Goal: Task Accomplishment & Management: Use online tool/utility

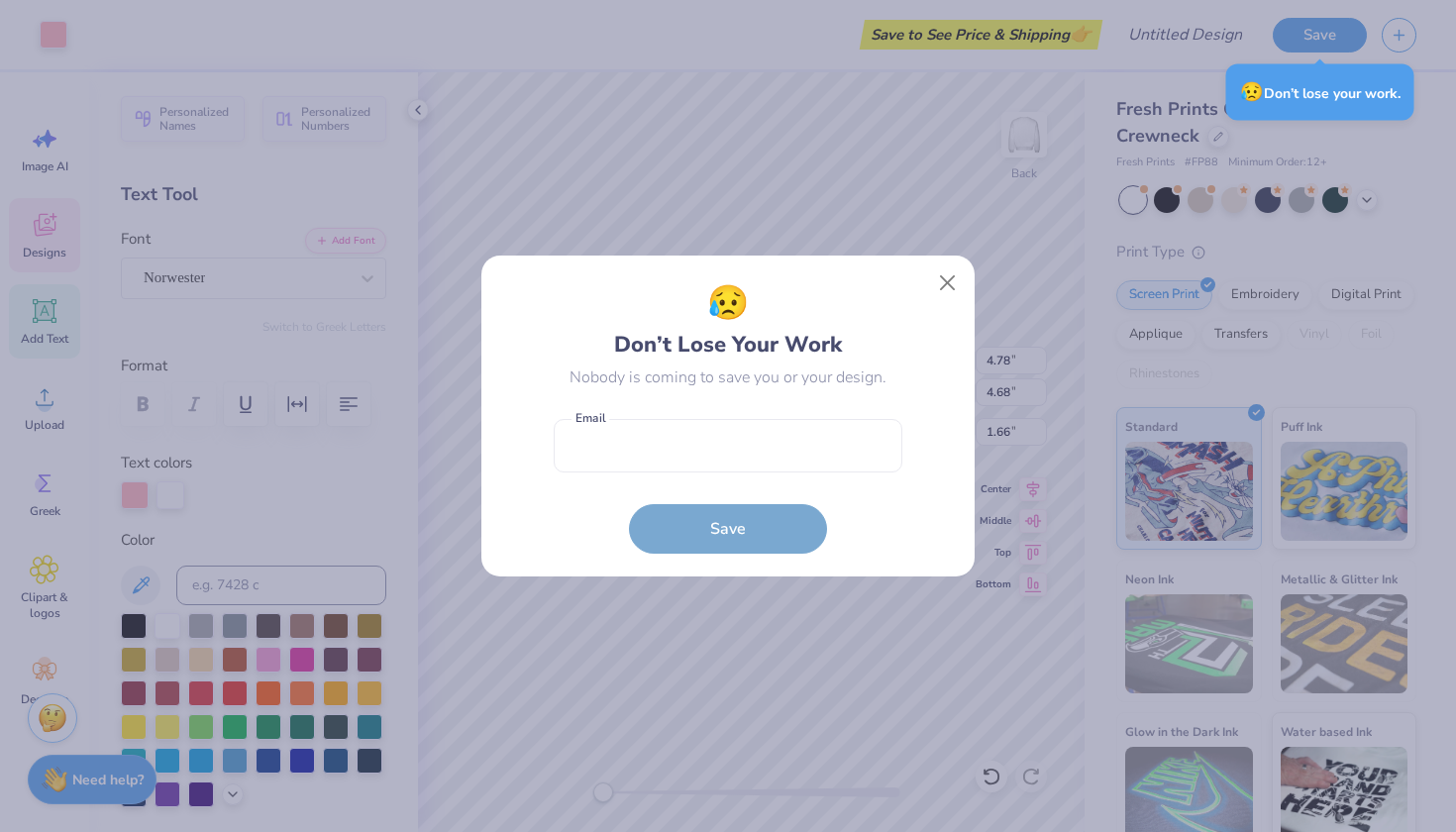
scroll to position [36, 0]
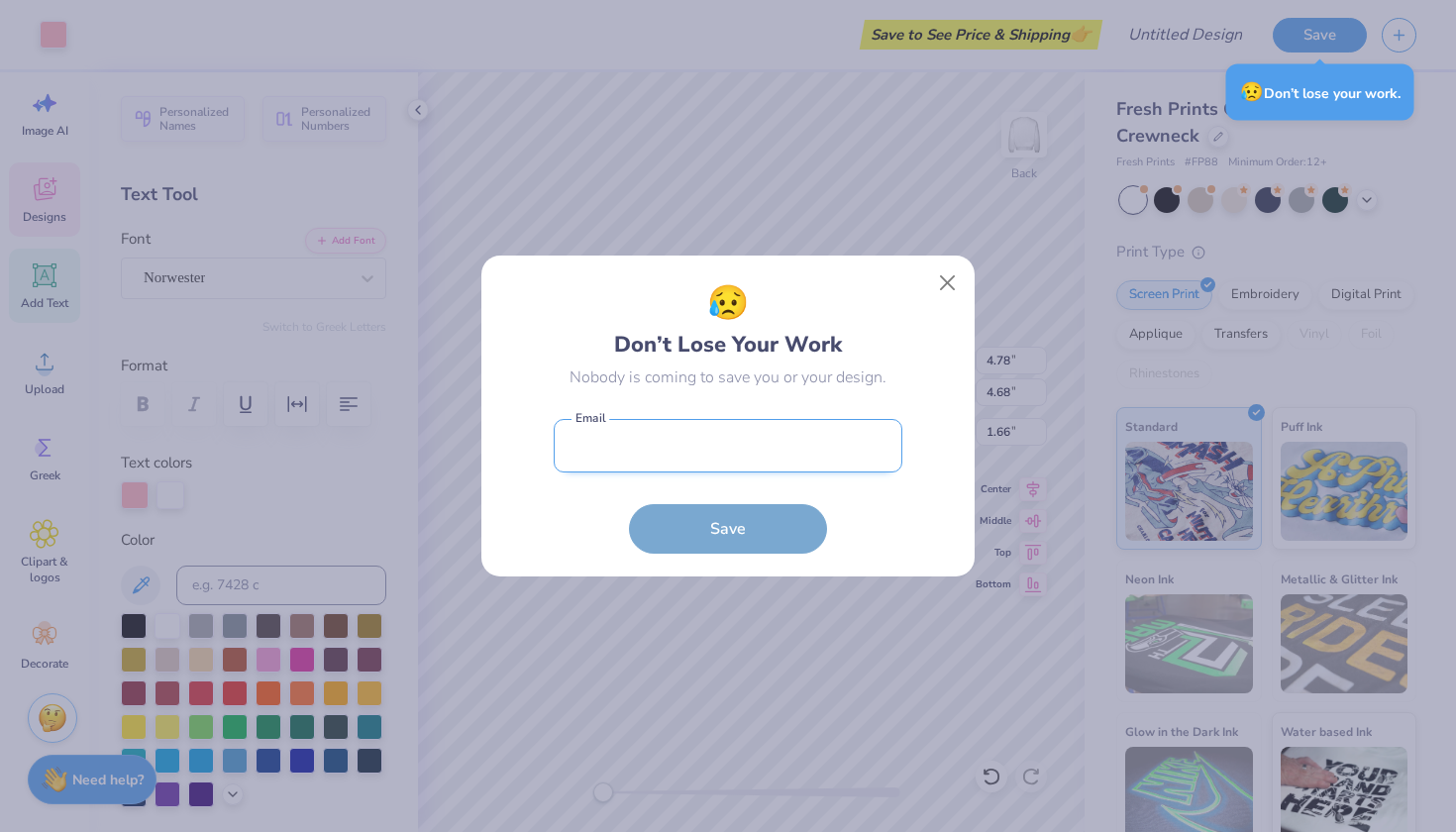
click at [734, 437] on input "email" at bounding box center [728, 446] width 349 height 55
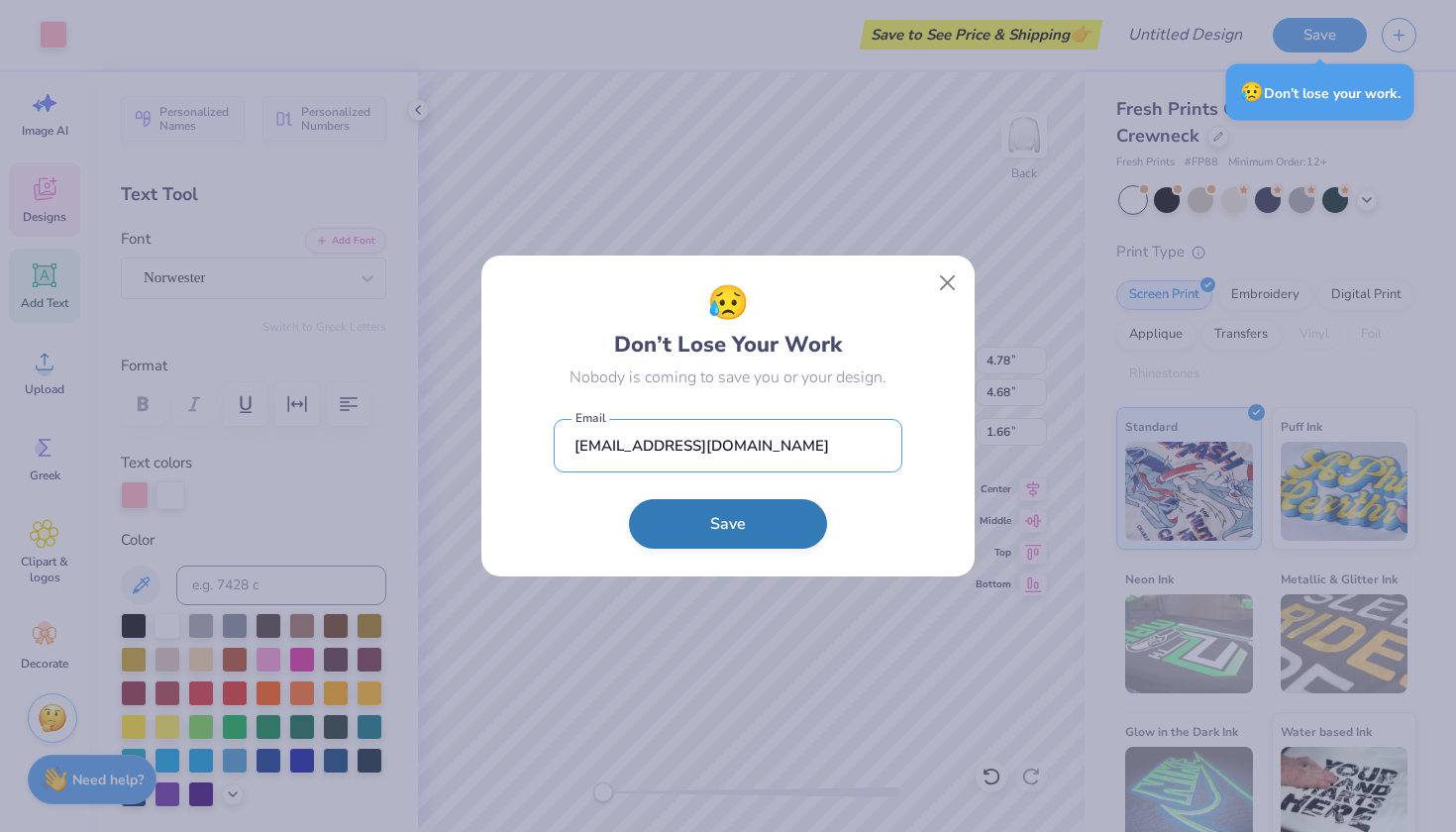
type input "[EMAIL_ADDRESS][DOMAIN_NAME]"
click at [790, 522] on button "Save" at bounding box center [728, 525] width 198 height 50
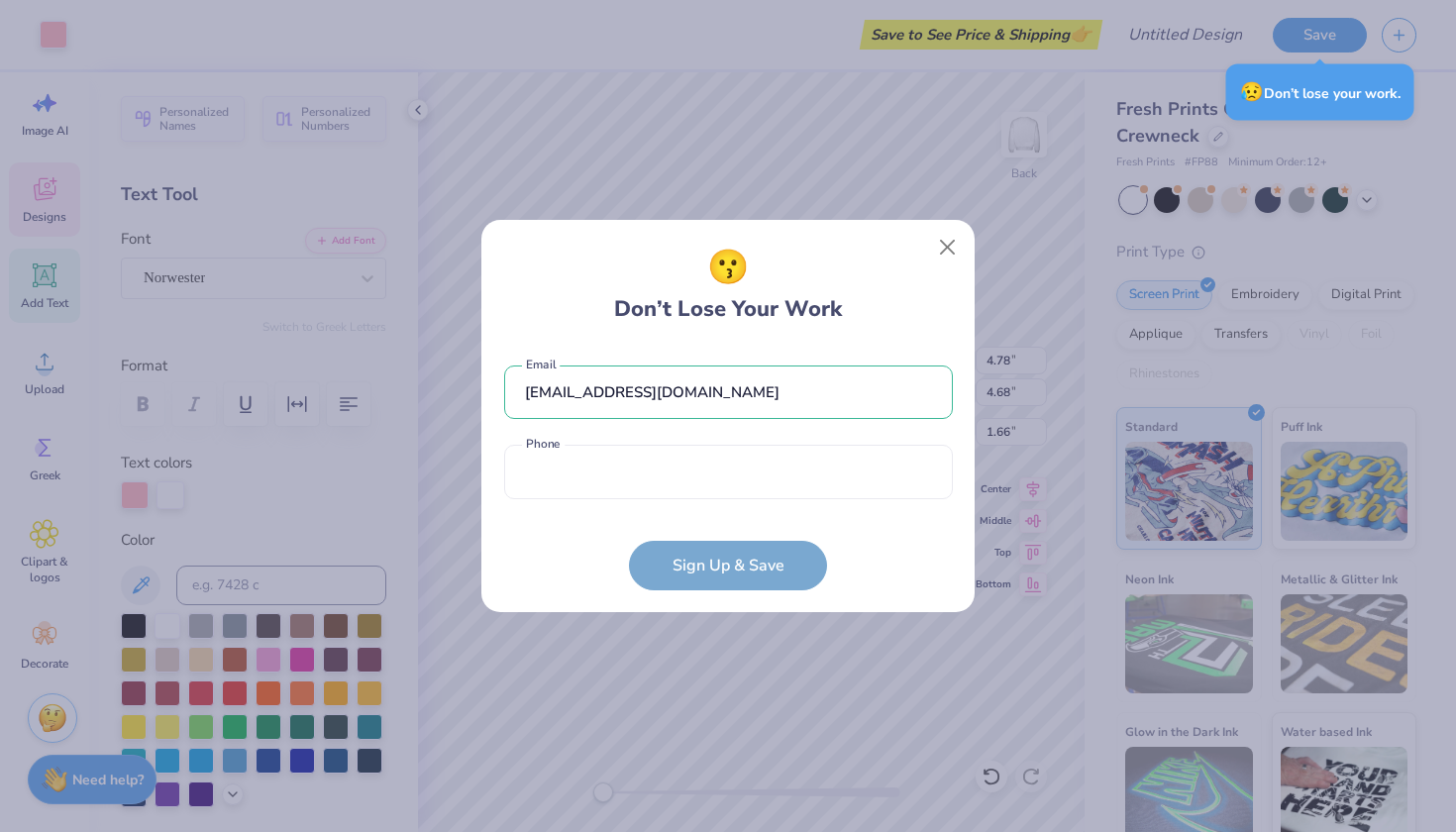
click at [750, 506] on div "mmmcpherson@mc.edu Email Phone is a required field Phone" at bounding box center [729, 428] width 449 height 164
click at [761, 385] on input "mmmcpherson@mc.edu" at bounding box center [729, 393] width 449 height 55
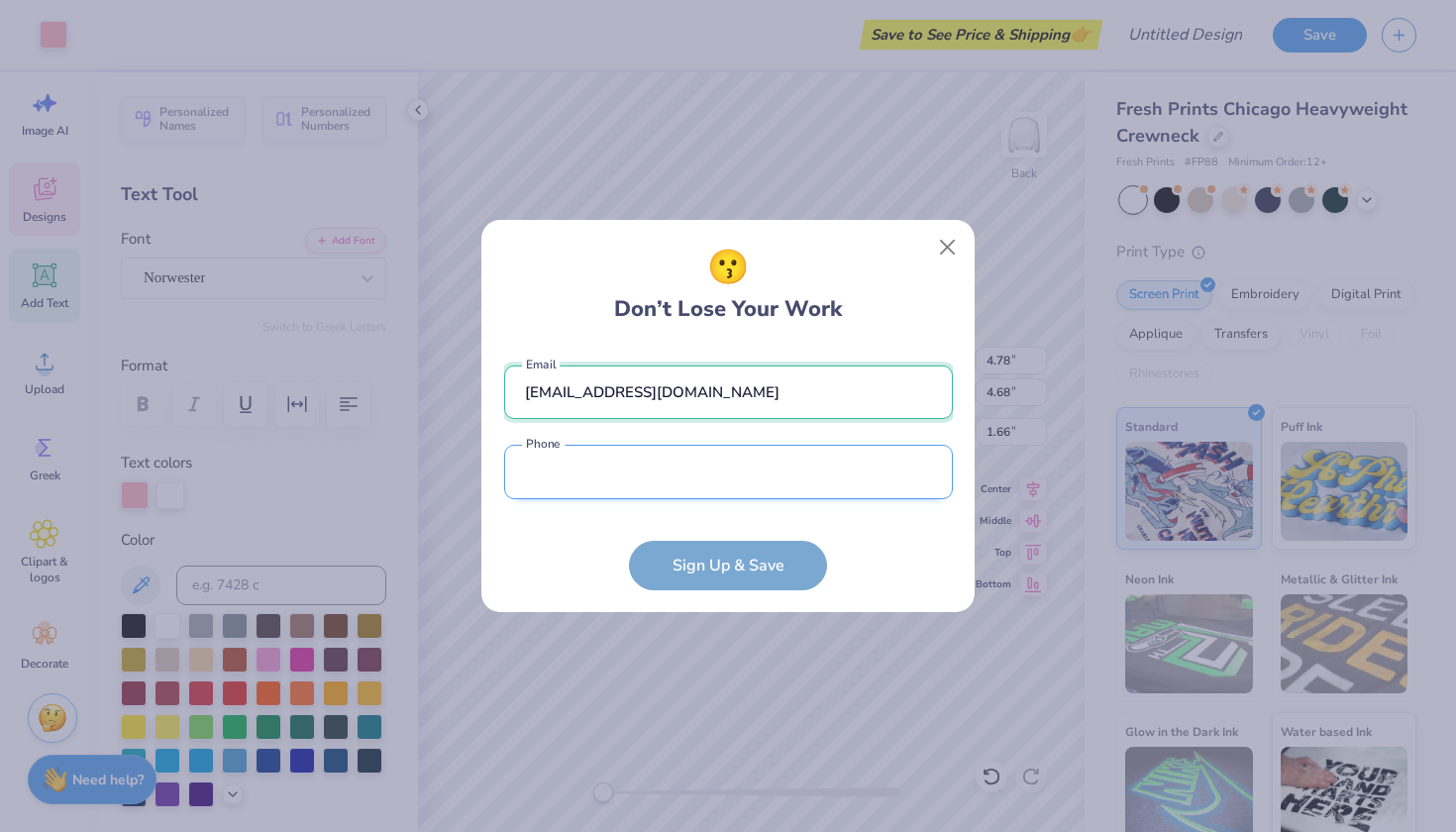
type input "sadierichburg10@gmail.com"
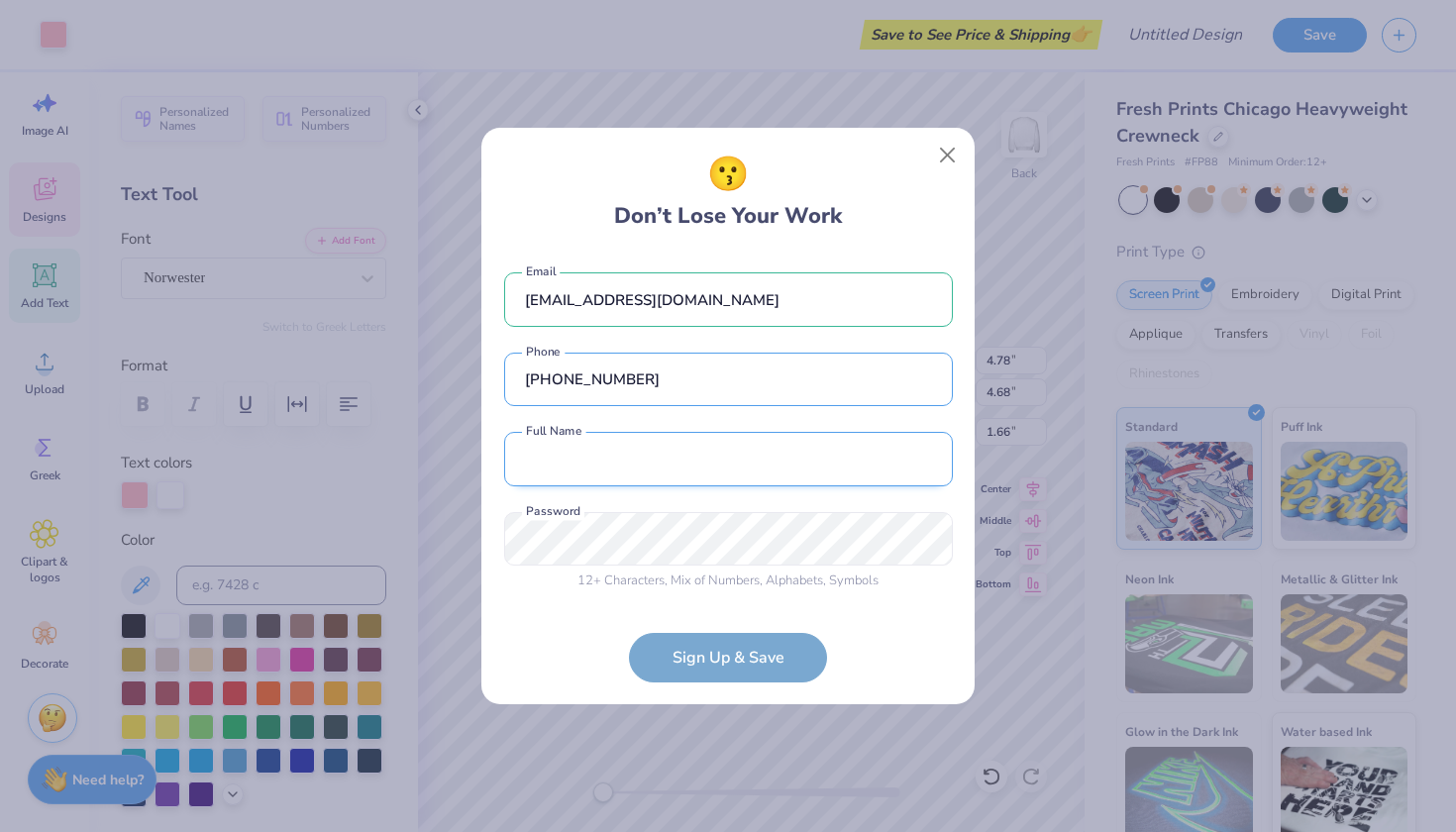
type input "(662) 255-3329"
type input "sadie richburg"
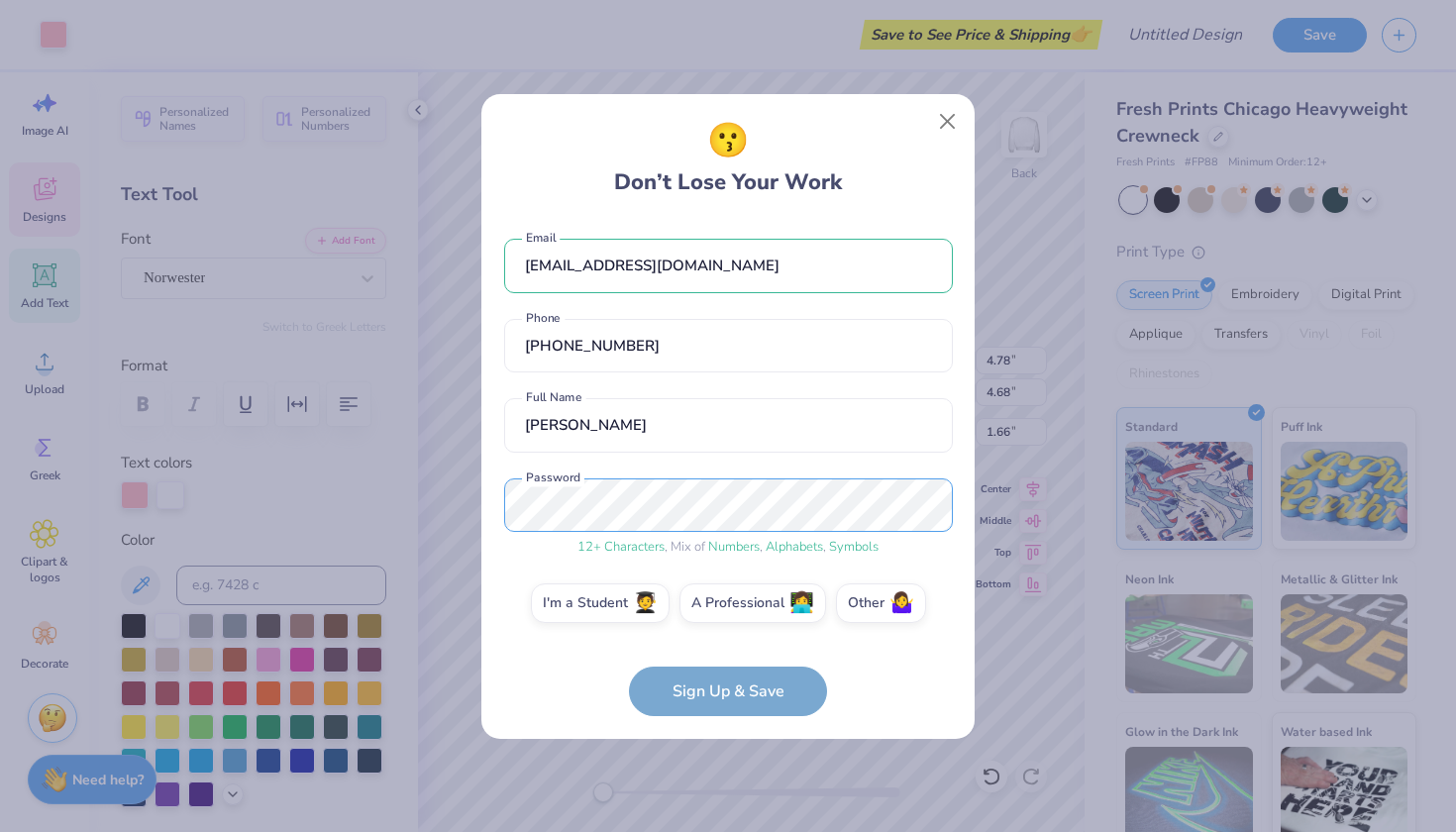
scroll to position [7, 0]
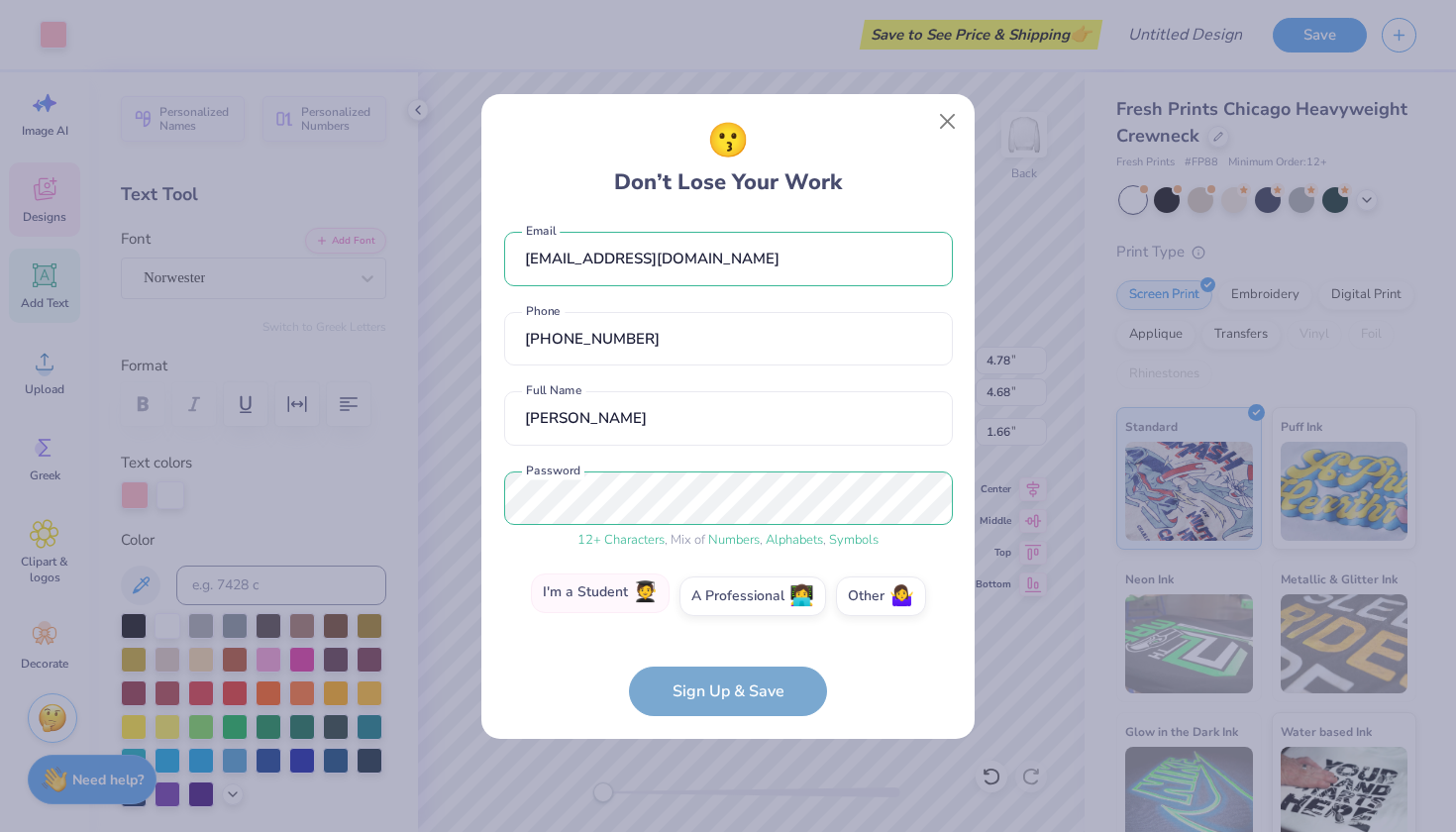
click at [615, 605] on label "I'm a Student 🧑‍🎓" at bounding box center [599, 594] width 139 height 40
click at [722, 605] on input "I'm a Student 🧑‍🎓" at bounding box center [728, 608] width 13 height 13
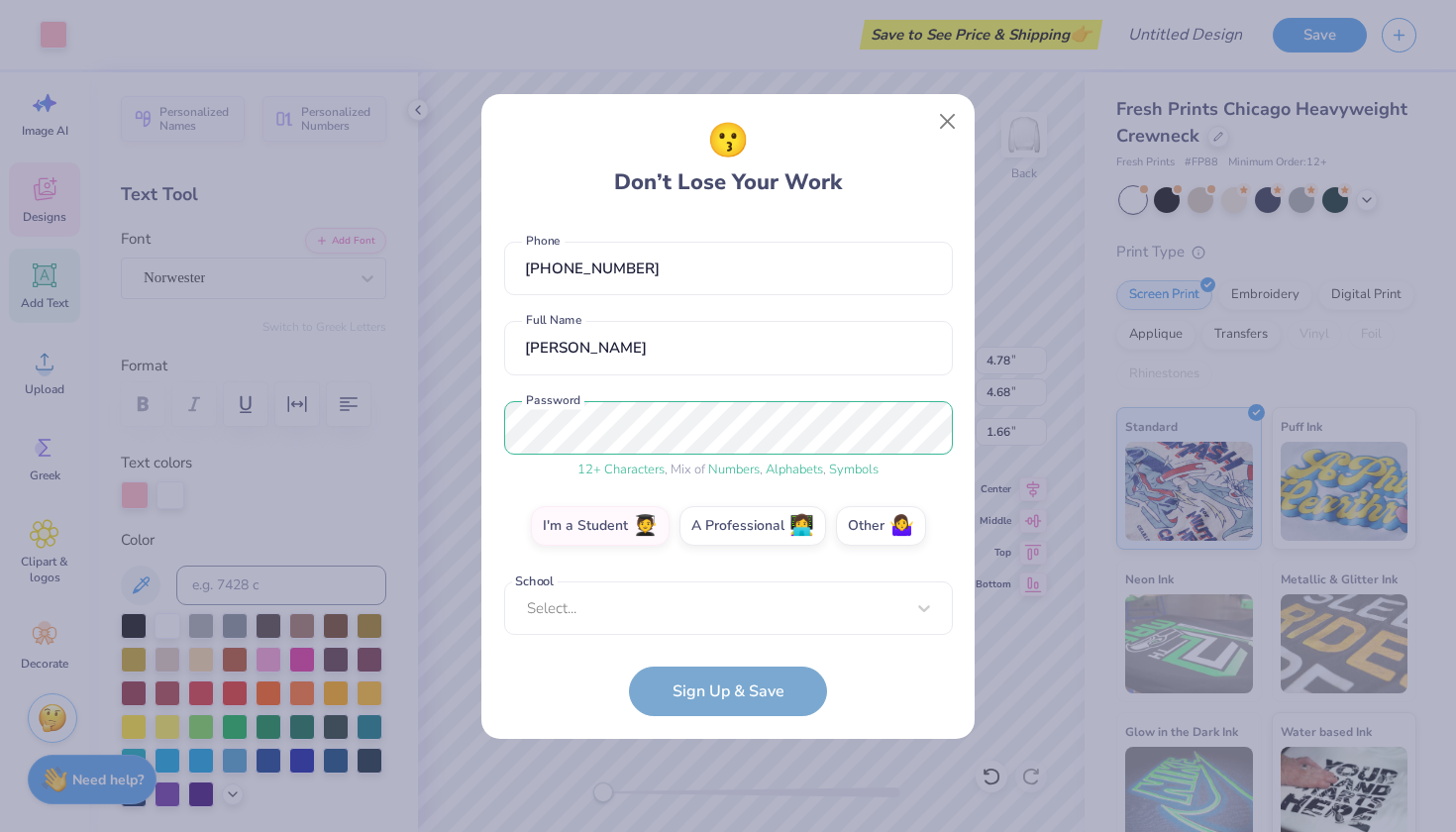
click at [693, 684] on form "sadierichburg10@gmail.com Email (662) 255-3329 Phone sadie richburg Full Name 1…" at bounding box center [729, 468] width 449 height 498
click at [640, 612] on div "Use Up and Down to choose options, press Enter to select the currently focused …" at bounding box center [729, 638] width 449 height 114
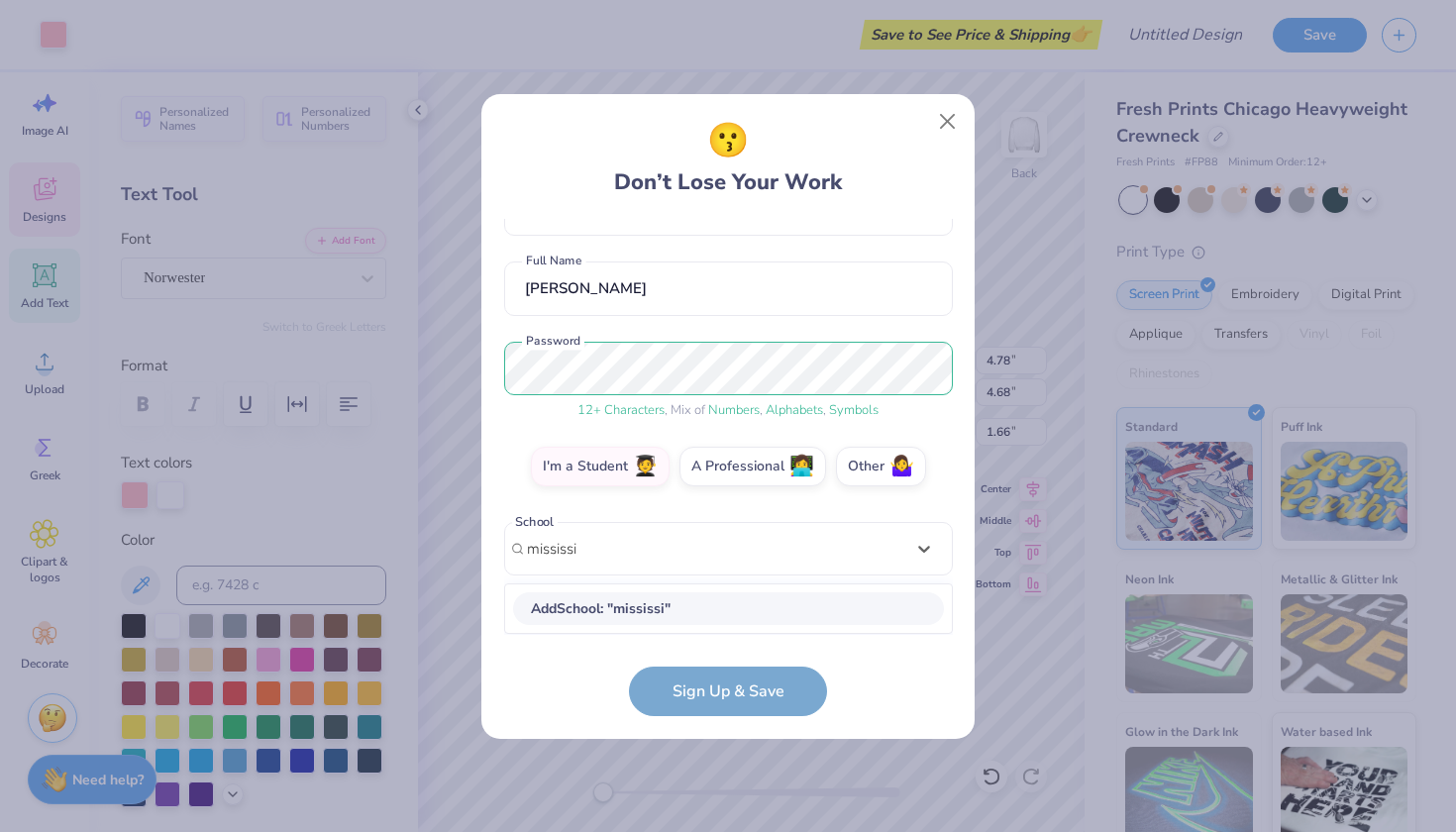
scroll to position [136, 0]
type input "mississippi college"
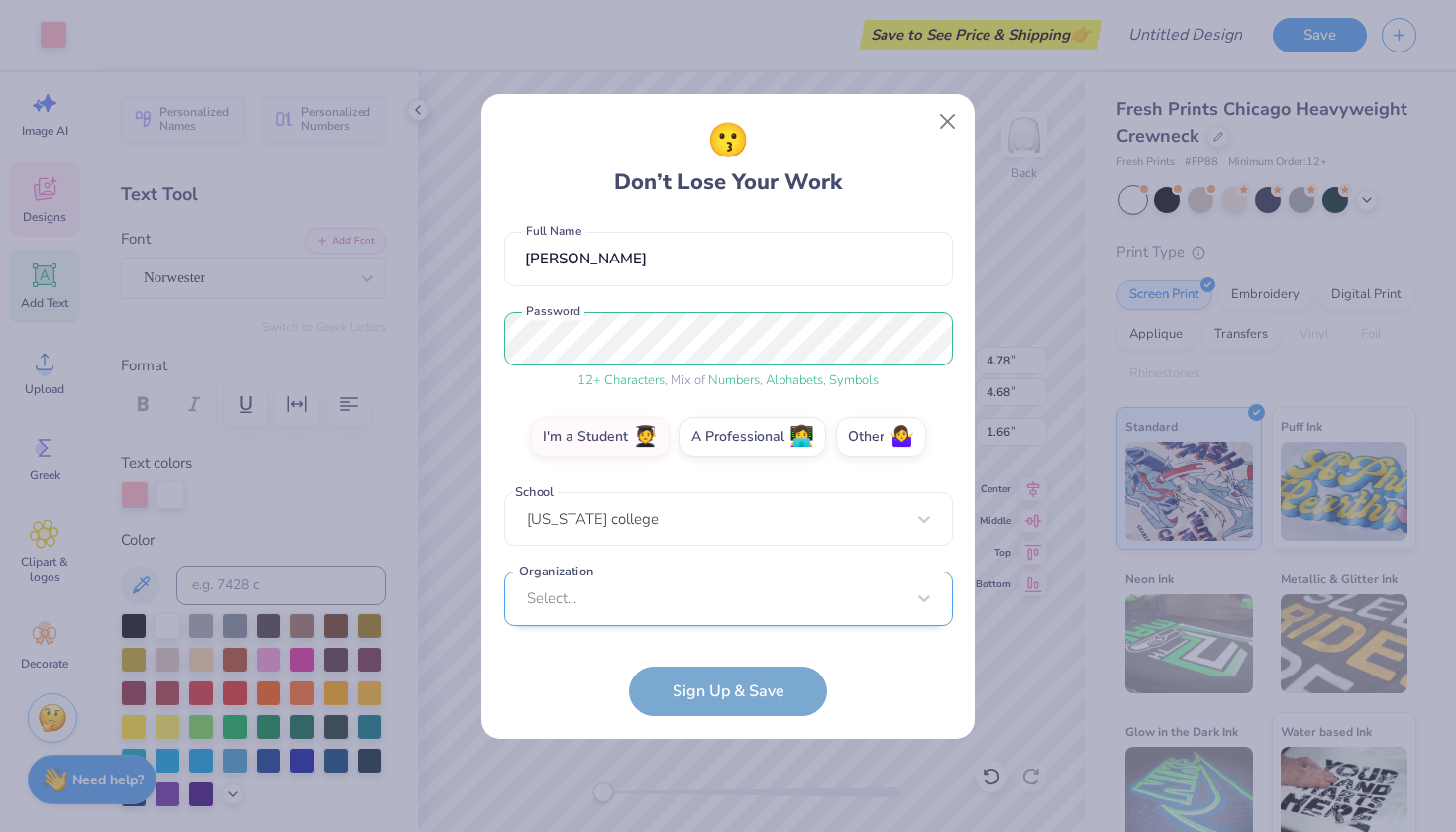
click at [570, 606] on div "Select..." at bounding box center [729, 599] width 449 height 55
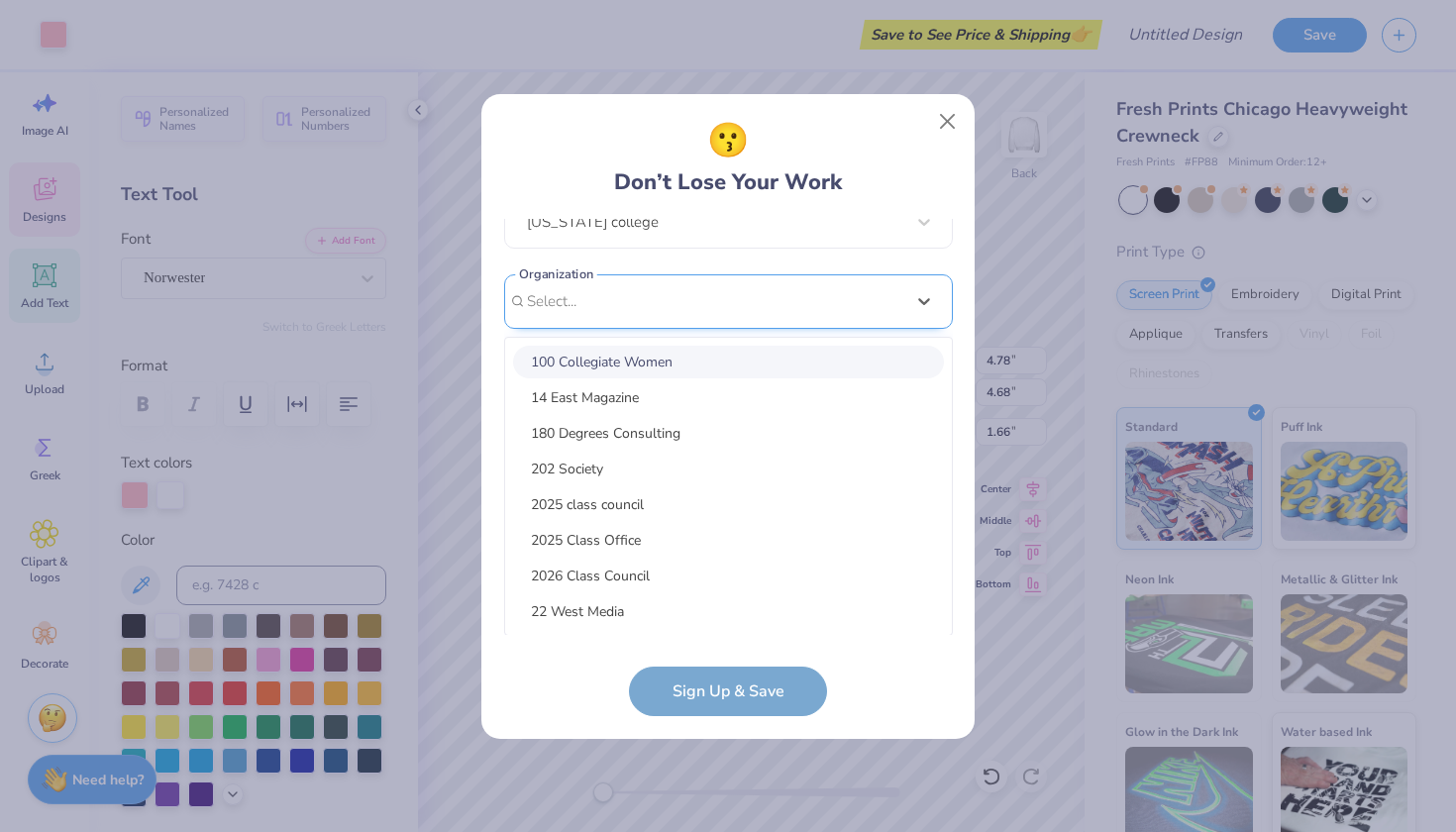
type input "a"
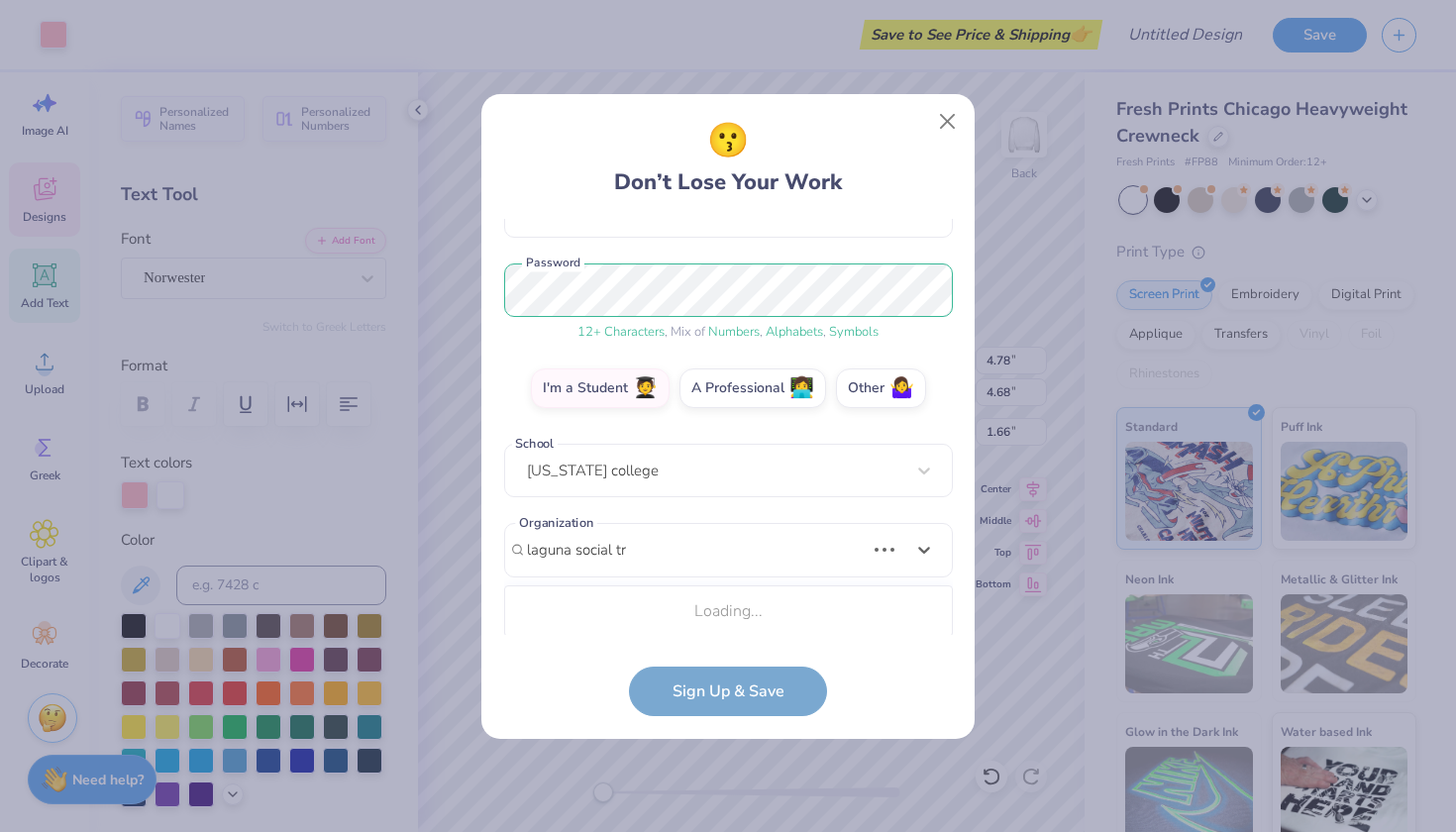
scroll to position [216, 0]
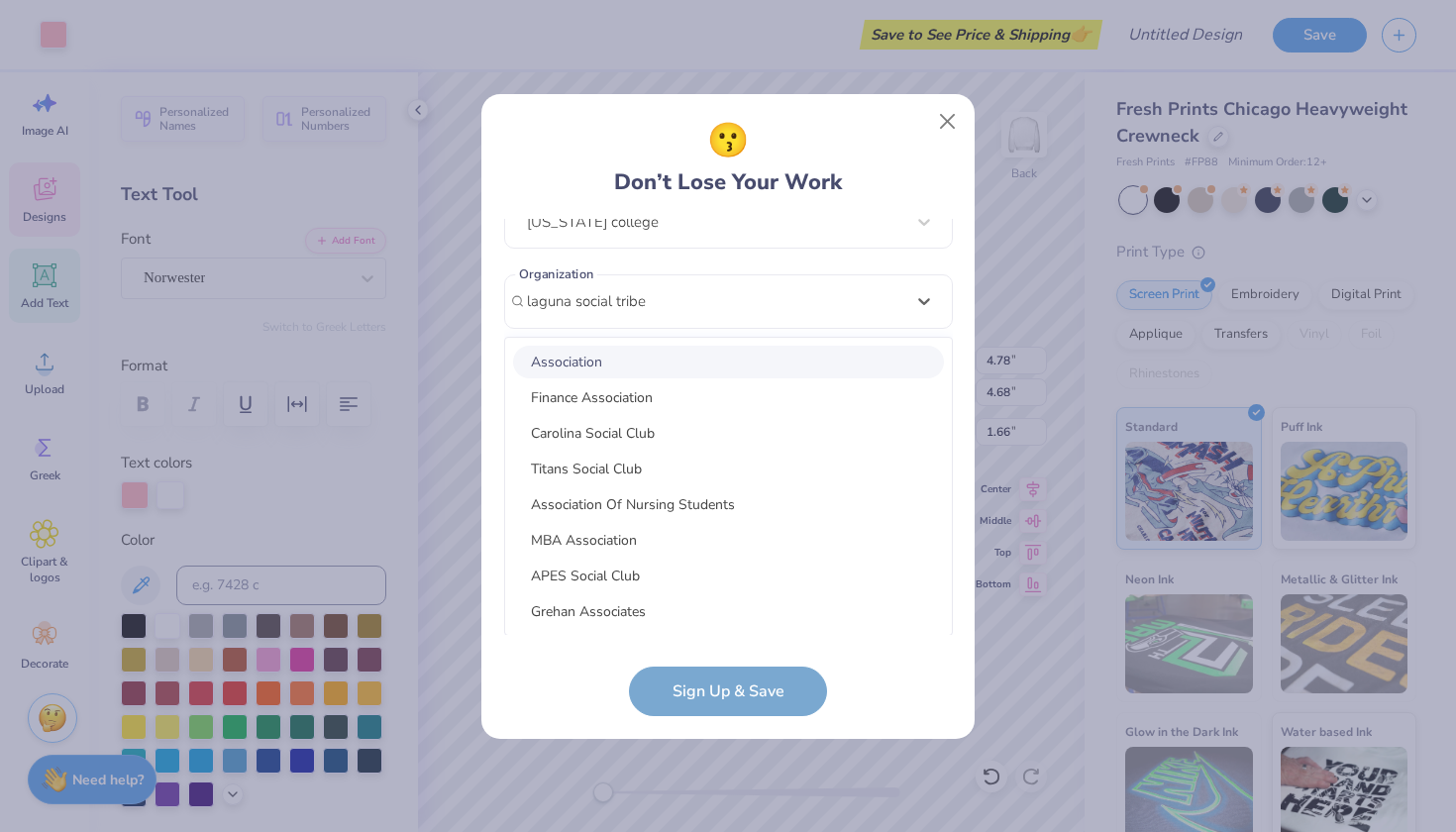
type input "laguna social tribe"
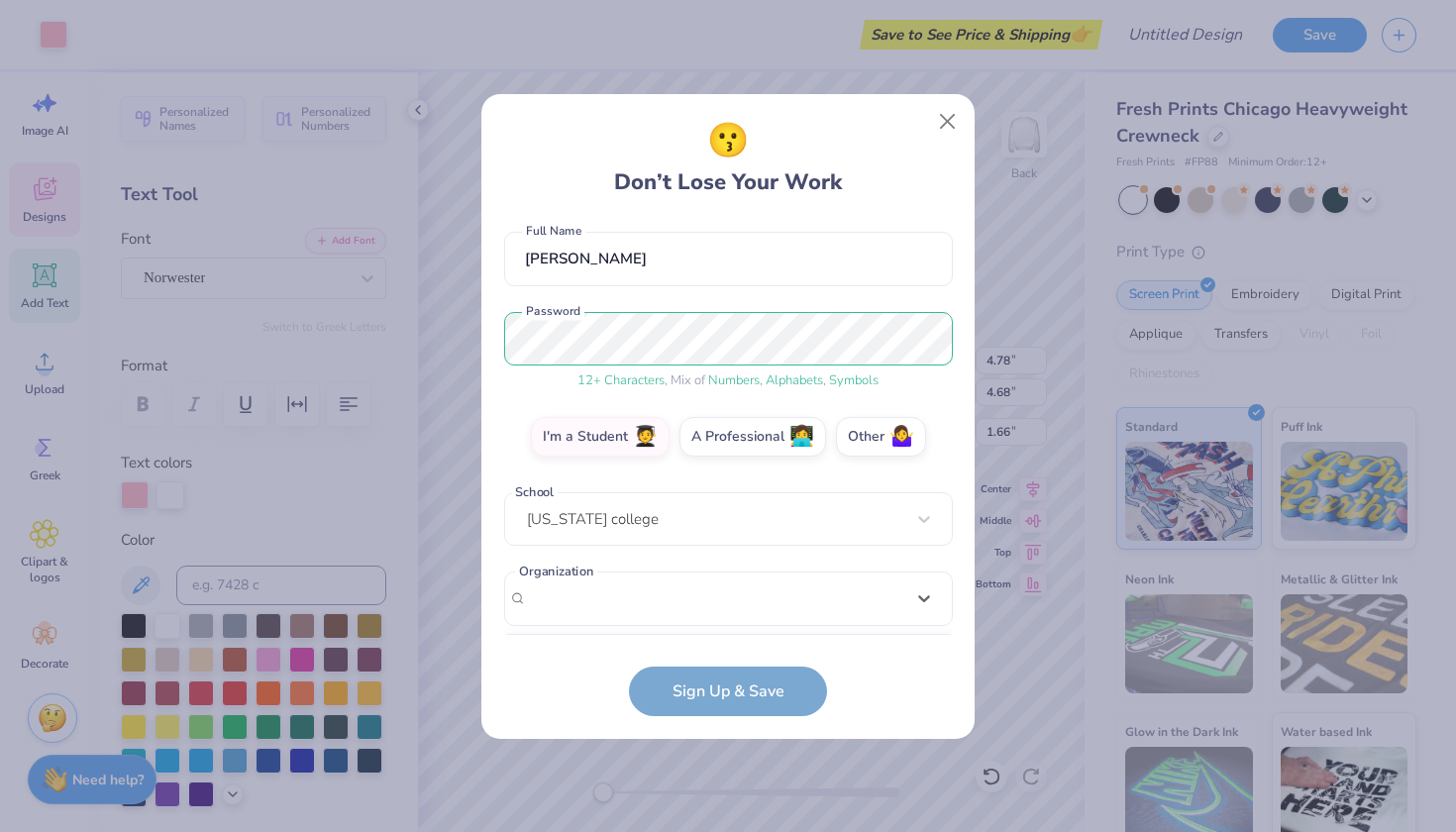
click at [592, 703] on form "sadierichburg10@gmail.com Email (662) 255-3329 Phone sadie richburg Full Name 1…" at bounding box center [729, 468] width 449 height 498
click at [594, 602] on div "Select..." at bounding box center [729, 599] width 449 height 55
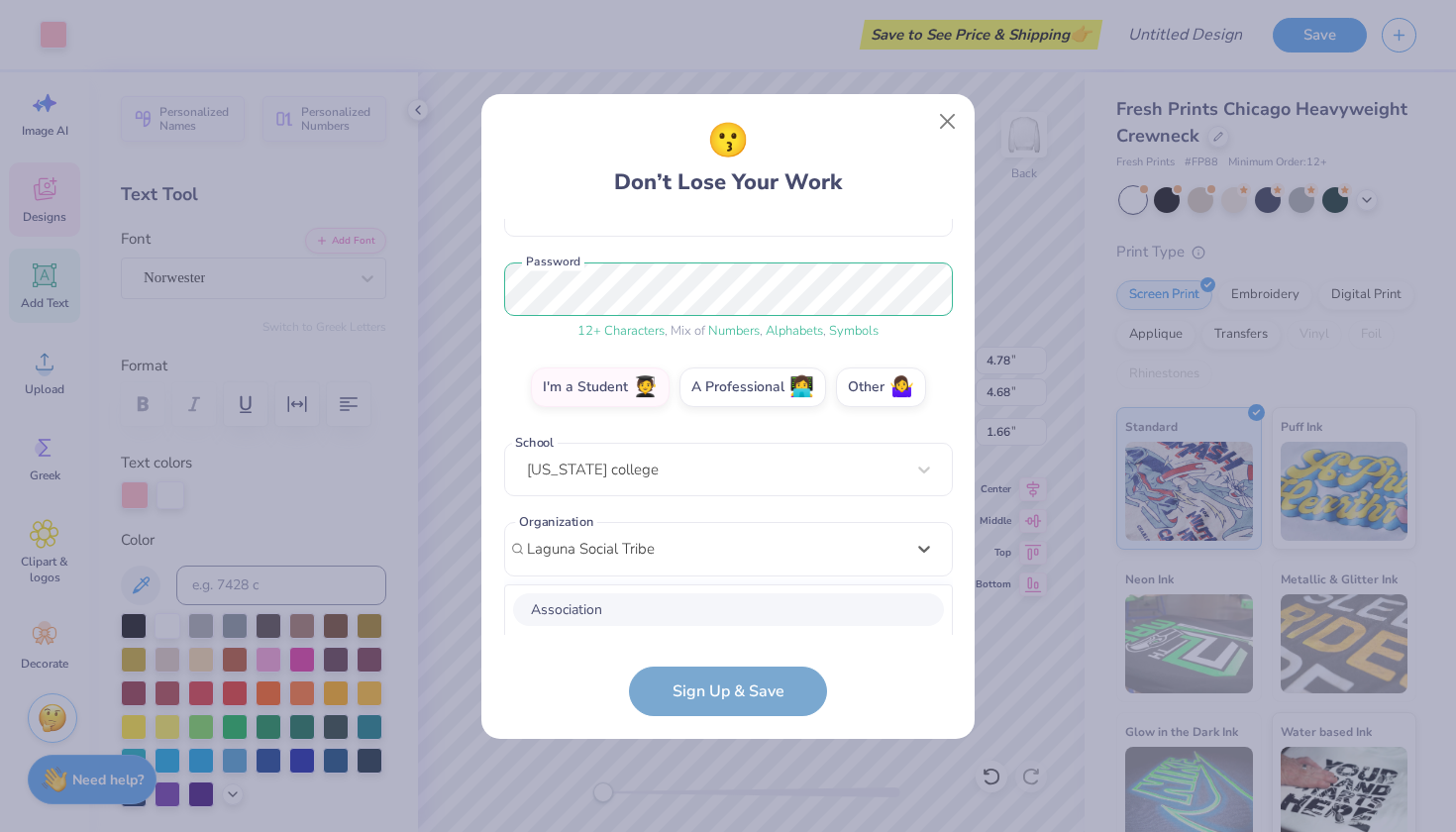
scroll to position [464, 0]
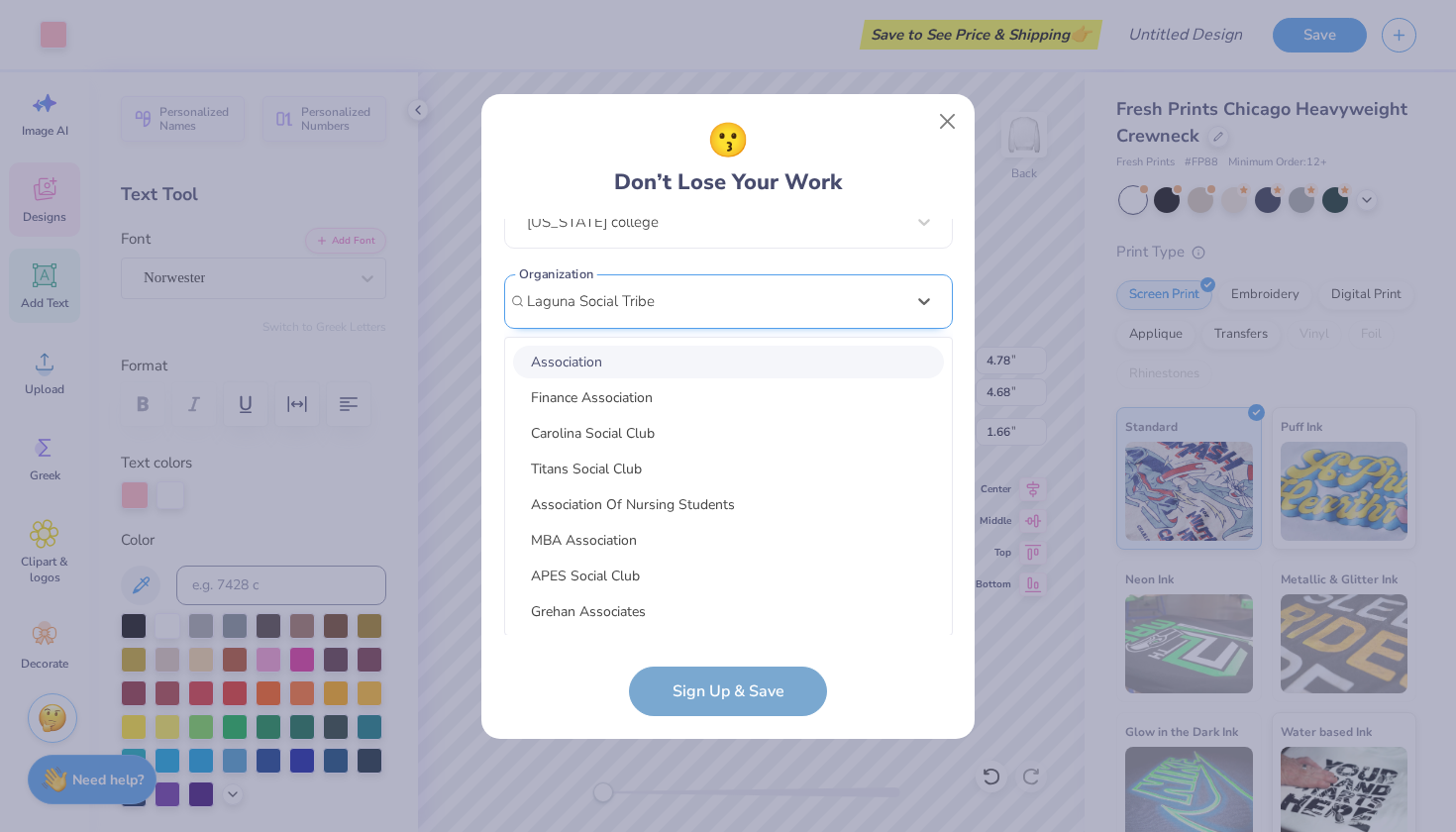
click at [594, 308] on input "Laguna Social Tribe" at bounding box center [592, 301] width 132 height 23
type input "Laguna Social Tribe"
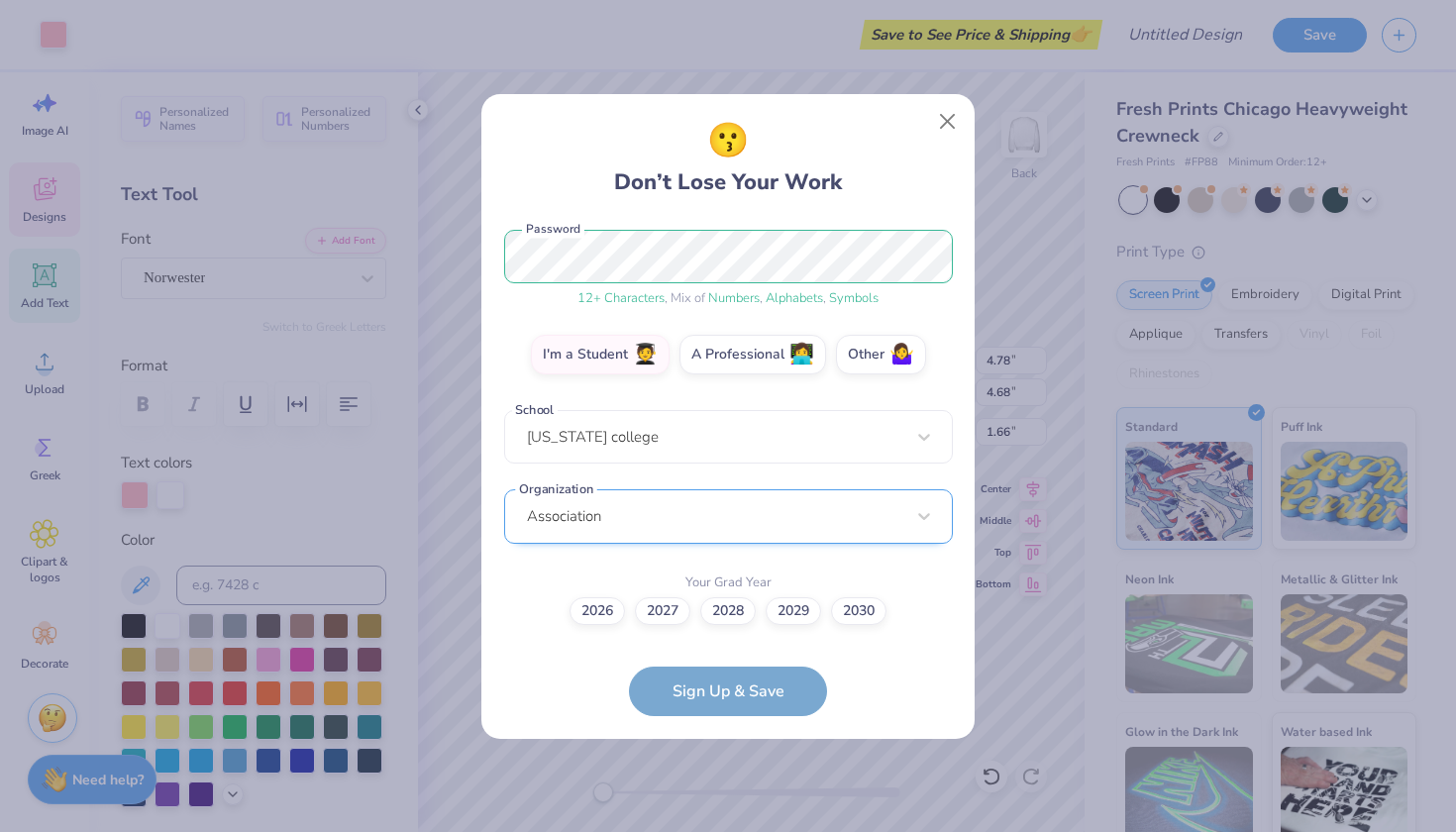
scroll to position [247, 0]
click at [623, 514] on div "option focused, 1 of 75. 75 results available. Use Up and Down to choose option…" at bounding box center [729, 671] width 449 height 362
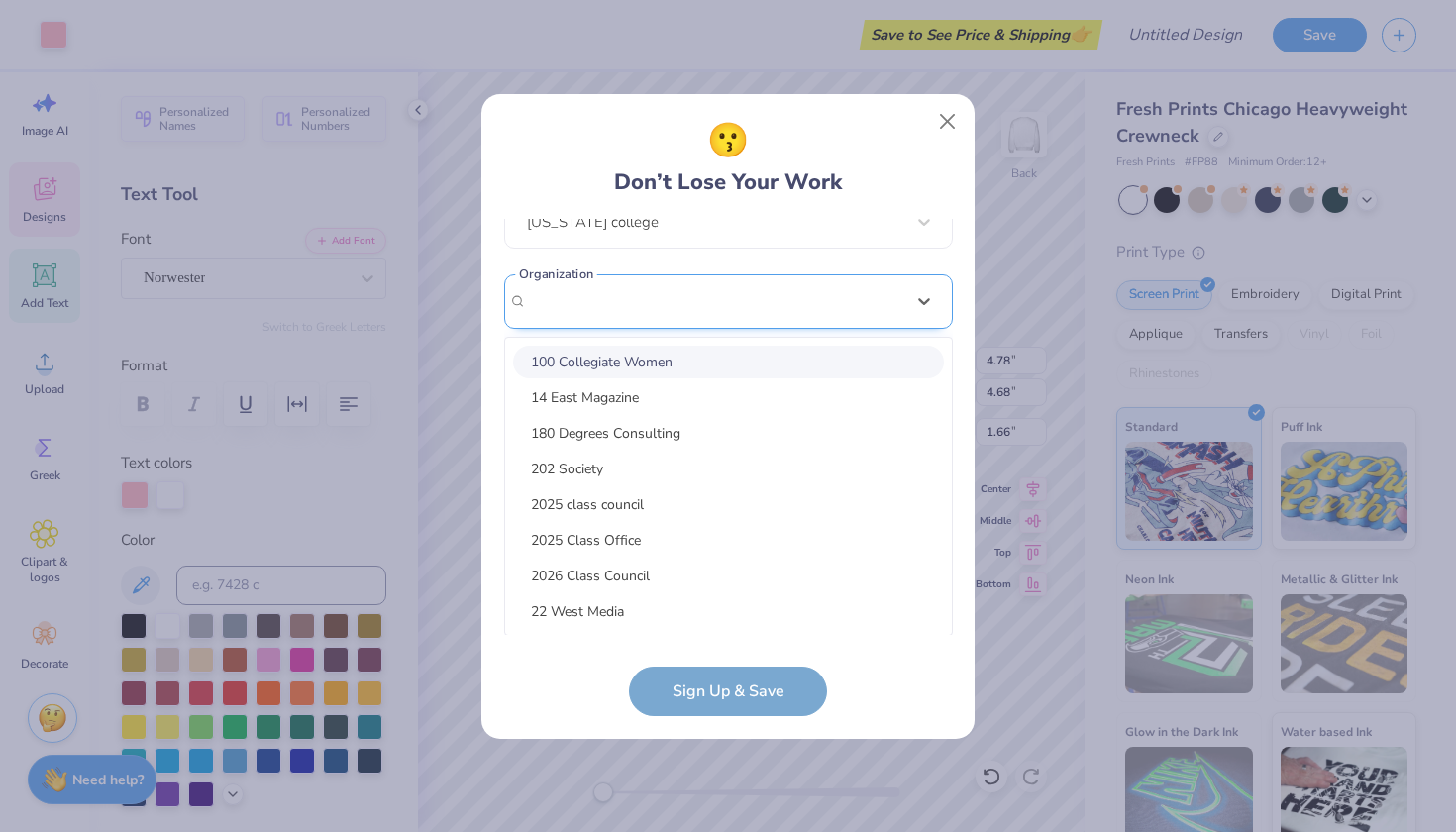
paste input "Laguna Social Tribe"
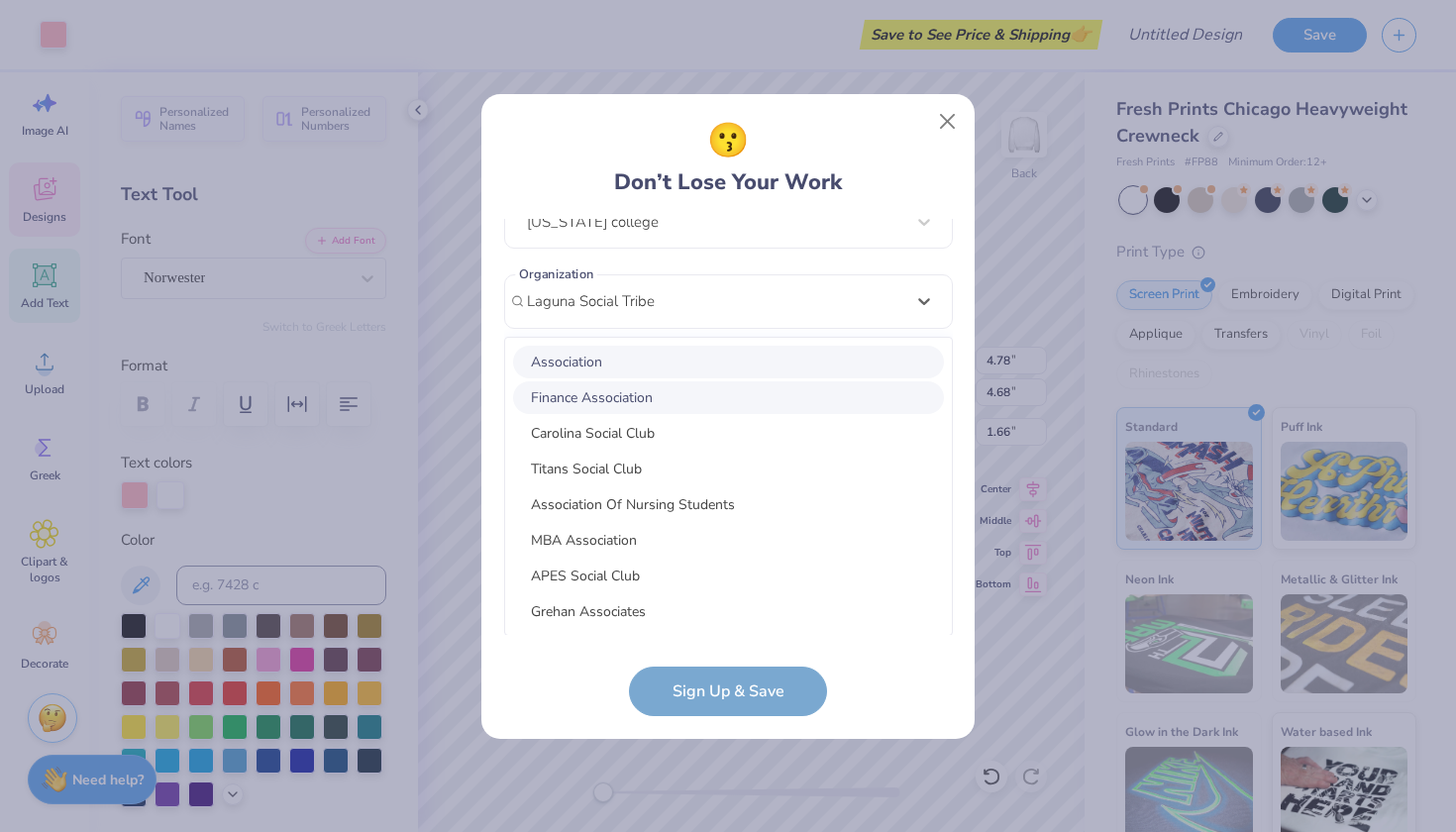
type input "Laguna Social Tribe"
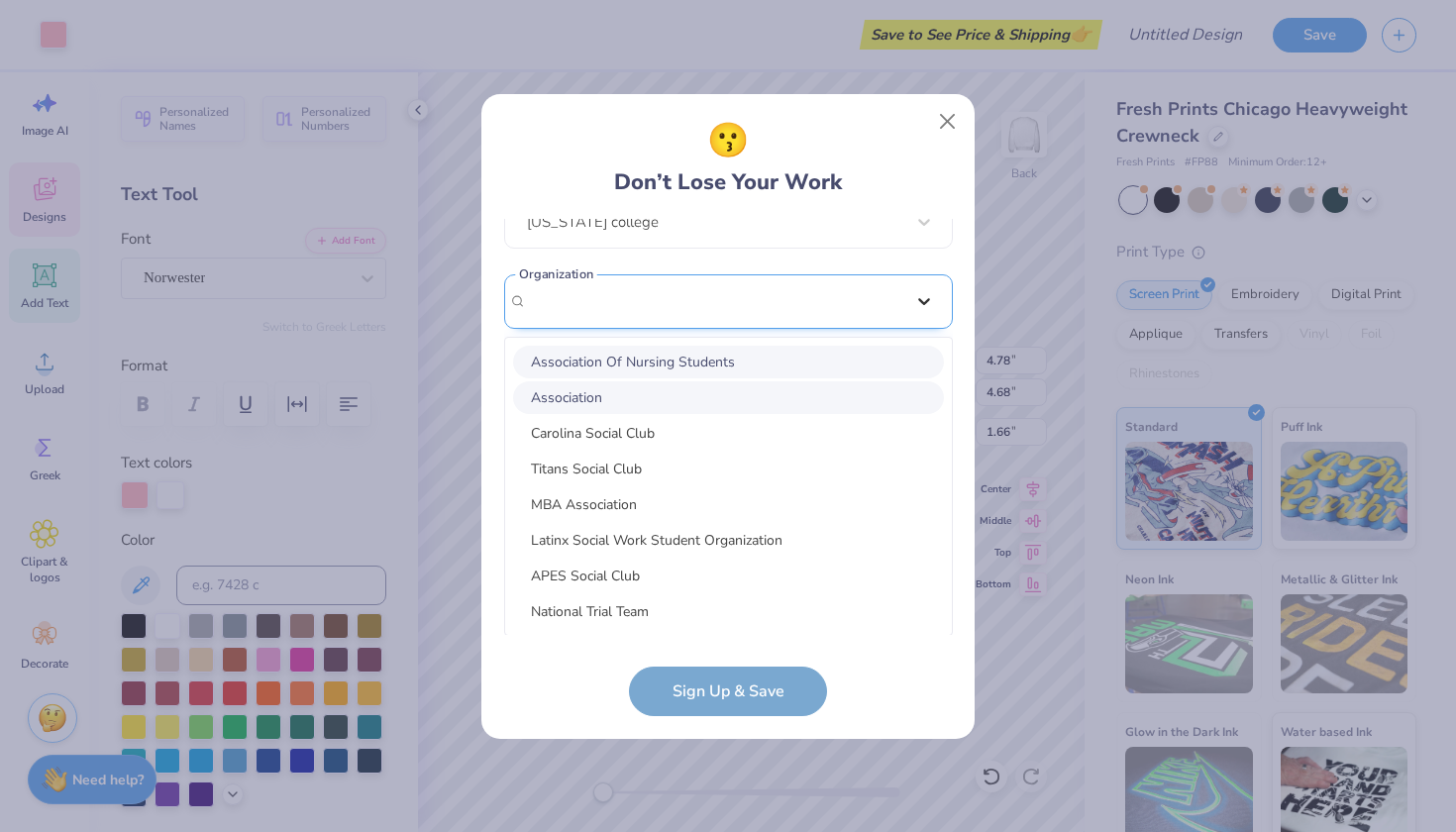
scroll to position [247, 0]
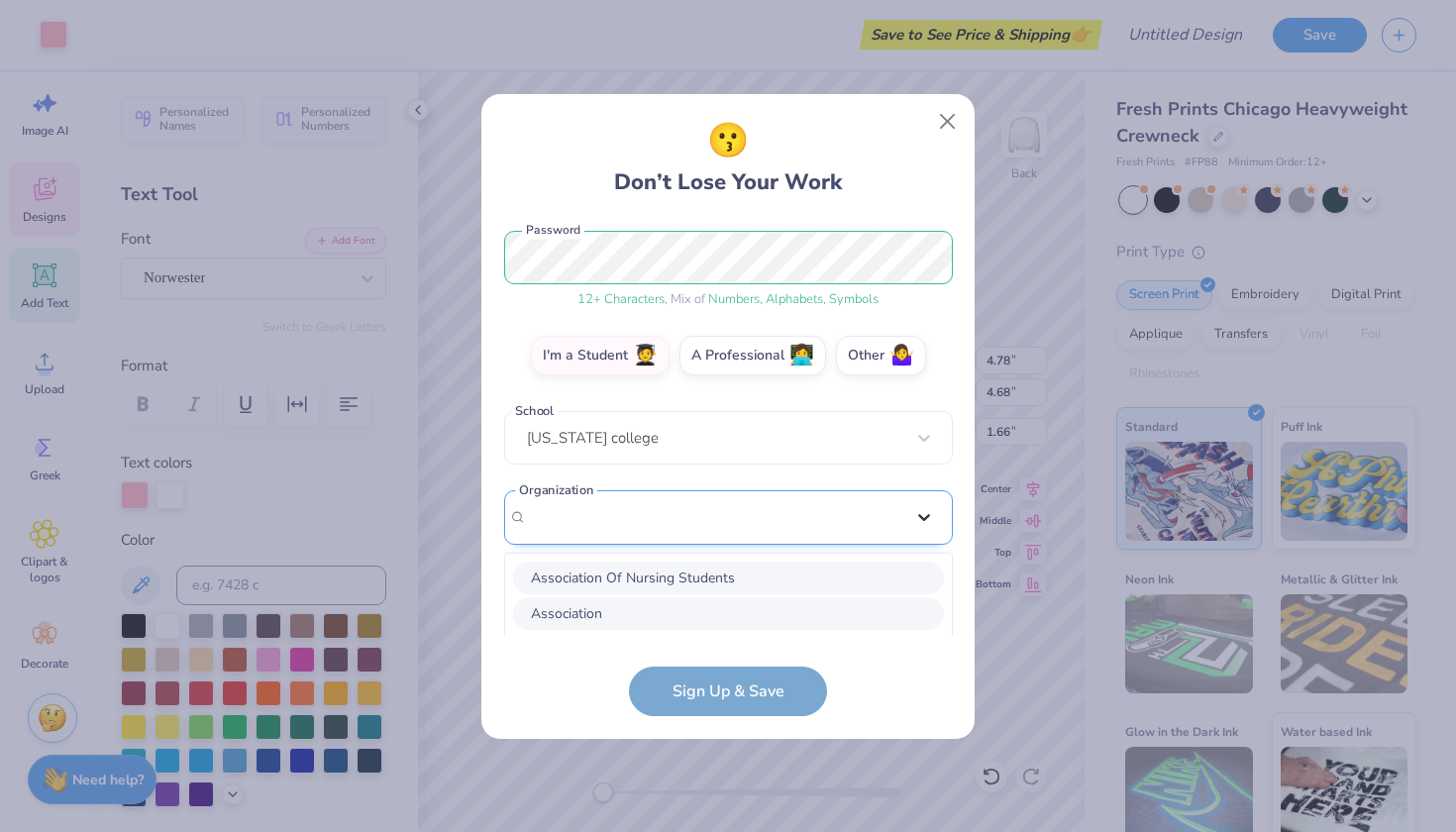
click at [928, 302] on div "sadierichburg10@gmail.com Email (662) 255-3329 Phone sadie richburg Full Name 1…" at bounding box center [729, 427] width 449 height 416
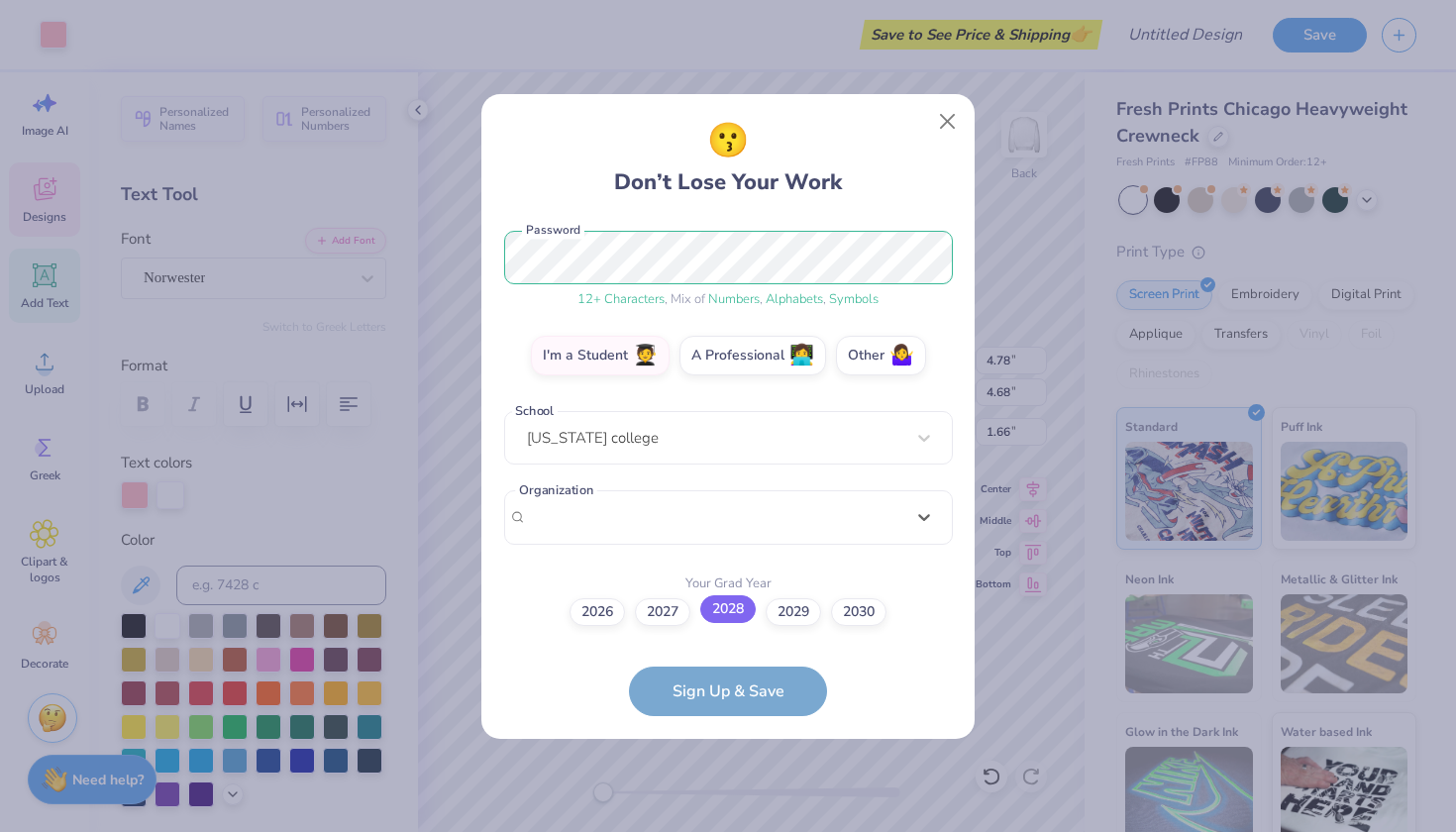
click at [719, 612] on label "2028" at bounding box center [728, 610] width 56 height 28
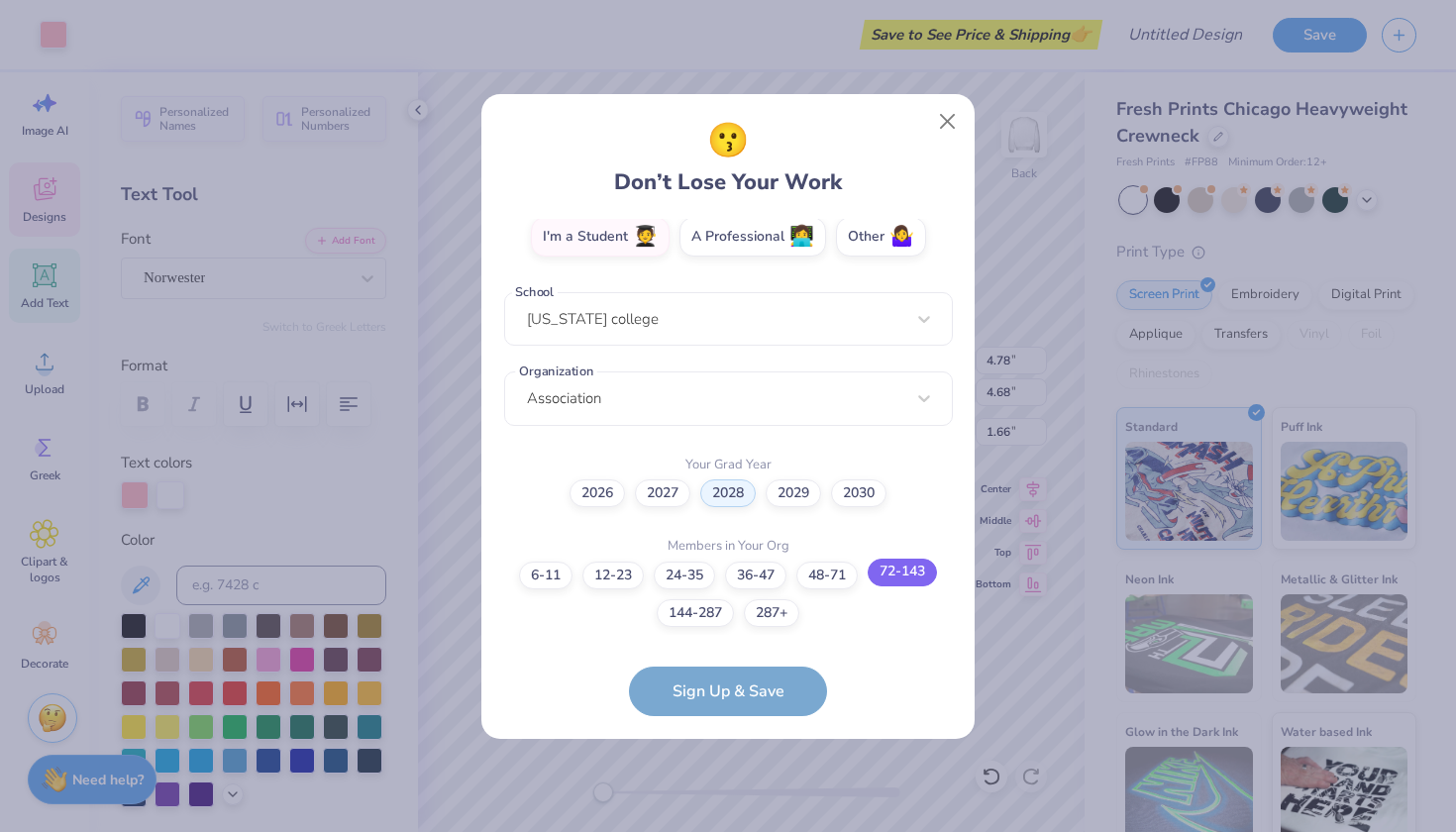
click at [874, 573] on label "72-143" at bounding box center [903, 573] width 70 height 28
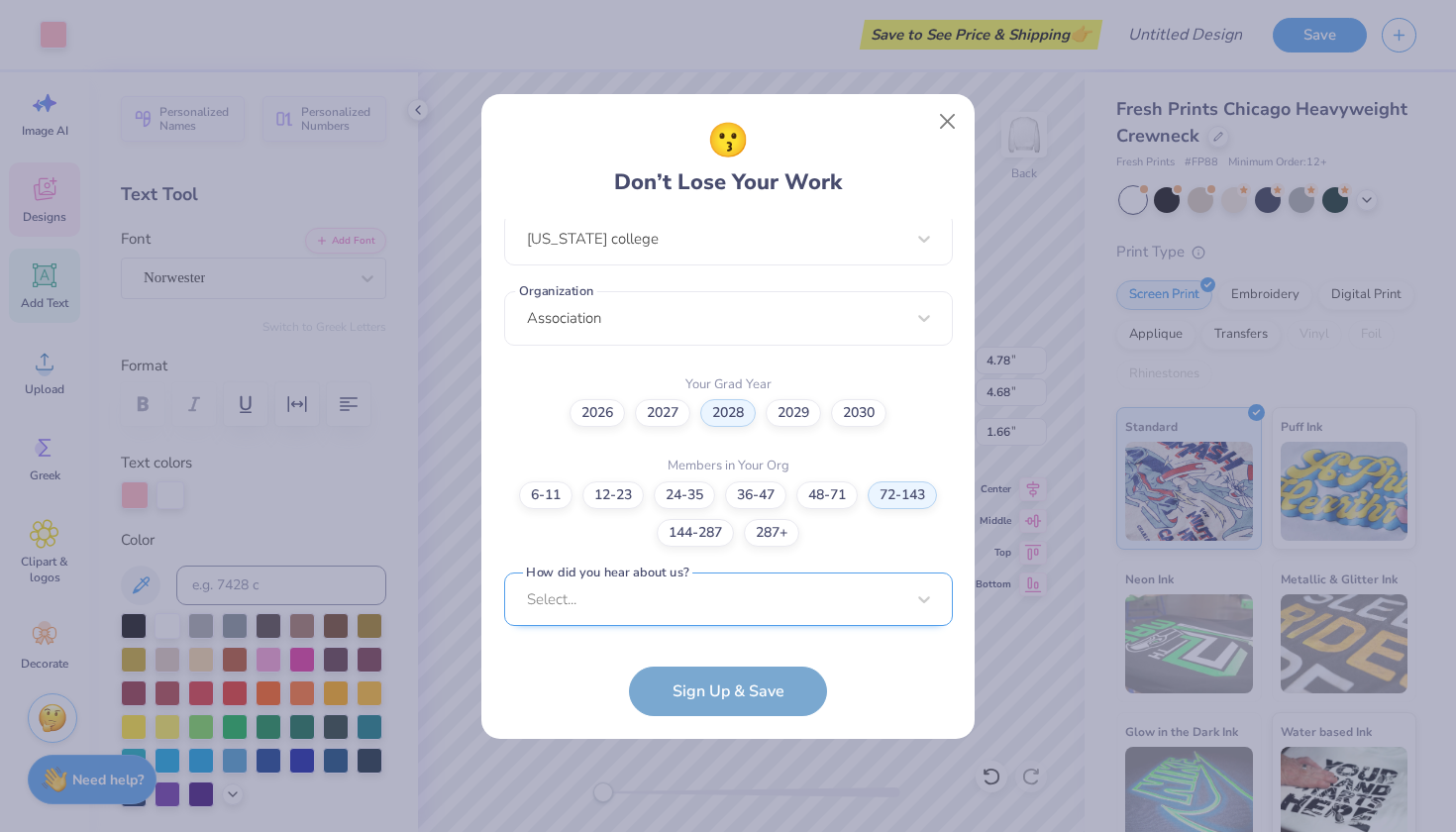
click at [729, 620] on div "sadierichburg10@gmail.com Email (662) 255-3329 Phone sadie richburg Full Name 1…" at bounding box center [729, 427] width 449 height 416
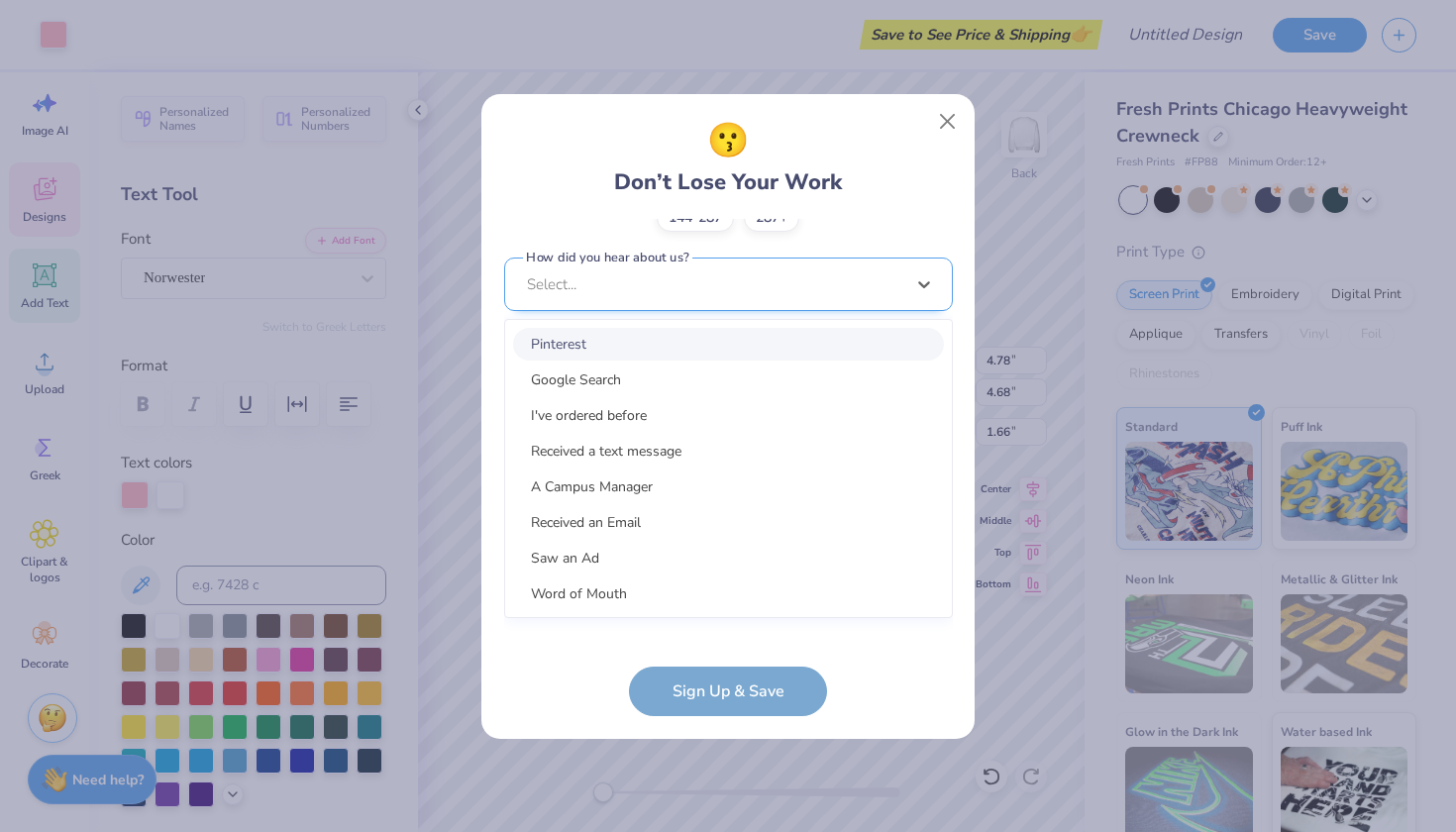
scroll to position [744, 0]
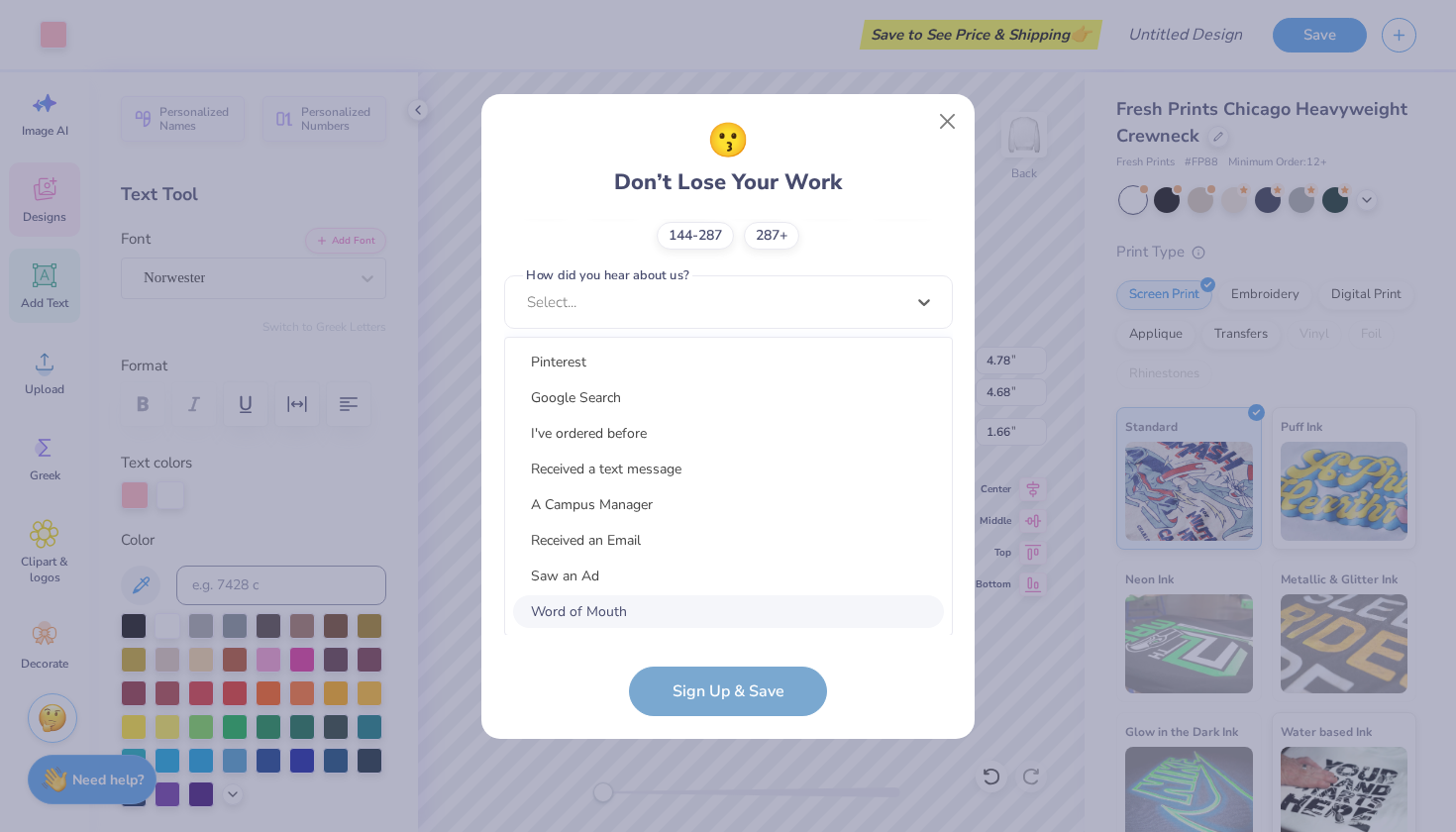
click at [701, 605] on div "Word of Mouth" at bounding box center [729, 612] width 431 height 33
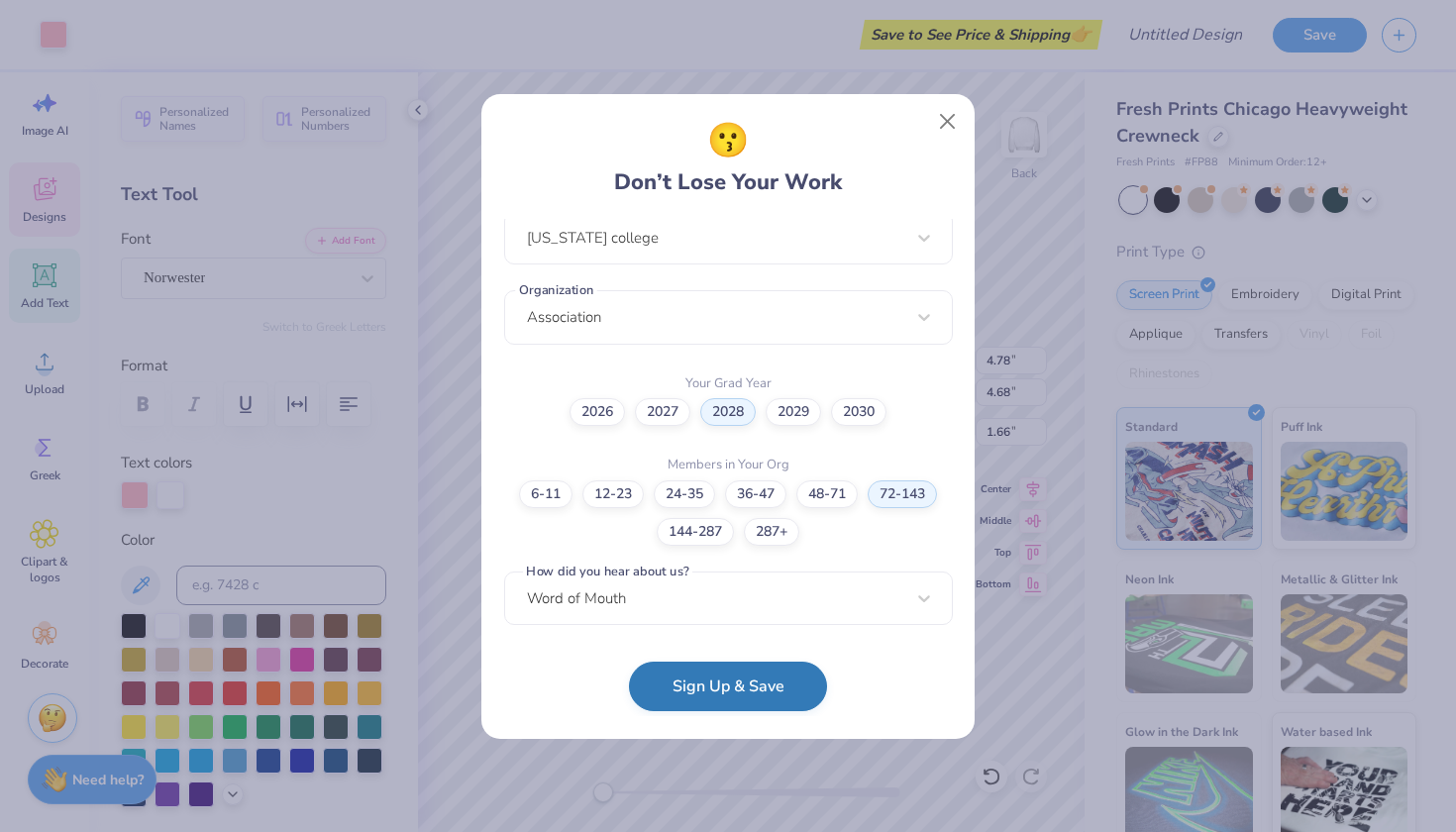
click at [715, 704] on button "Sign Up & Save" at bounding box center [728, 687] width 198 height 50
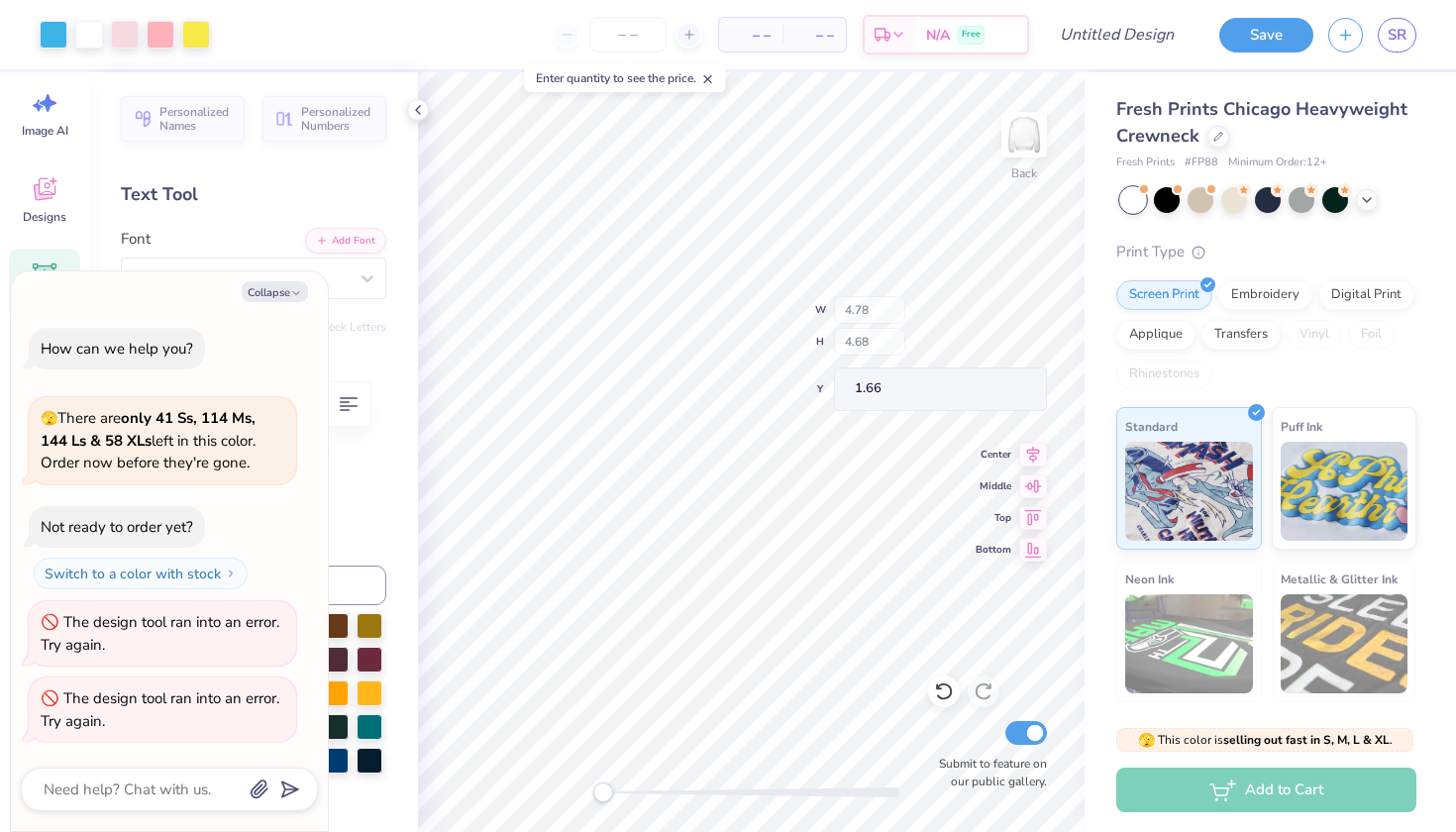
type textarea "x"
type input "4.82"
type input "4.75"
type input "1.59"
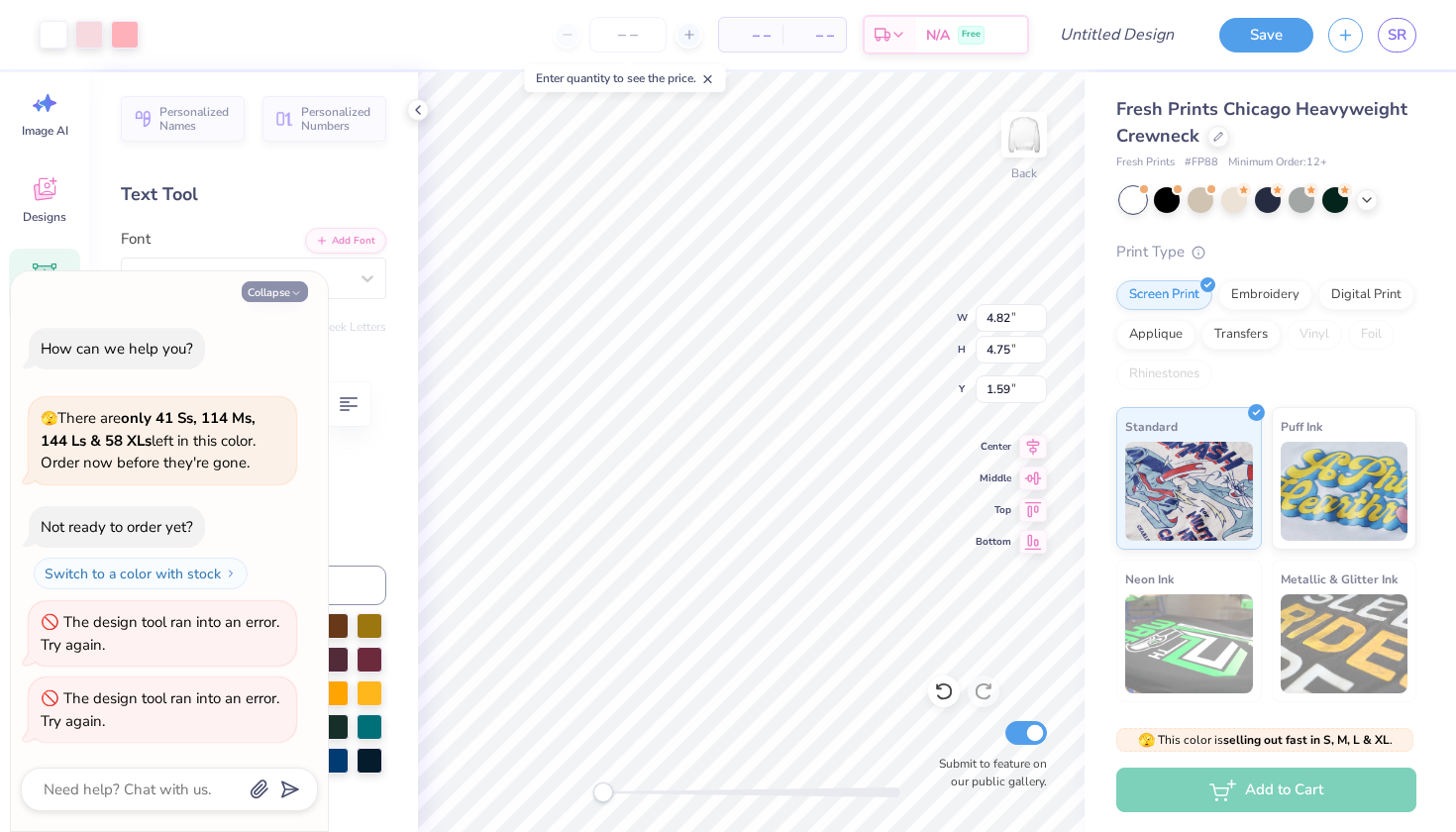
click at [291, 287] on button "Collapse" at bounding box center [274, 291] width 67 height 21
type textarea "x"
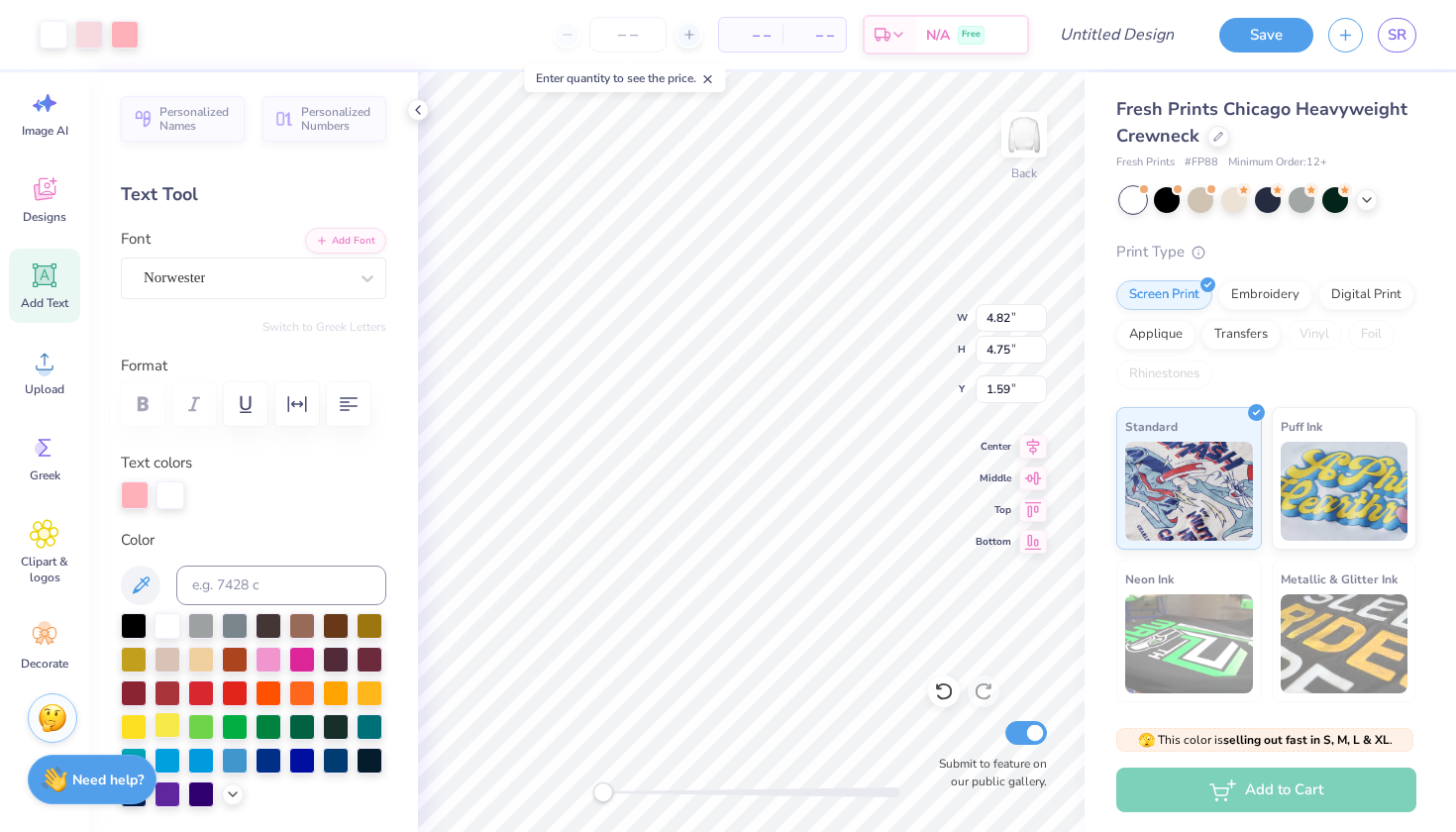
click at [172, 727] on div at bounding box center [168, 725] width 26 height 26
type input "1.29"
type input "4.65"
type input "4.54"
type input "1.46"
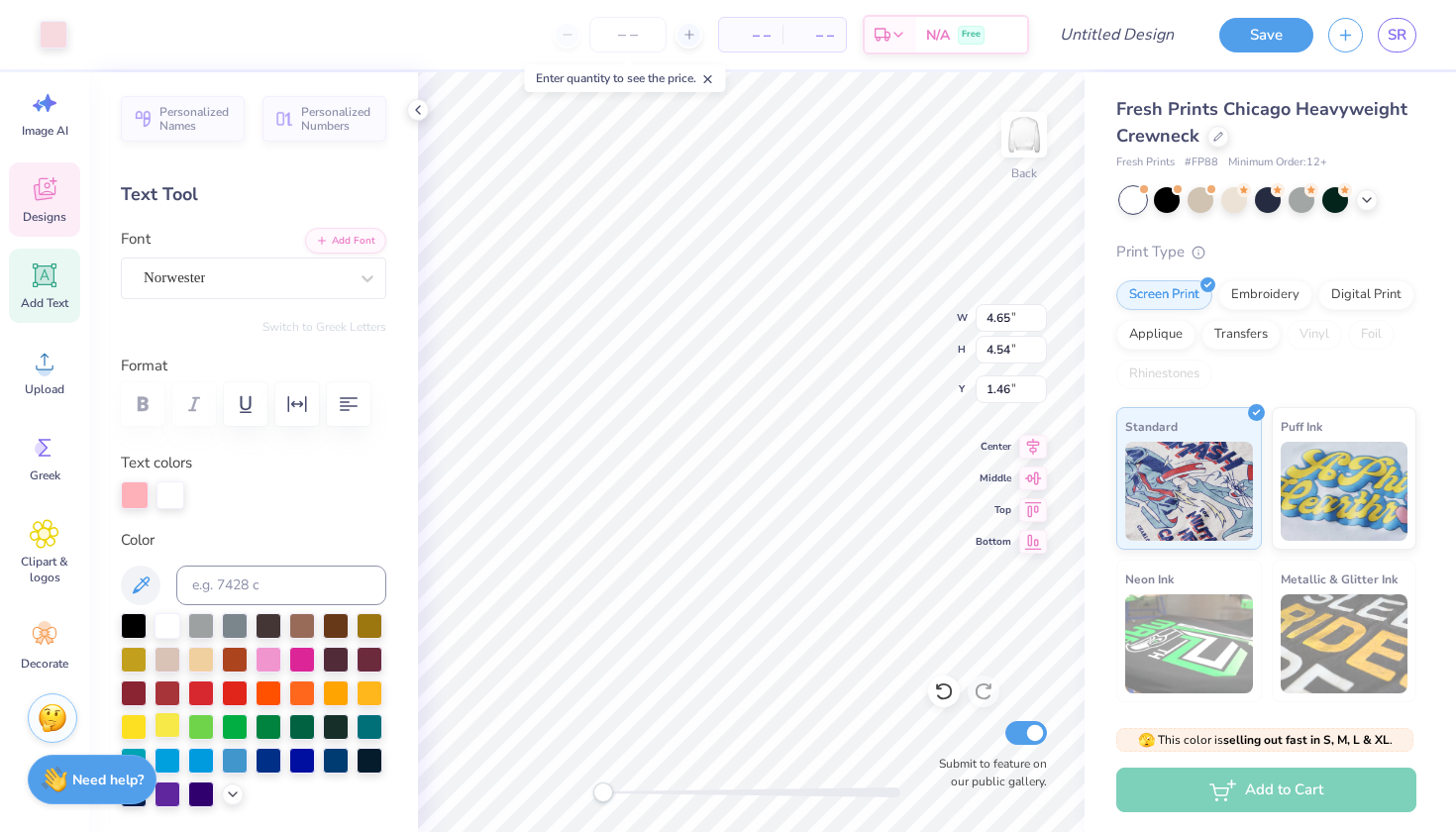
click at [170, 727] on div at bounding box center [168, 725] width 26 height 26
type input "4.65"
type input "4.54"
type input "2.26"
type input "1.29"
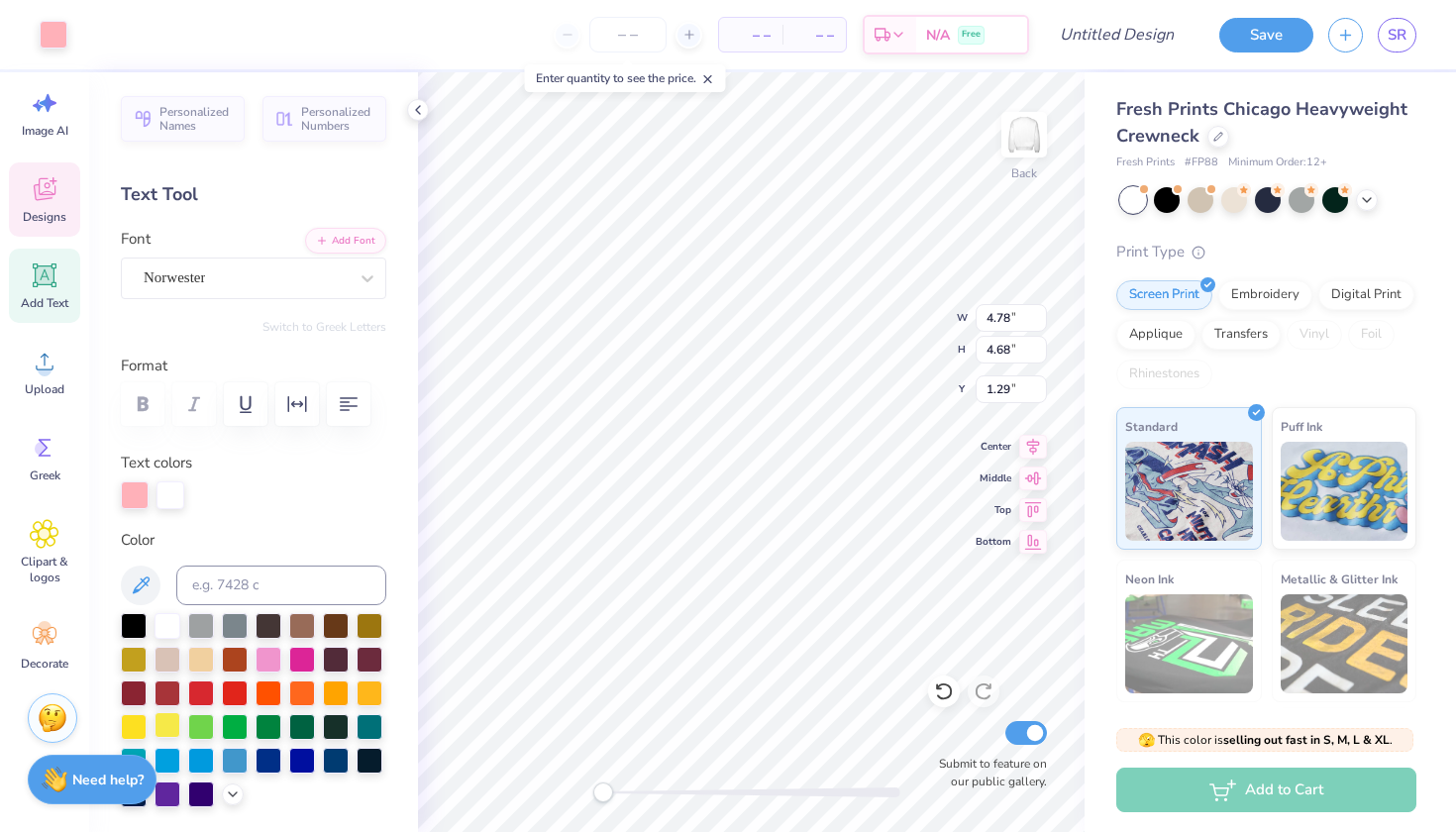
click at [169, 721] on div at bounding box center [168, 725] width 26 height 26
type input "2.84"
type input "1.63"
type input "3.93"
click at [162, 730] on div at bounding box center [168, 725] width 26 height 26
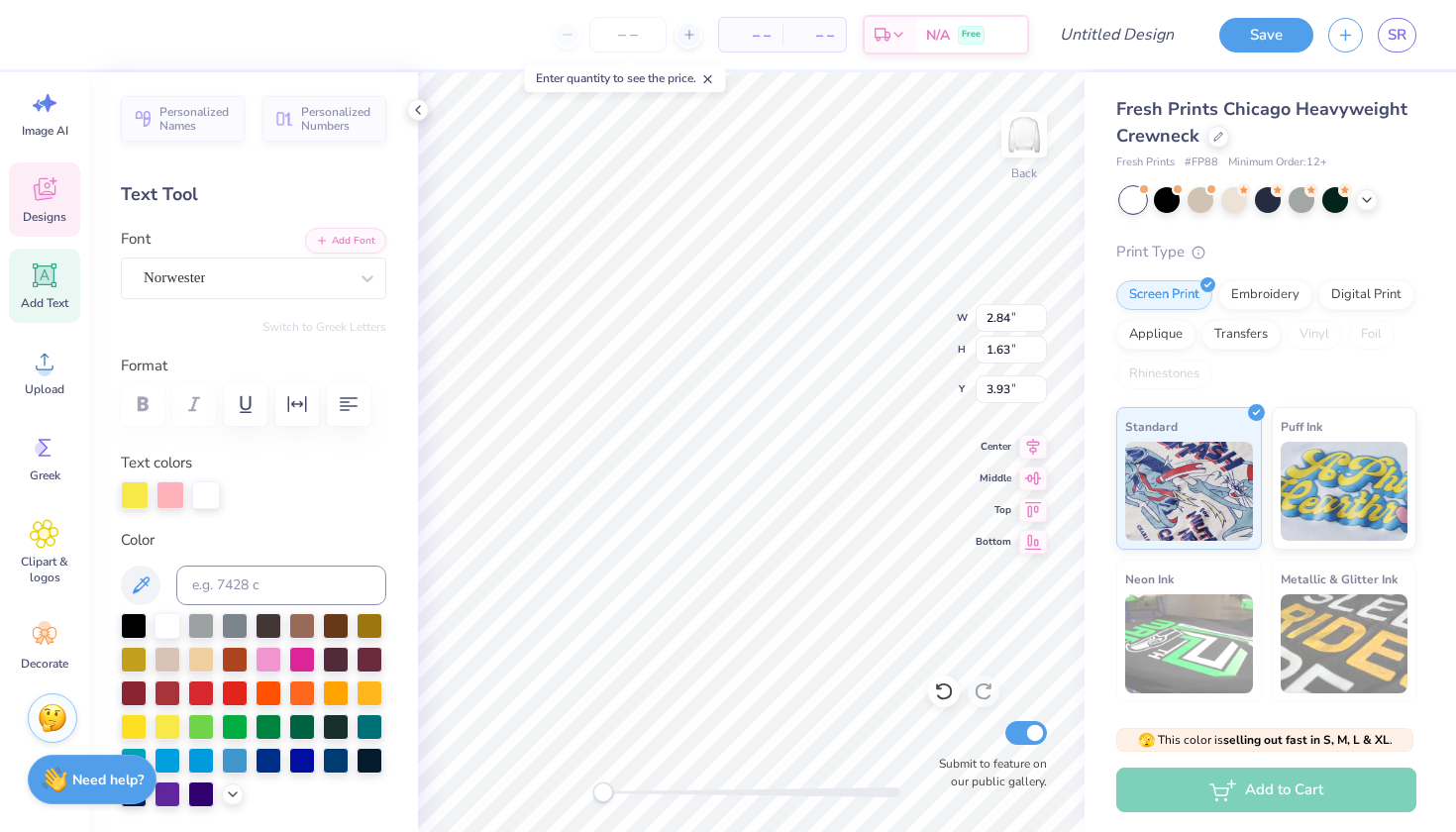
type input "4.78"
type input "4.68"
type input "2.18"
click at [167, 727] on div at bounding box center [168, 725] width 26 height 26
click at [145, 492] on div at bounding box center [135, 494] width 28 height 28
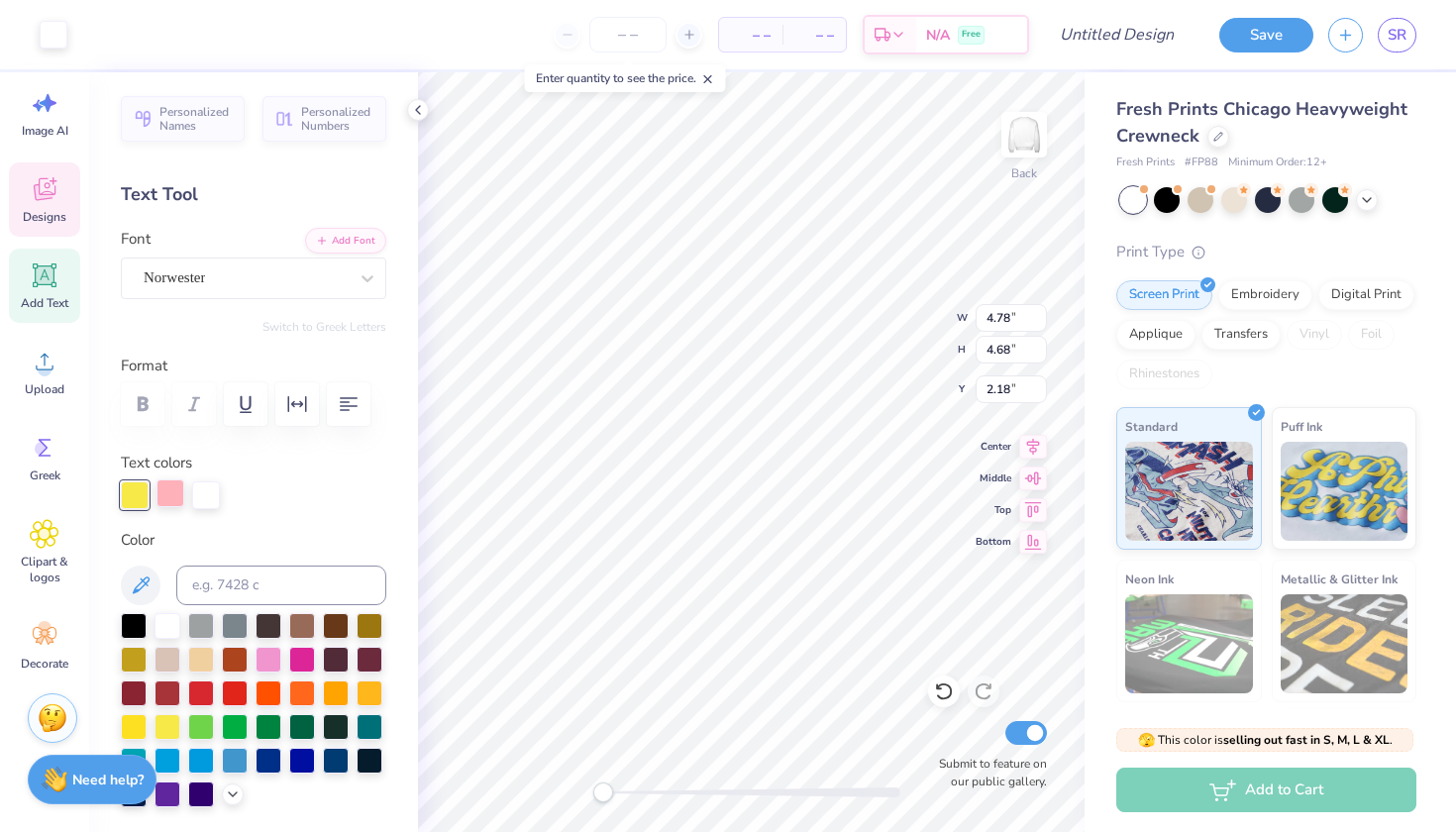
click at [173, 495] on div at bounding box center [171, 494] width 28 height 28
click at [168, 718] on div at bounding box center [168, 725] width 26 height 26
click at [213, 758] on div at bounding box center [201, 759] width 26 height 26
click at [171, 492] on div at bounding box center [171, 494] width 28 height 28
click at [50, 544] on icon at bounding box center [44, 534] width 29 height 30
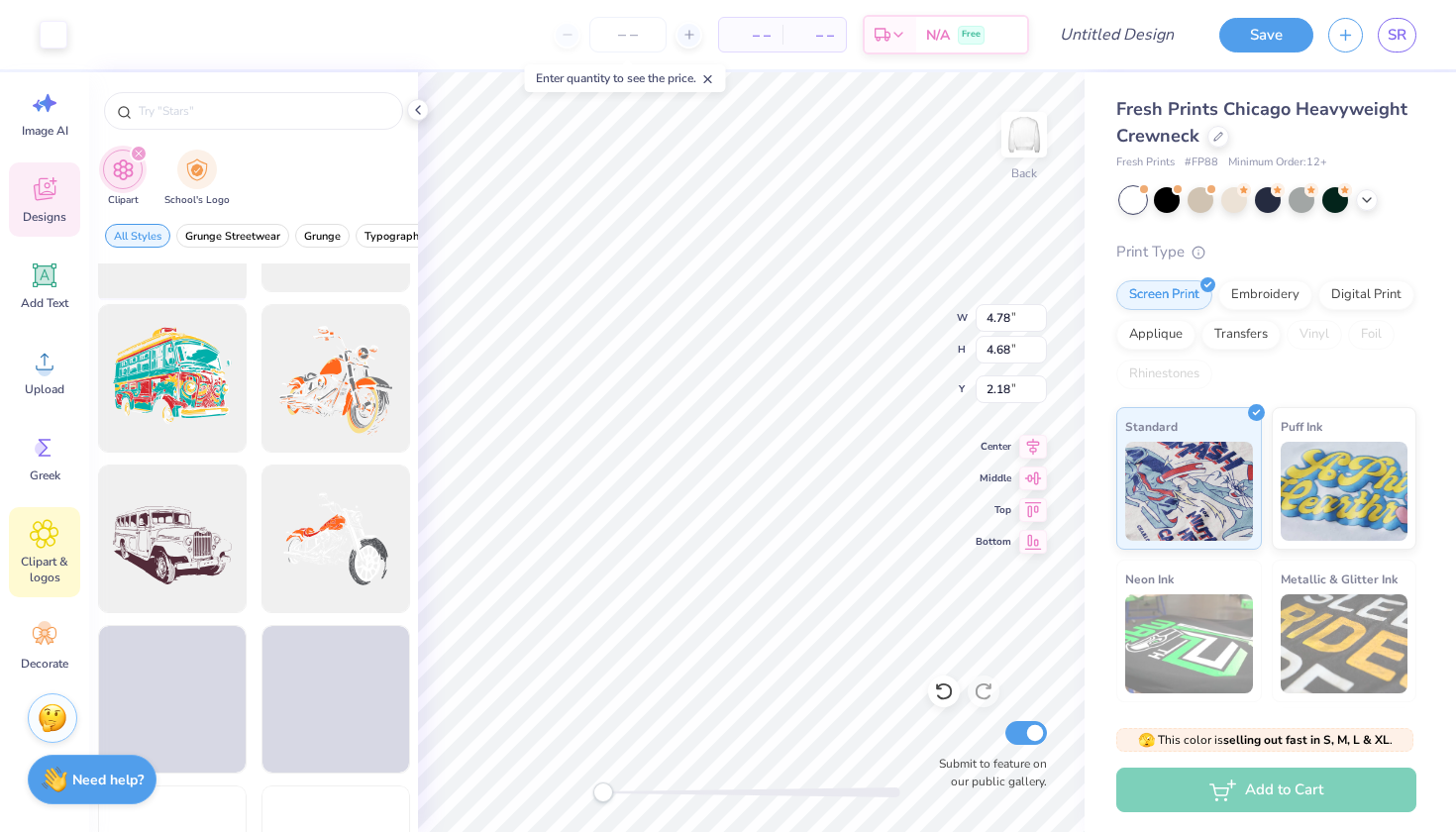
scroll to position [2061, 0]
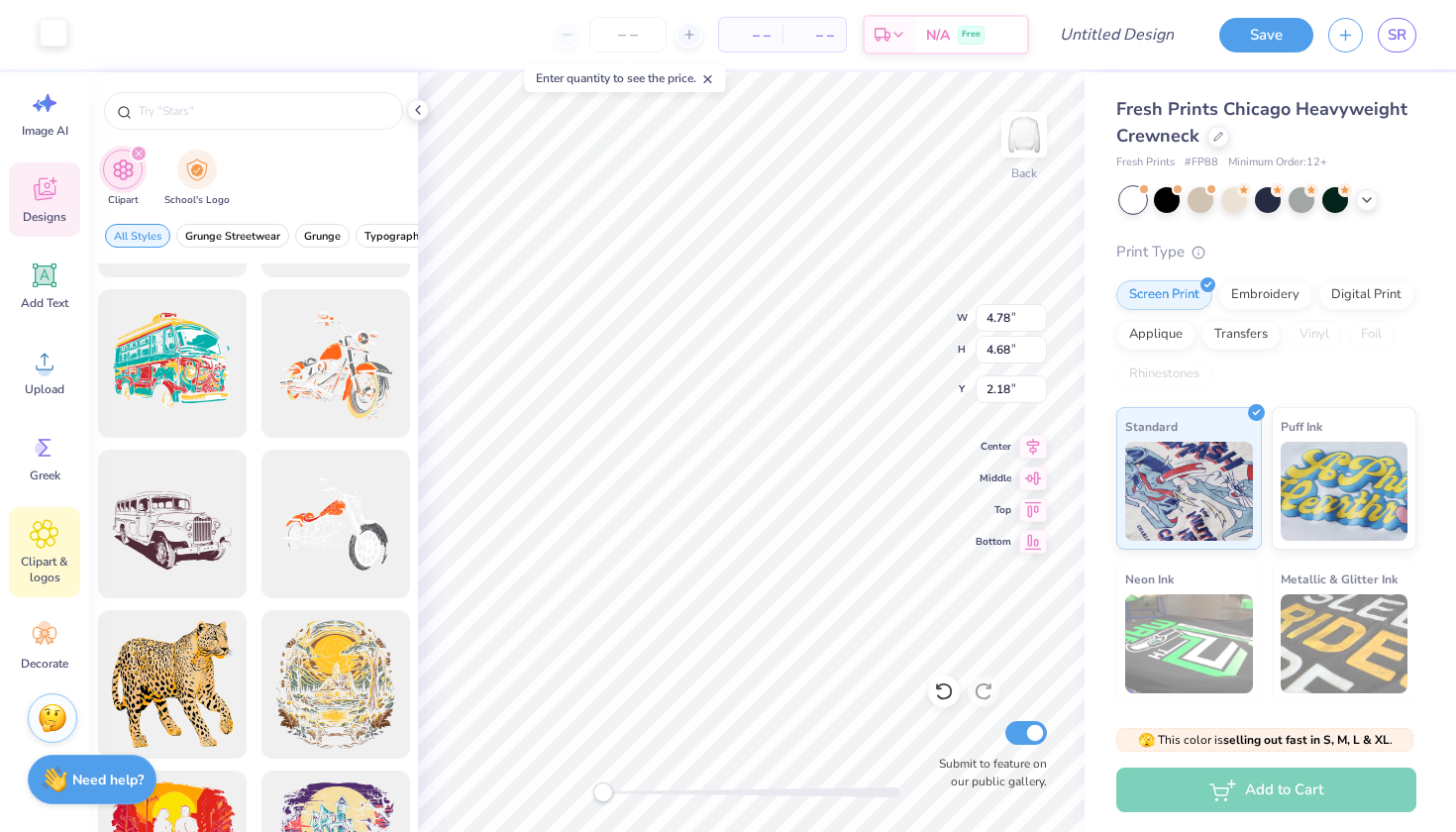
click at [54, 35] on div at bounding box center [54, 33] width 28 height 28
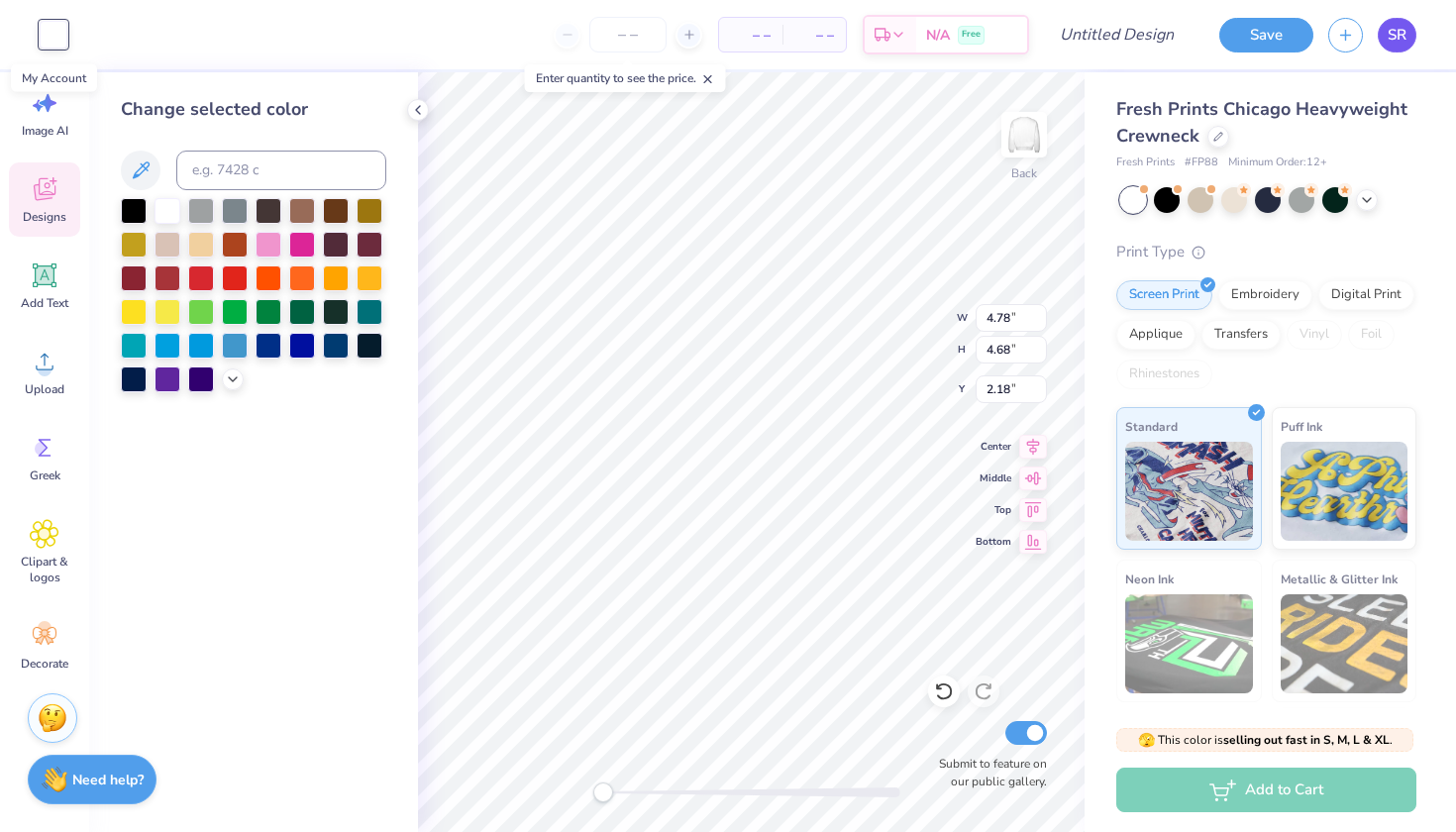
click at [1415, 31] on link "SR" at bounding box center [1397, 35] width 39 height 35
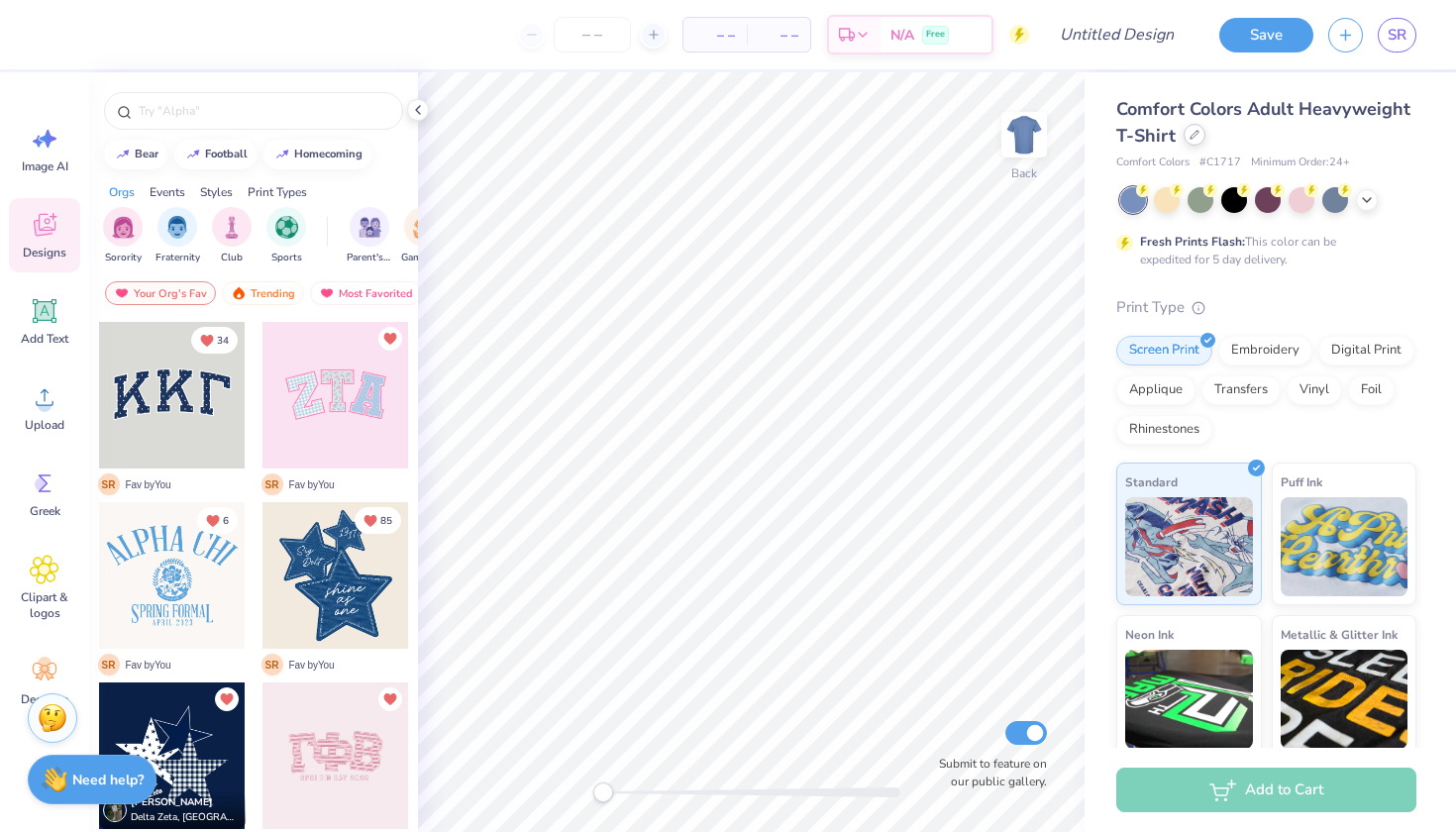
click at [1195, 140] on div at bounding box center [1195, 135] width 22 height 22
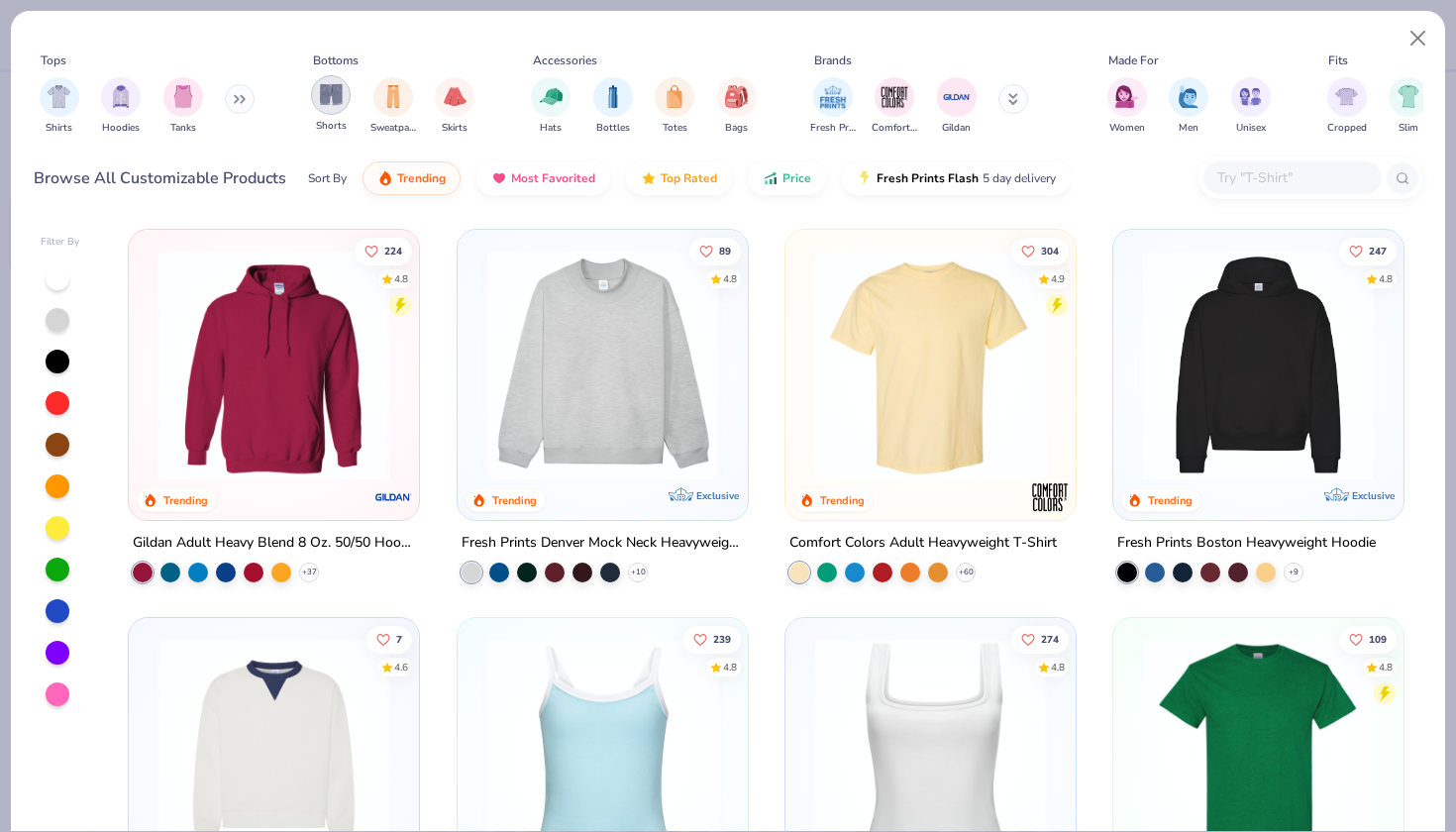
click at [328, 106] on img "filter for Shorts" at bounding box center [331, 94] width 23 height 23
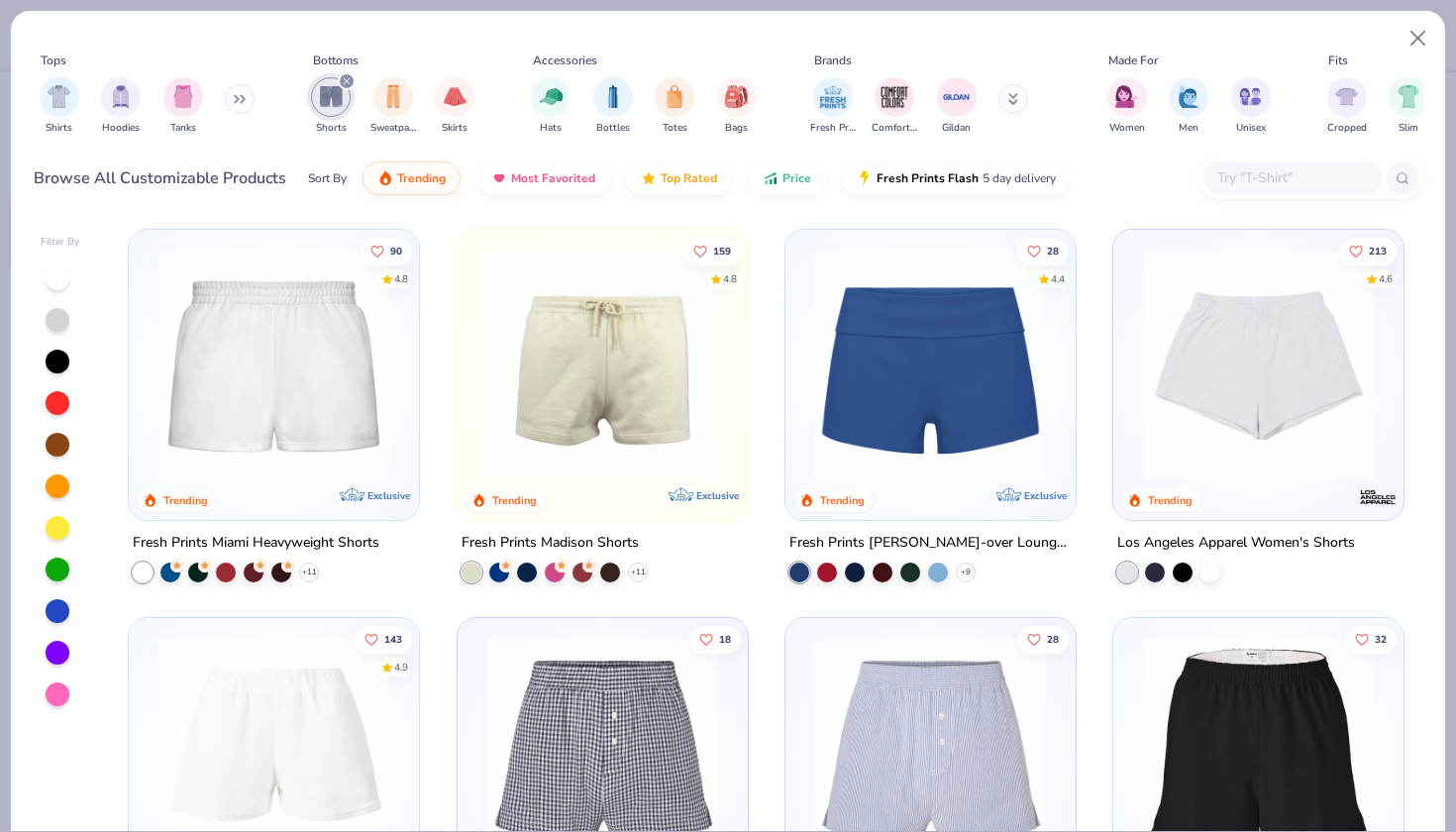
click at [368, 397] on img at bounding box center [273, 364] width 250 height 230
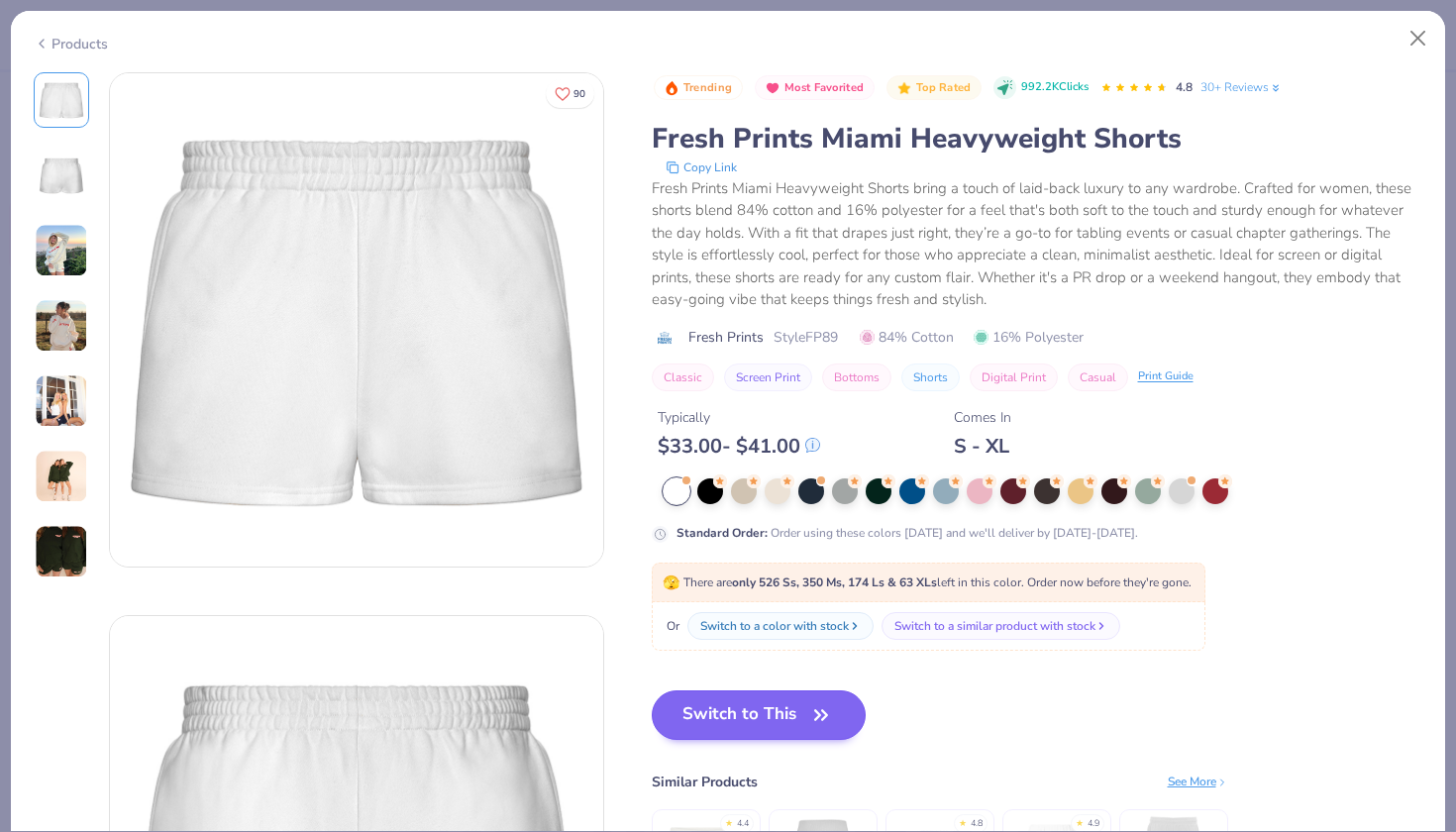
click at [735, 736] on button "Switch to This" at bounding box center [760, 715] width 215 height 50
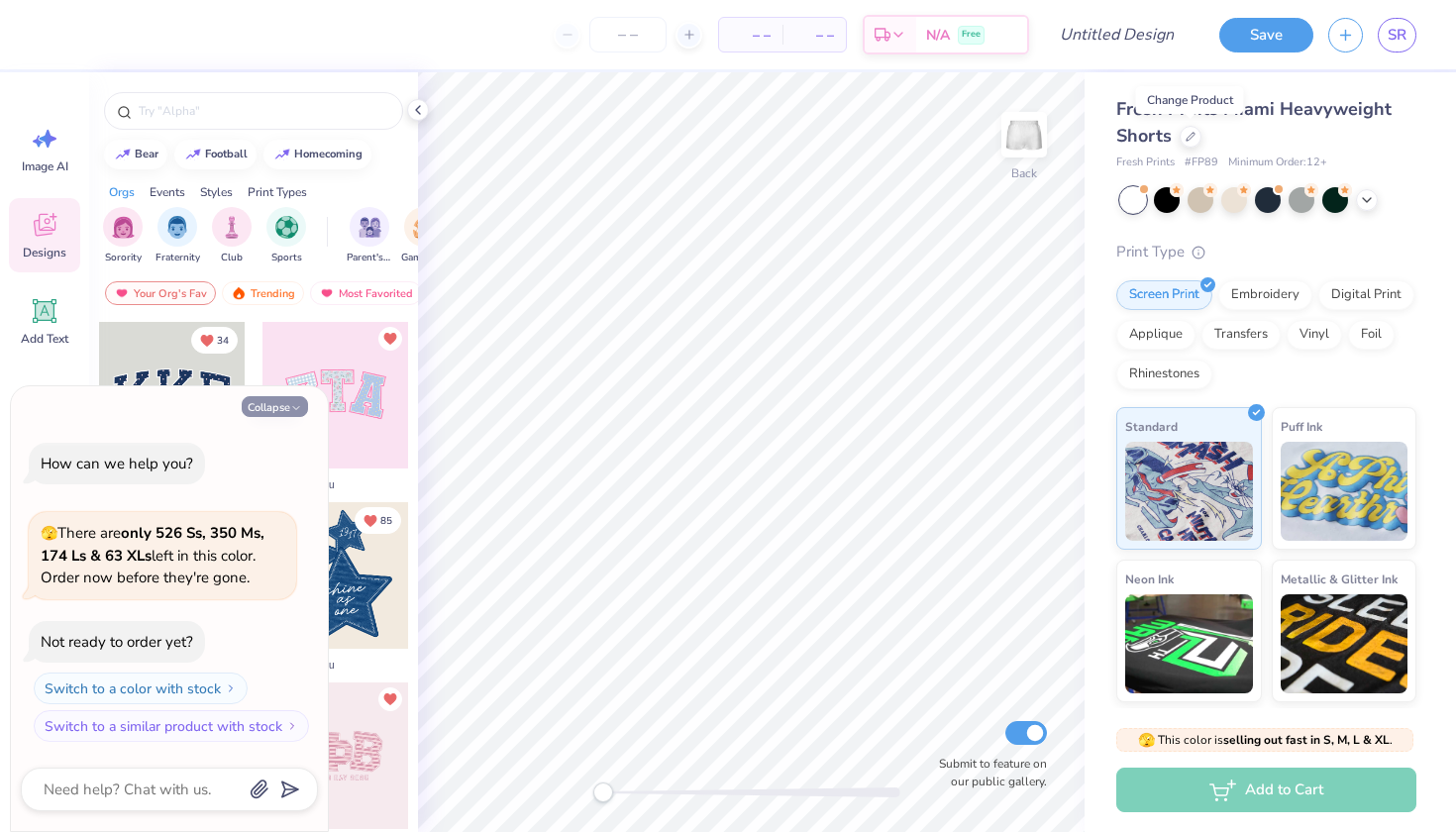
click at [285, 415] on button "Collapse" at bounding box center [274, 406] width 67 height 21
type textarea "x"
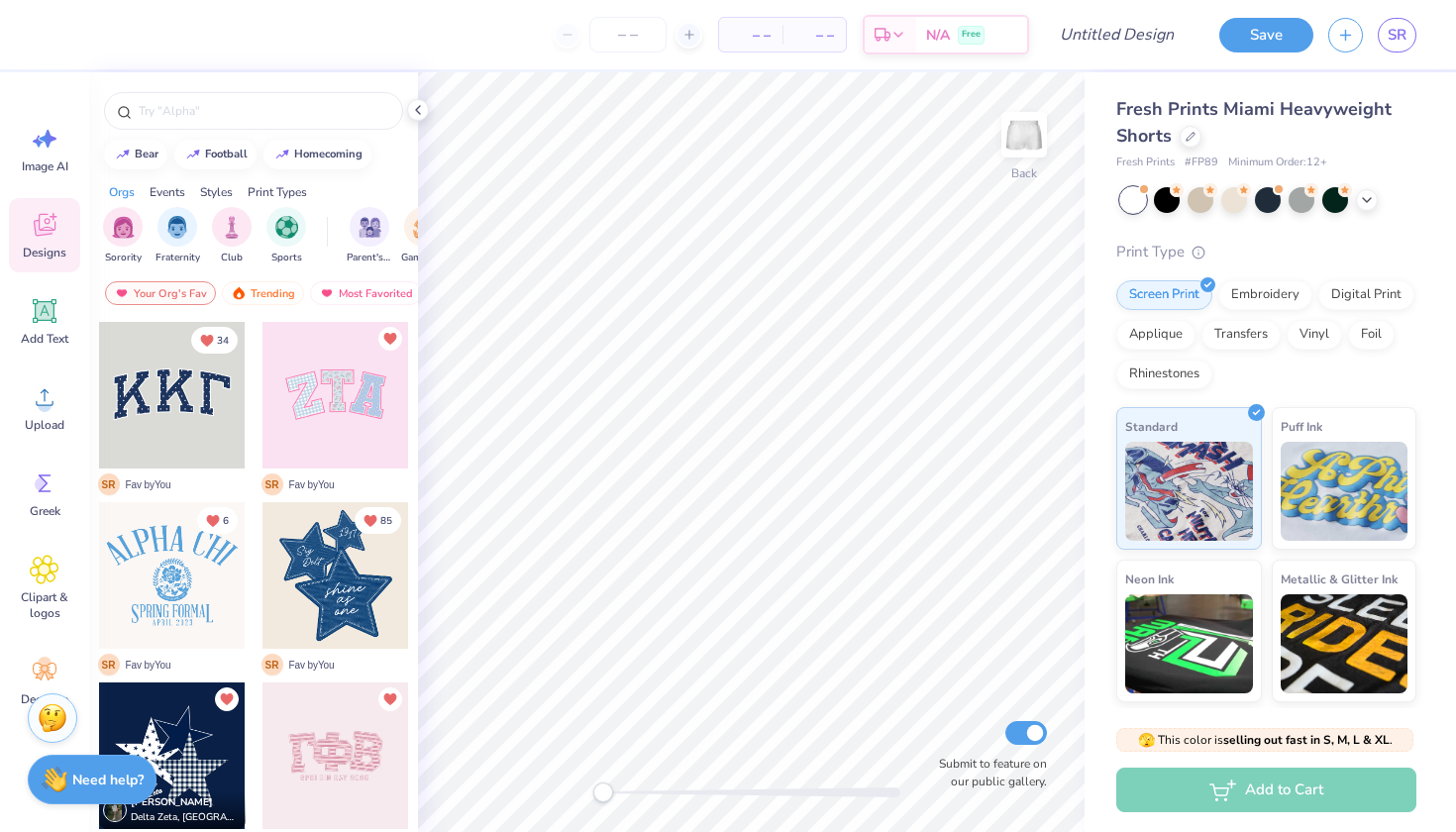
click at [365, 572] on div at bounding box center [335, 576] width 147 height 147
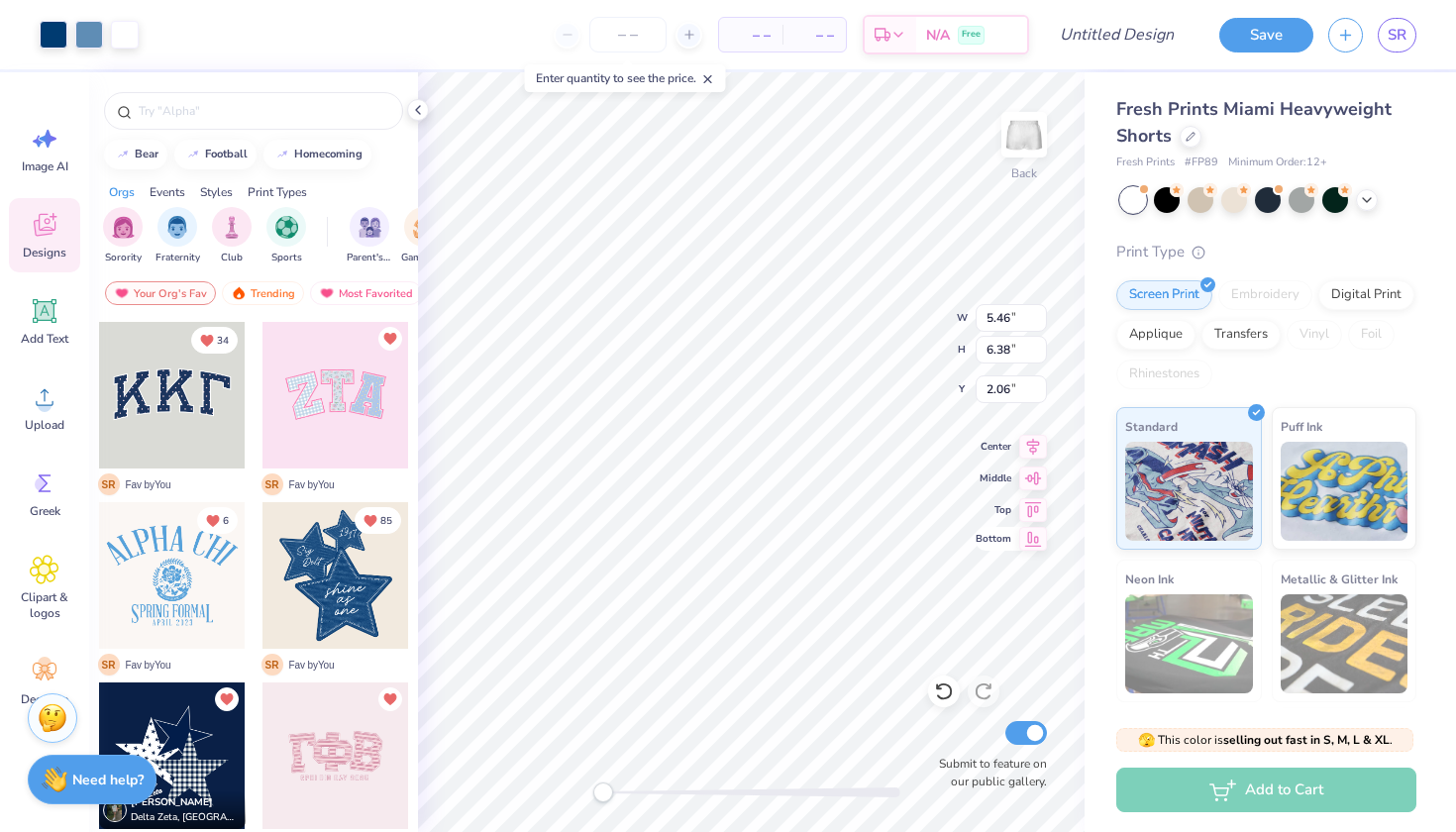
click at [1036, 532] on div "Back W 5.46 5.46 " H 6.38 6.38 " Y 2.06 2.06 " Center Middle Top Bottom Submit …" at bounding box center [751, 453] width 666 height 760
type input "3.06"
type input "3.58"
type input "6.42"
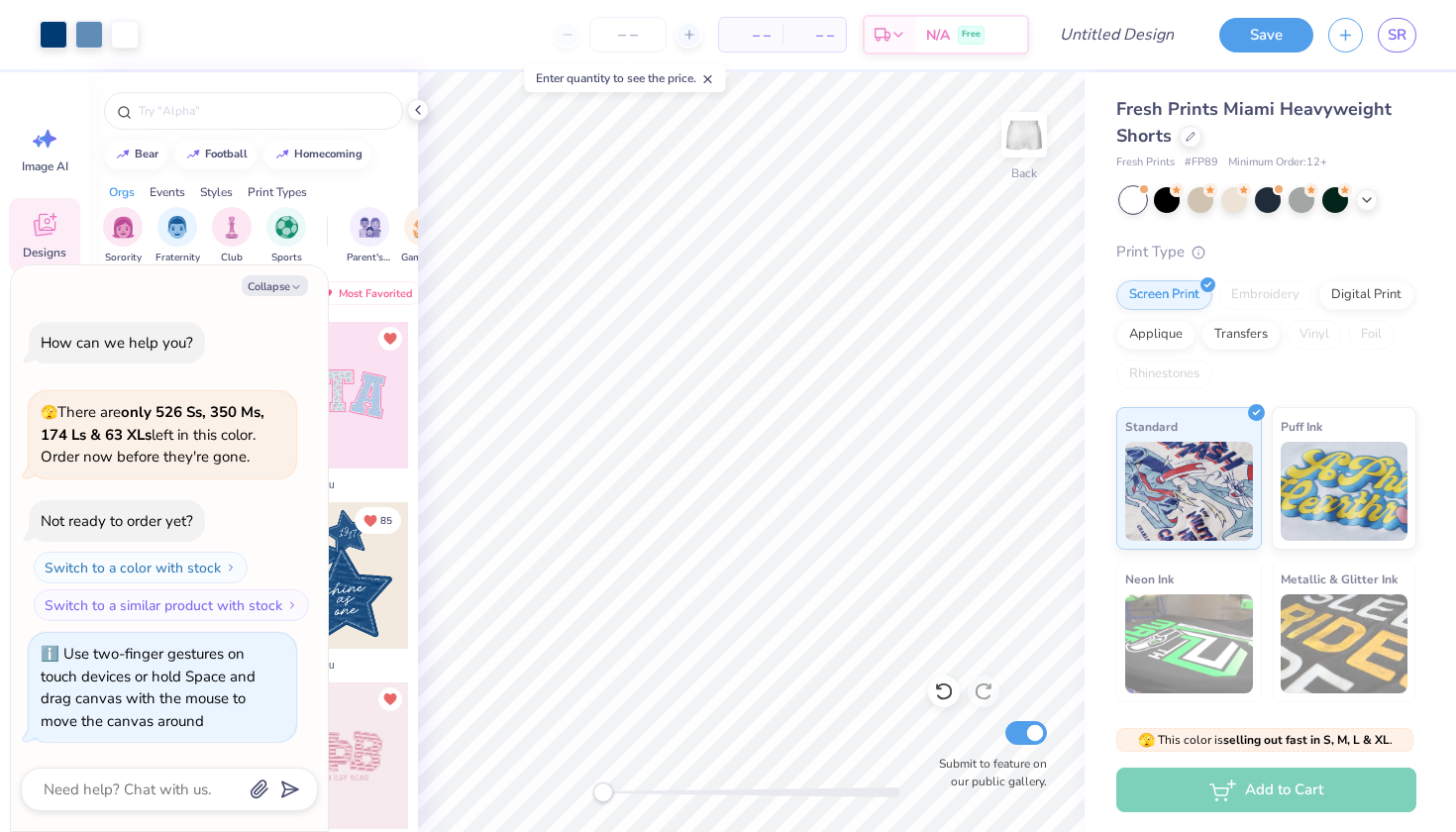
click at [541, 790] on div "Back Submit to feature on our public gallery." at bounding box center [751, 453] width 666 height 760
click at [274, 284] on button "Collapse" at bounding box center [274, 285] width 67 height 21
type textarea "x"
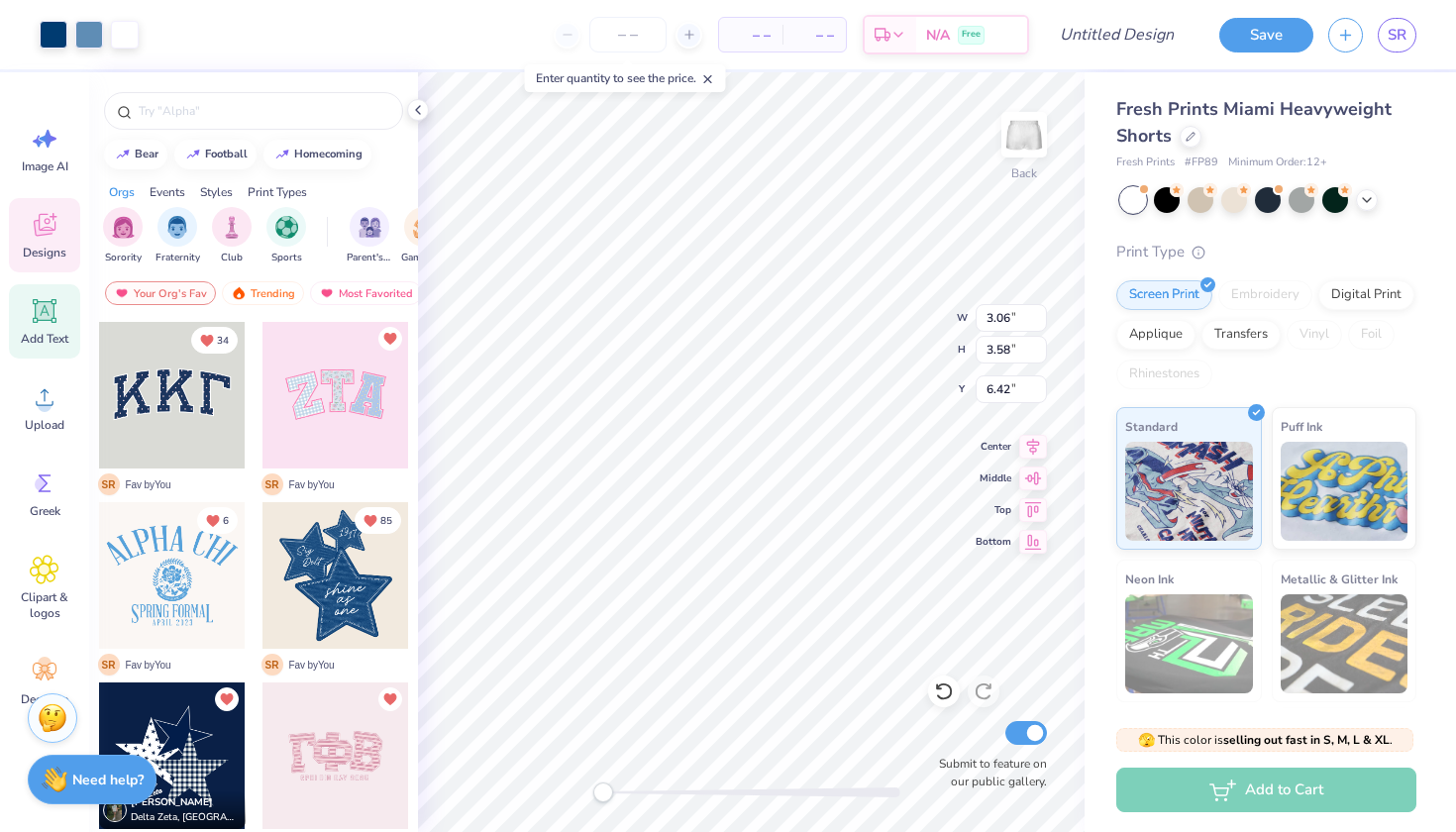
click at [50, 340] on span "Add Text" at bounding box center [45, 339] width 48 height 16
type input "3.15"
type input "0.91"
type input "4.79"
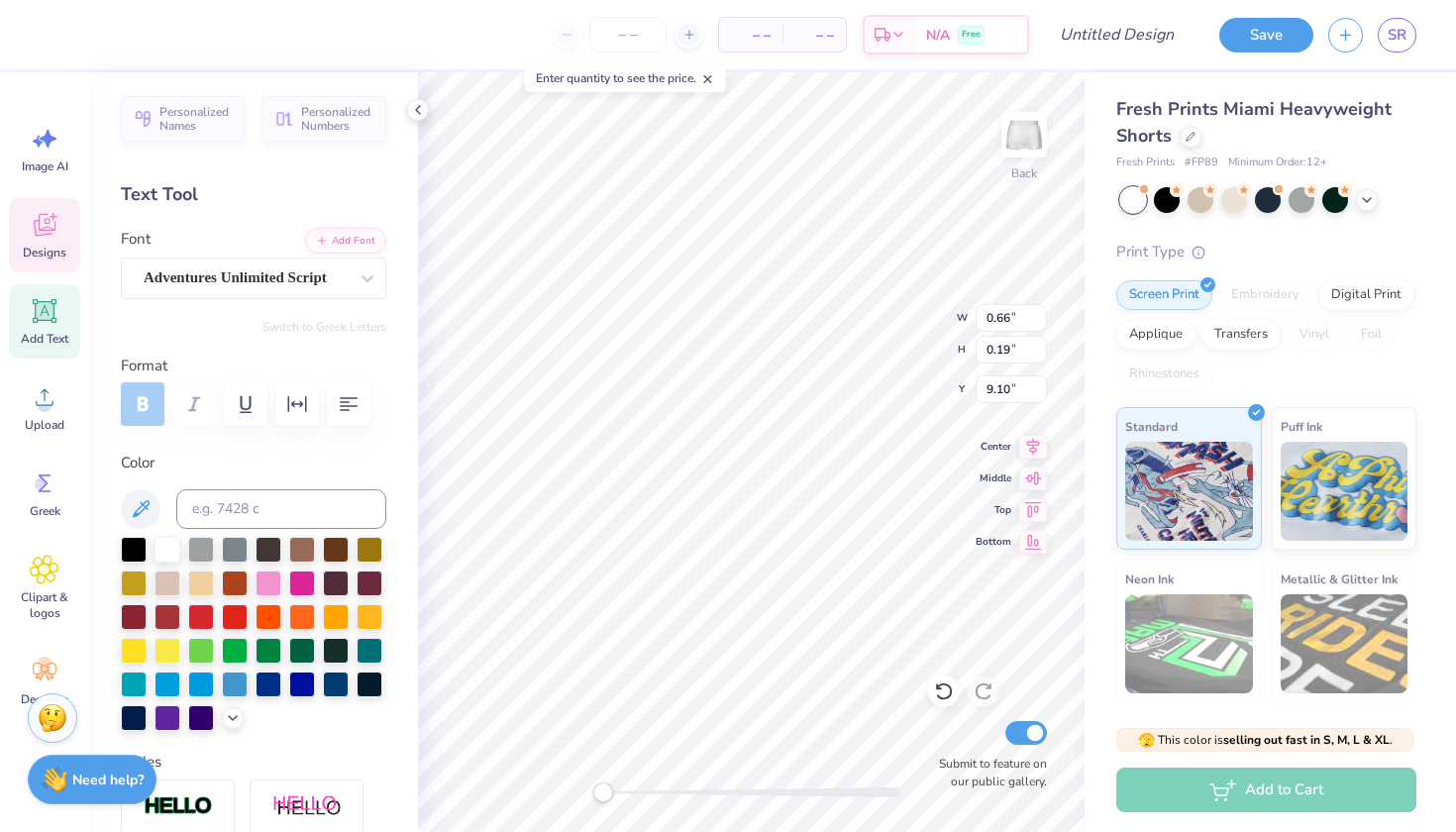
type input "1.12"
type input "0.43"
type input "8.40"
type textarea "Laguna"
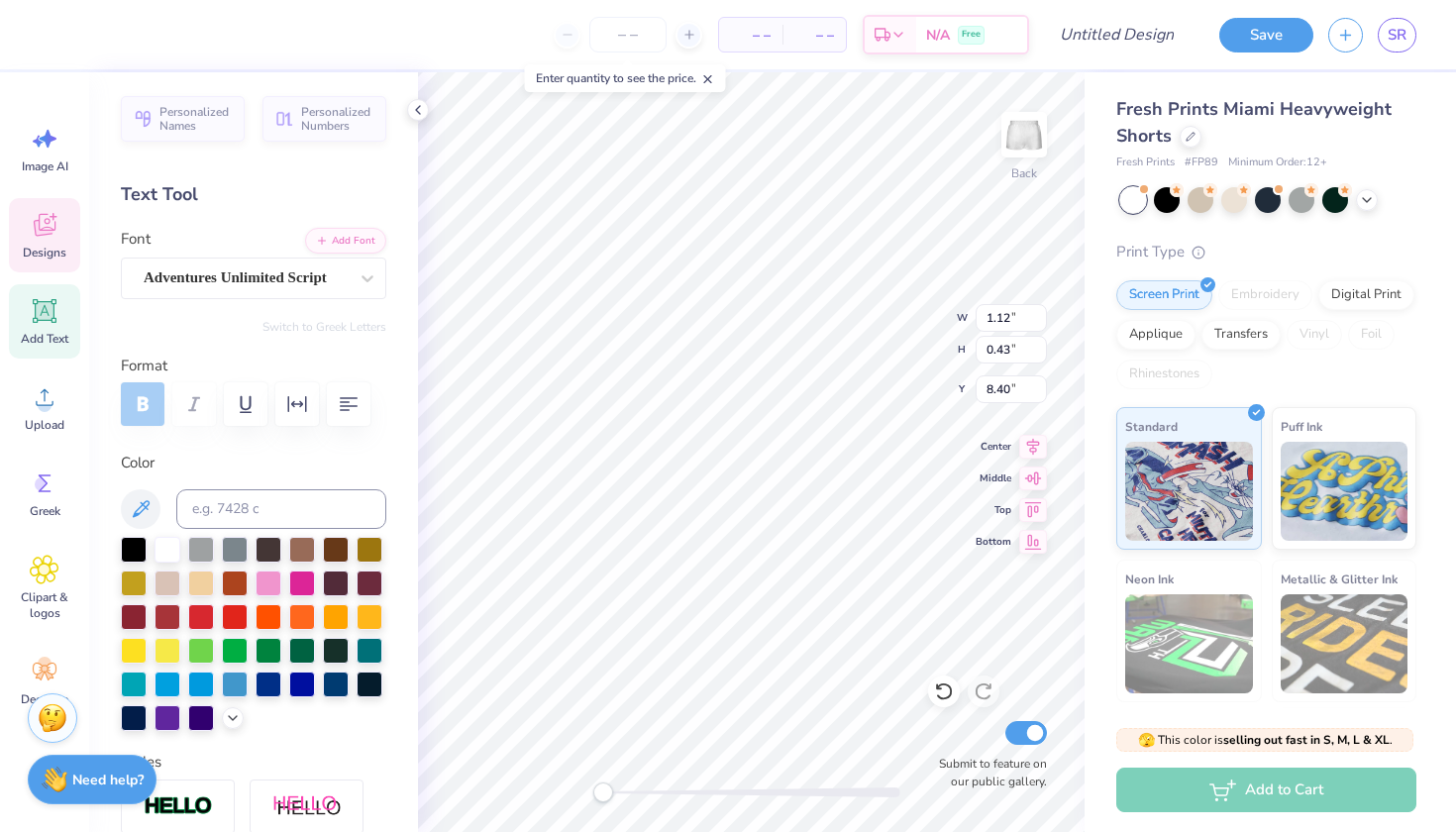
type input "0.66"
type input "0.19"
type input "9.10"
type input "1.50"
type input "0.46"
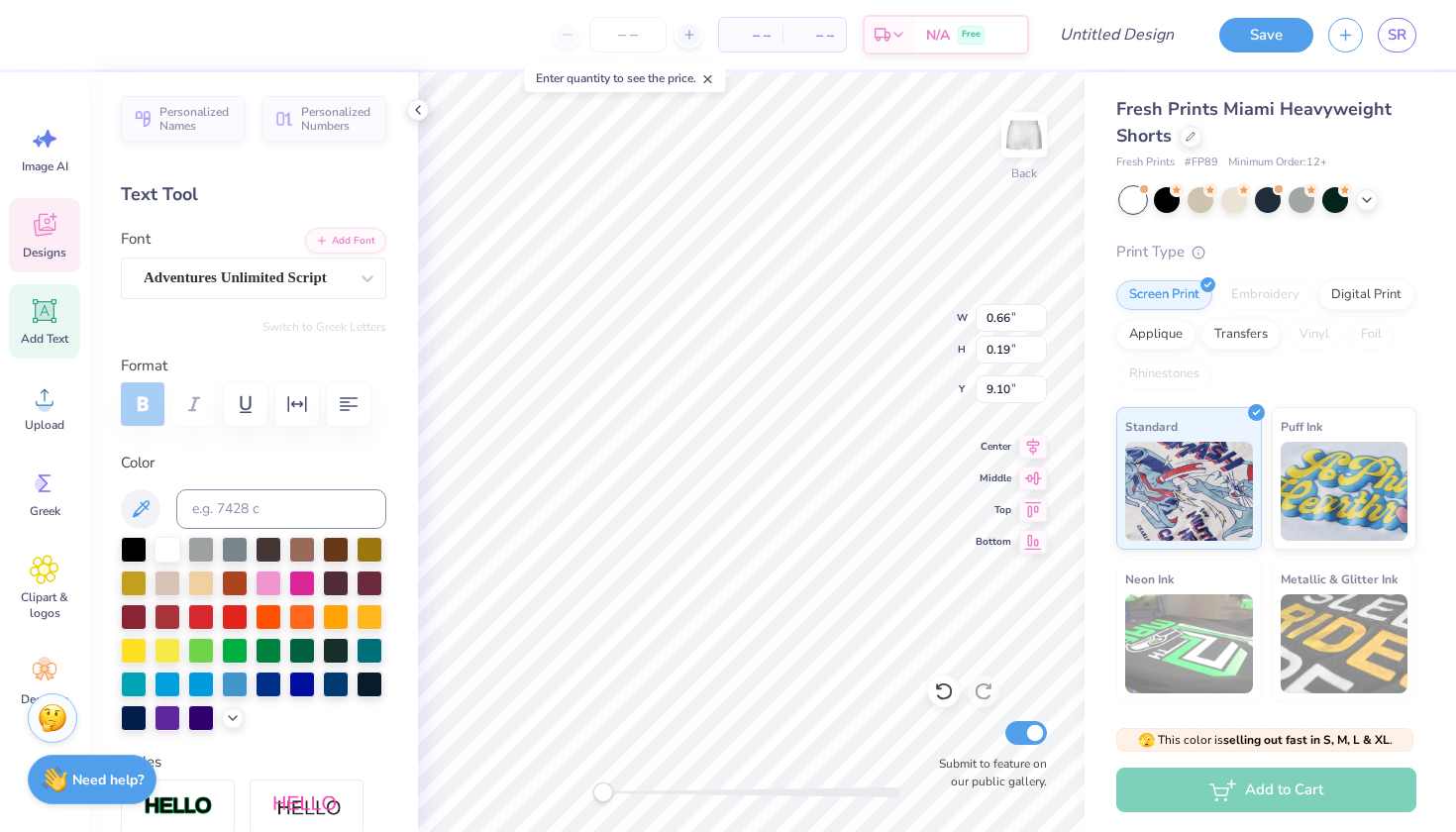
type input "8.39"
type textarea "[DEMOGRAPHIC_DATA]"
type input "0.66"
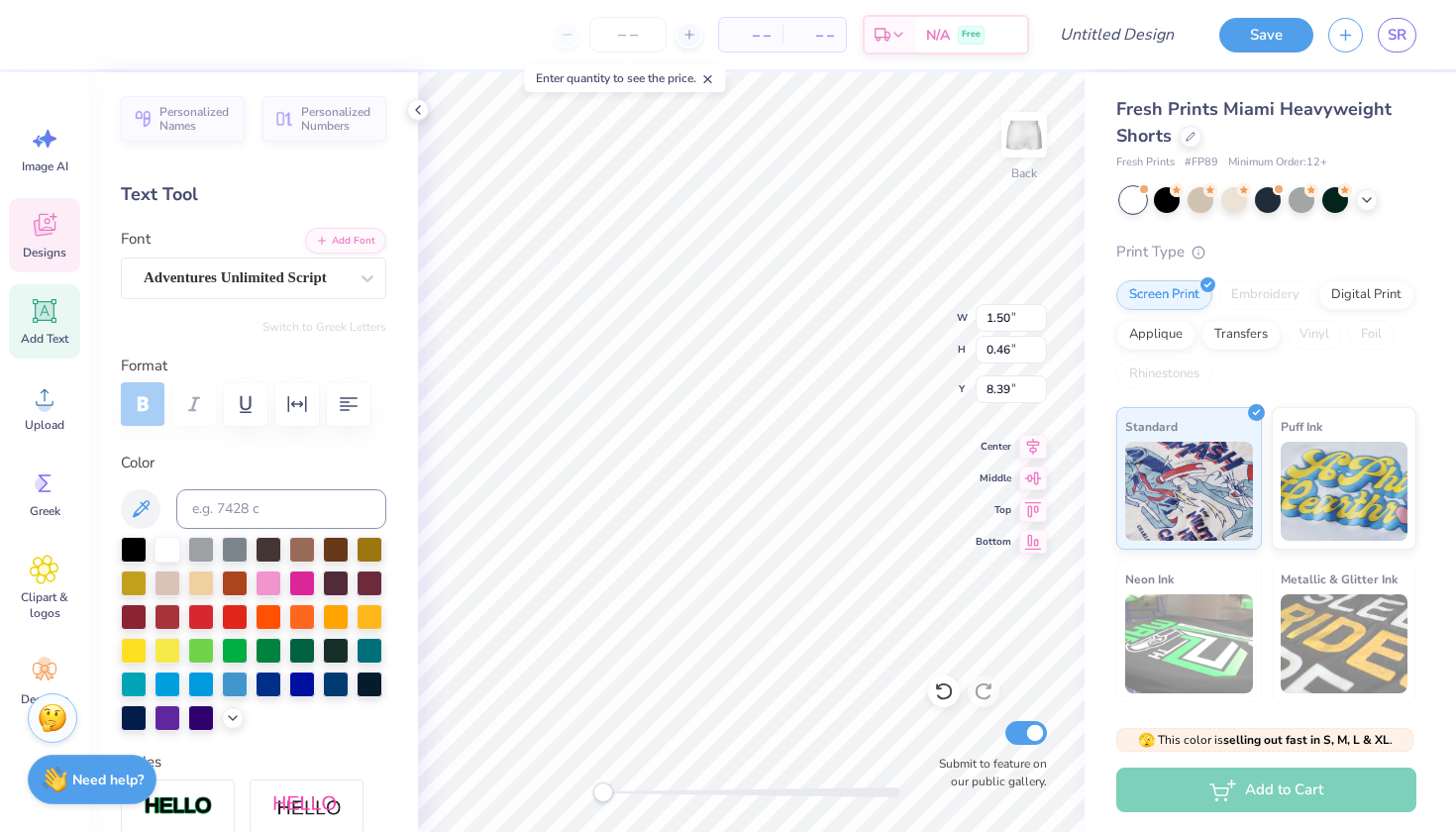
type input "0.19"
type input "9.10"
type input "0.49"
type input "0.26"
type input "8.78"
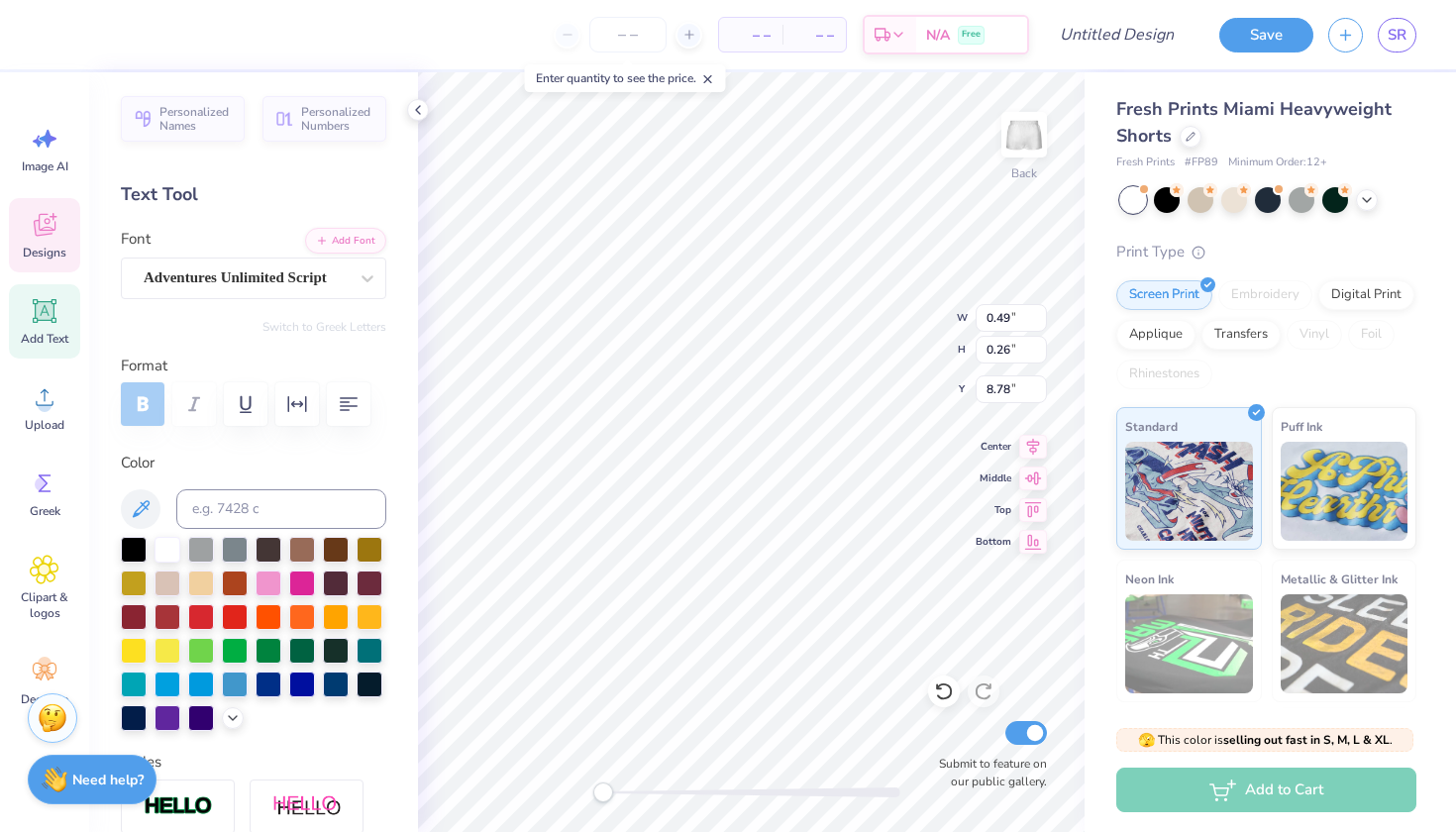
type textarea "of"
type input "2.59"
type input "2.53"
type input "7.45"
type input "0.66"
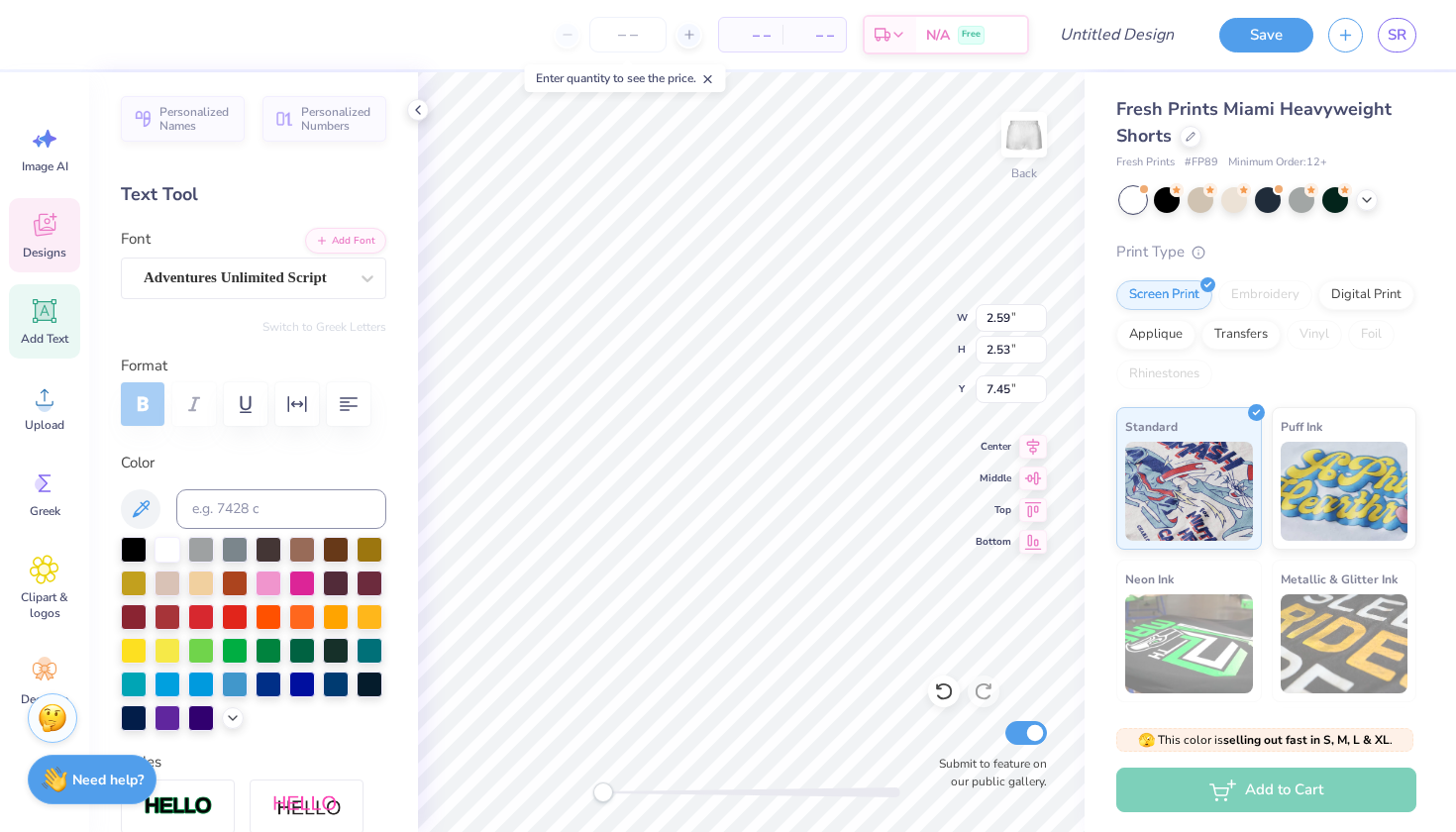
type input "0.19"
type input "9.10"
type textarea "Laguna"
type input "1.76"
type input "1.78"
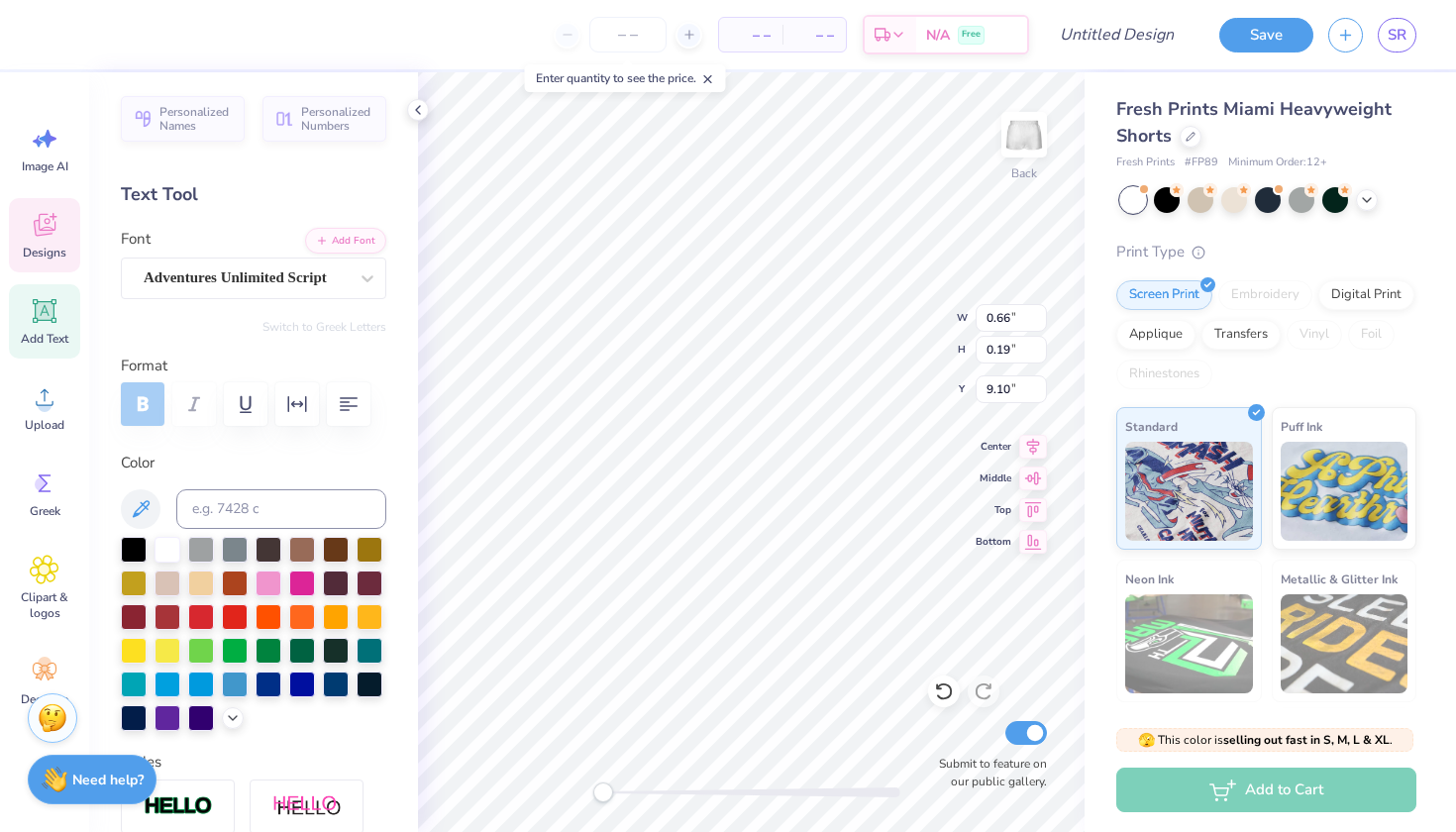
type input "6.77"
type input "0.58"
type input "0.25"
type input "7.71"
type input "0.46"
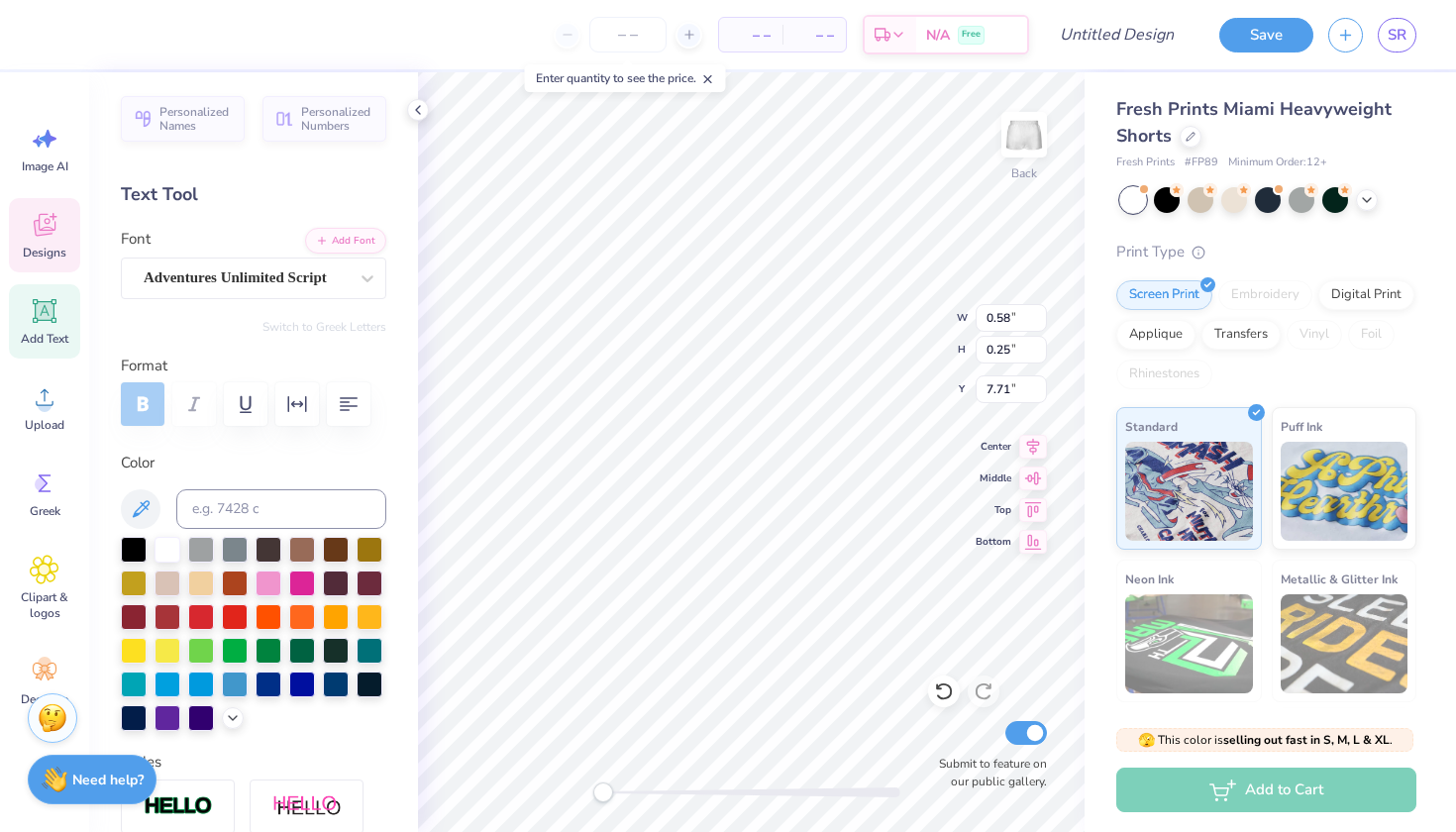
type input "0.29"
type input "7.41"
type textarea "LT"
type input "0.58"
type input "0.25"
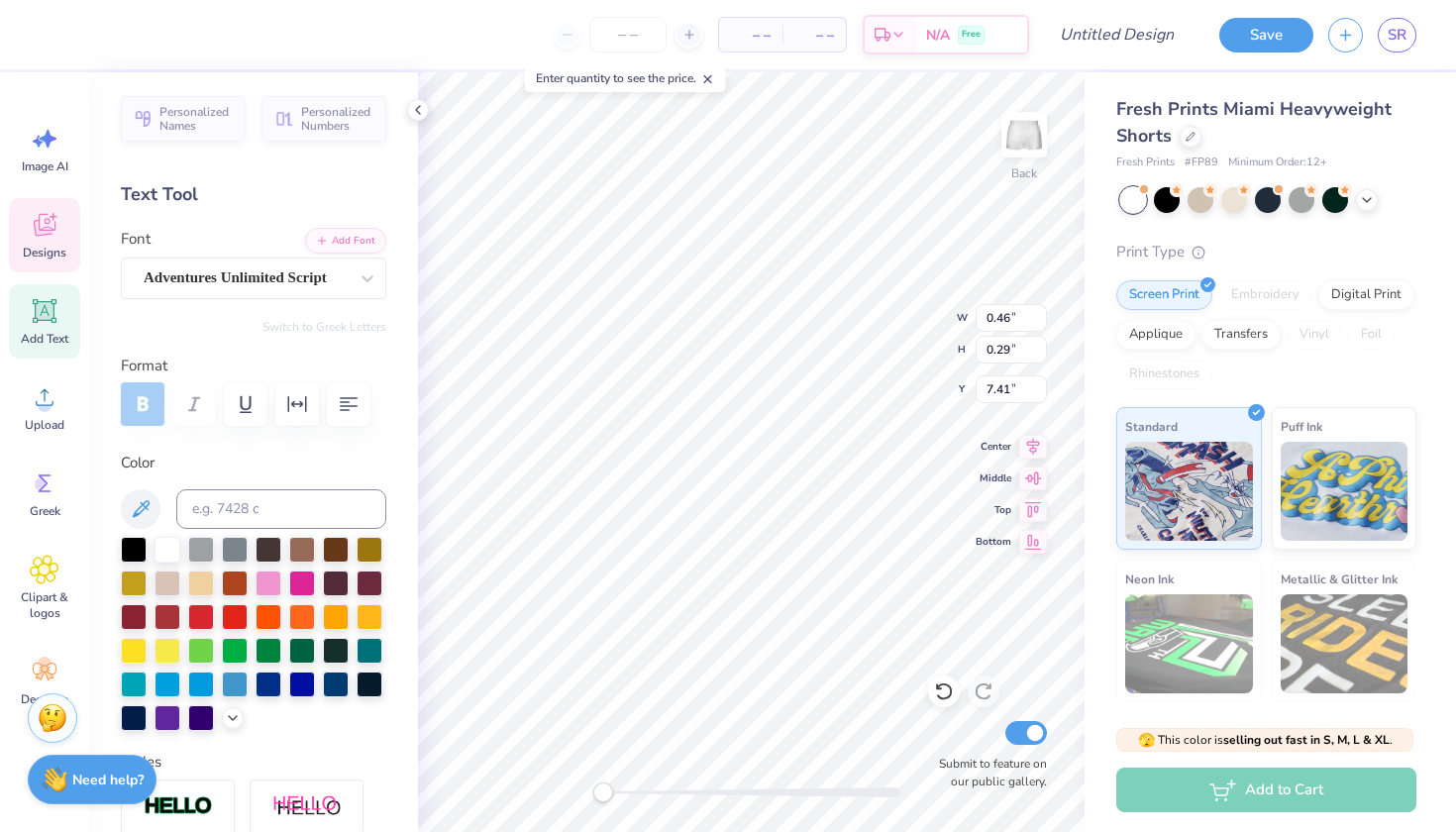
type input "7.71"
type input "0.45"
type input "0.28"
type input "7.40"
type input "0.45"
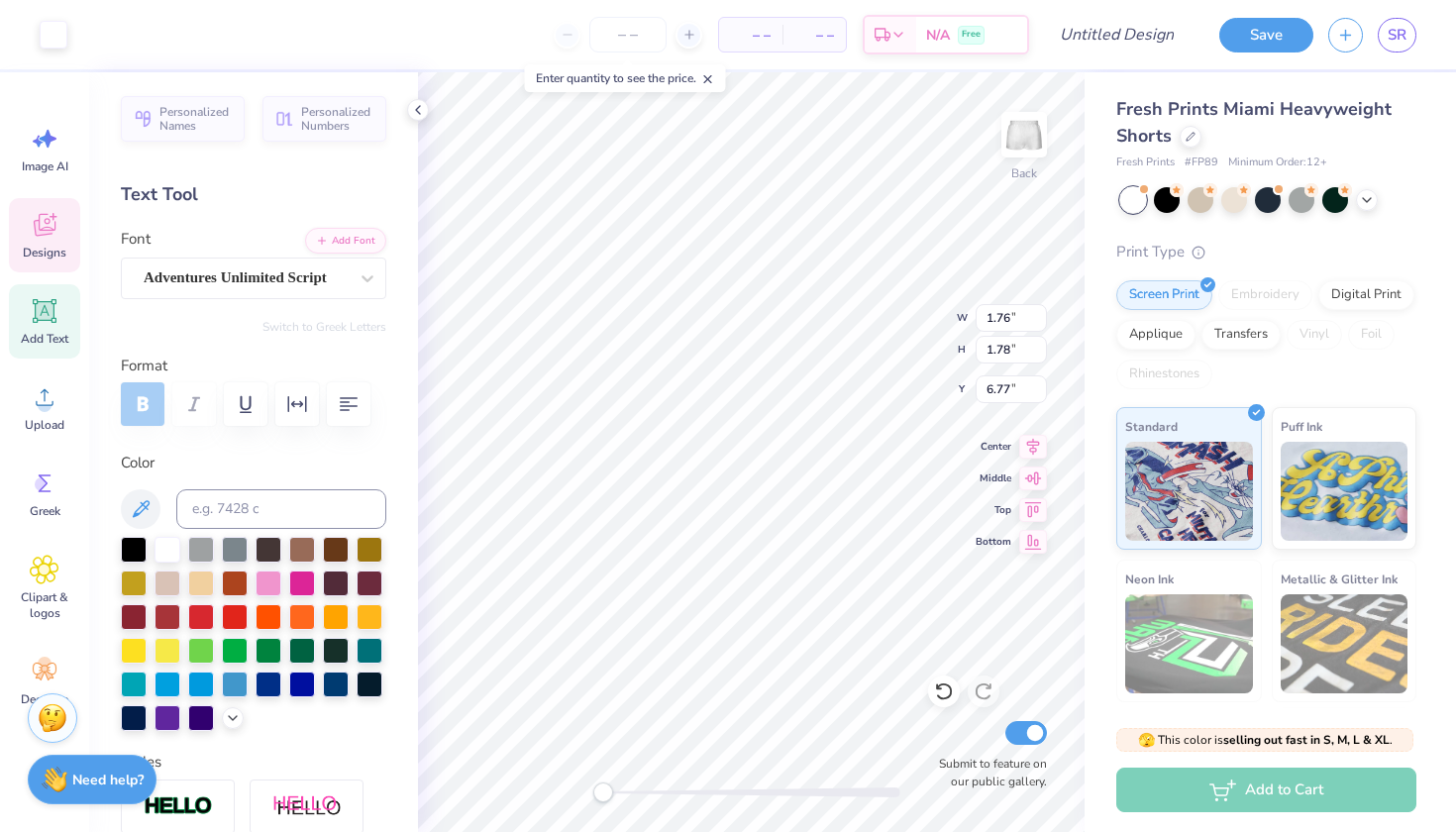
type input "0.28"
type input "7.40"
type input "1.22"
type input "1.23"
type input "6.43"
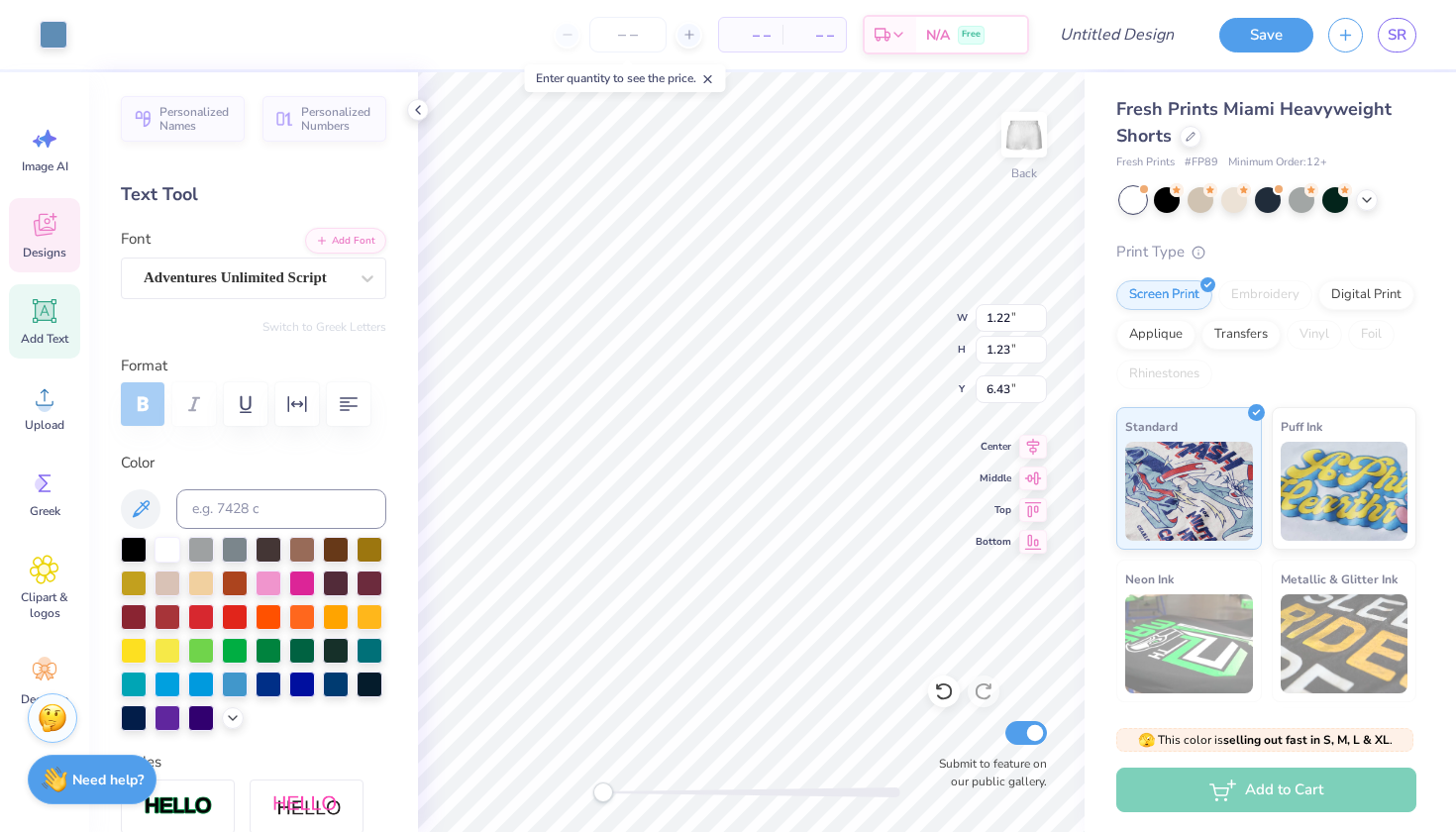
type input "0.25"
type input "0.26"
type input "6.90"
click at [686, 803] on div "Back Submit to feature on our public gallery." at bounding box center [751, 453] width 666 height 760
type textarea "52"
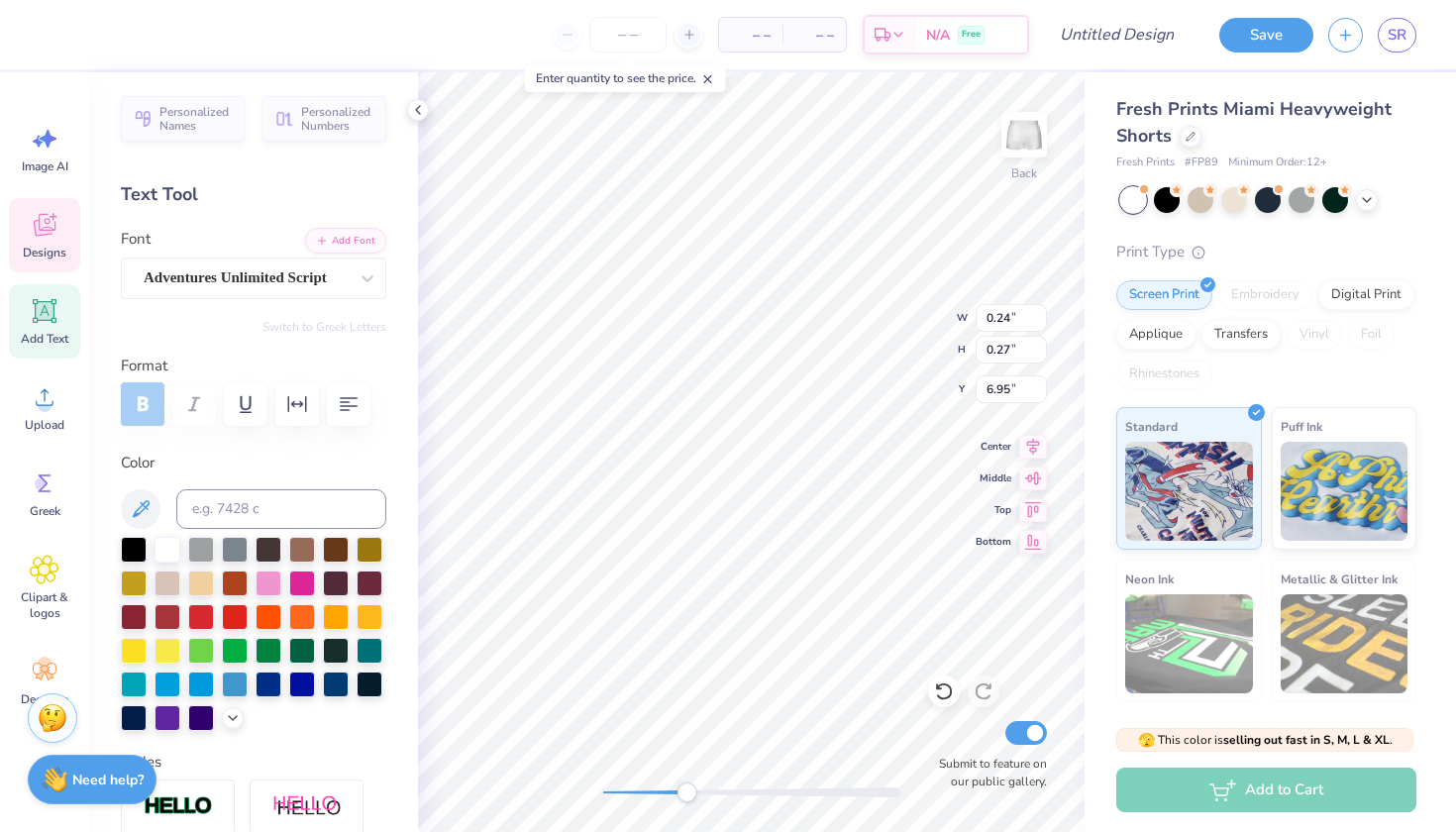
type input "1.31"
type input "0.46"
type input "8.37"
type input "1.50"
type input "8.99"
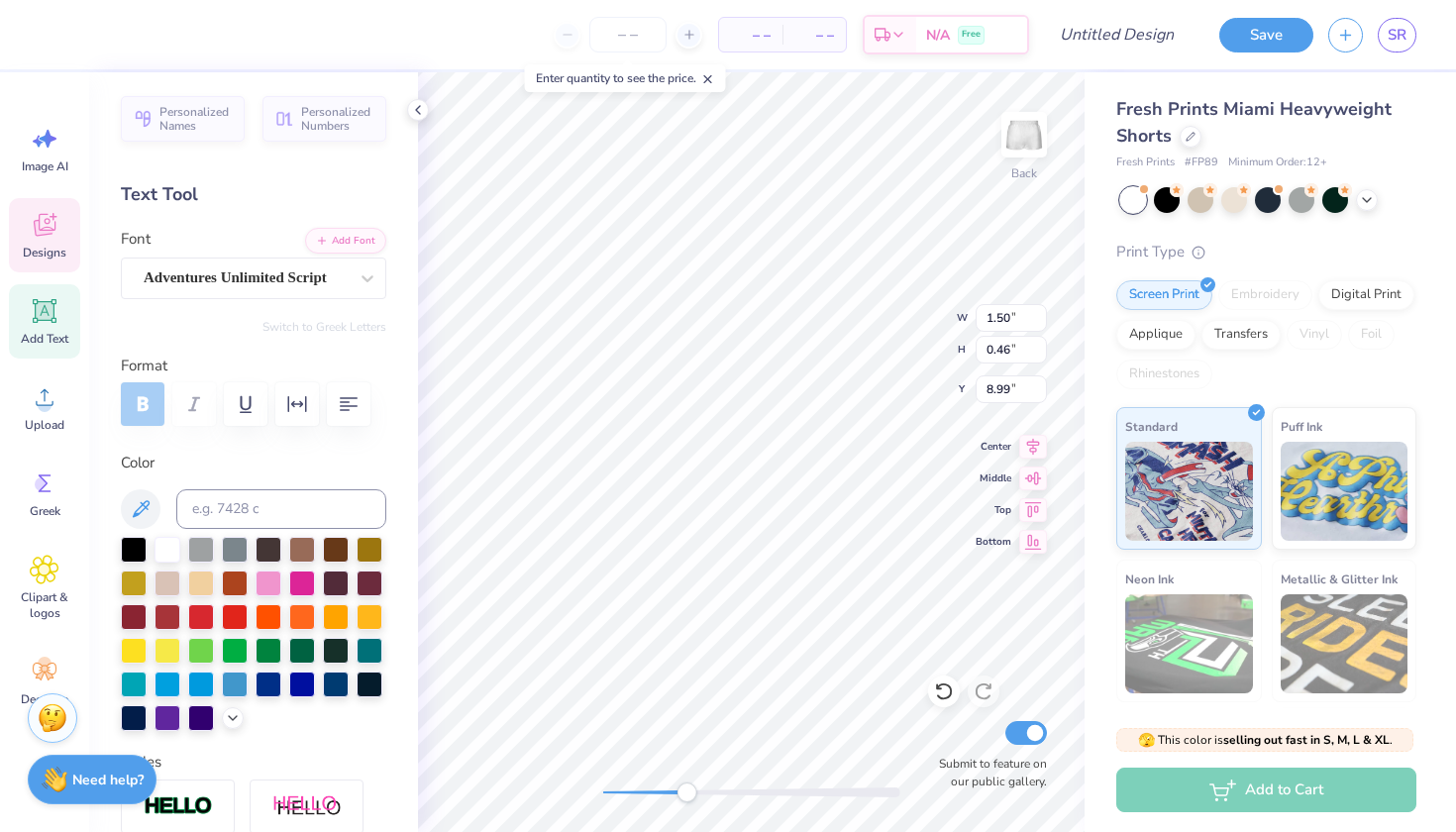
type input "1.31"
type input "8.37"
type input "1.19"
type input "0.42"
type input "8.41"
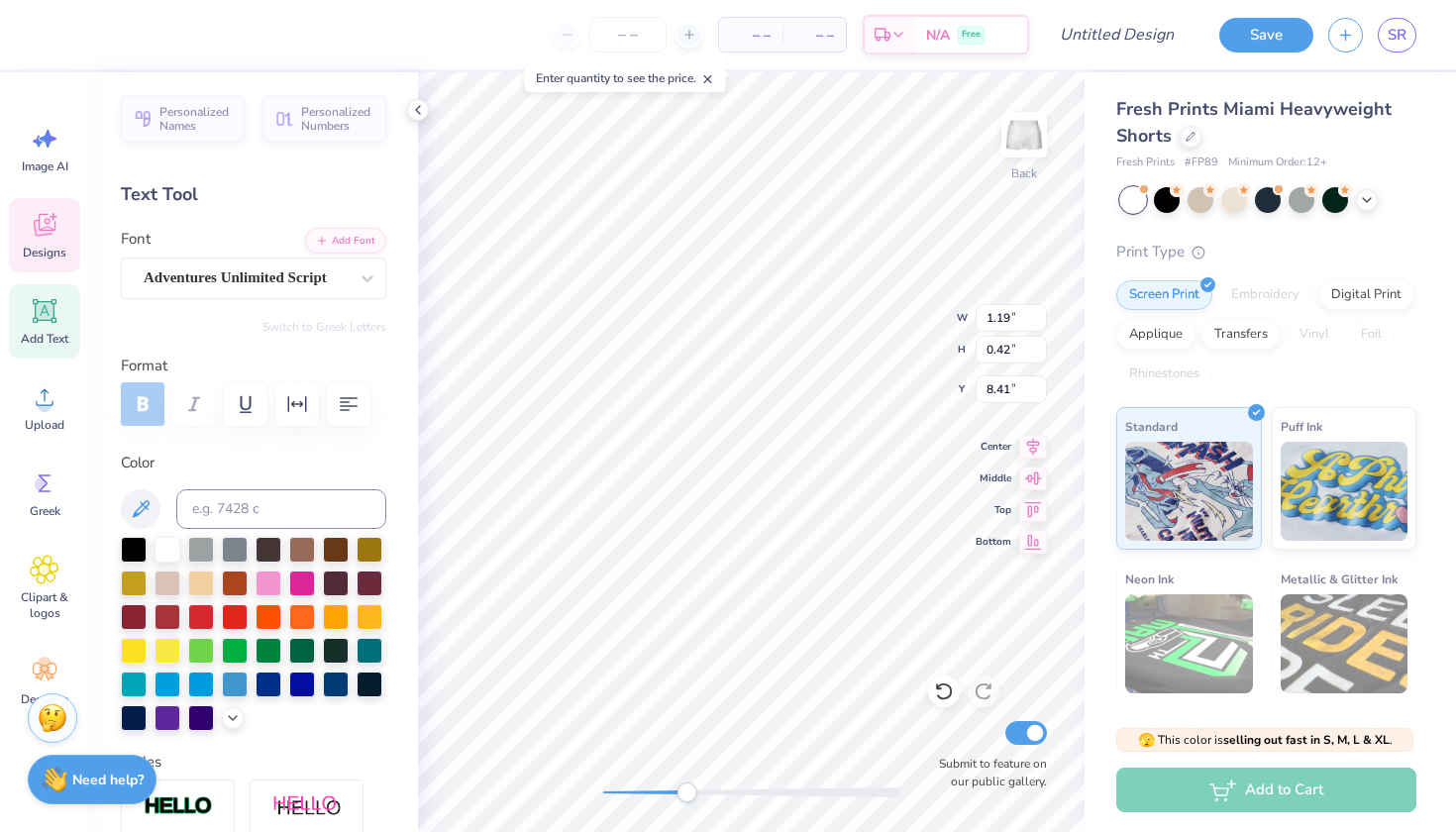
type input "0.39"
type input "0.48"
type input "8.66"
type input "1.19"
type input "0.42"
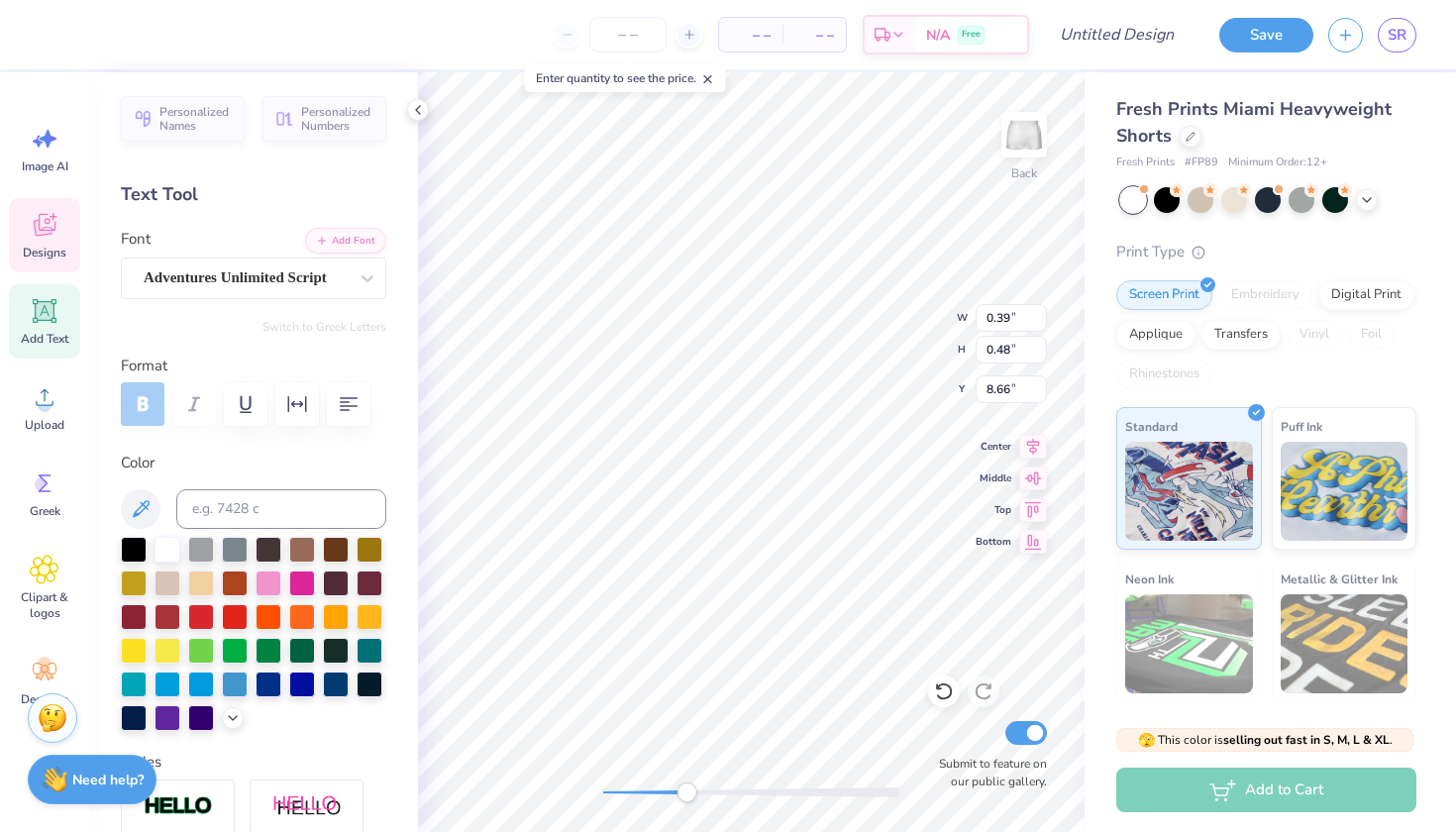
type input "8.41"
type input "1.50"
type input "0.46"
type input "8.99"
type input "1.33"
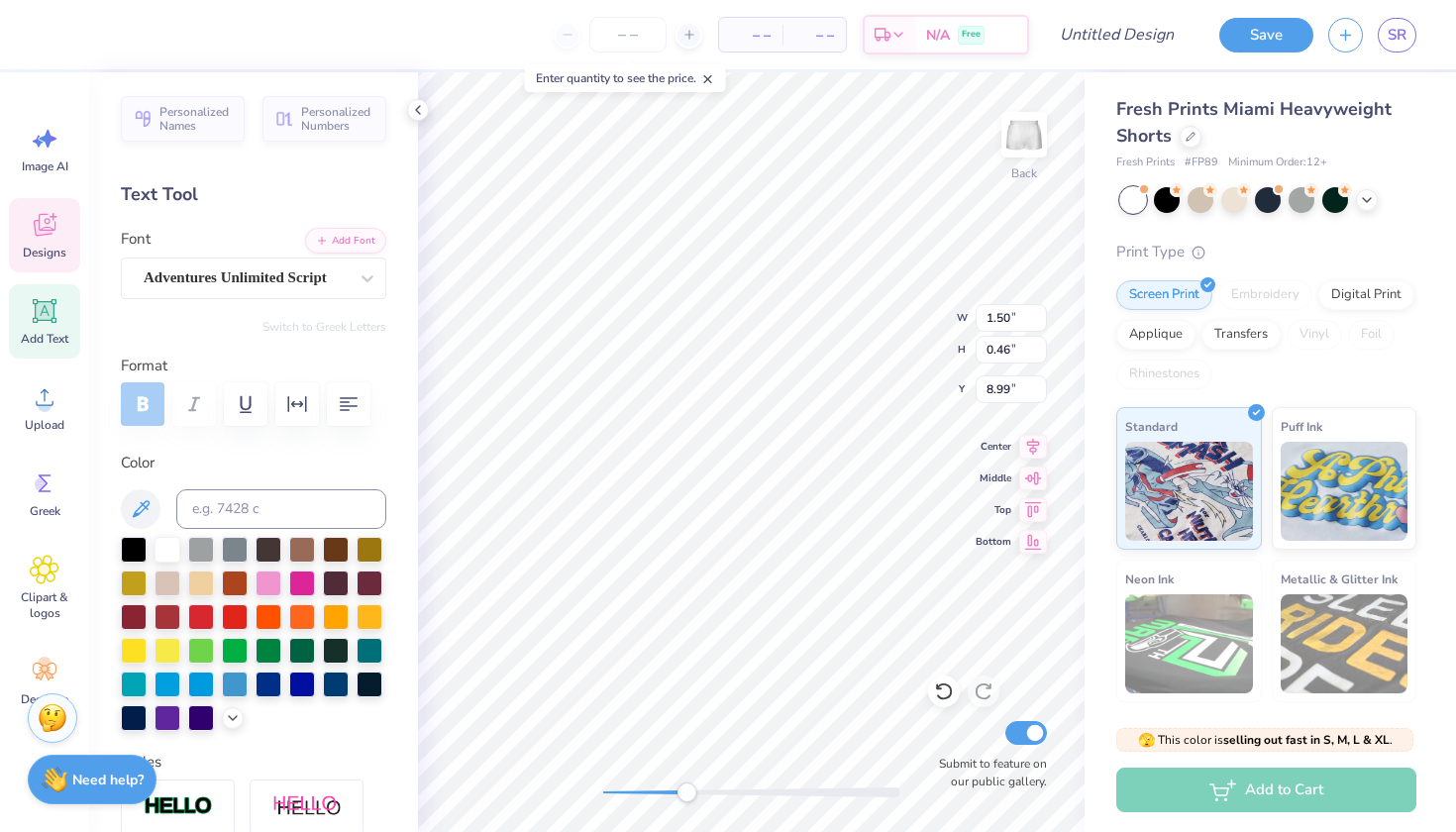
type input "0.41"
type input "9.05"
type input "0.39"
type input "0.48"
type input "8.68"
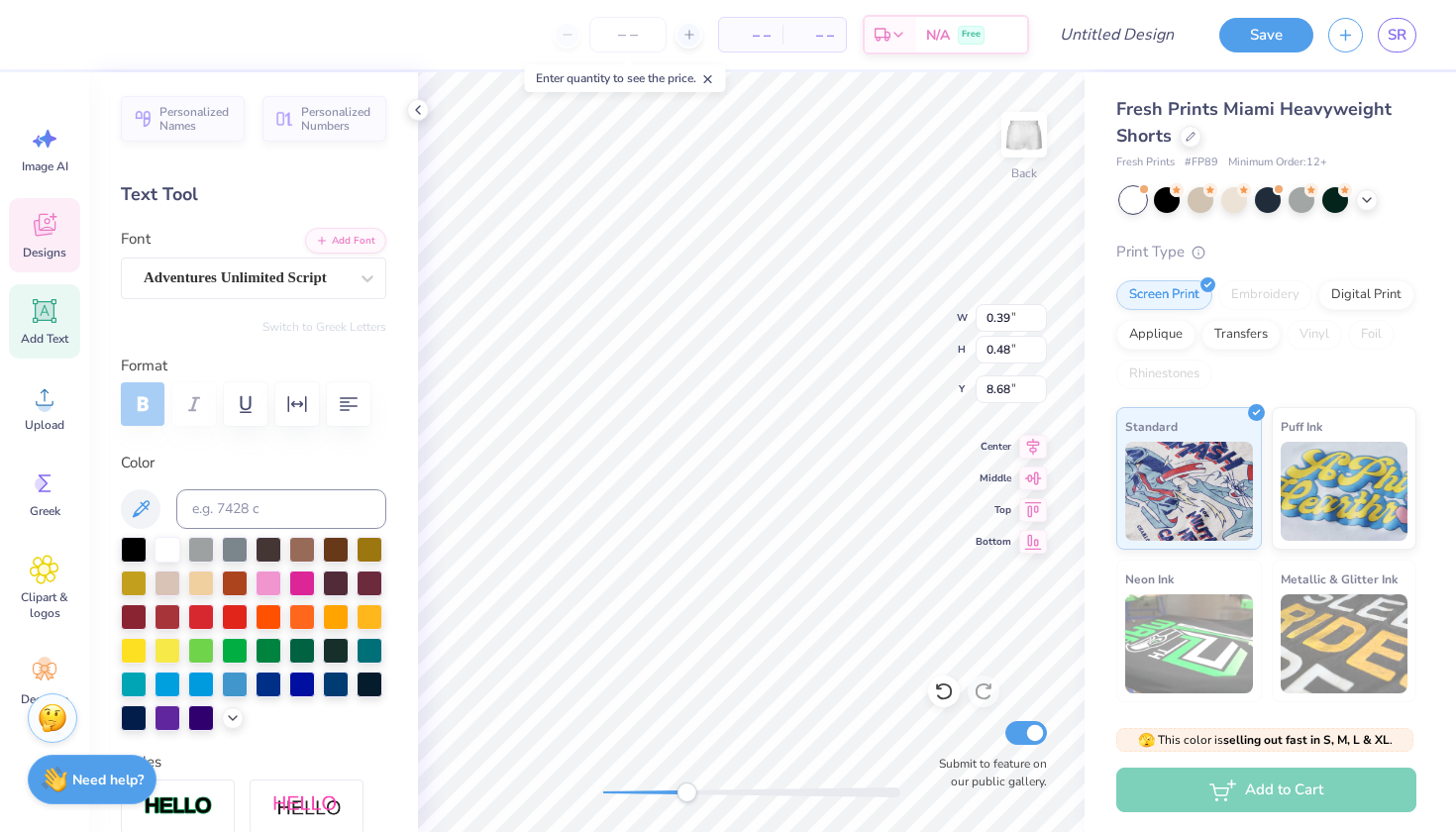
type input "0.45"
type input "0.28"
type input "7.54"
click at [173, 641] on div at bounding box center [168, 649] width 26 height 26
type input "1.76"
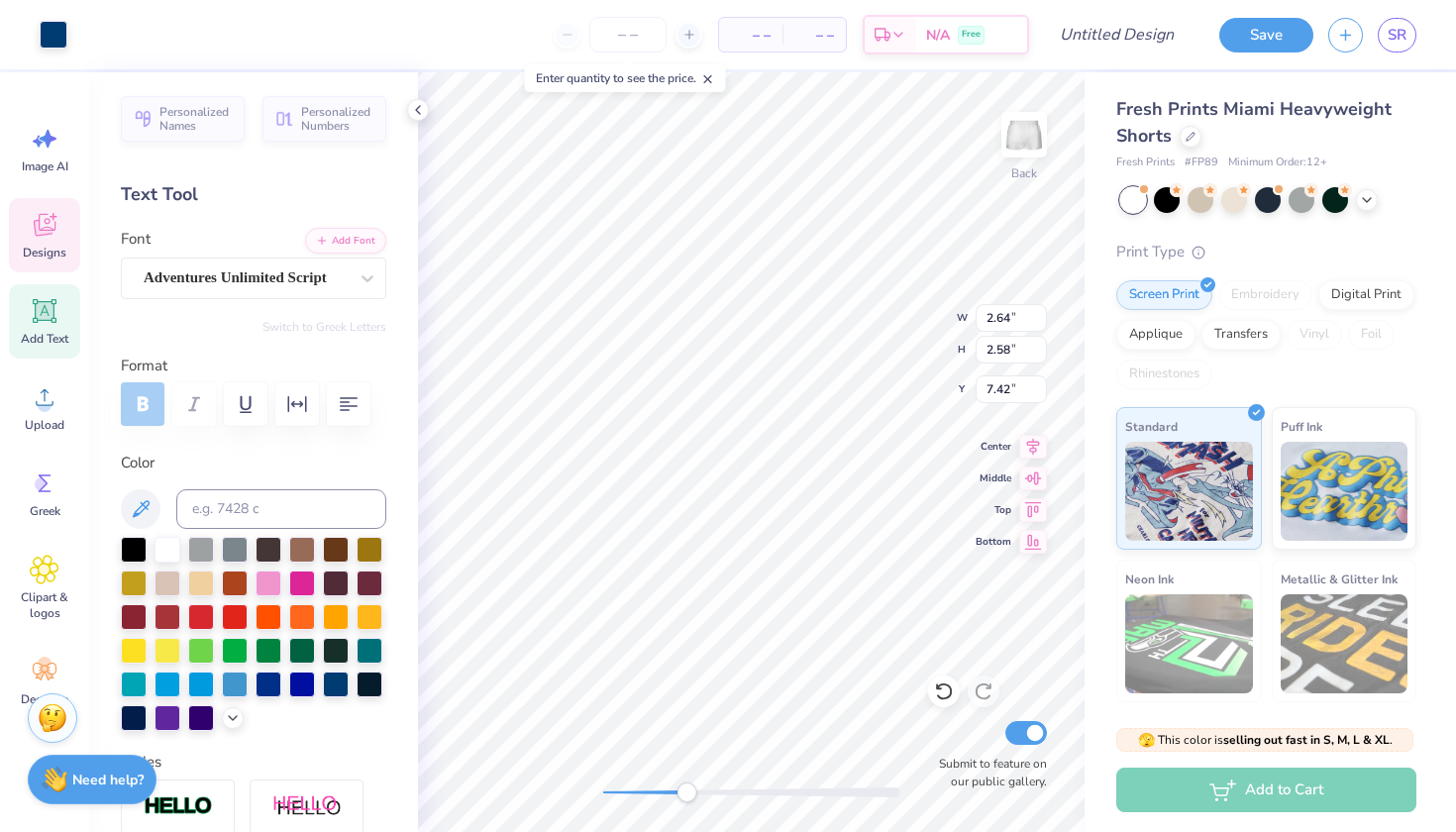
type input "1.78"
type input "6.77"
click at [168, 657] on div at bounding box center [168, 649] width 26 height 26
click at [199, 457] on label "Color" at bounding box center [253, 463] width 265 height 23
click at [60, 228] on div "Designs" at bounding box center [45, 235] width 72 height 74
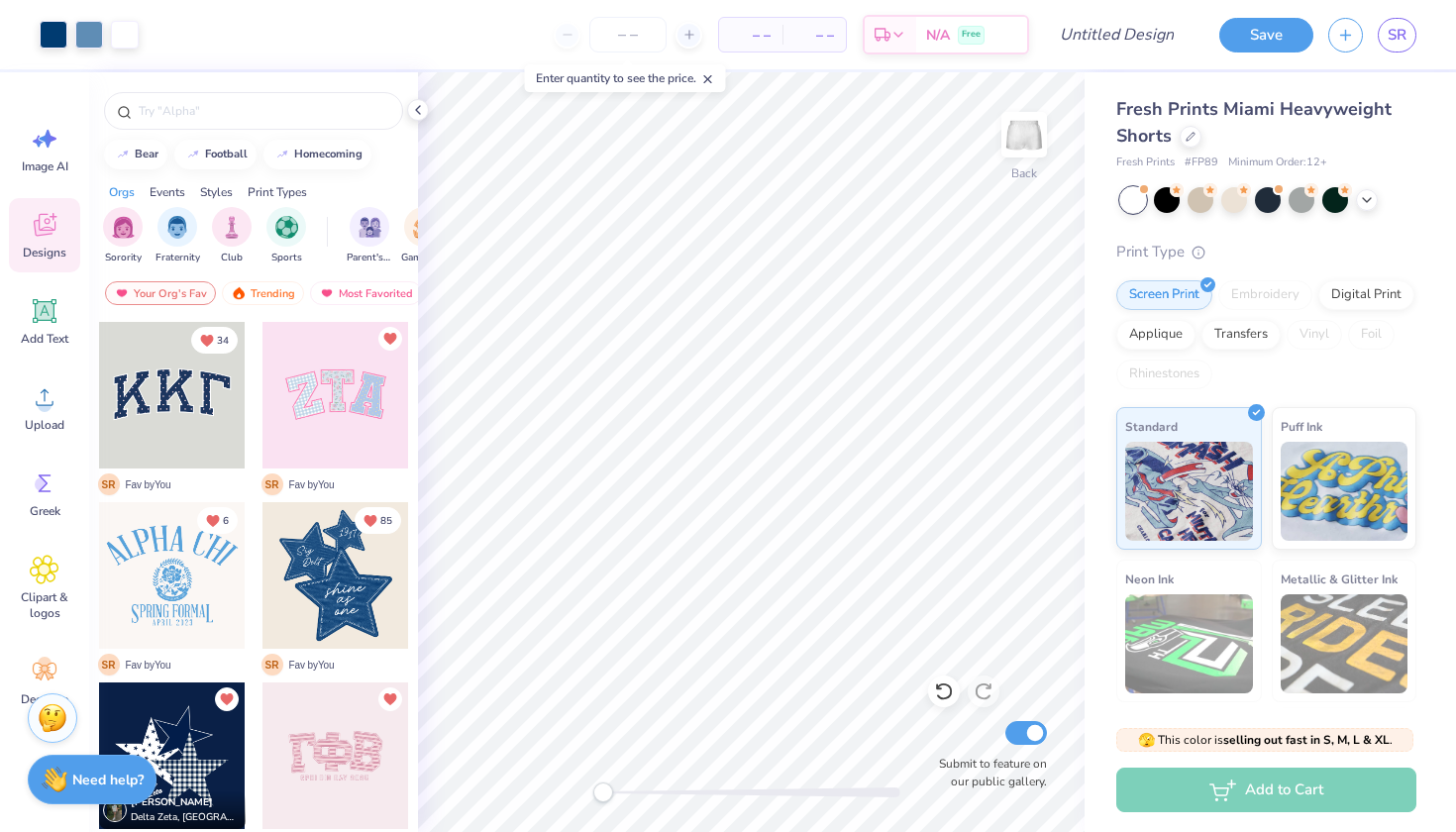
click at [592, 793] on div "Back Submit to feature on our public gallery." at bounding box center [751, 453] width 666 height 760
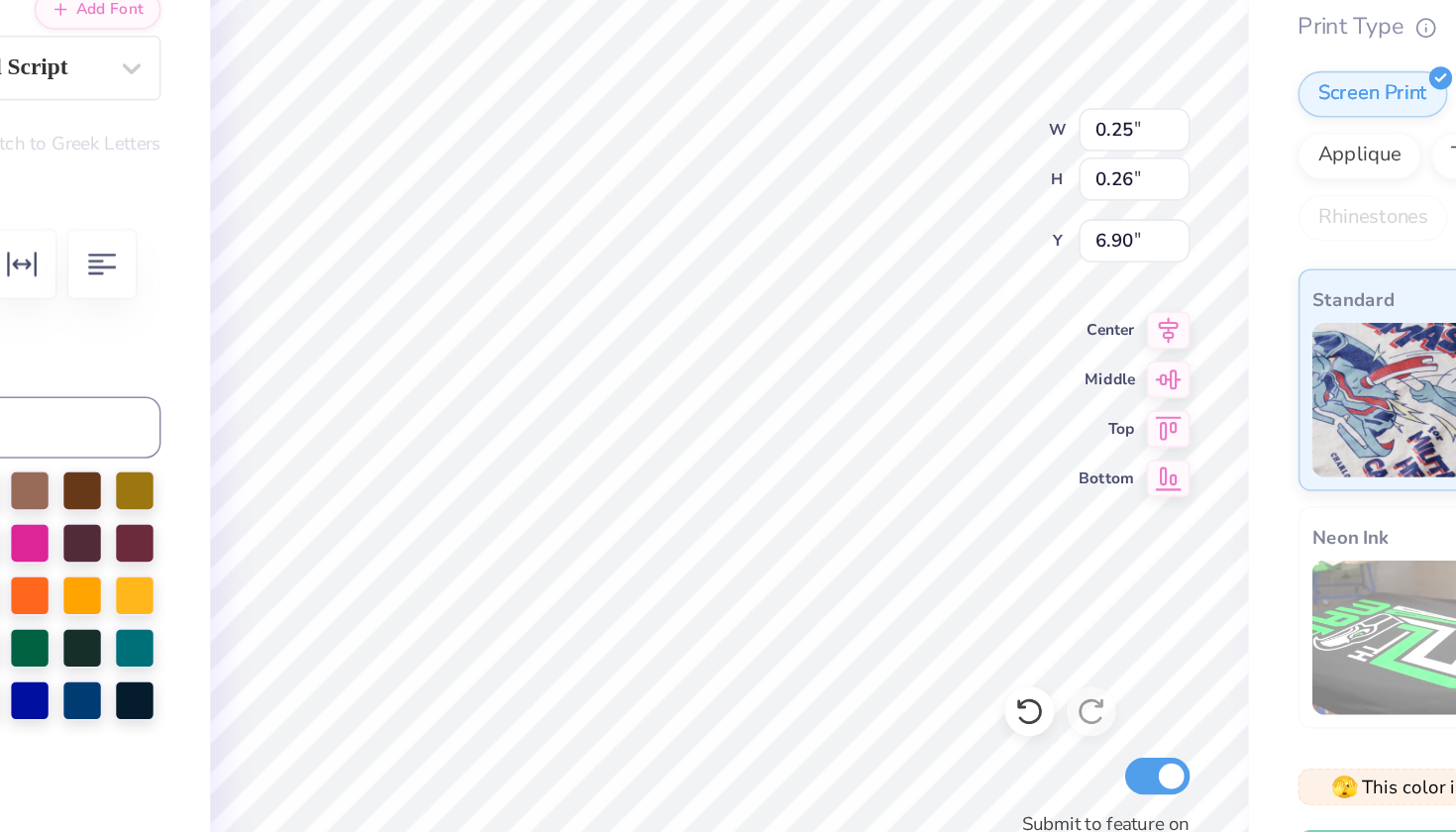
type input "0.48"
type input "0.51"
type input "6.72"
type input "0.24"
type input "0.26"
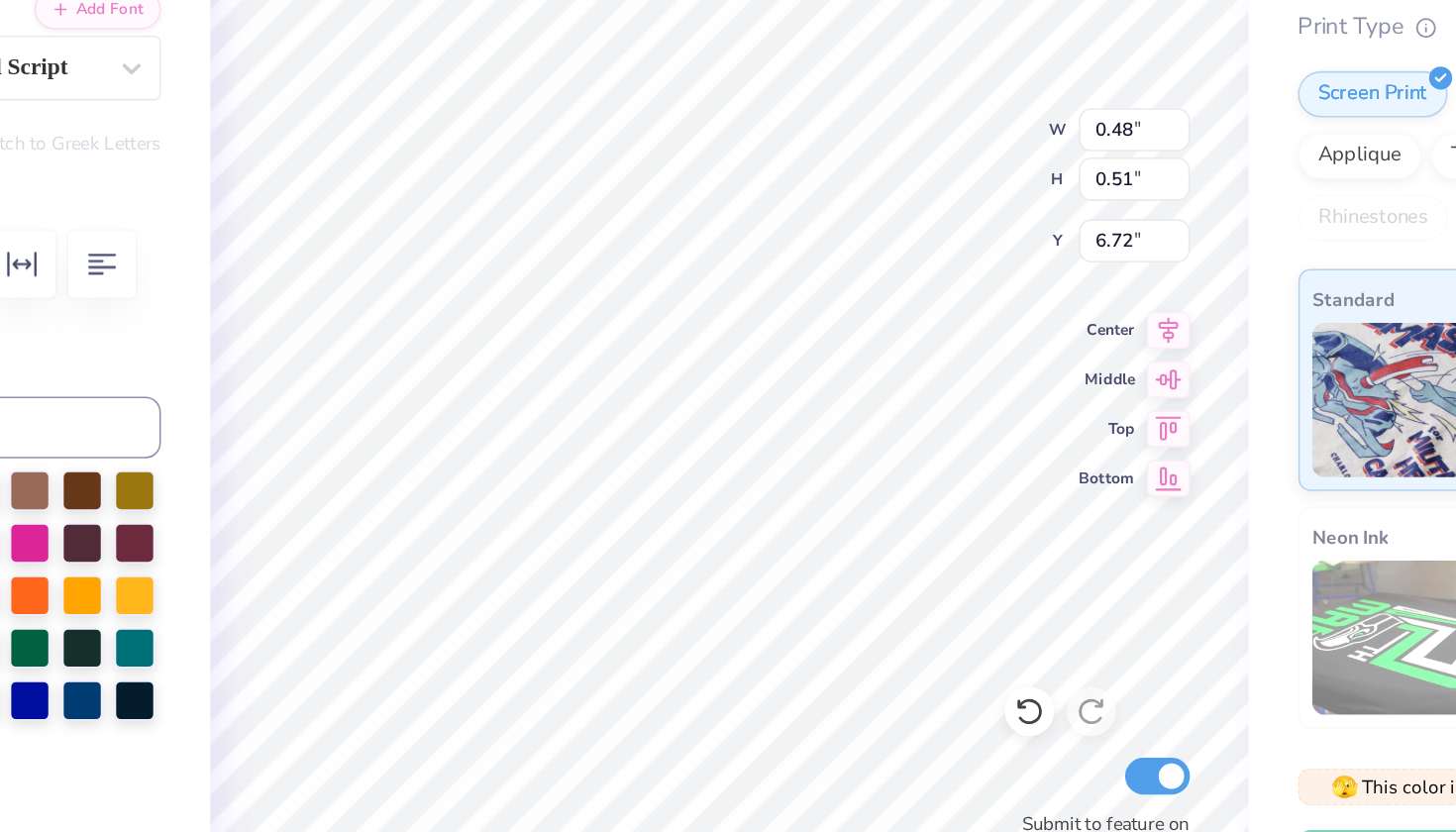
type input "6.96"
type textarea "est. 1952"
type textarea "est."
type input "7.17"
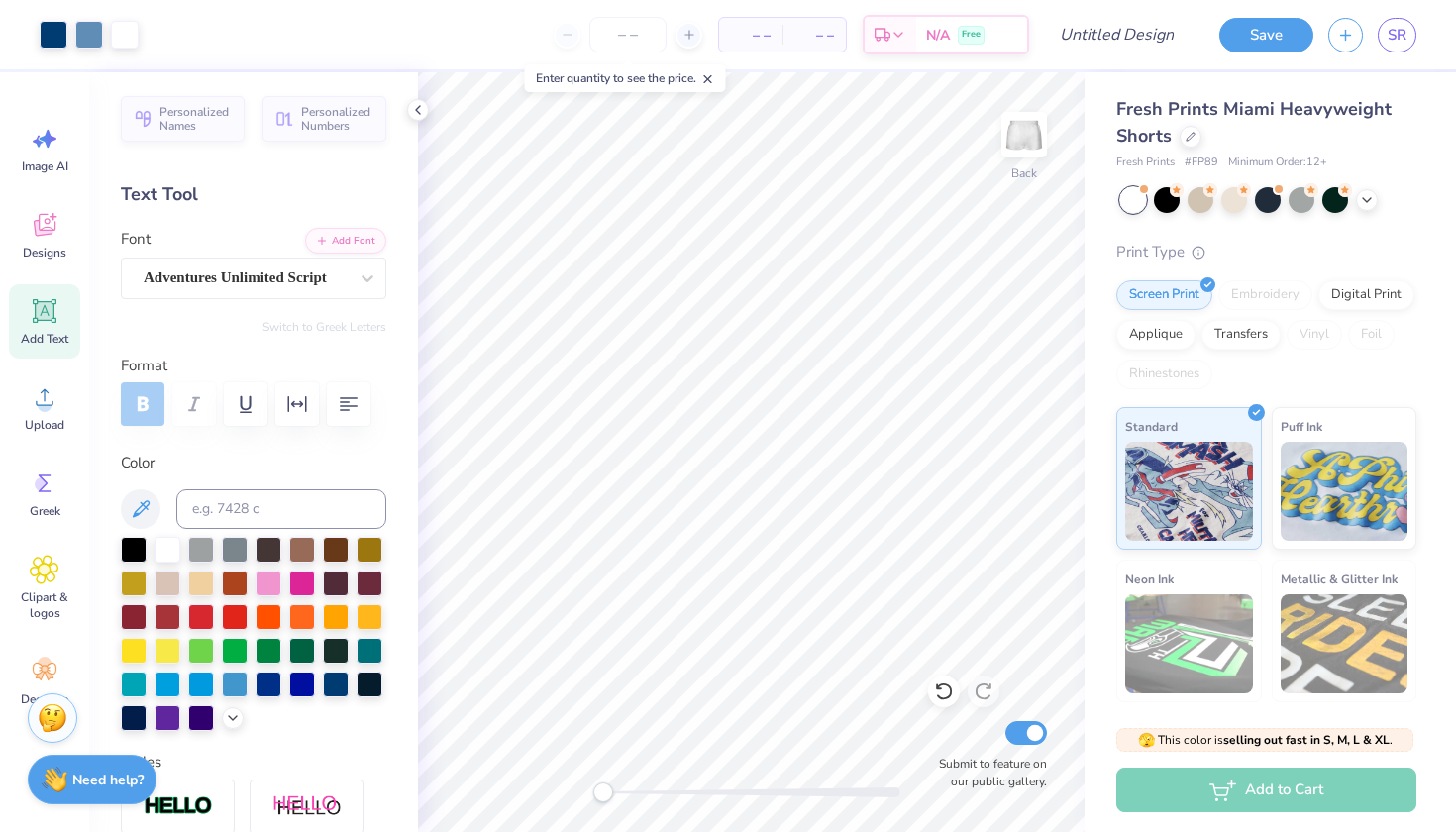
click at [52, 320] on icon at bounding box center [45, 311] width 24 height 24
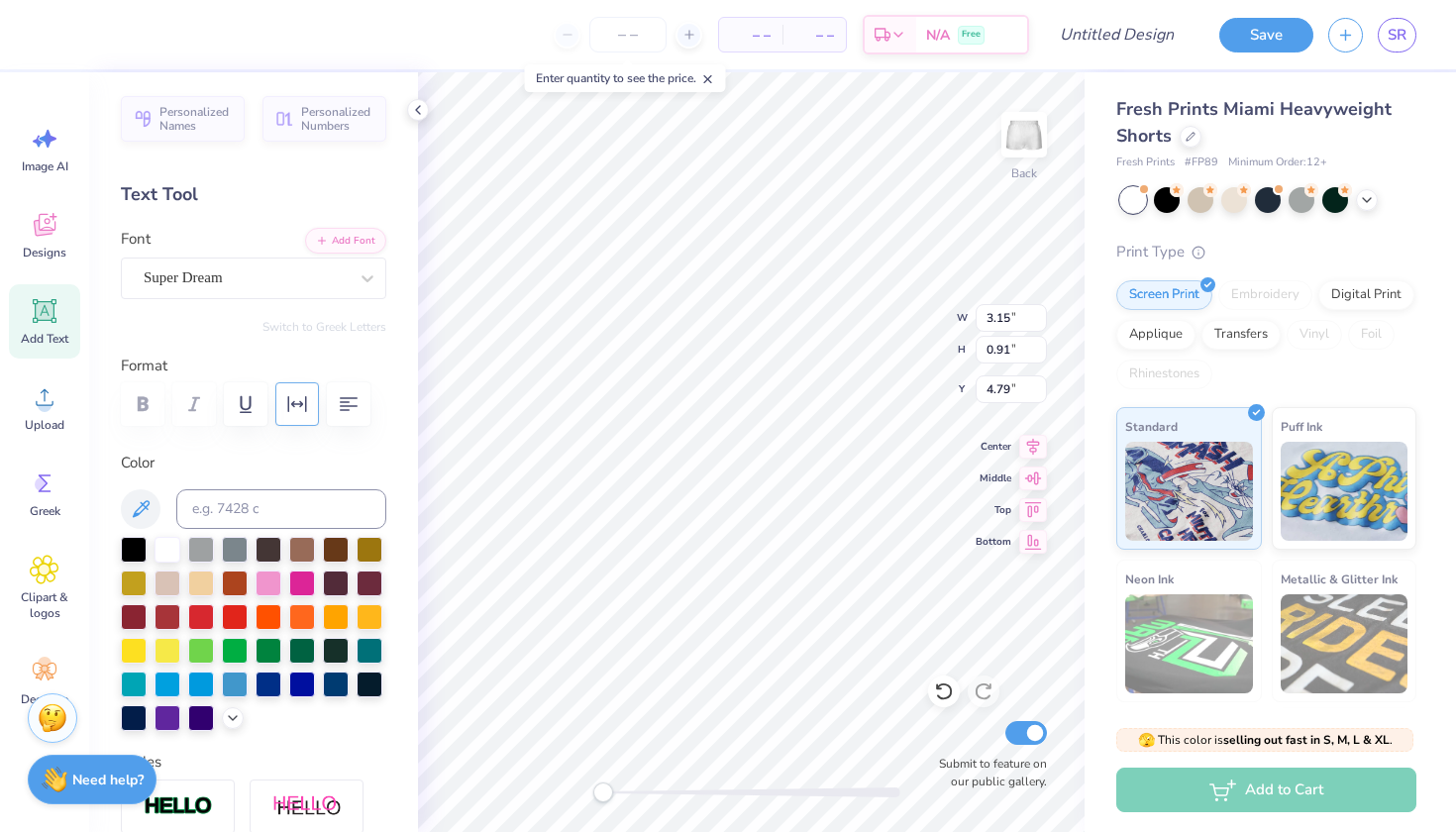
type input "0.64"
type input "0.55"
type input "7.17"
type input "3.15"
type input "0.91"
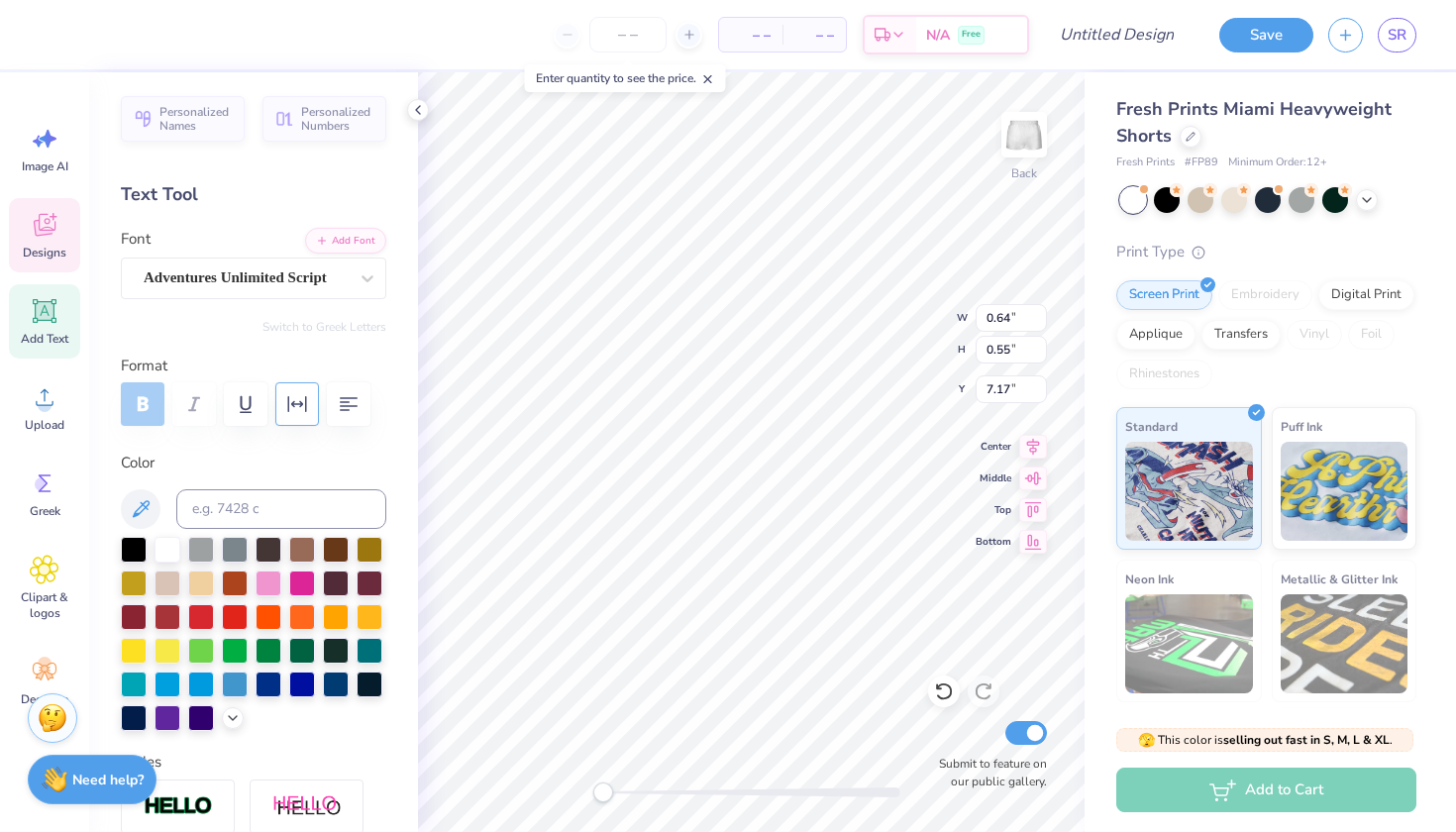
type input "4.79"
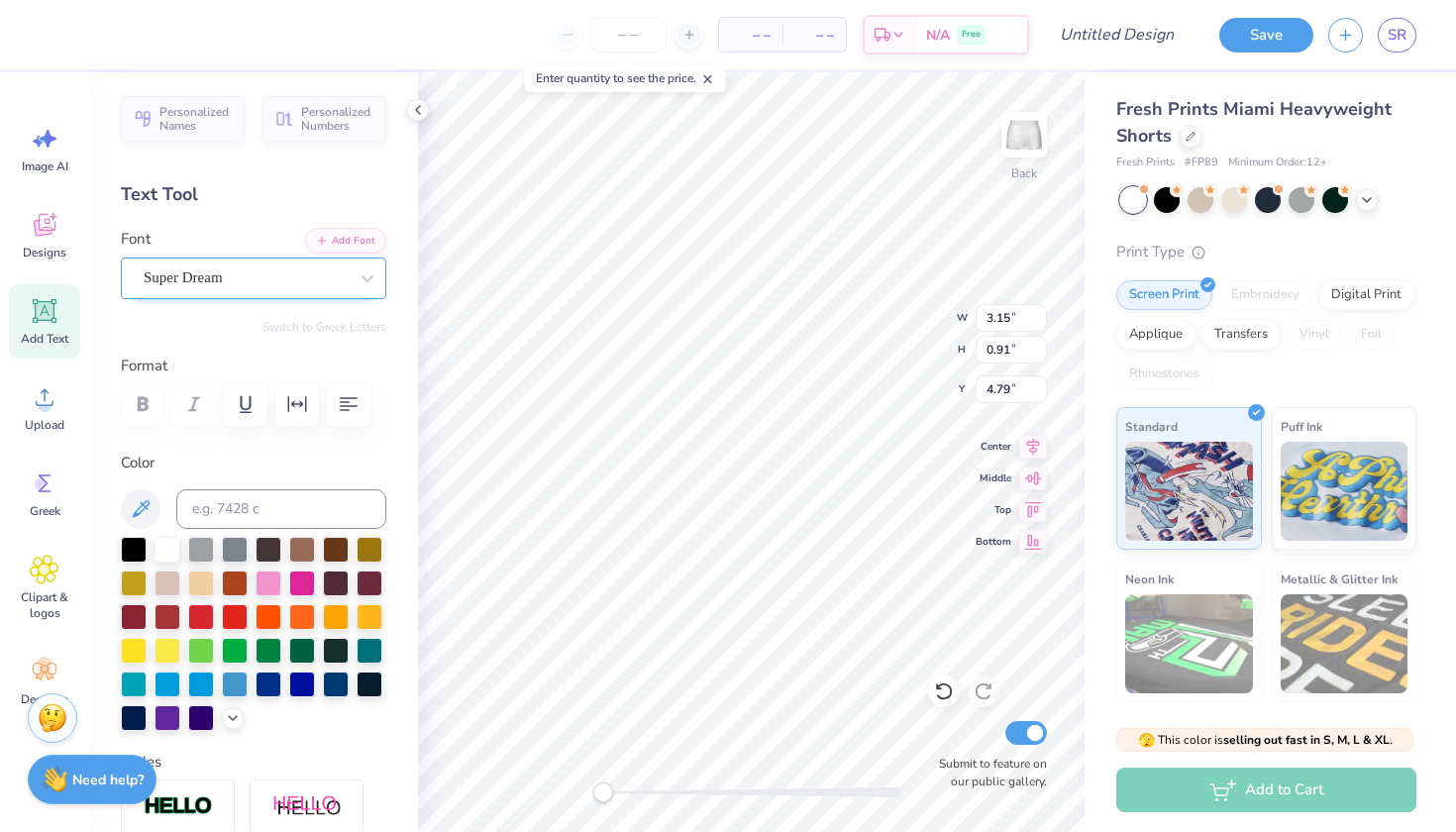
click at [347, 278] on div "Super Dream" at bounding box center [245, 277] width 208 height 31
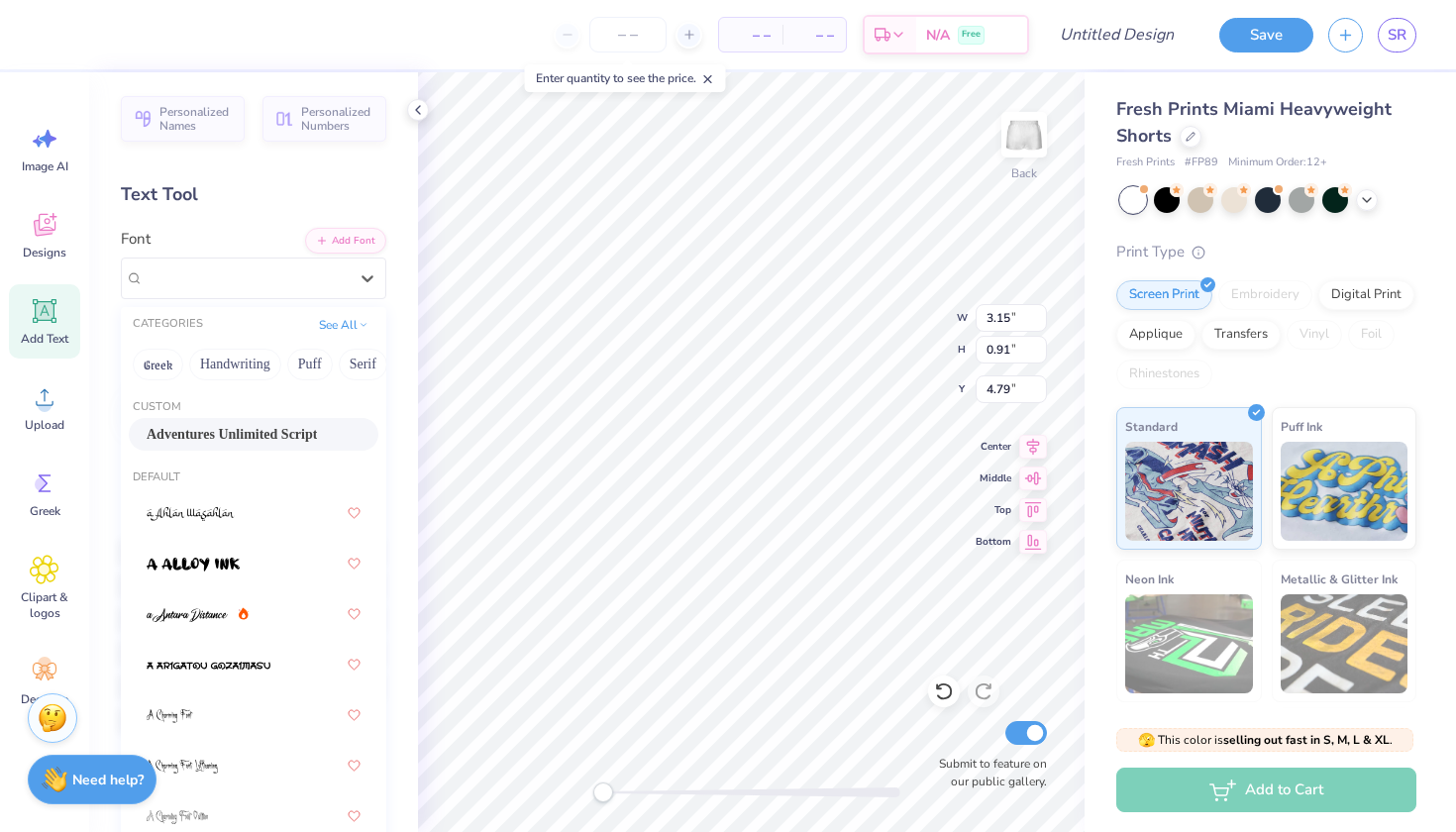
click at [276, 428] on div "Adventures Unlimited Script" at bounding box center [253, 434] width 214 height 21
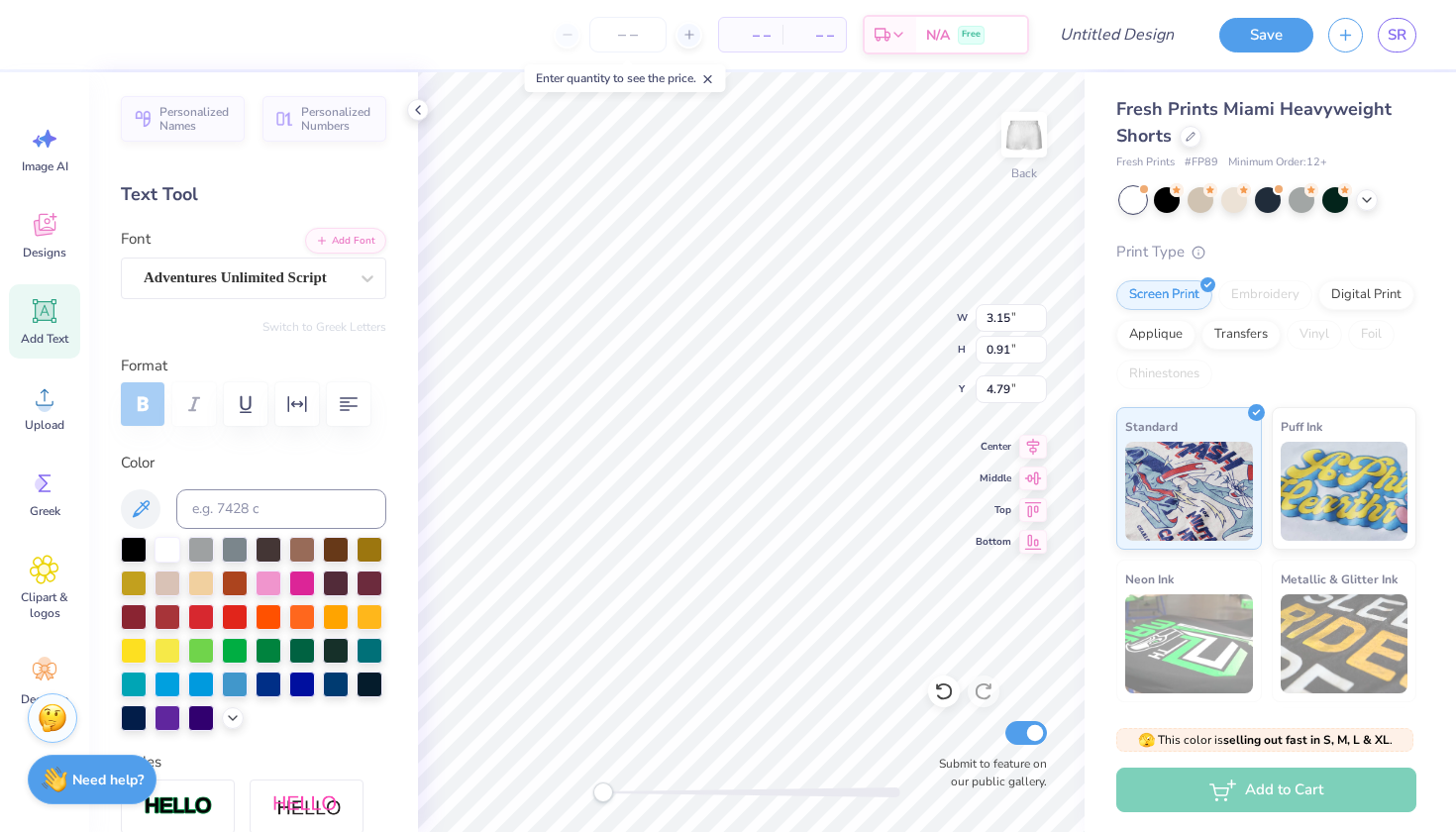
type textarea "1952"
click at [661, 803] on div "Back W 1.82 1.82 " H 0.64 0.64 " Y 4.93 4.93 " Center Middle Top Bottom Submit …" at bounding box center [751, 453] width 666 height 760
type input "0.87"
type input "0.31"
type input "7.42"
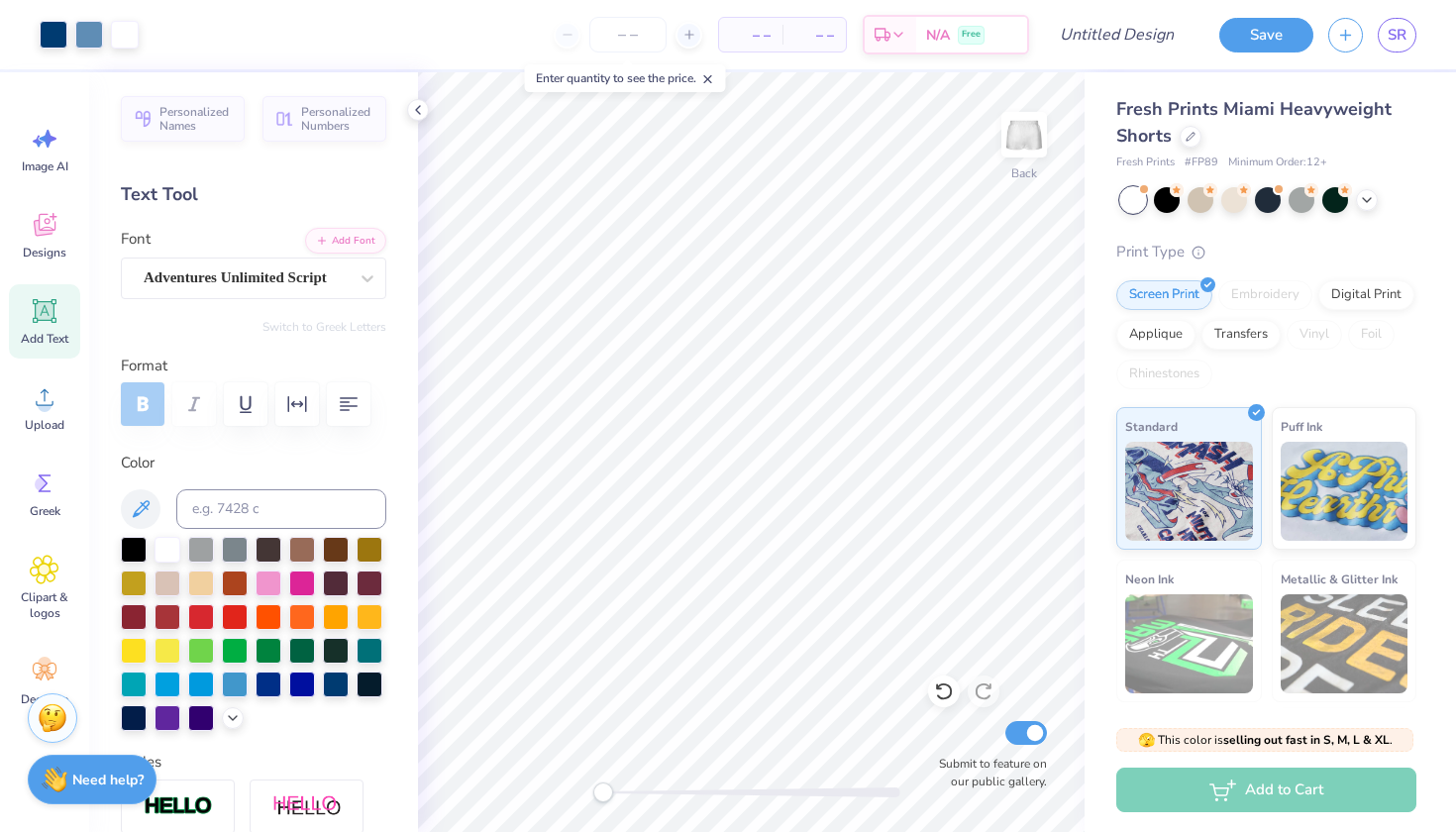
click at [592, 797] on div "Back Submit to feature on our public gallery." at bounding box center [751, 453] width 666 height 760
click at [413, 119] on div at bounding box center [418, 110] width 22 height 22
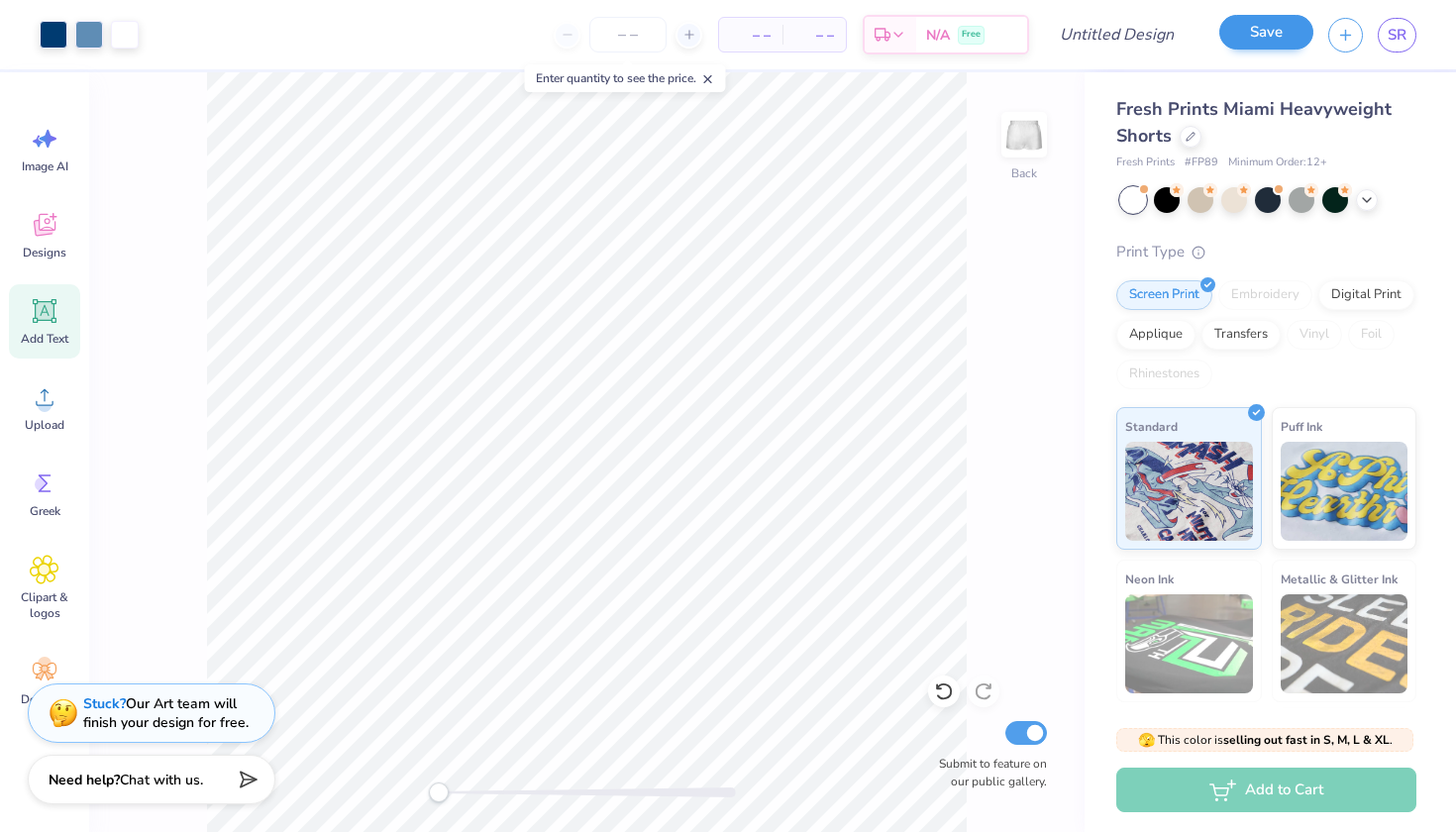
click at [1254, 29] on button "Save" at bounding box center [1267, 32] width 94 height 35
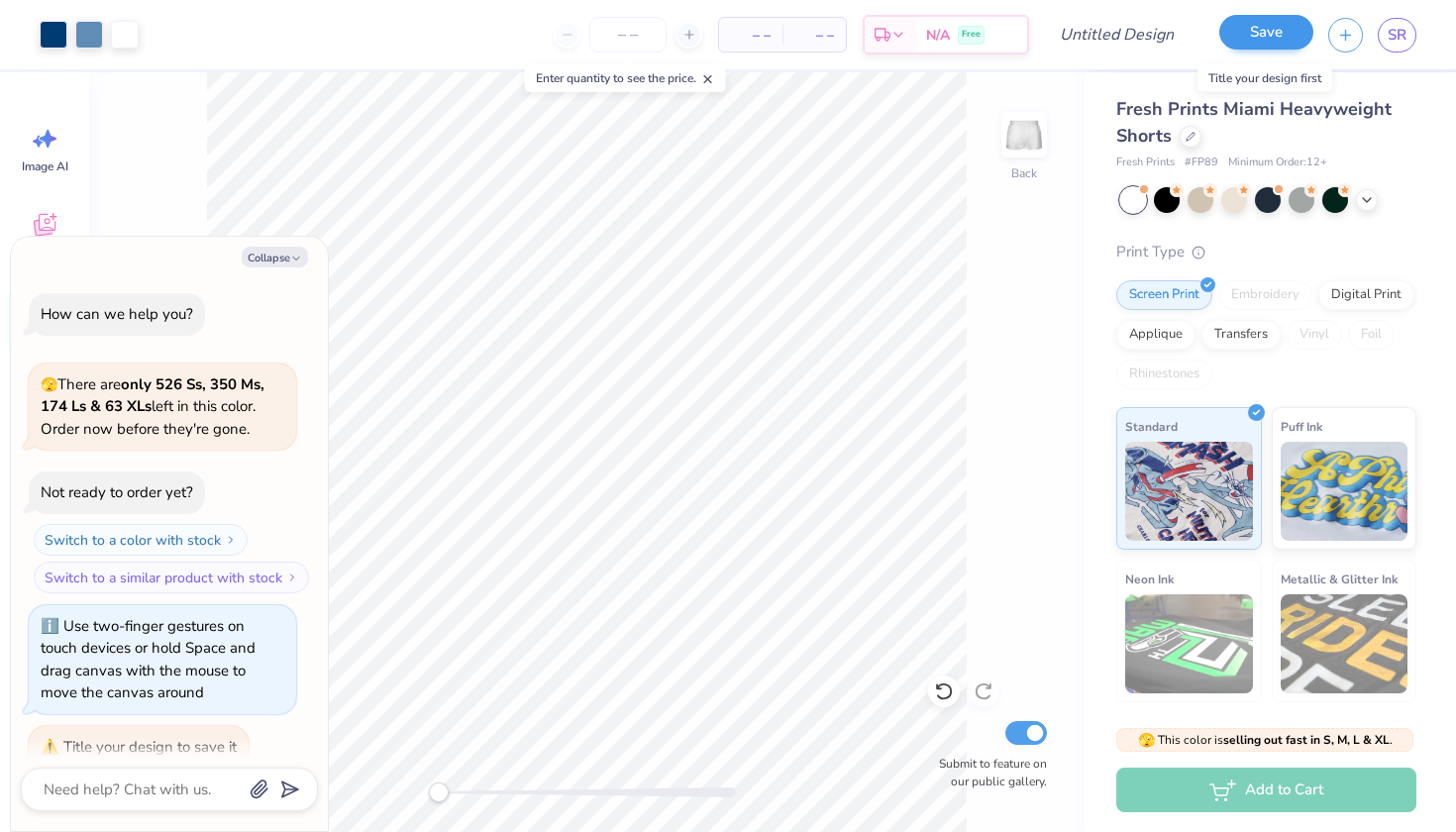
scroll to position [21, 0]
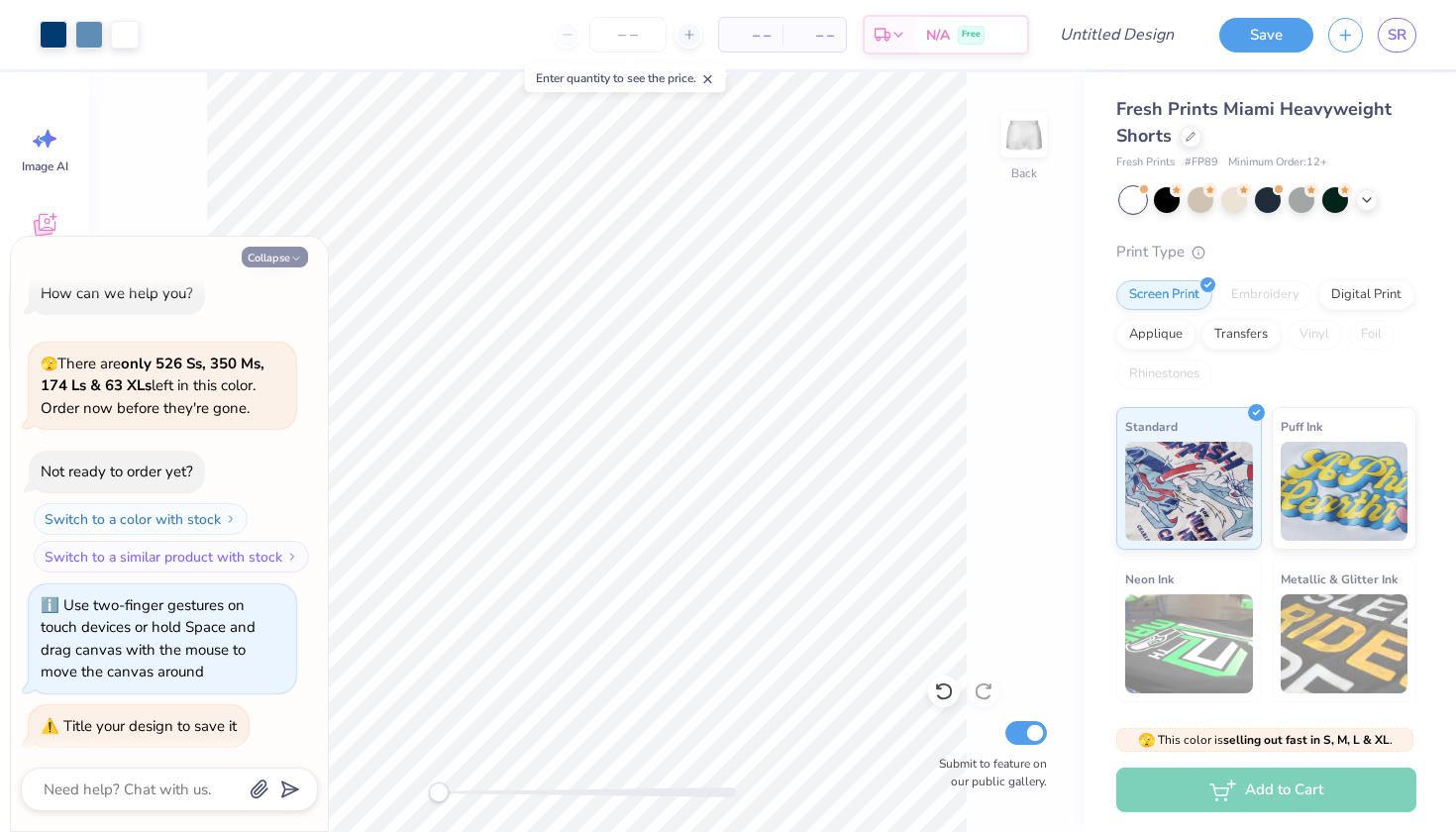
click at [275, 261] on button "Collapse" at bounding box center [274, 256] width 67 height 21
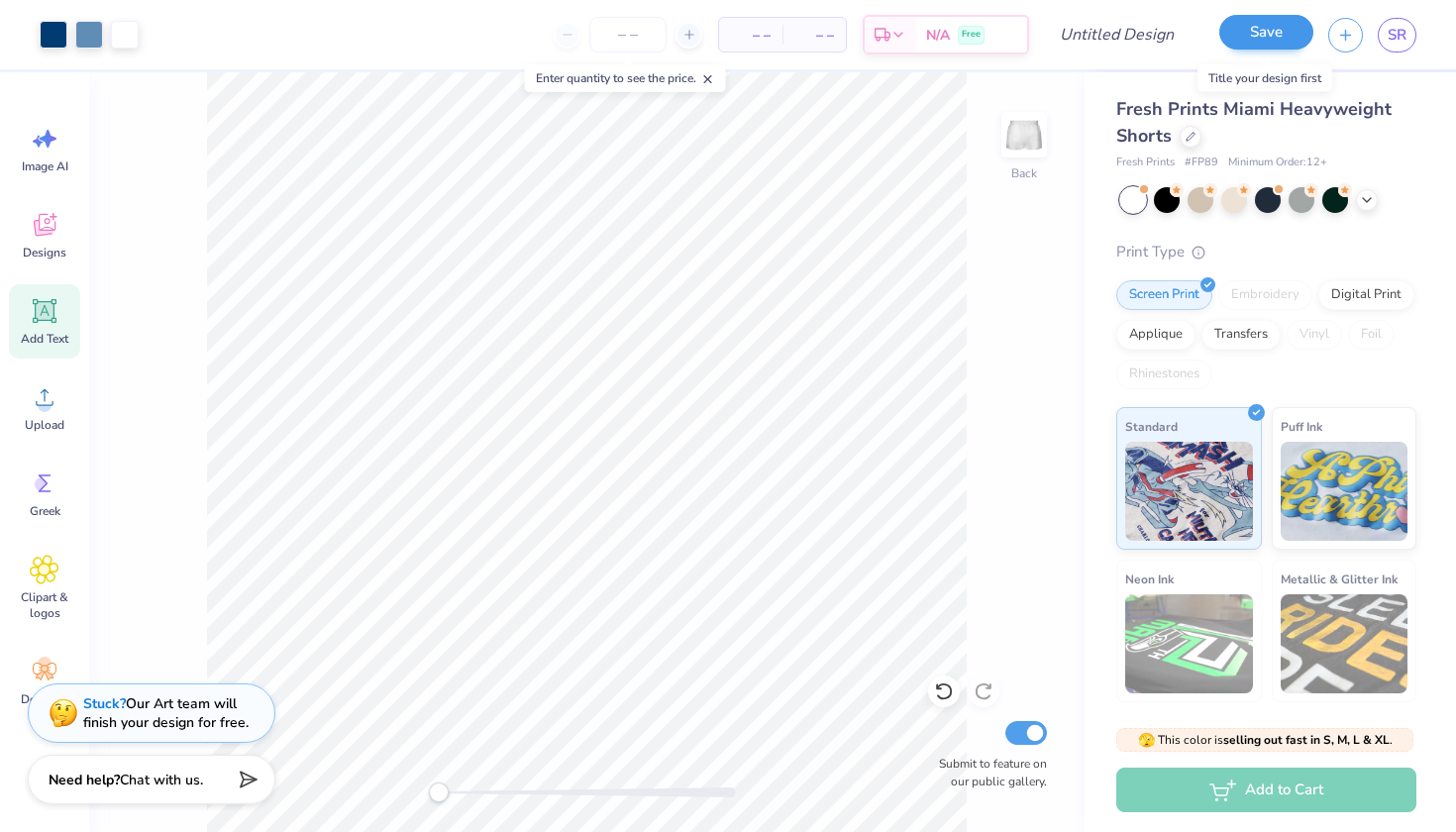
click at [1244, 31] on button "Save" at bounding box center [1267, 32] width 94 height 35
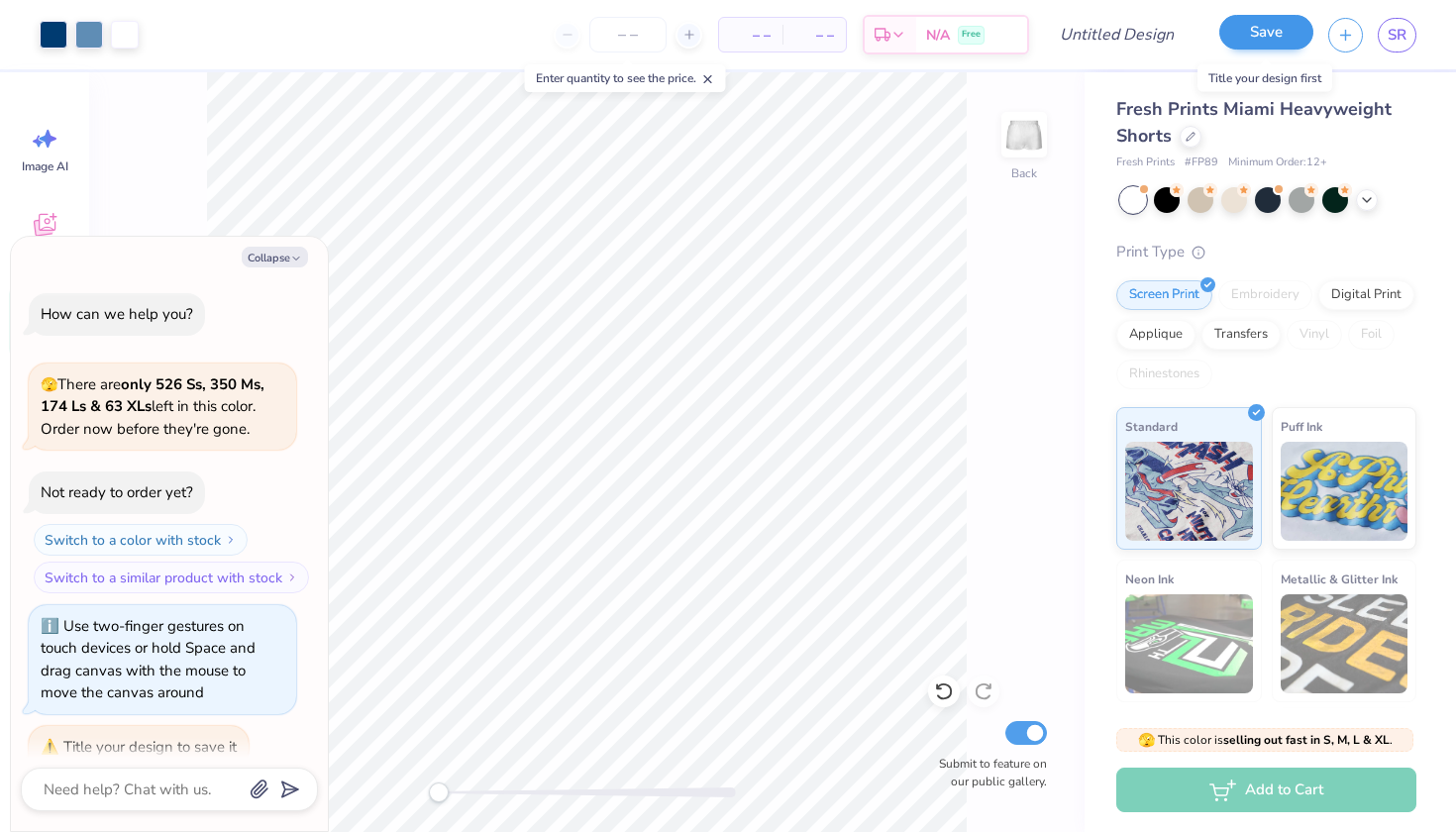
scroll to position [74, 0]
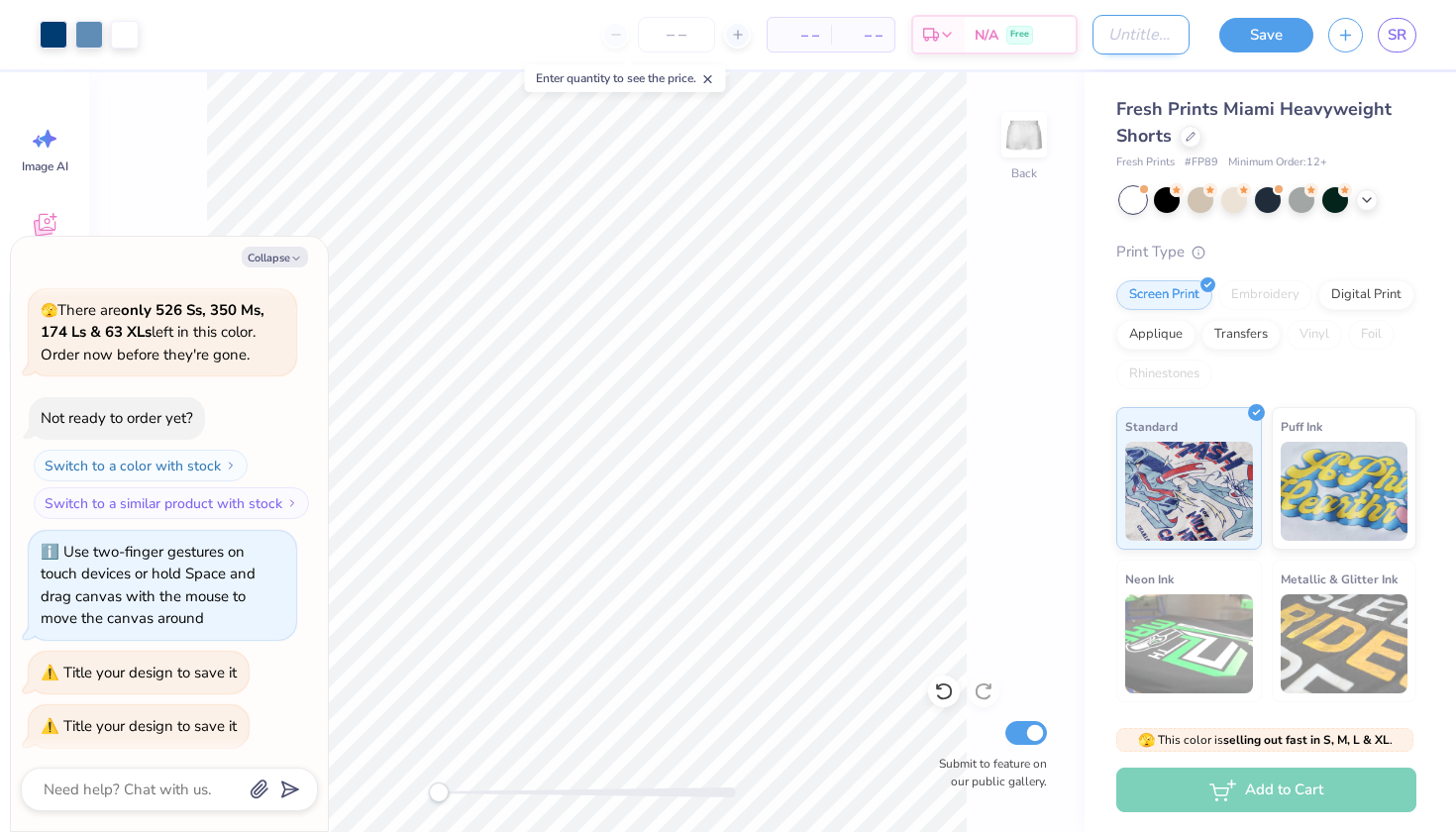
type textarea "x"
click at [1099, 31] on input "Design Title" at bounding box center [1141, 35] width 97 height 40
type input "L"
type textarea "x"
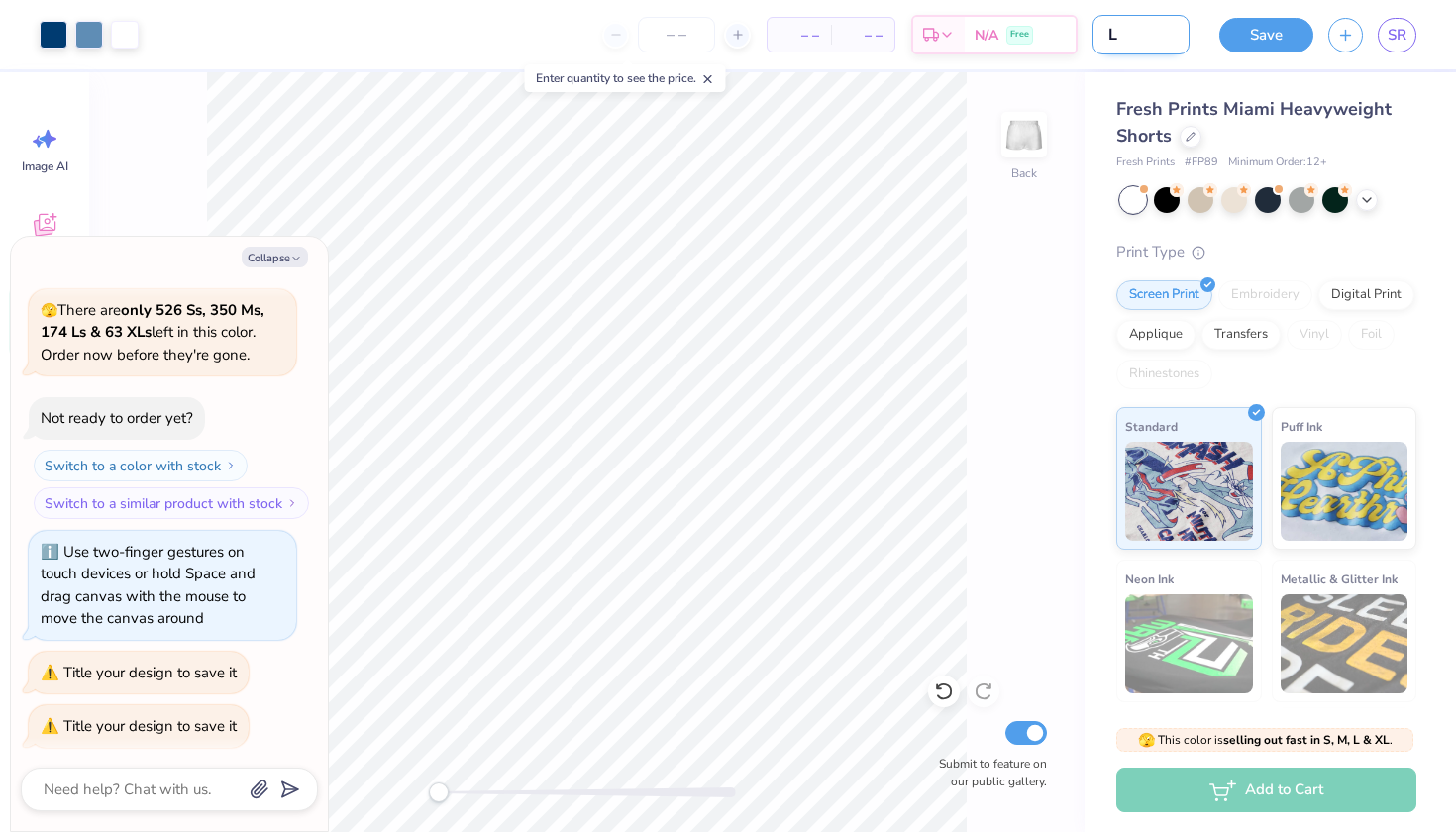
type input "La"
type textarea "x"
type input "Lag"
type textarea "x"
type input "Lagu"
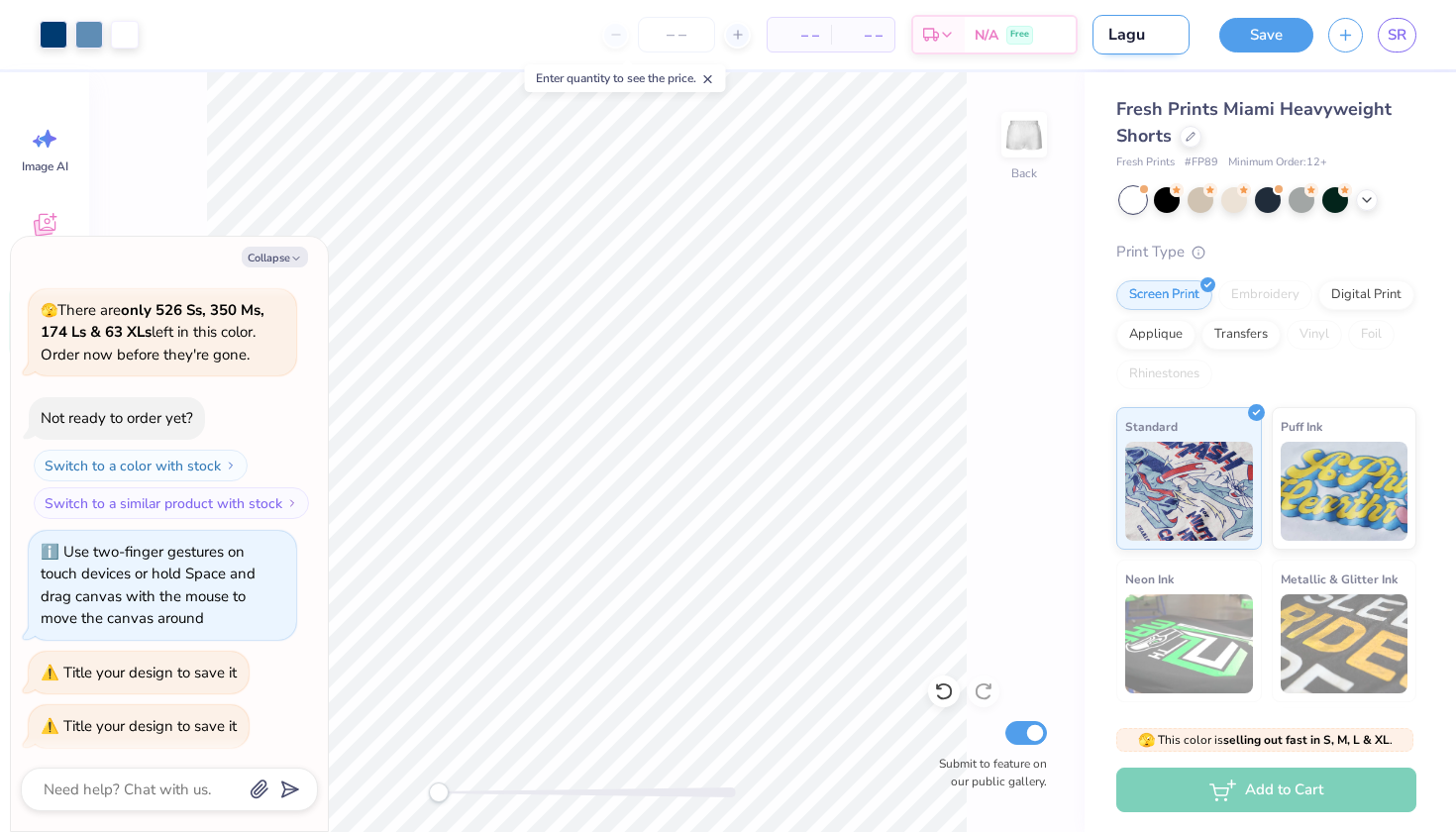
type textarea "x"
type input "Lagun"
type textarea "x"
type input "Laguna"
type textarea "x"
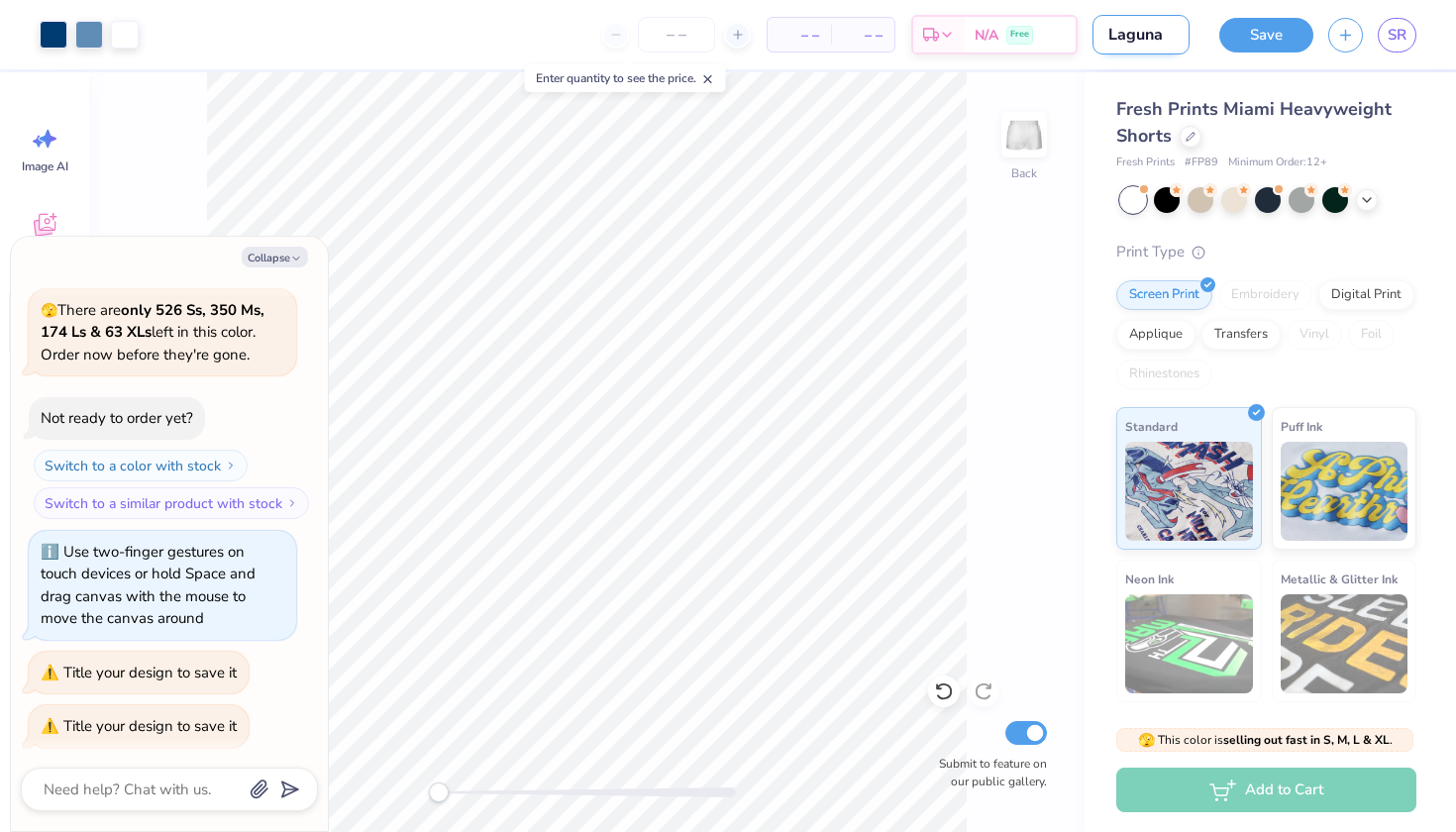
type input "Laguna"
type textarea "x"
type input "Laguna s"
type textarea "x"
type input "Laguna sb"
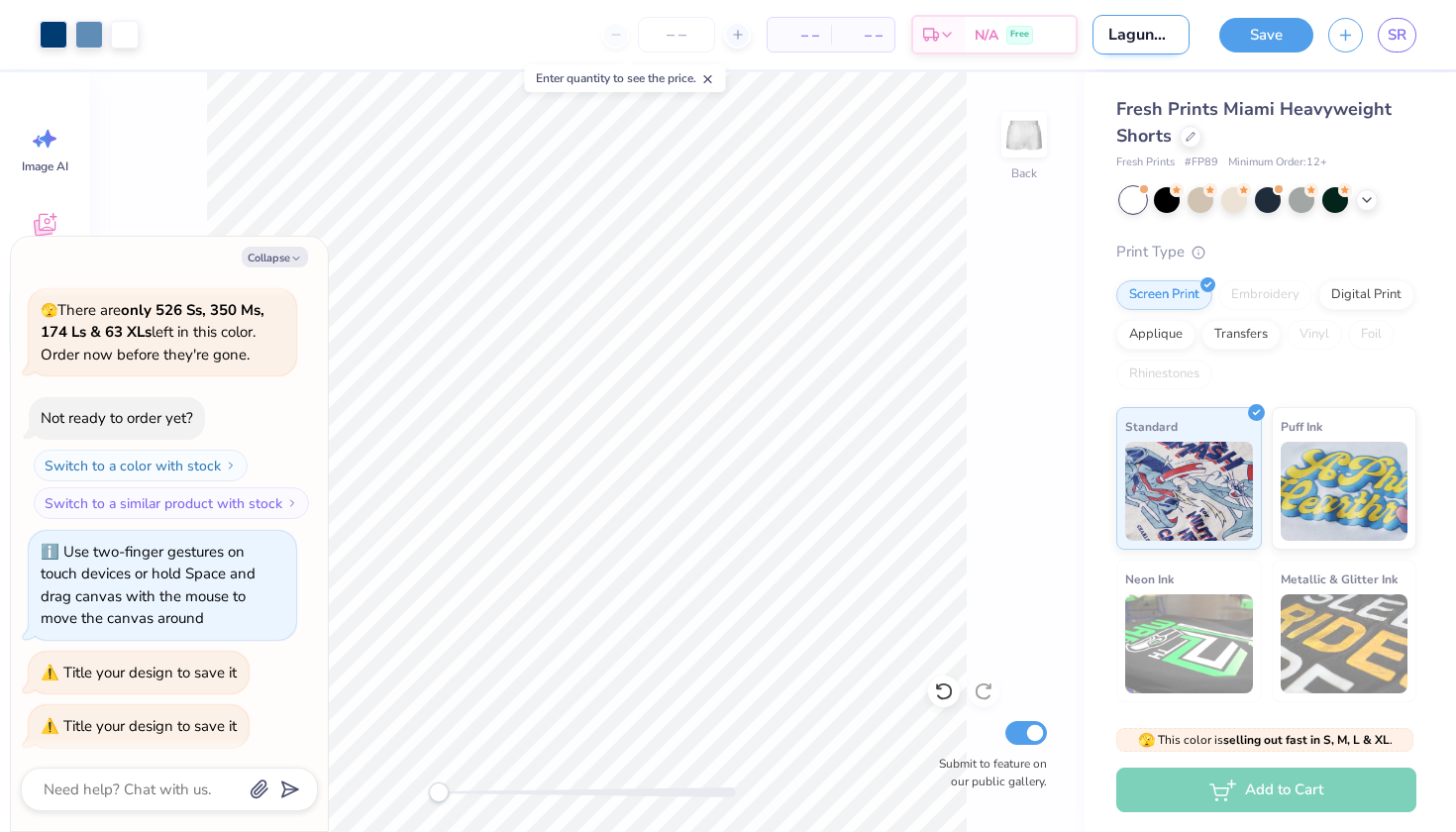
type textarea "x"
type input "Laguna sbo"
type textarea "x"
type input "Laguna sbor"
type textarea "x"
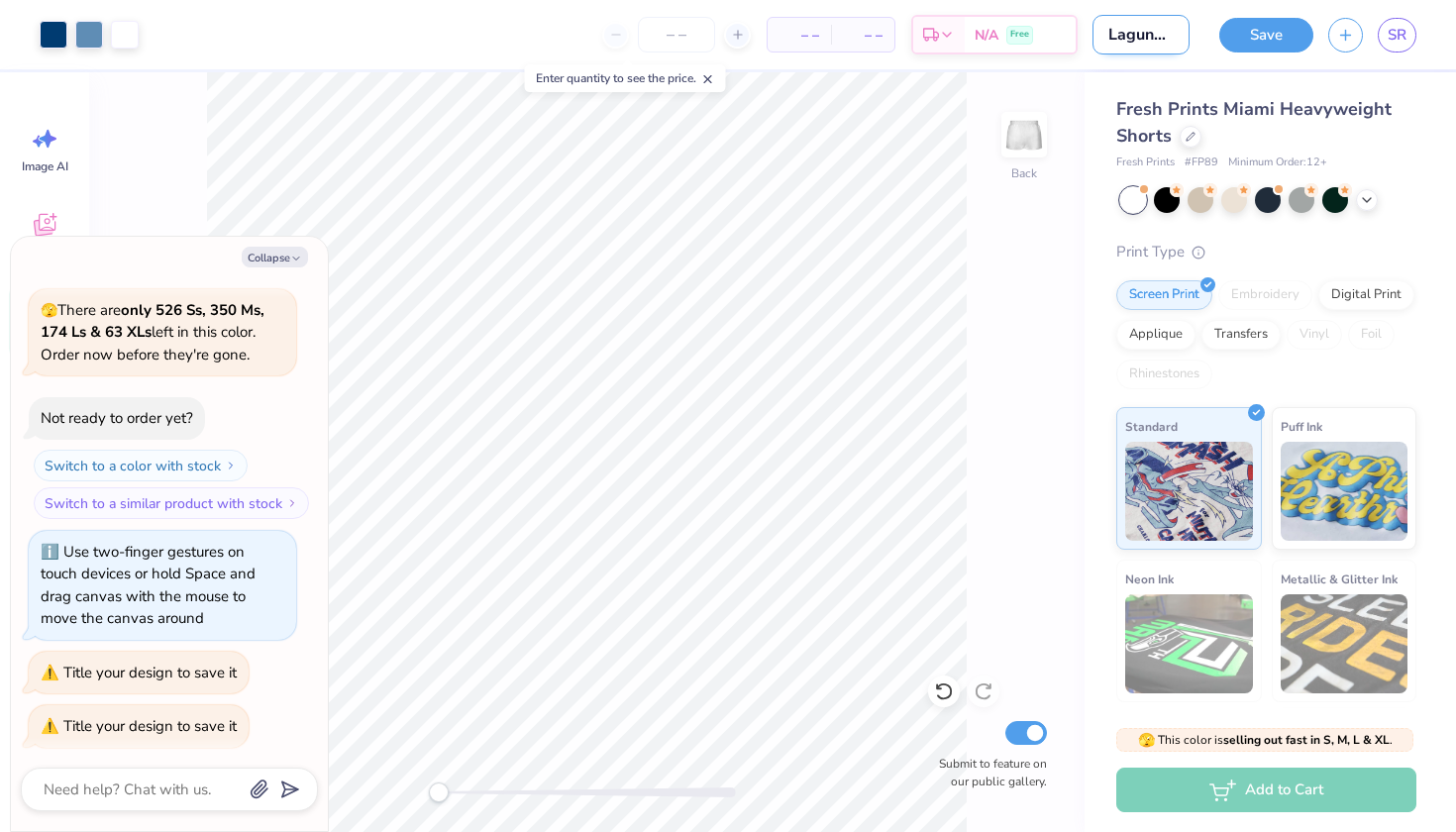
type input "Laguna sbort"
type textarea "x"
type input "Laguna sbor"
type textarea "x"
type input "Laguna sbo"
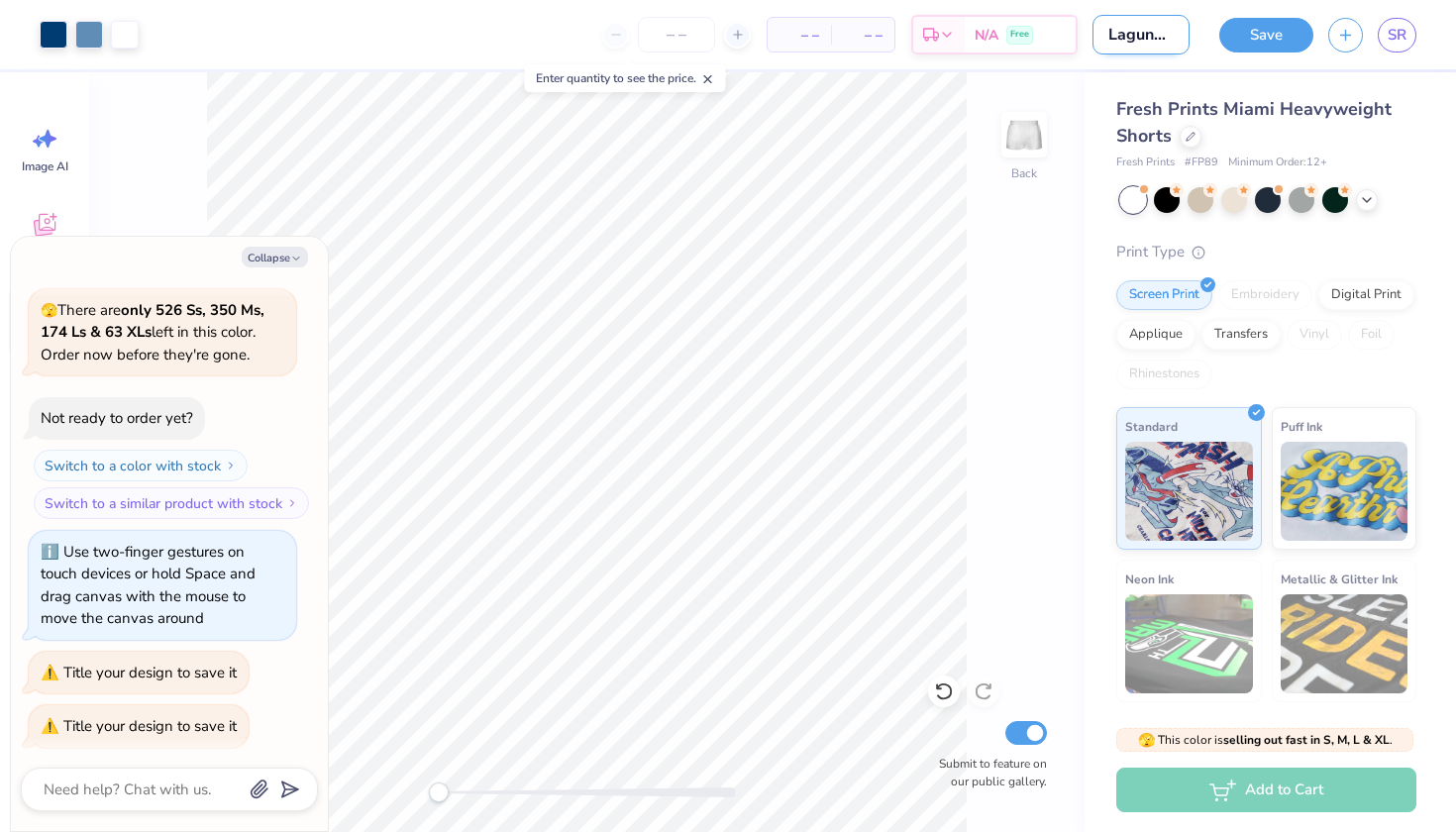
type textarea "x"
type input "Laguna sb"
type textarea "x"
type input "Laguna s"
type textarea "x"
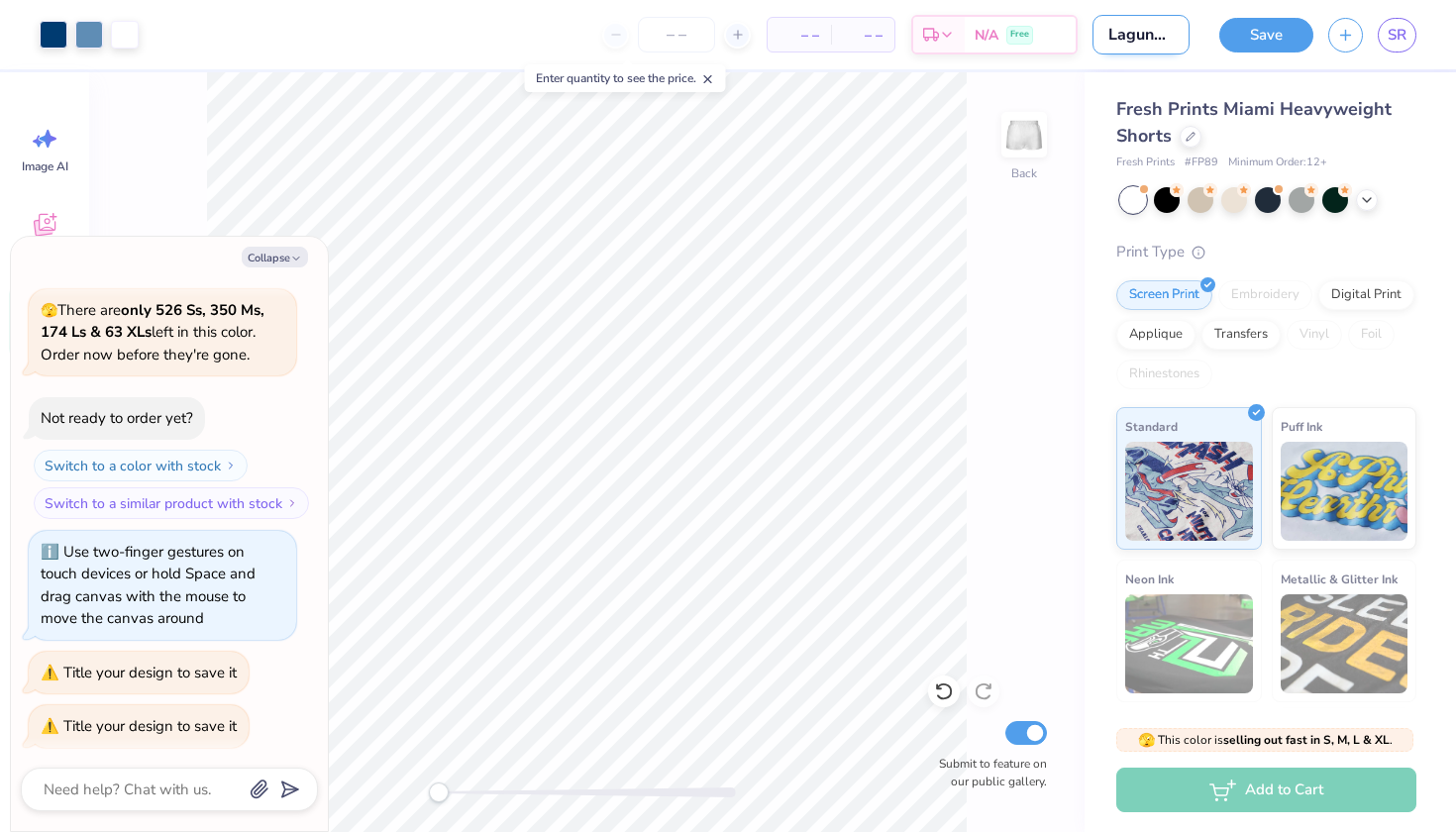
type input "Laguna sh"
type textarea "x"
type input "Laguna sho"
type textarea "x"
type input "Laguna shor"
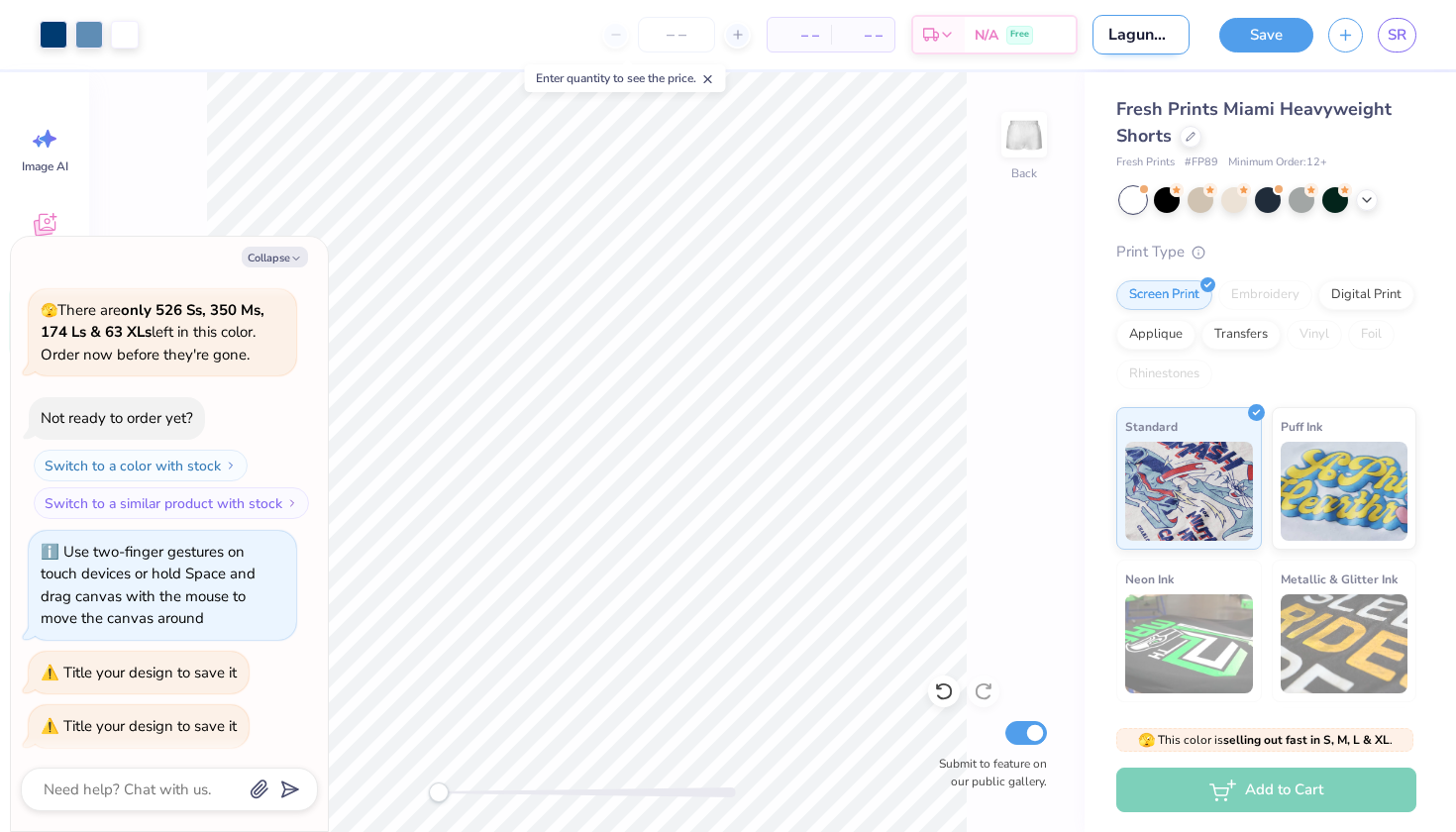
type textarea "x"
type input "Laguna short"
type textarea "x"
type input "Laguna shorts"
type textarea "x"
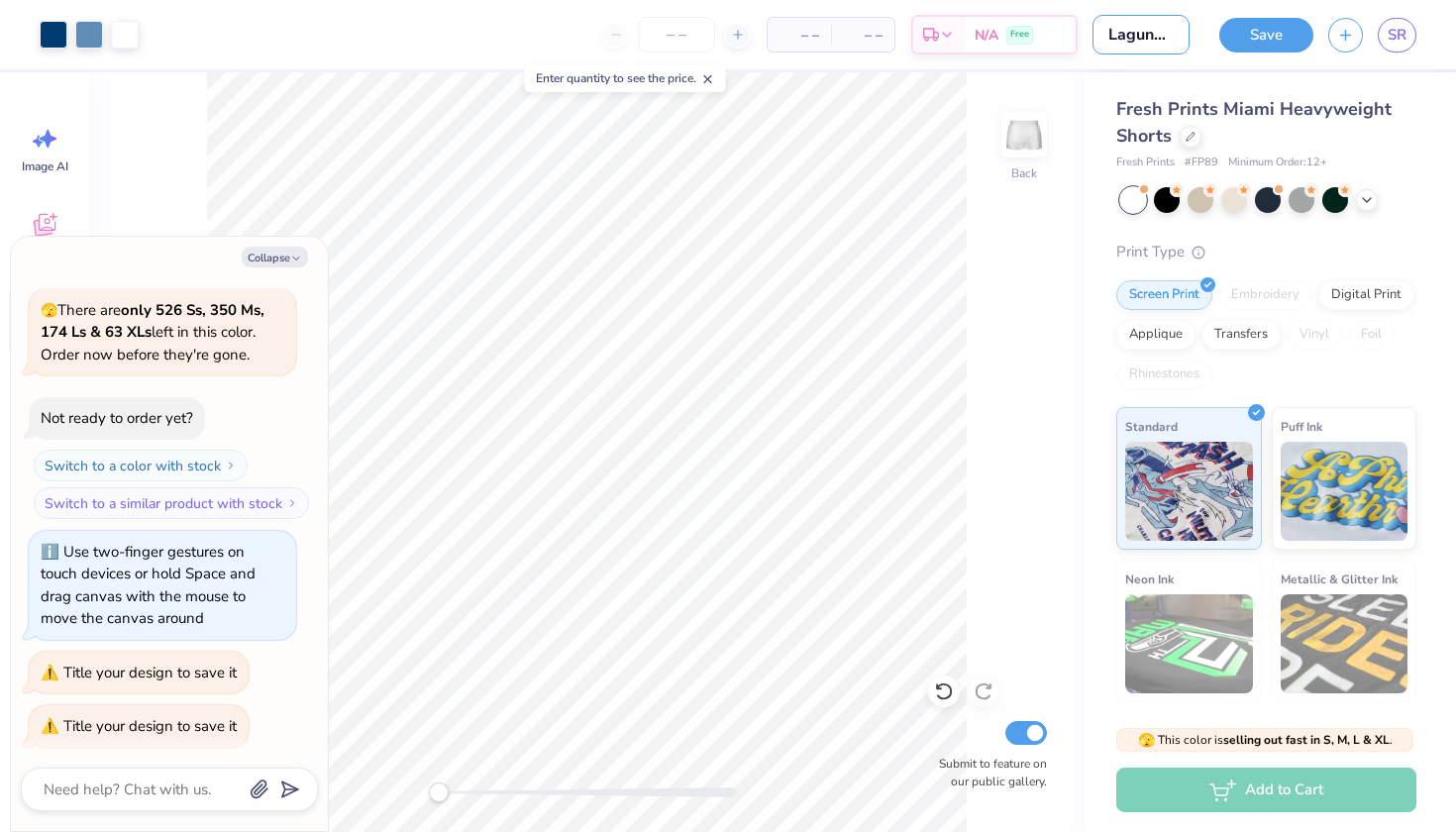
type input "Laguna shorts"
click at [1030, 240] on div "Back Submit to feature on our public gallery." at bounding box center [586, 453] width 995 height 760
click at [1261, 39] on button "Save" at bounding box center [1267, 32] width 94 height 35
click at [278, 266] on button "Collapse" at bounding box center [274, 256] width 67 height 21
type textarea "x"
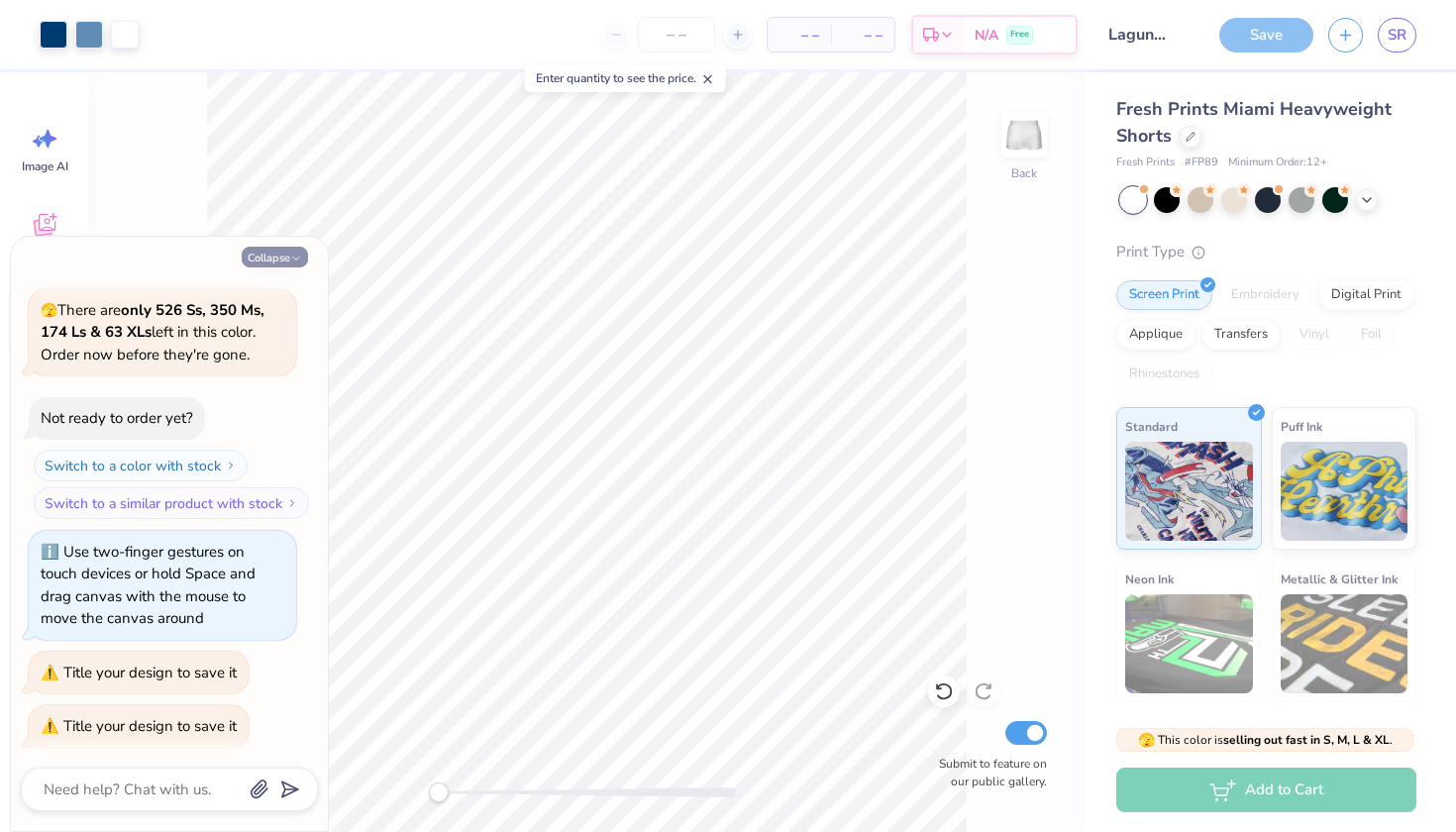
click at [276, 260] on button "Collapse" at bounding box center [274, 256] width 67 height 21
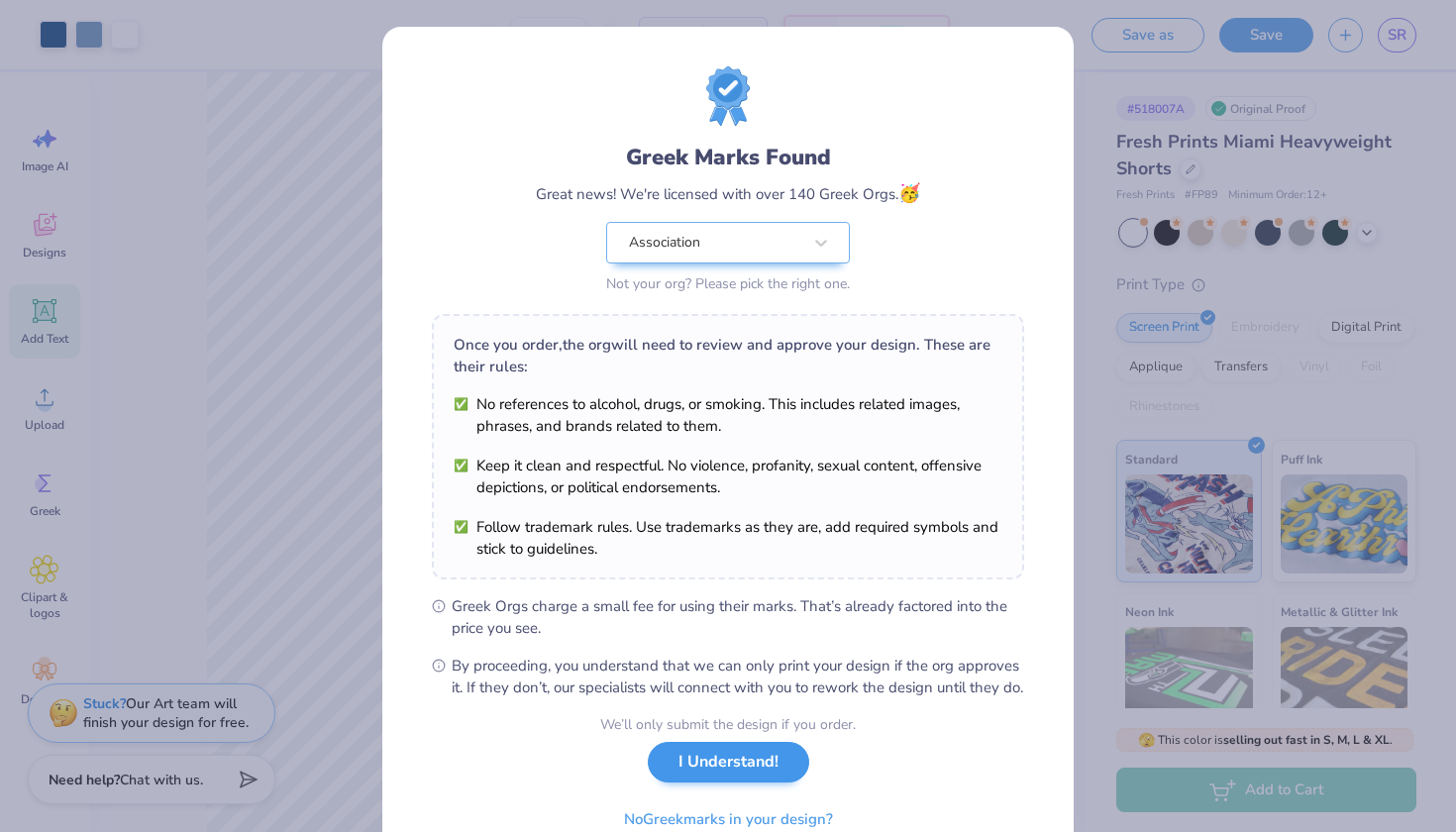
click at [697, 783] on button "I Understand!" at bounding box center [729, 762] width 162 height 41
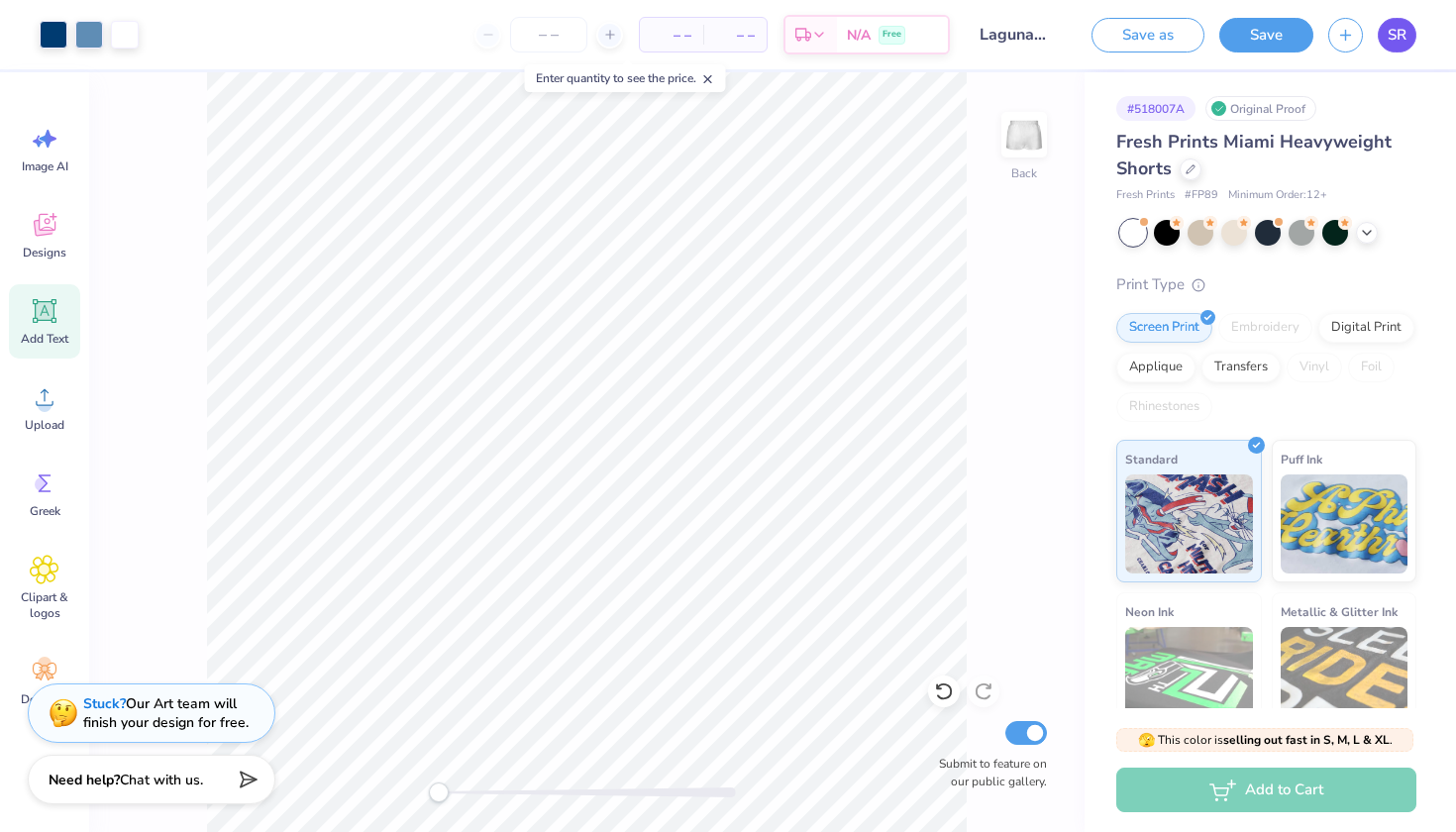
click at [1403, 34] on span "SR" at bounding box center [1397, 35] width 19 height 23
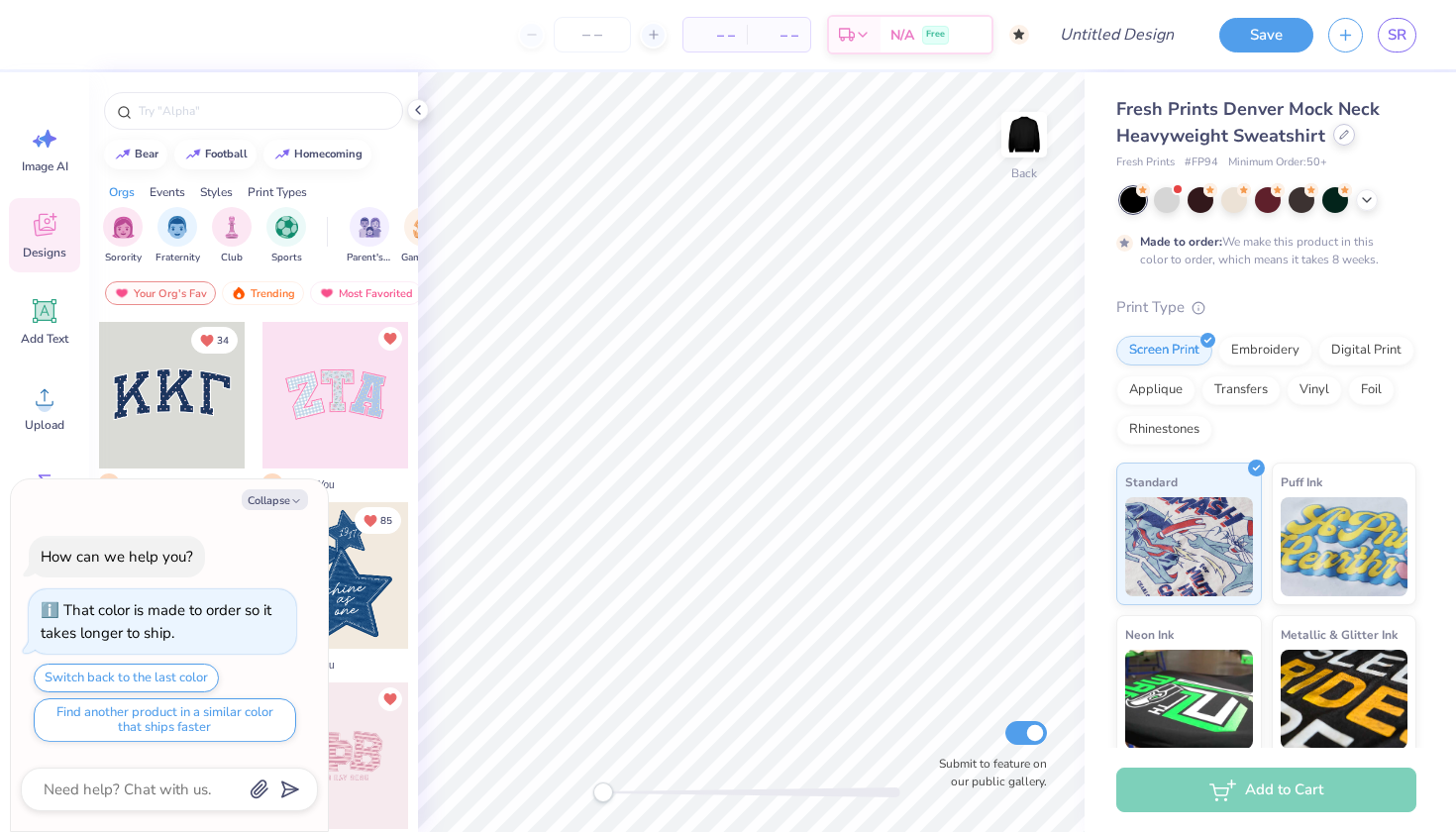
click at [1343, 145] on div at bounding box center [1344, 135] width 22 height 22
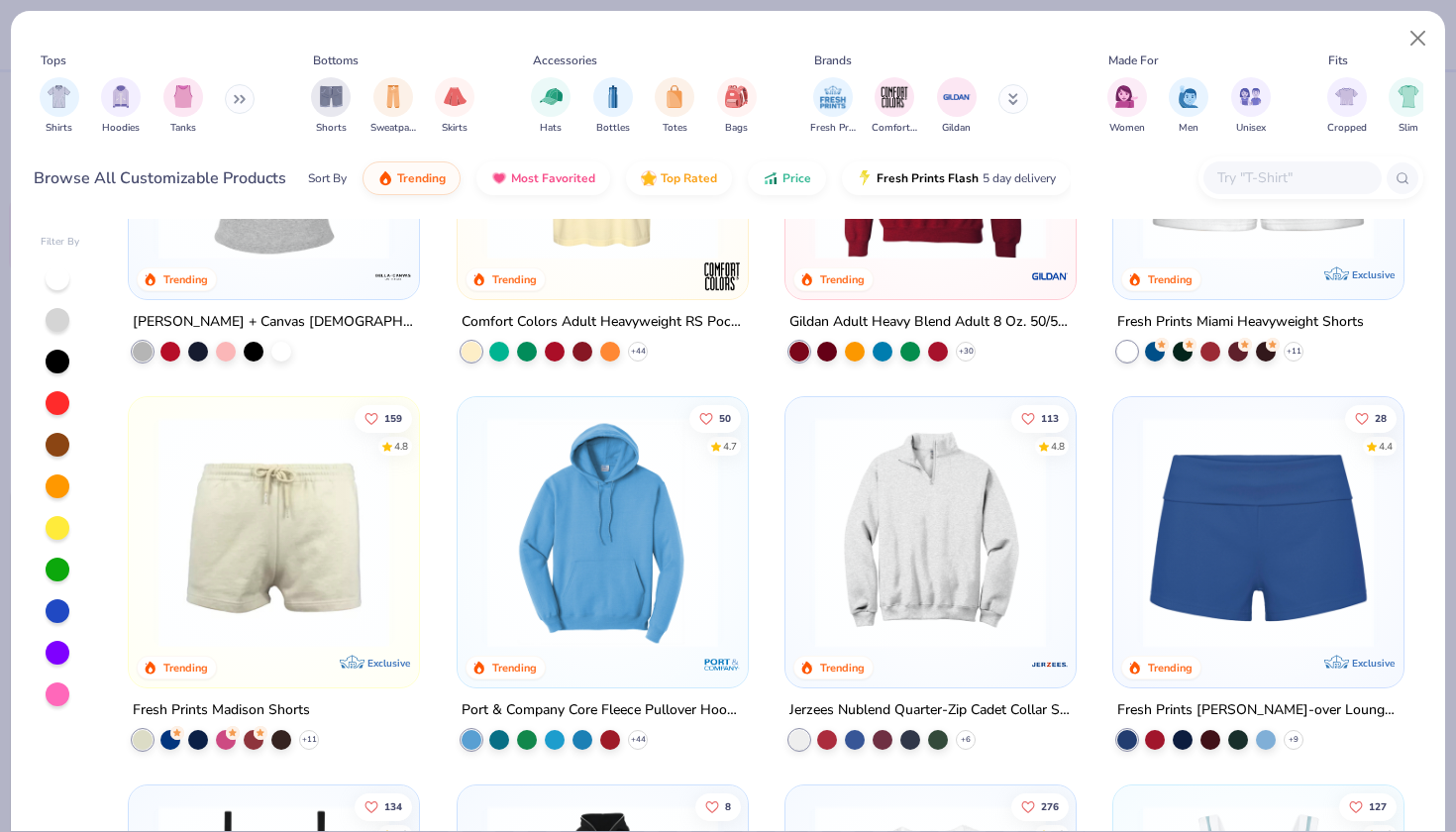
scroll to position [1389, 0]
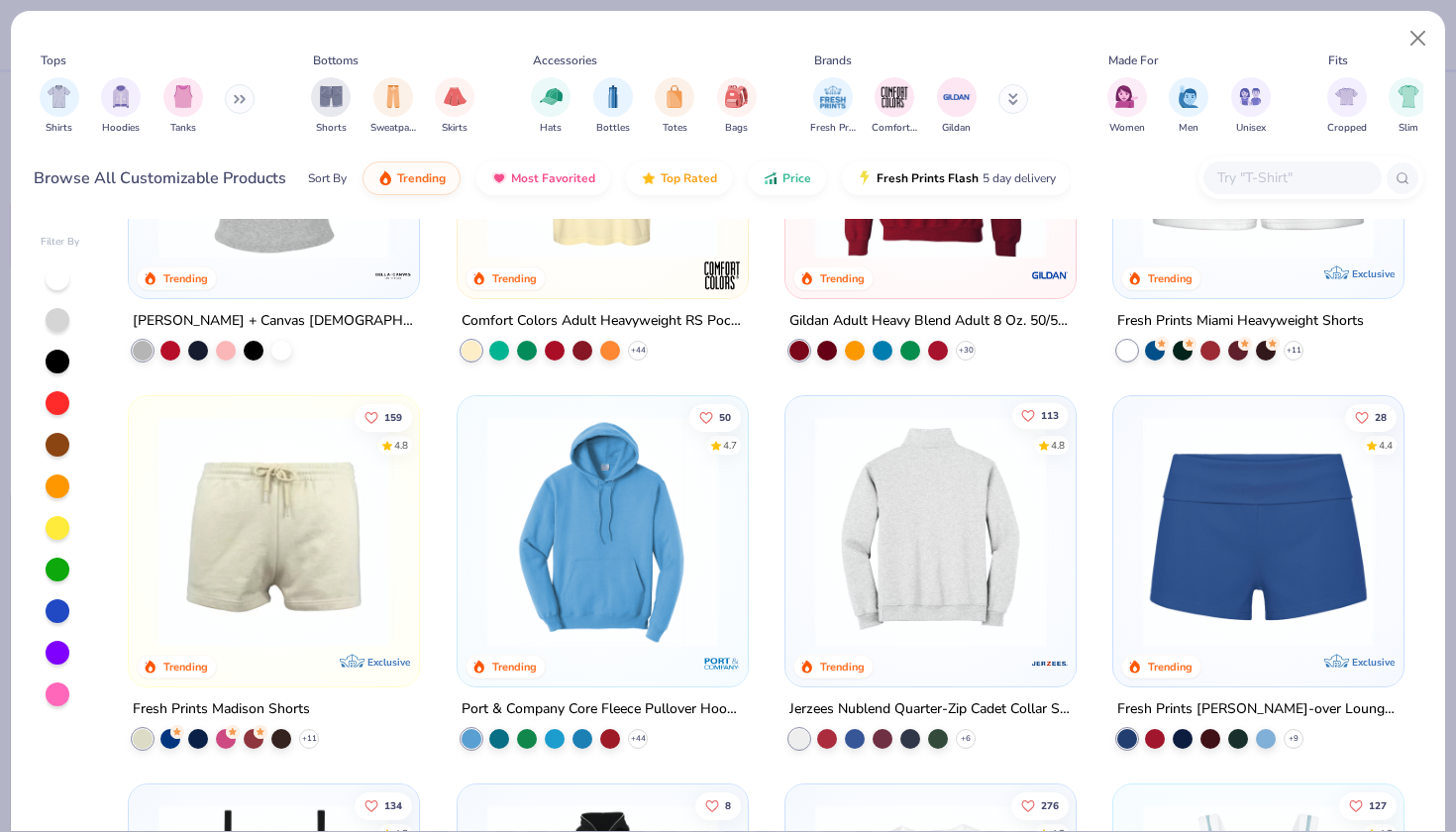
click at [1025, 411] on icon "Like" at bounding box center [1028, 415] width 14 height 14
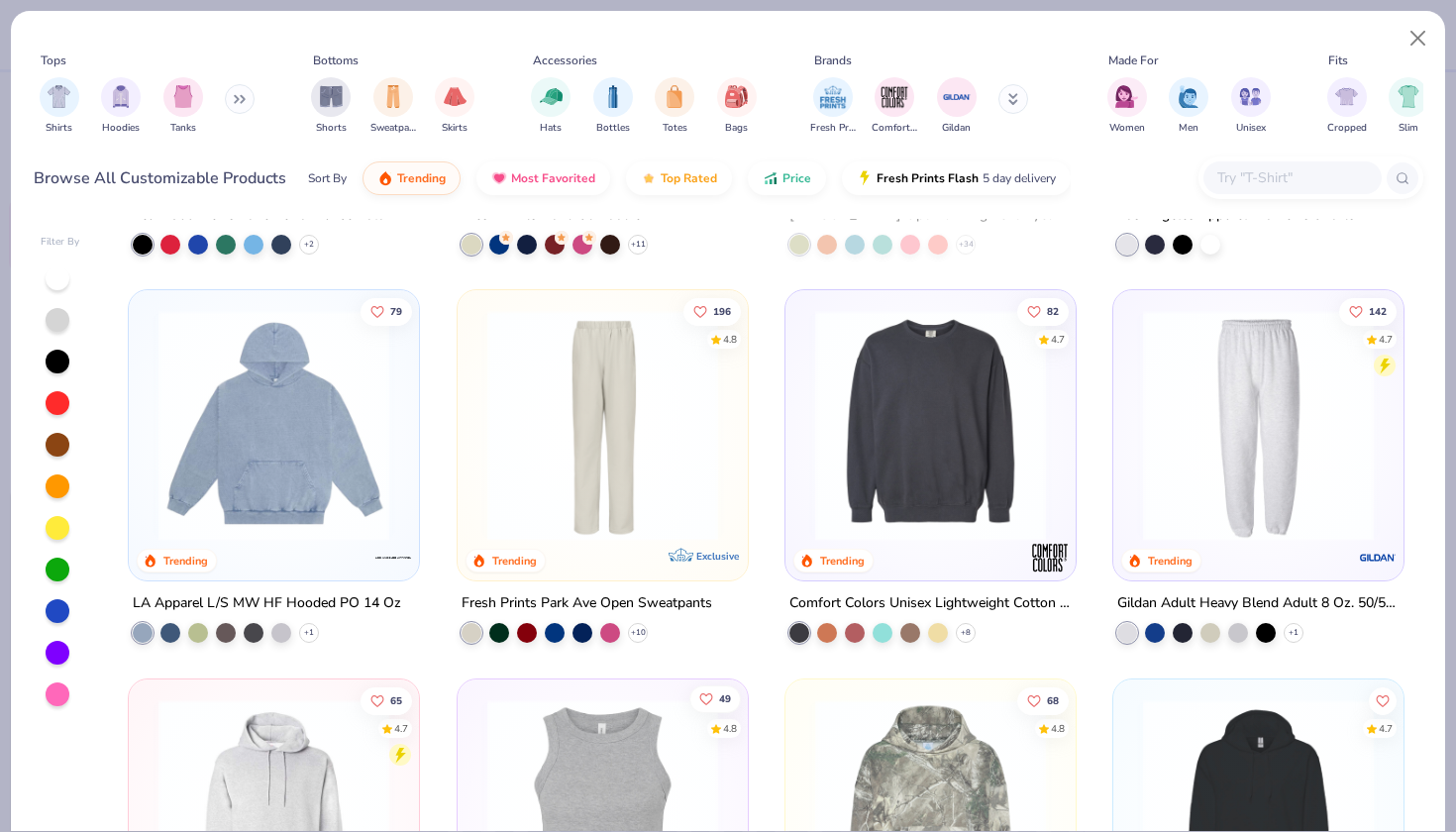
scroll to position [3435, 0]
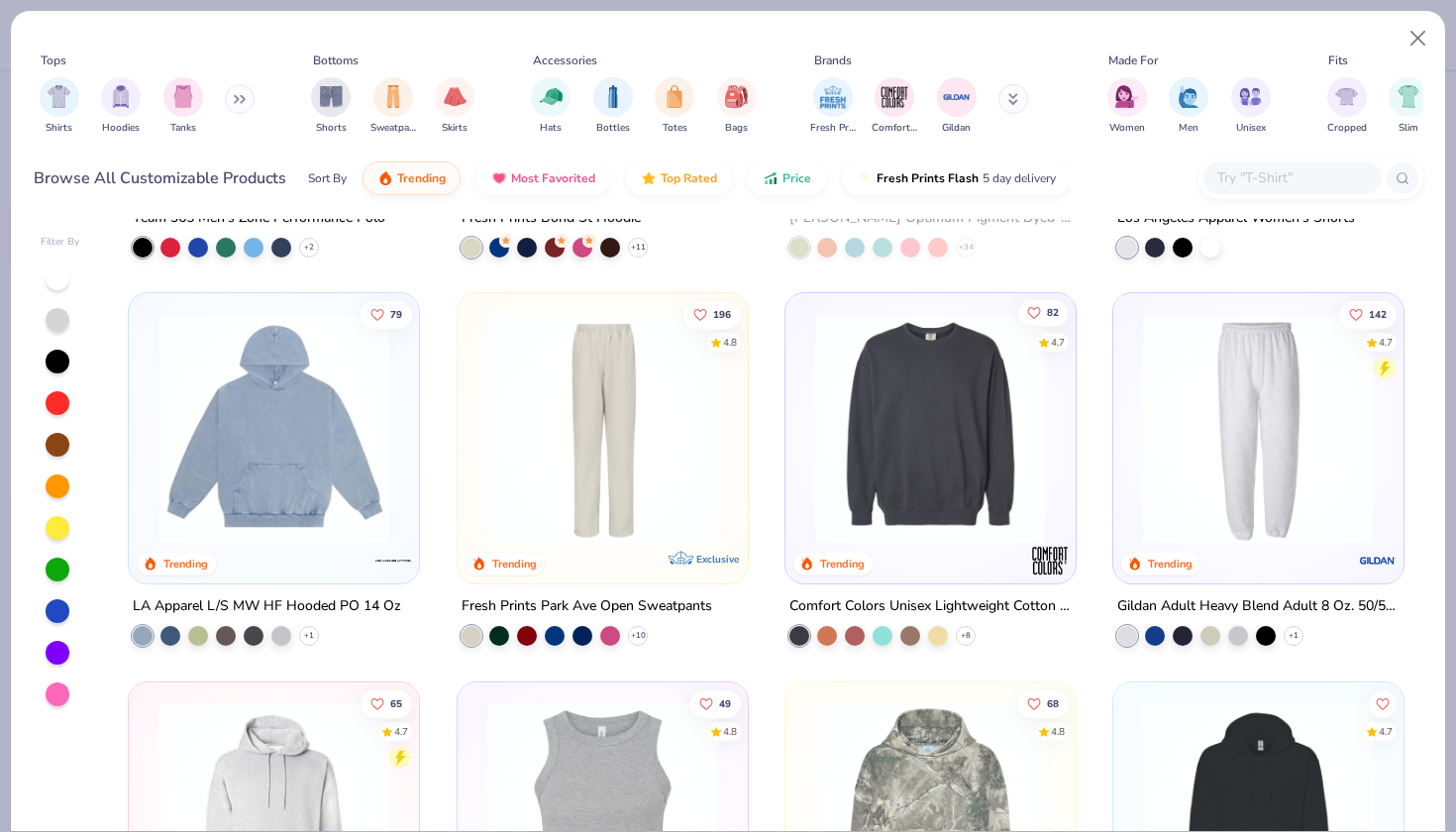
click at [1035, 307] on icon "Like" at bounding box center [1034, 312] width 12 height 11
click at [1420, 34] on button "Close" at bounding box center [1419, 39] width 38 height 38
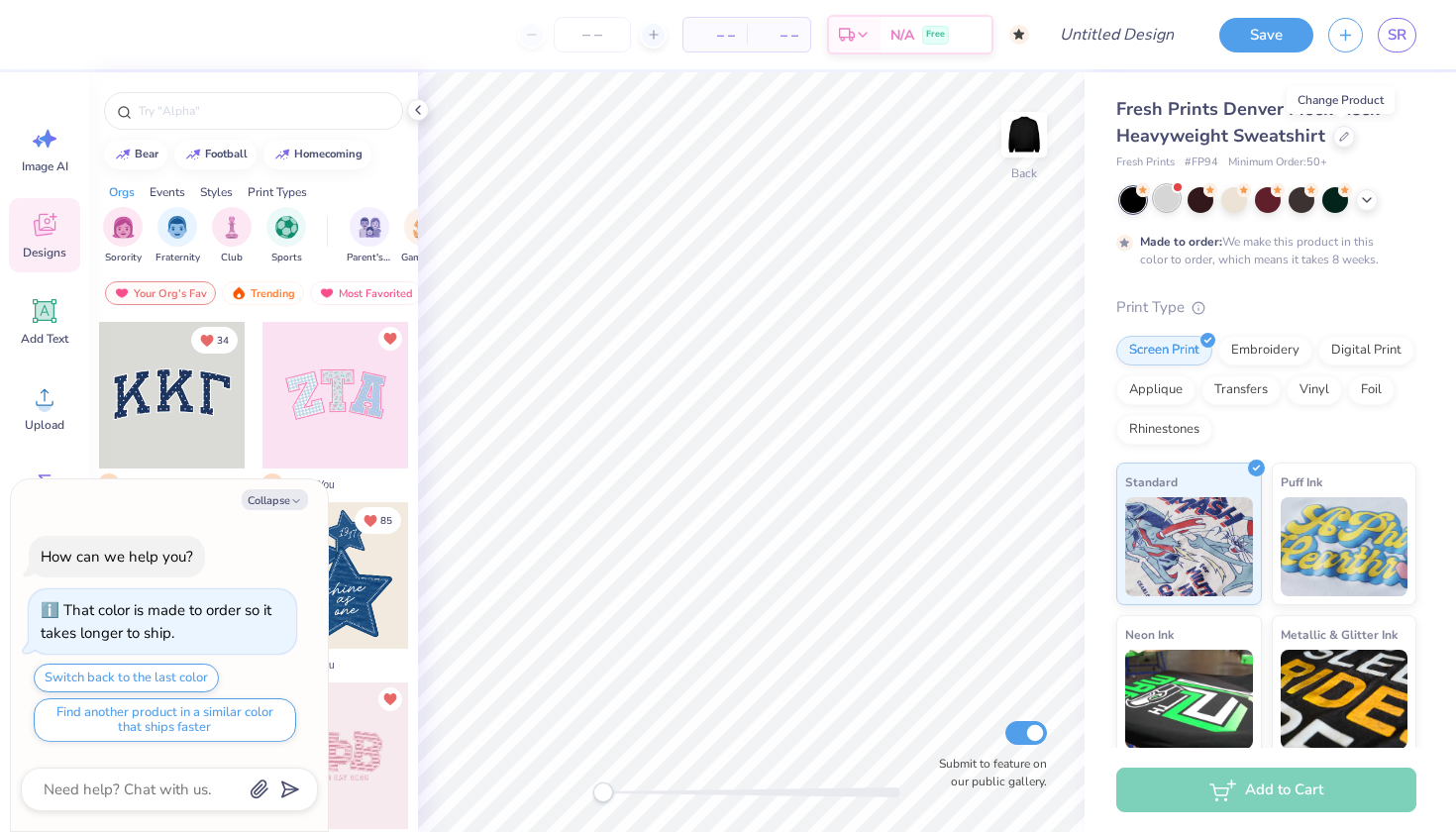
click at [1160, 208] on div at bounding box center [1167, 199] width 26 height 26
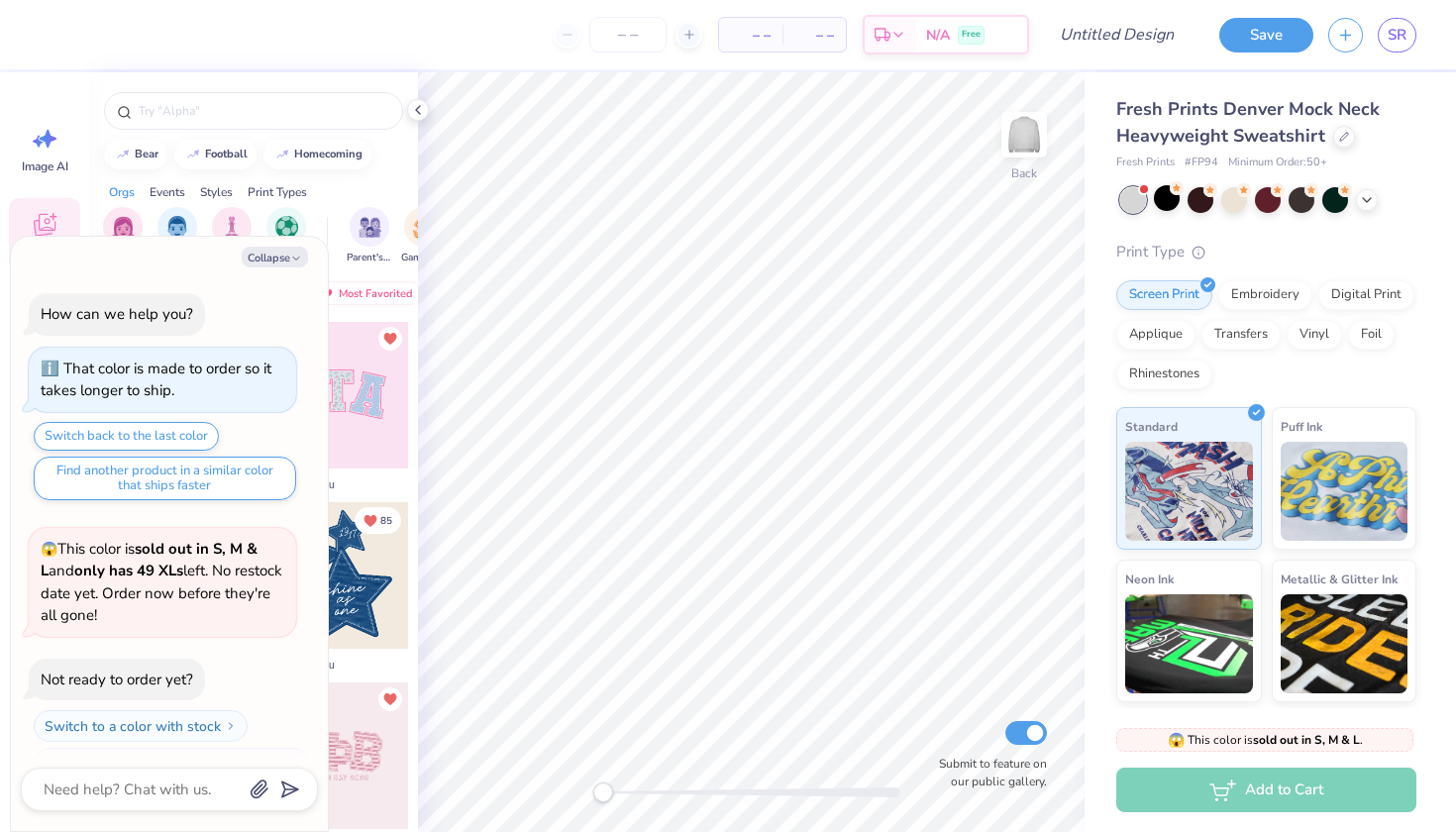
scroll to position [408, 0]
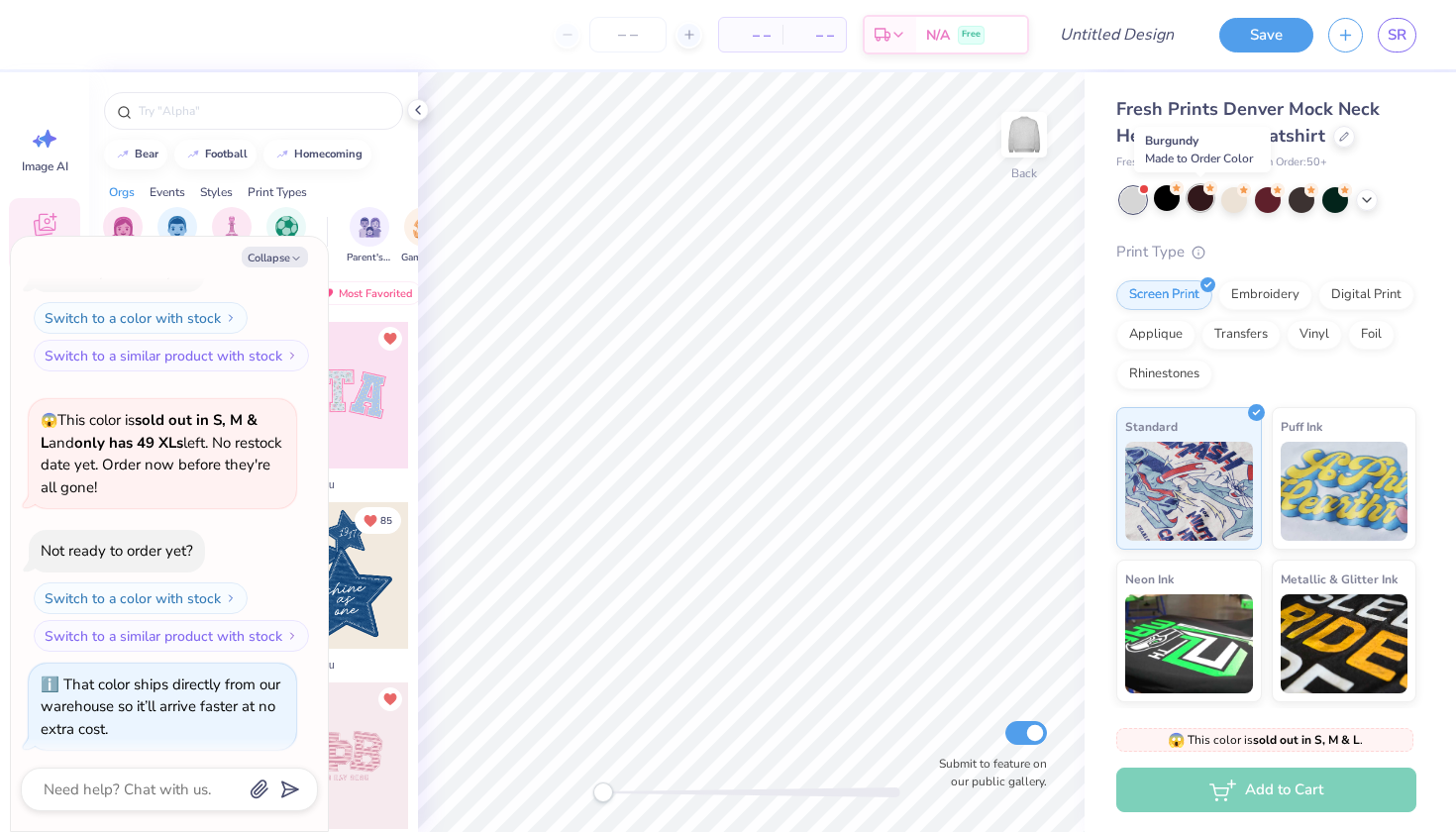
click at [1202, 207] on div at bounding box center [1201, 199] width 26 height 26
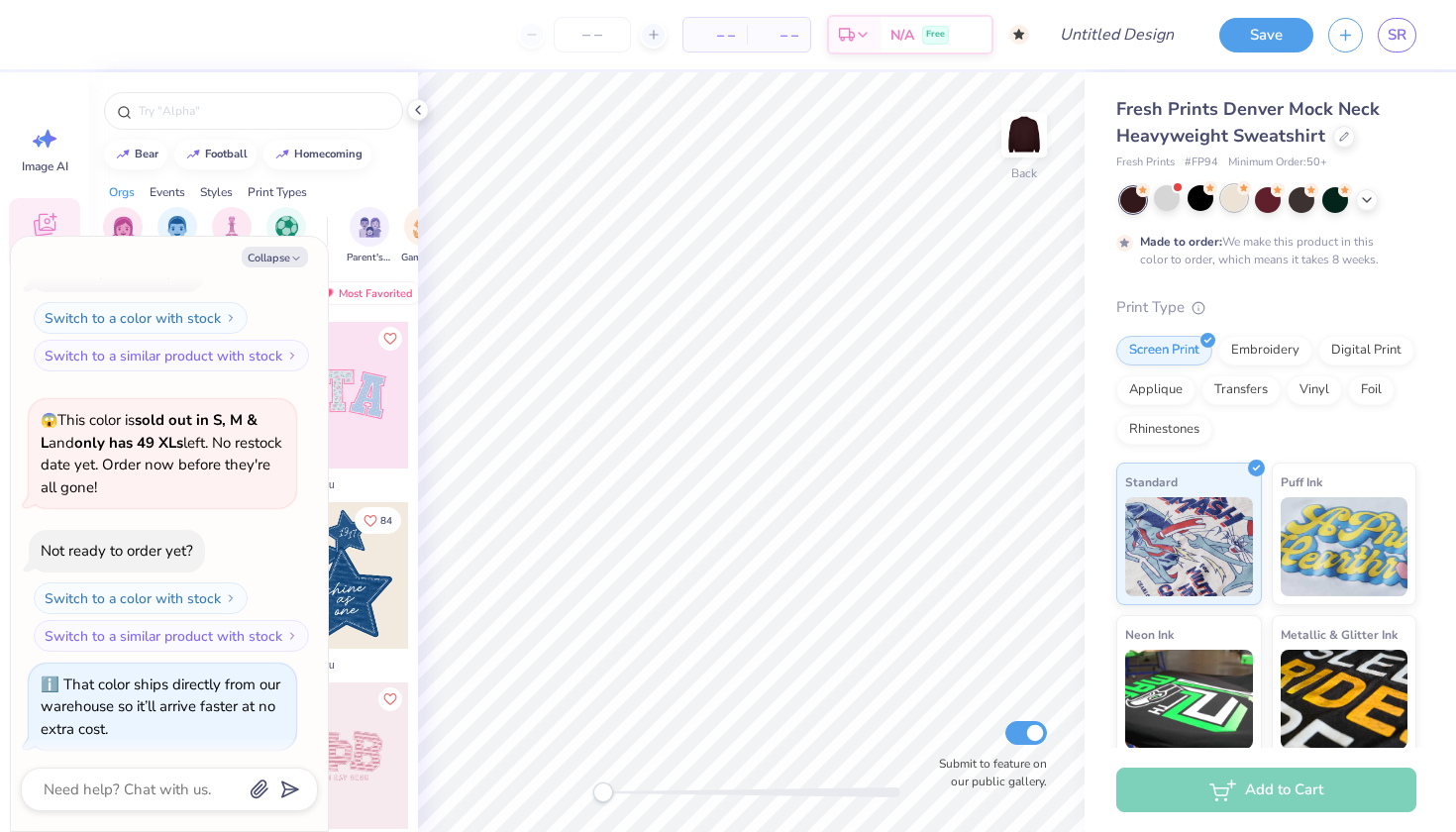
scroll to position [572, 0]
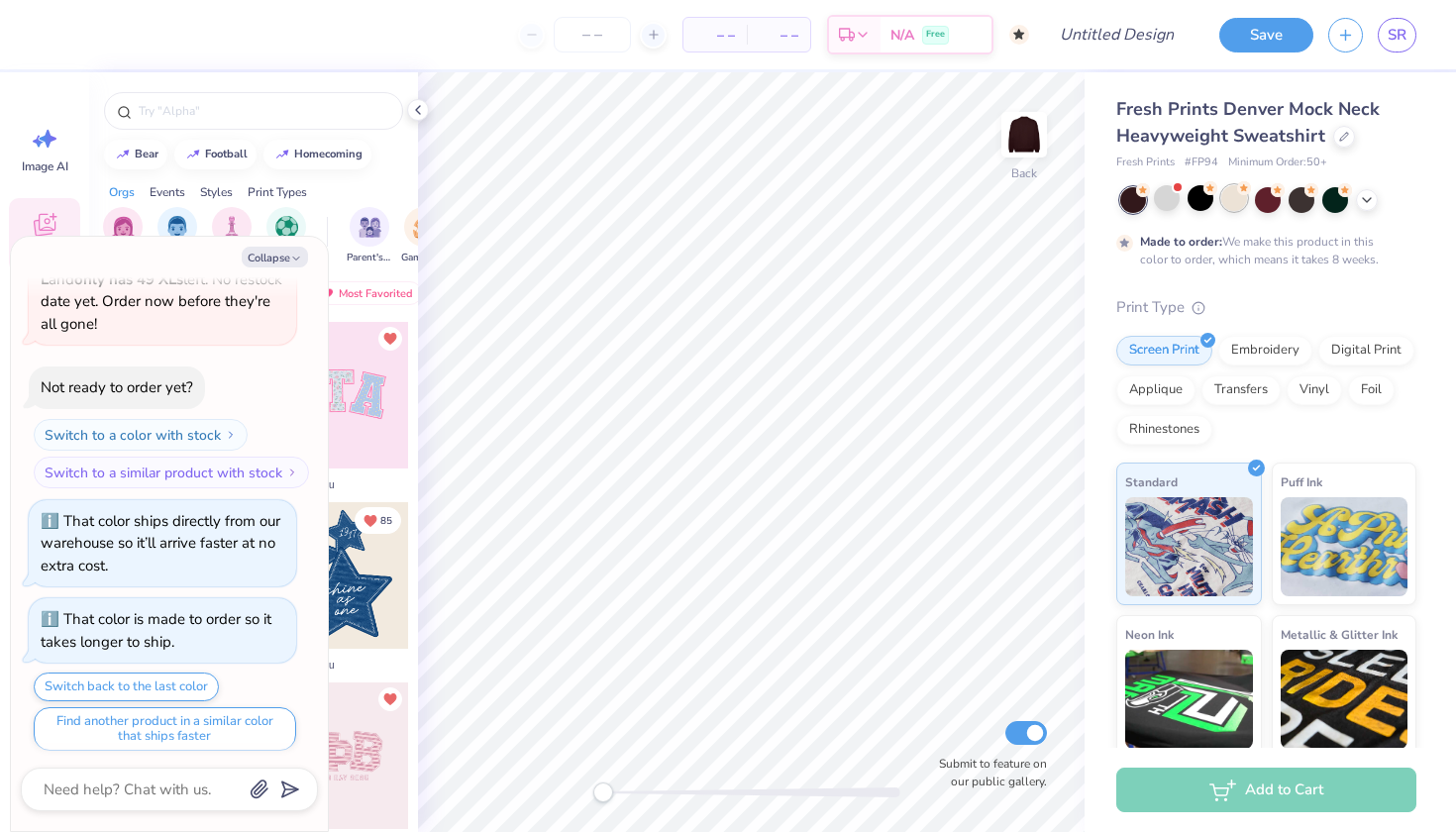
click at [1233, 207] on div at bounding box center [1235, 199] width 26 height 26
click at [417, 113] on icon at bounding box center [418, 110] width 16 height 16
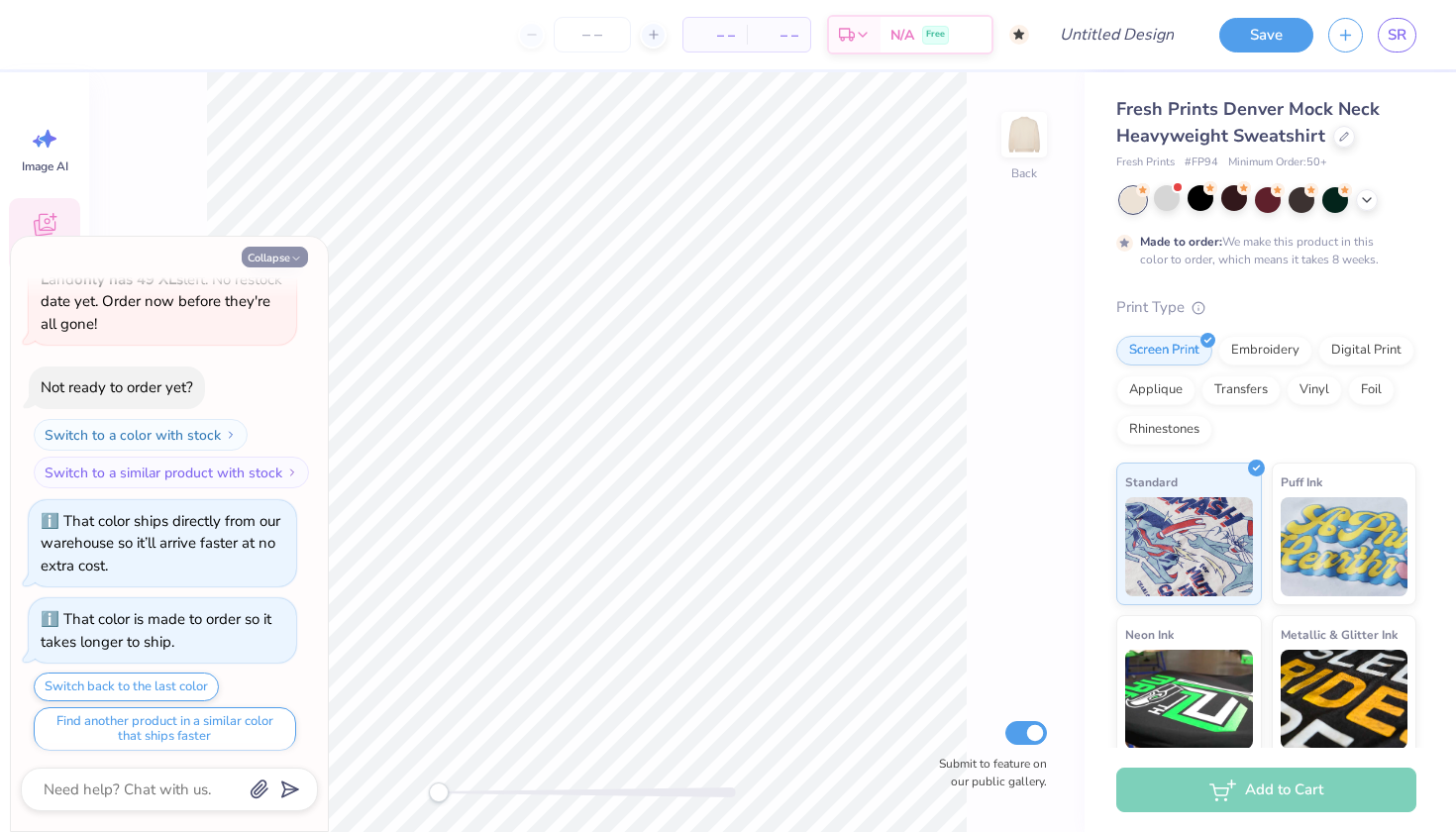
click at [286, 249] on button "Collapse" at bounding box center [274, 256] width 67 height 21
type textarea "x"
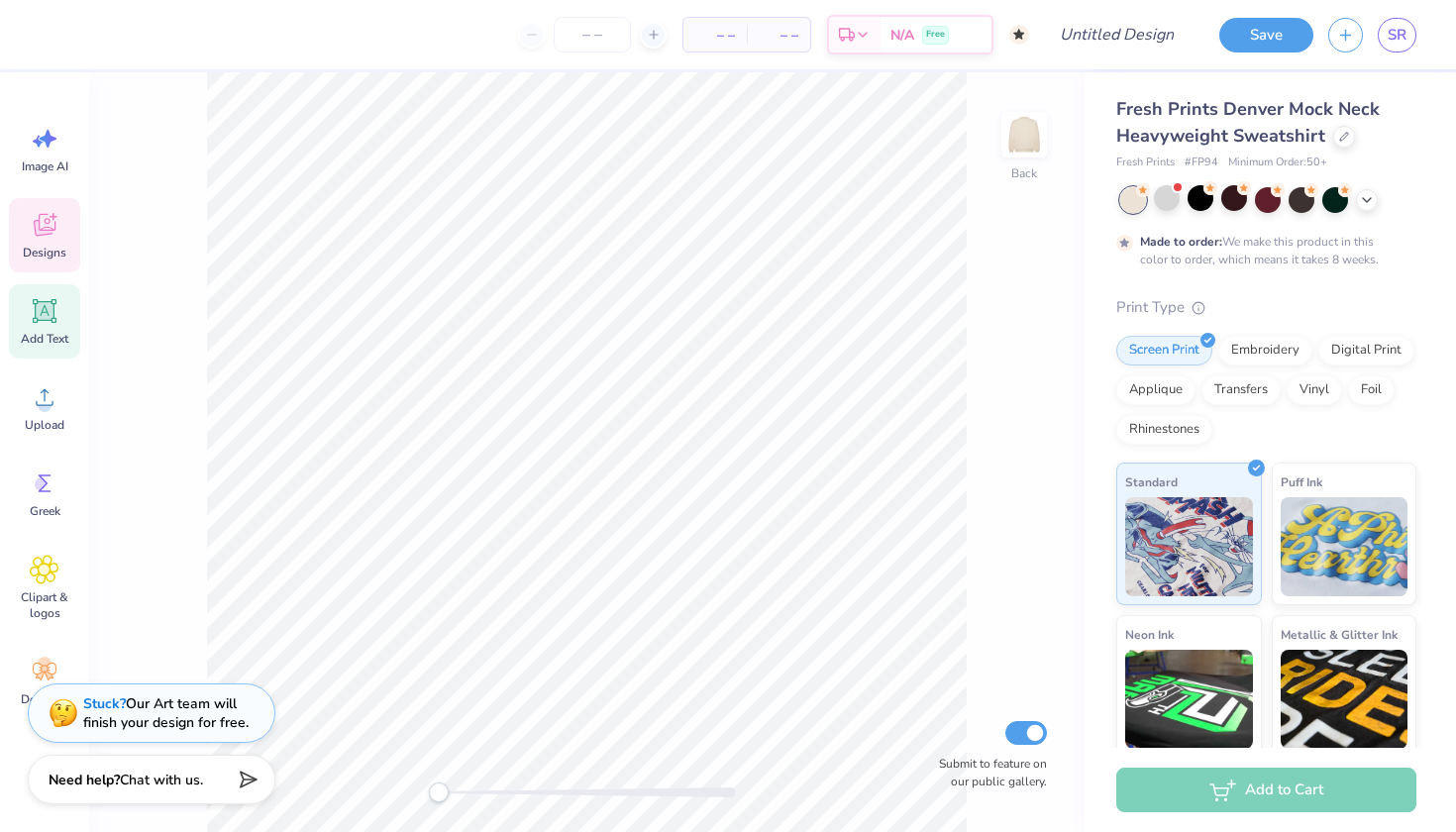
click at [52, 322] on icon at bounding box center [45, 311] width 24 height 24
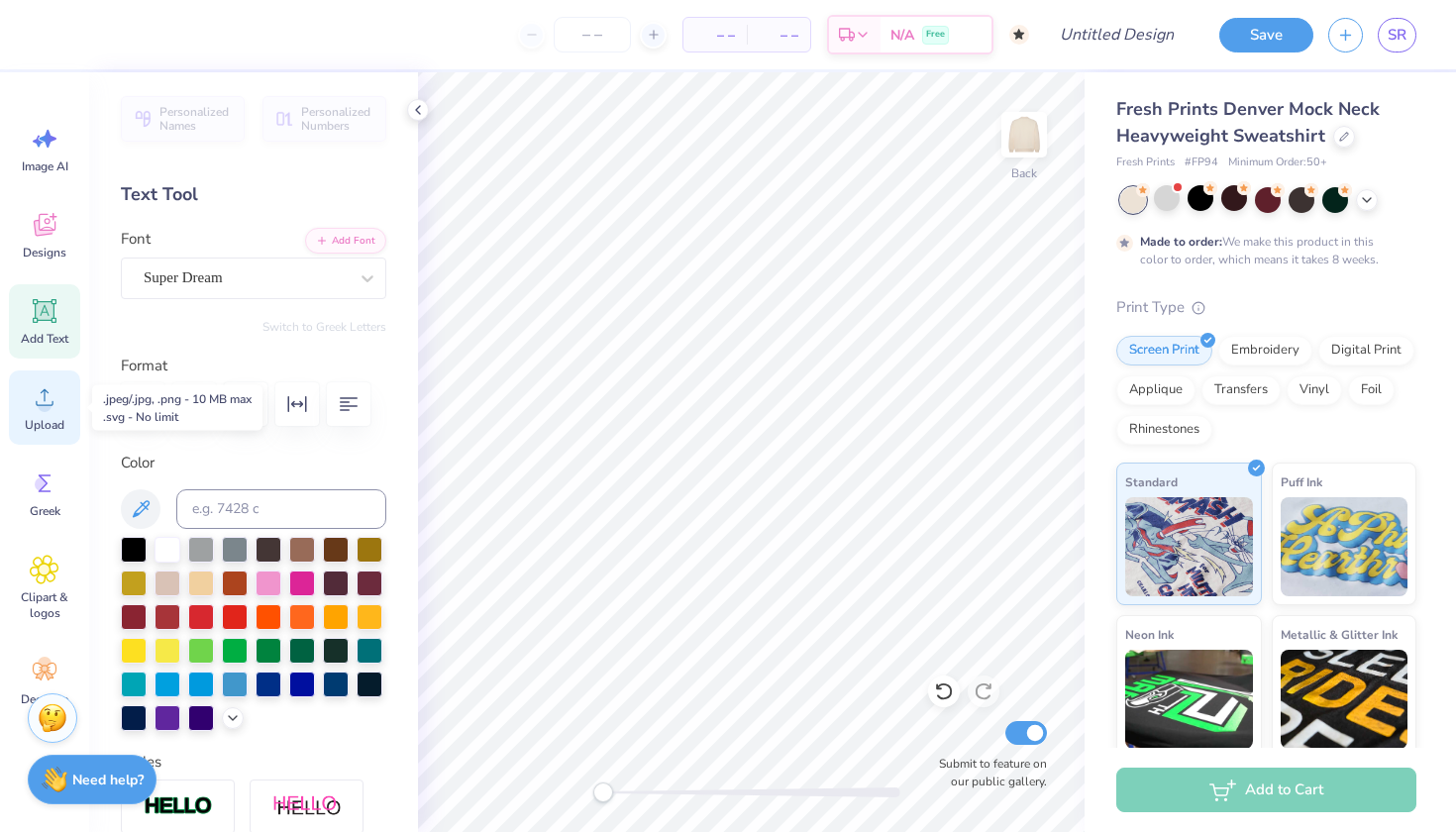
click at [44, 418] on span "Upload" at bounding box center [45, 425] width 40 height 16
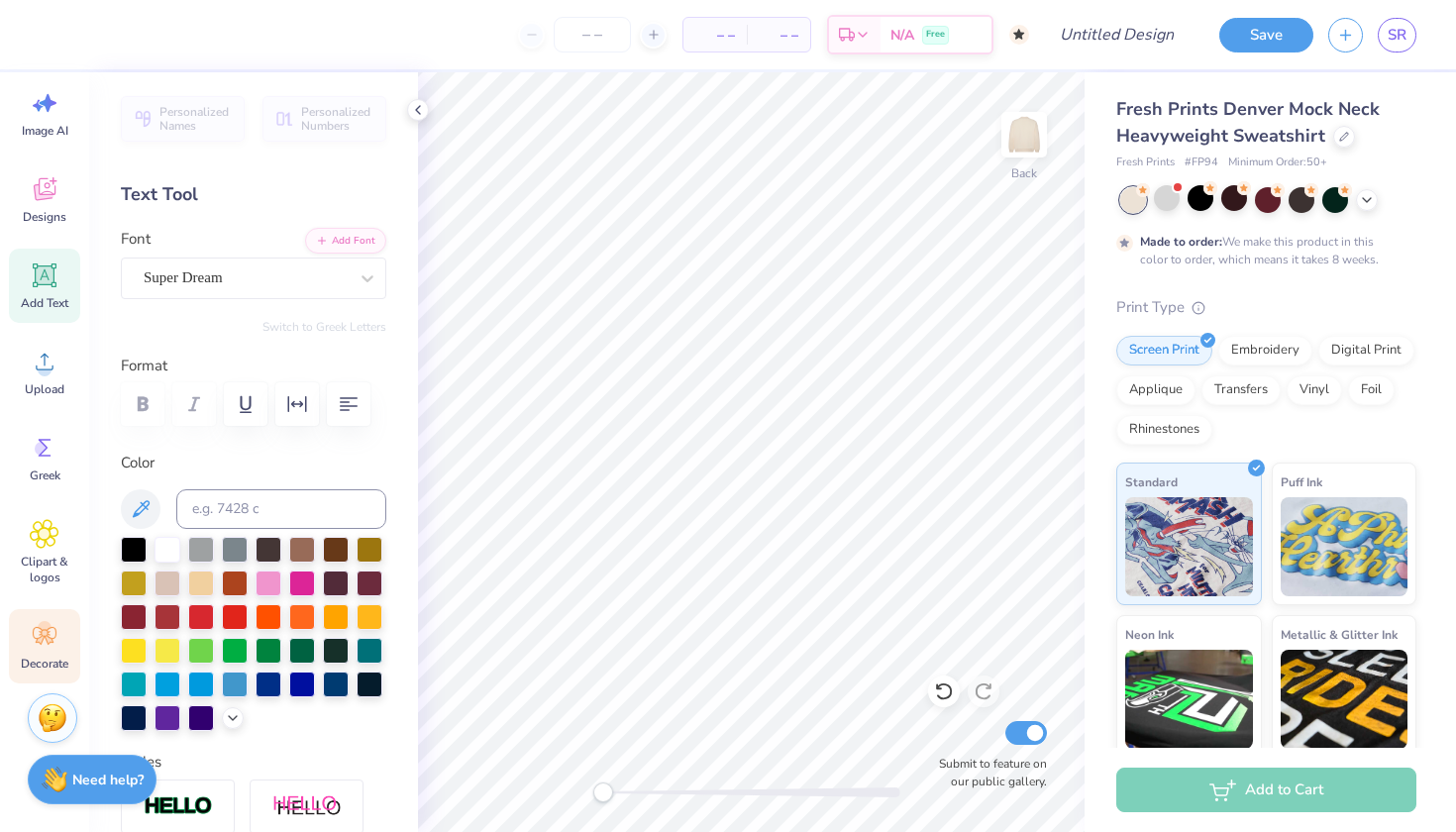
scroll to position [36, 0]
click at [51, 629] on circle at bounding box center [45, 628] width 14 height 14
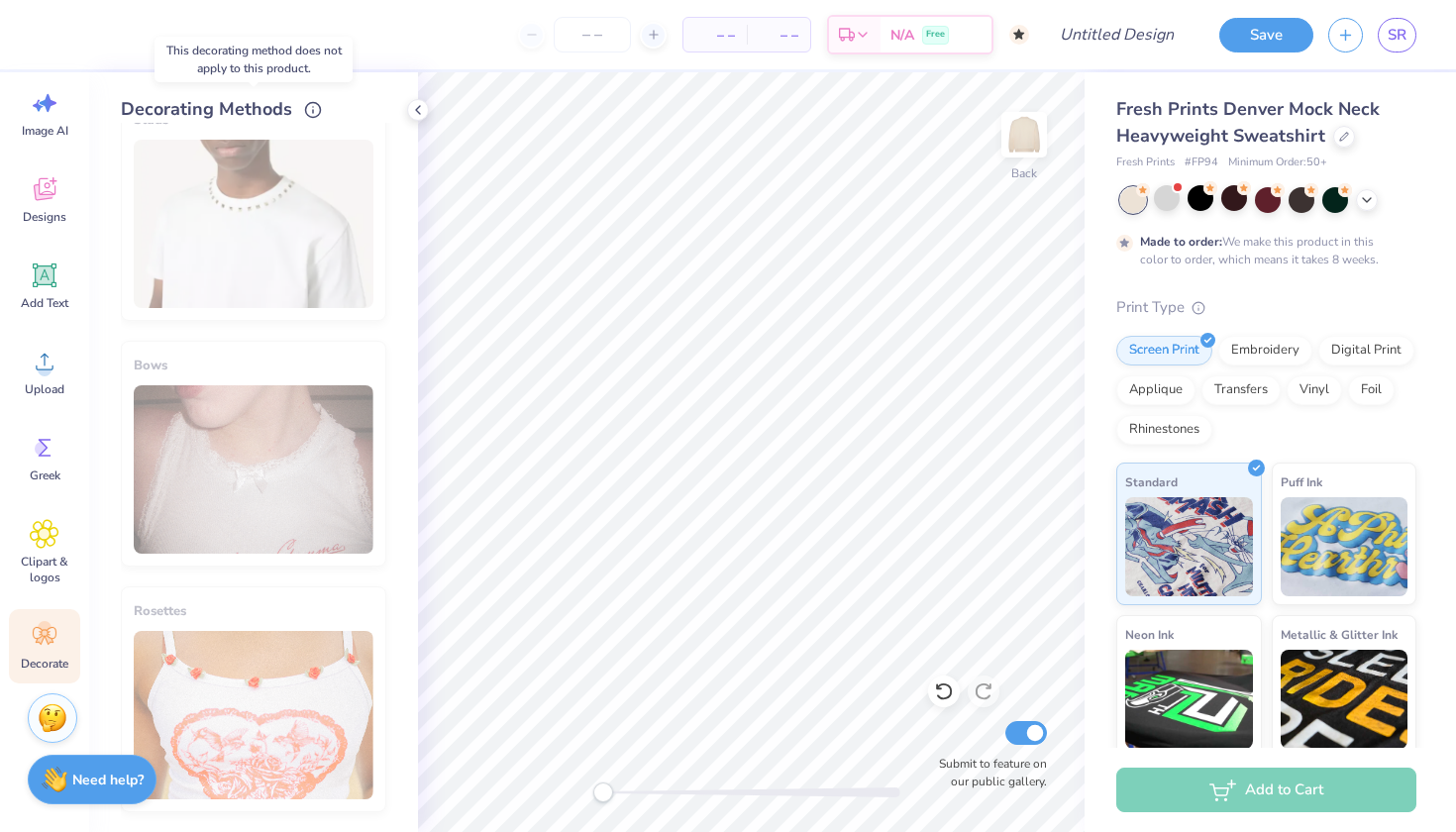
scroll to position [1027, 0]
click at [414, 109] on icon at bounding box center [418, 110] width 16 height 16
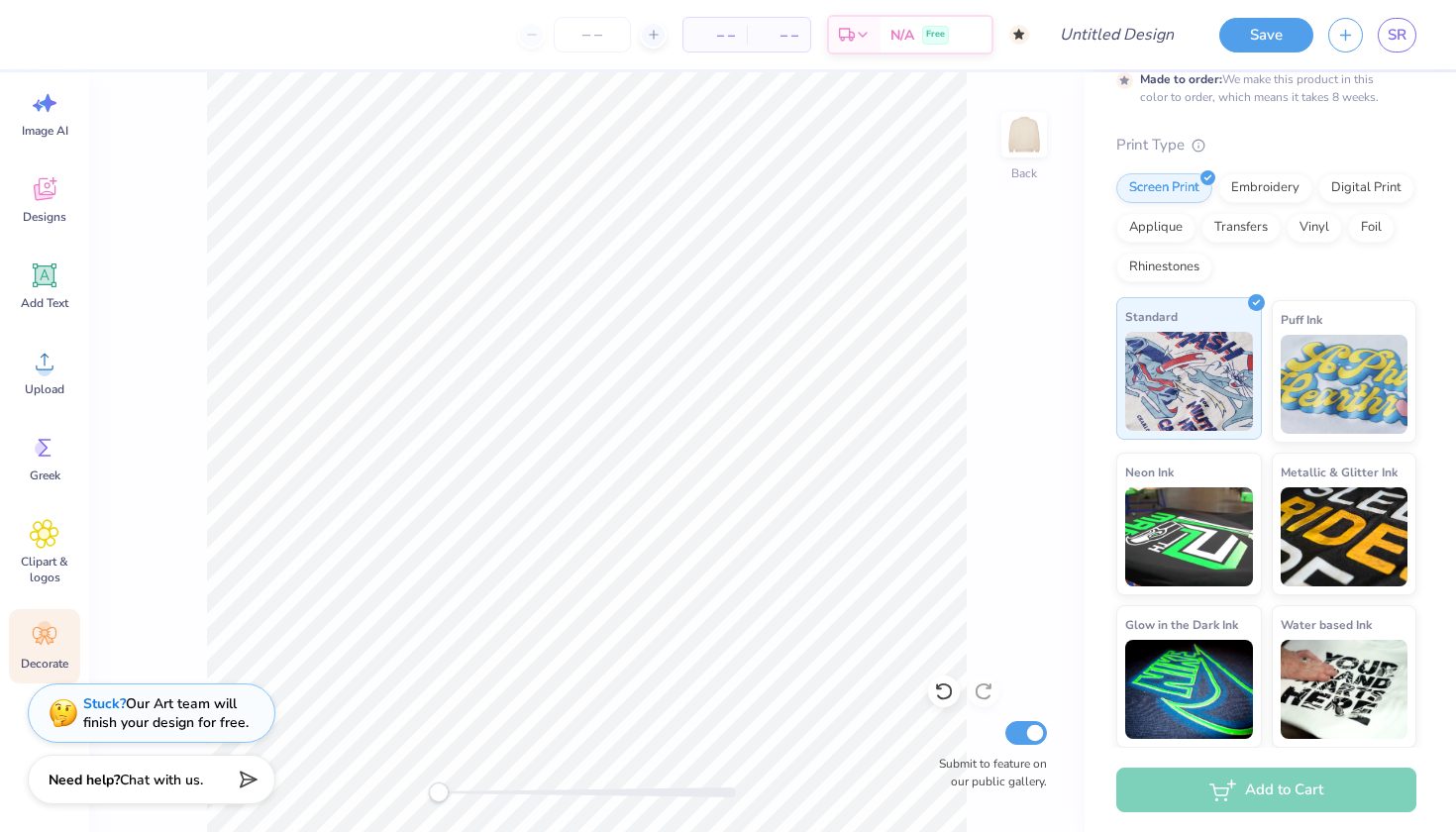
scroll to position [162, 0]
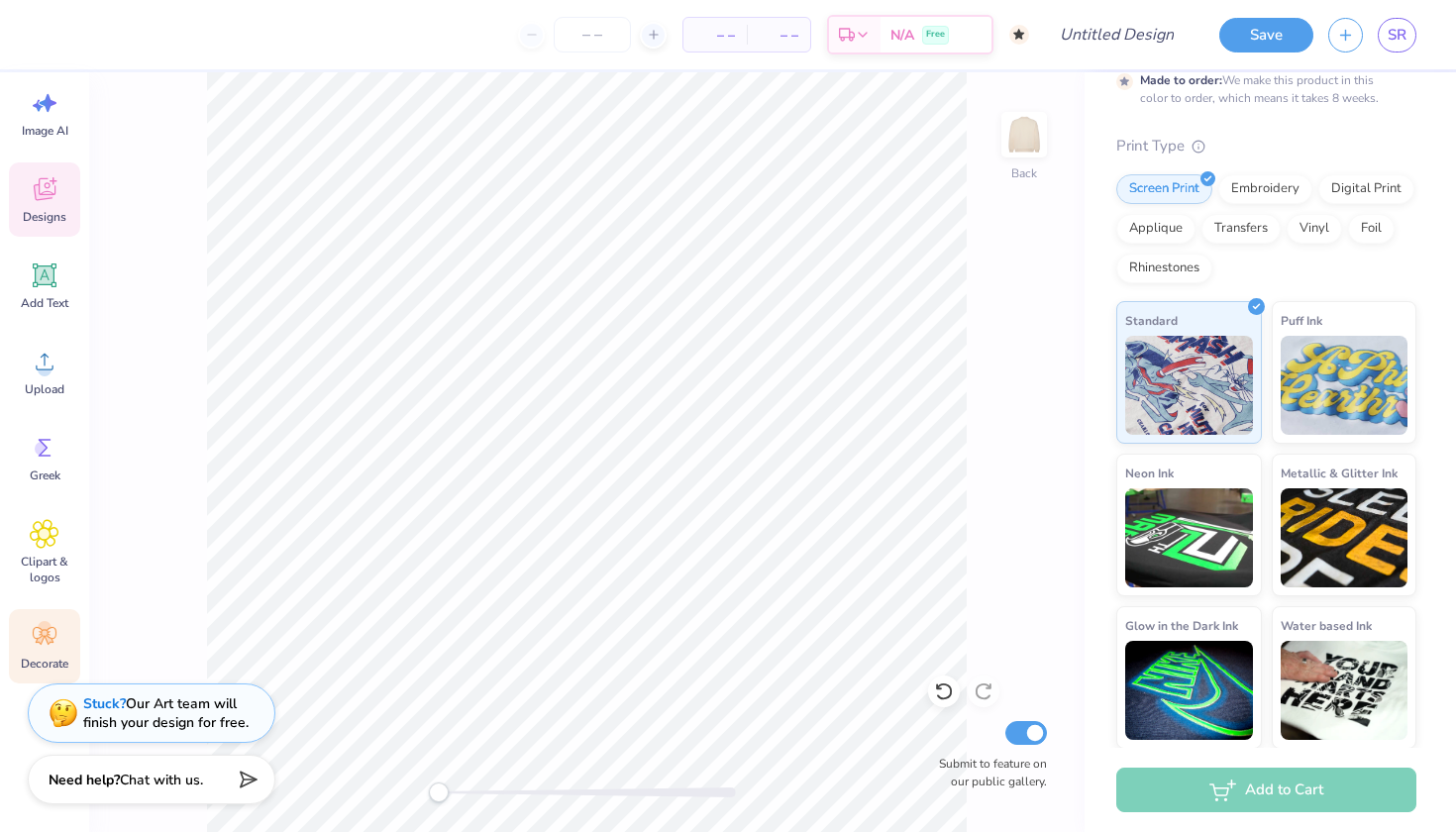
click at [45, 191] on icon at bounding box center [45, 190] width 30 height 30
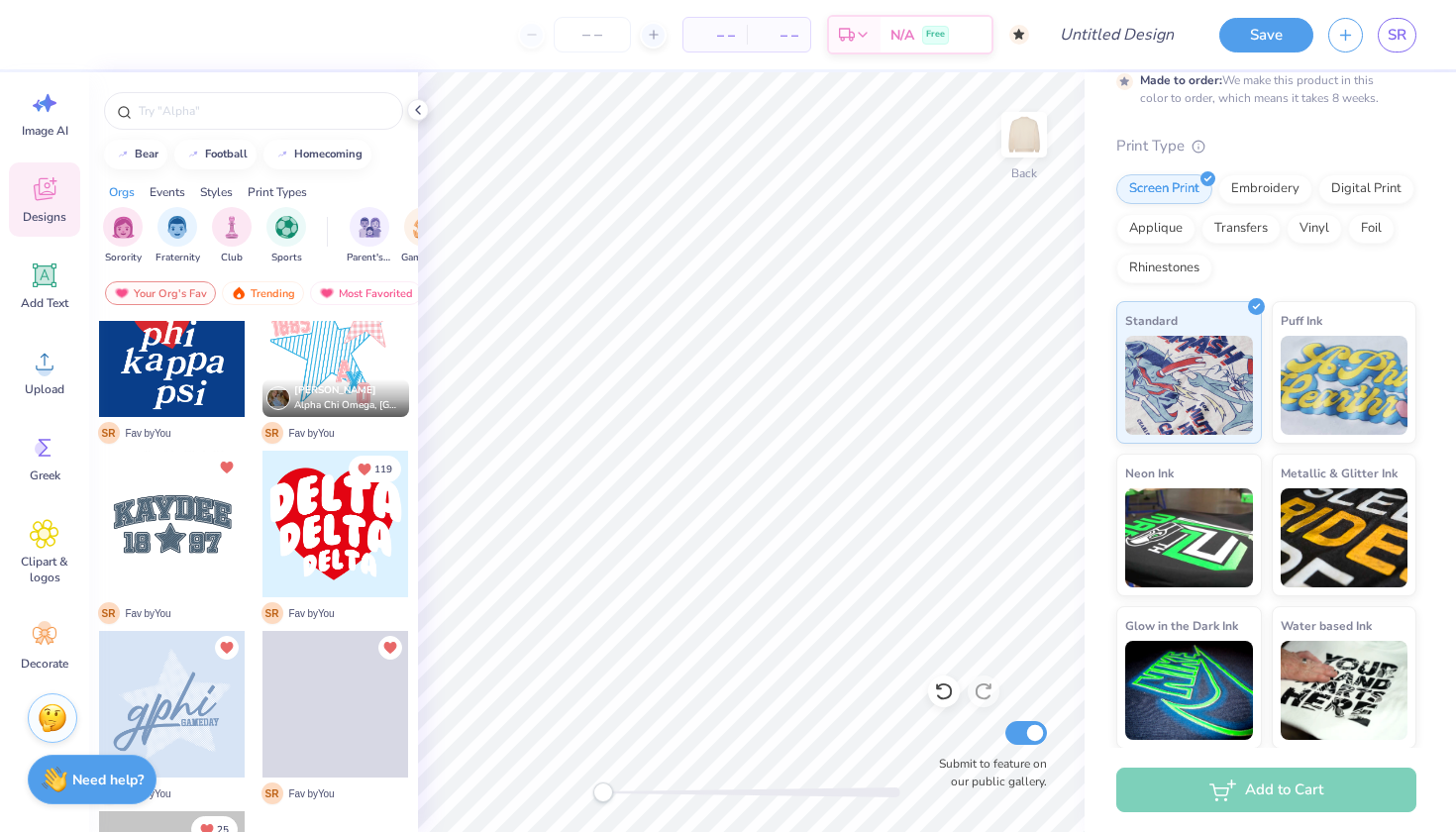
scroll to position [594, 0]
click at [170, 534] on div at bounding box center [172, 523] width 147 height 147
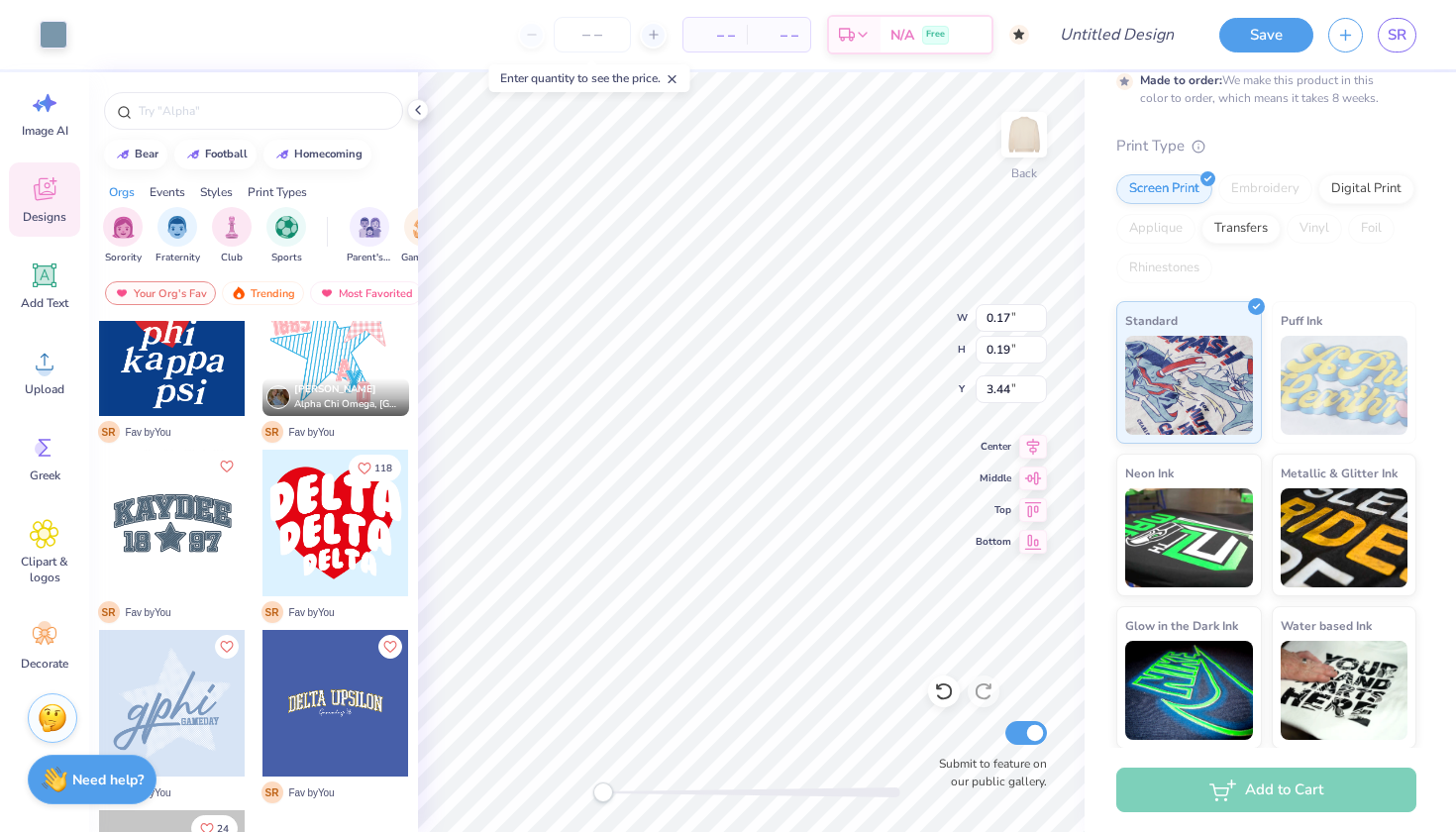
type input "0.17"
type input "0.19"
type input "3.44"
type input "0.05"
type input "0.03"
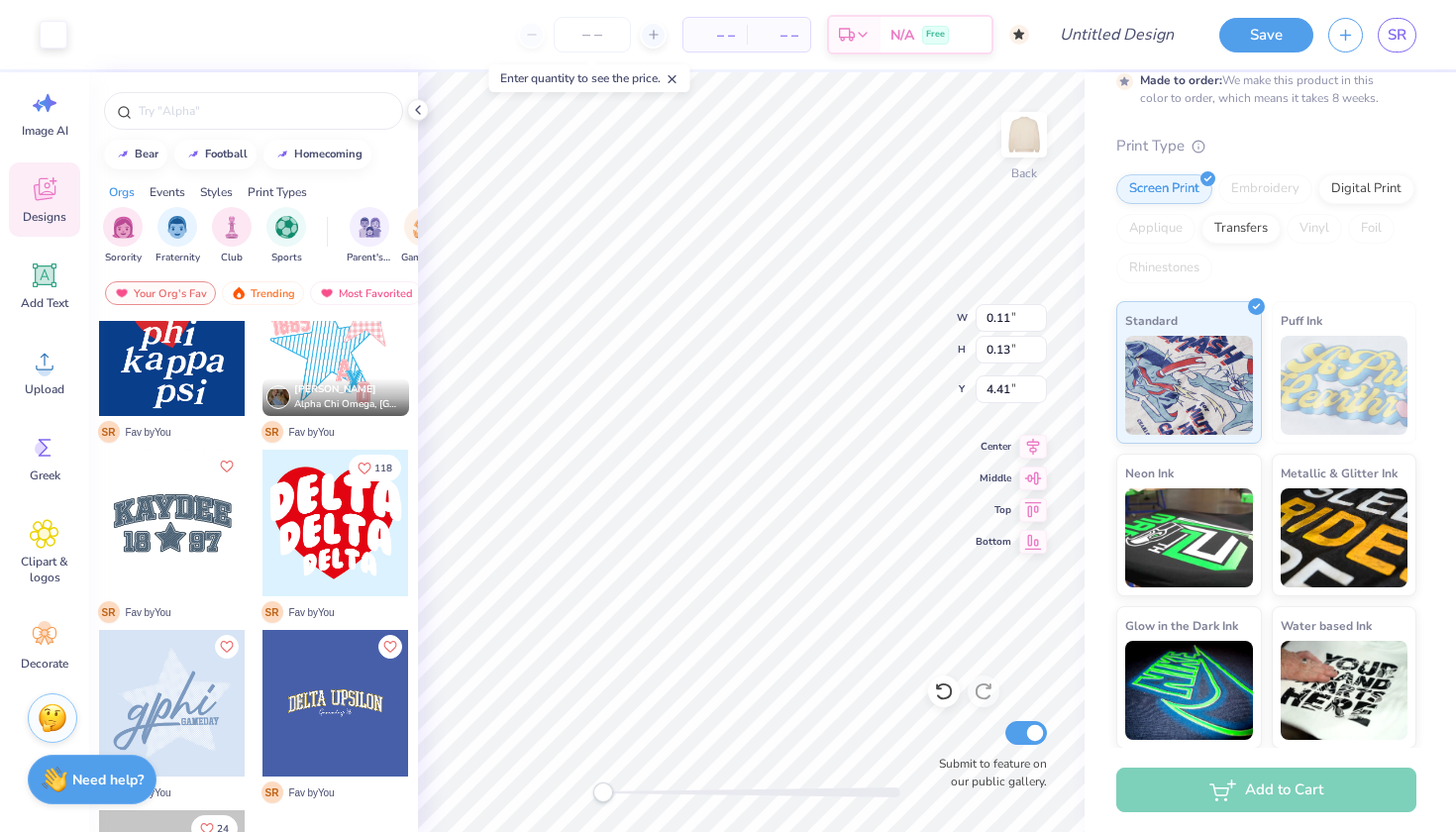
type input "3.82"
type input "0.21"
type input "0.26"
type input "2.90"
type input "0.16"
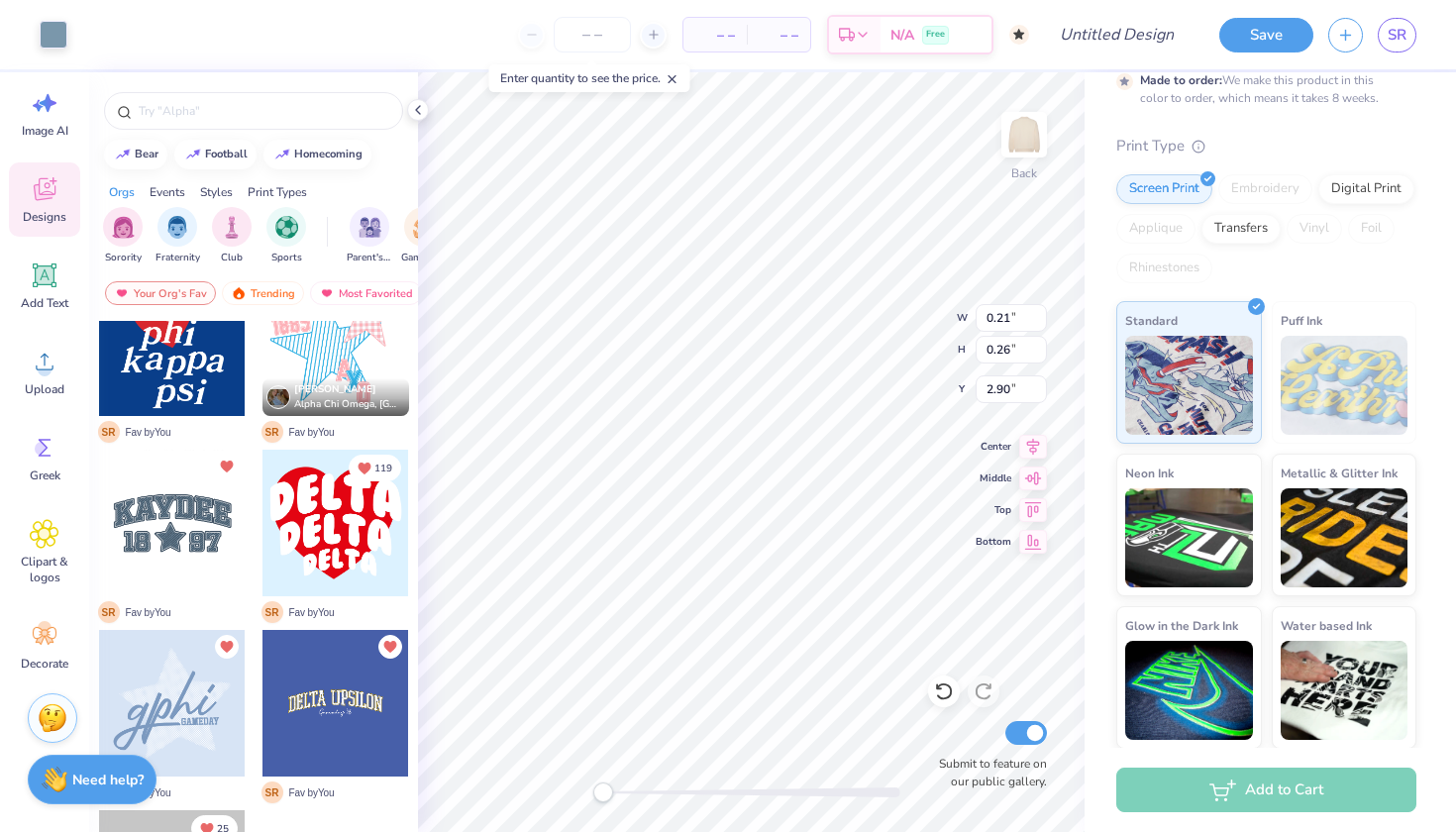
type input "0.21"
type input "3.57"
type input "0.20"
type input "3.31"
type input "1.86"
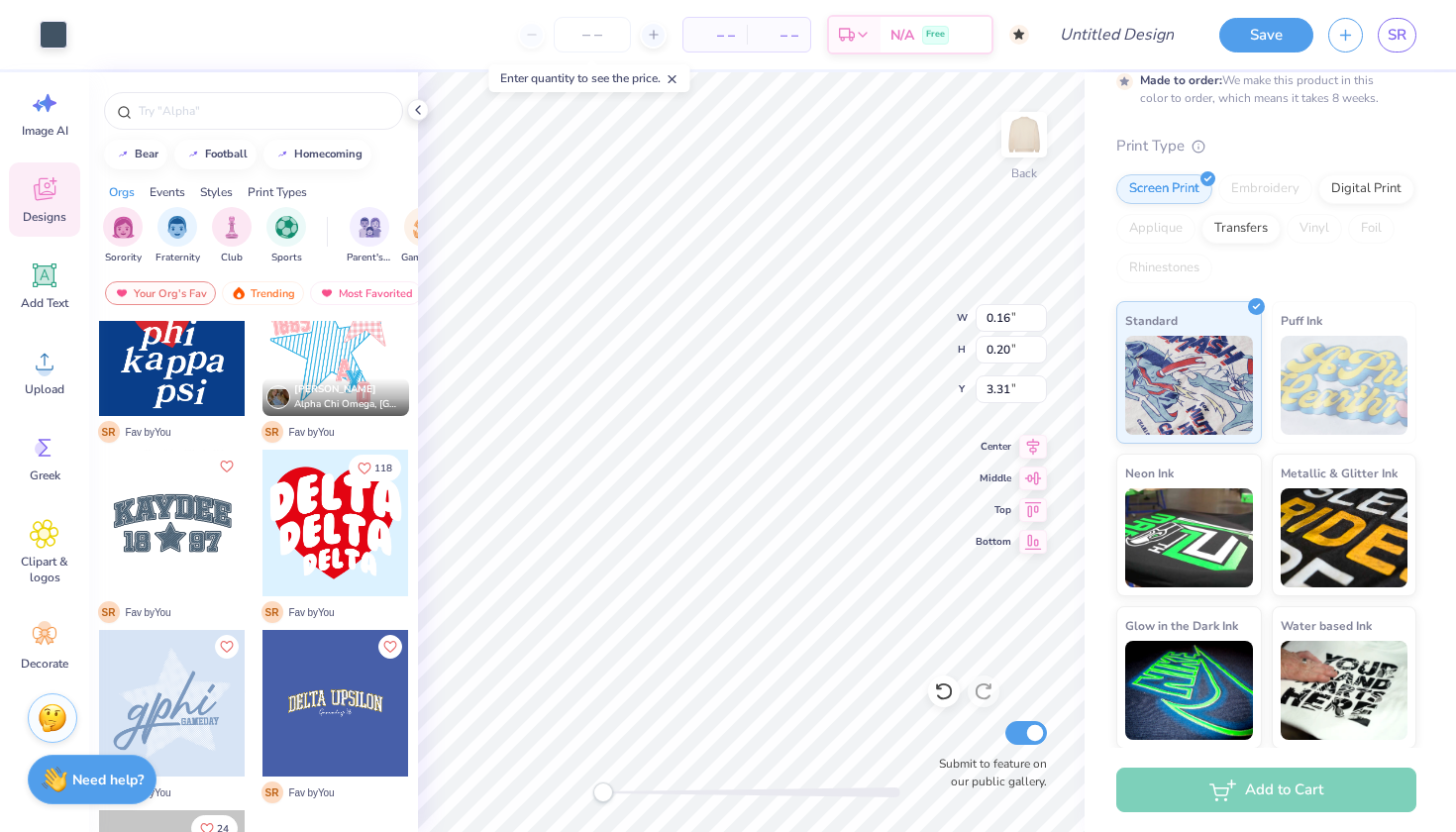
type input "2.11"
type input "2.40"
type input "0.17"
type input "0.21"
type input "4.15"
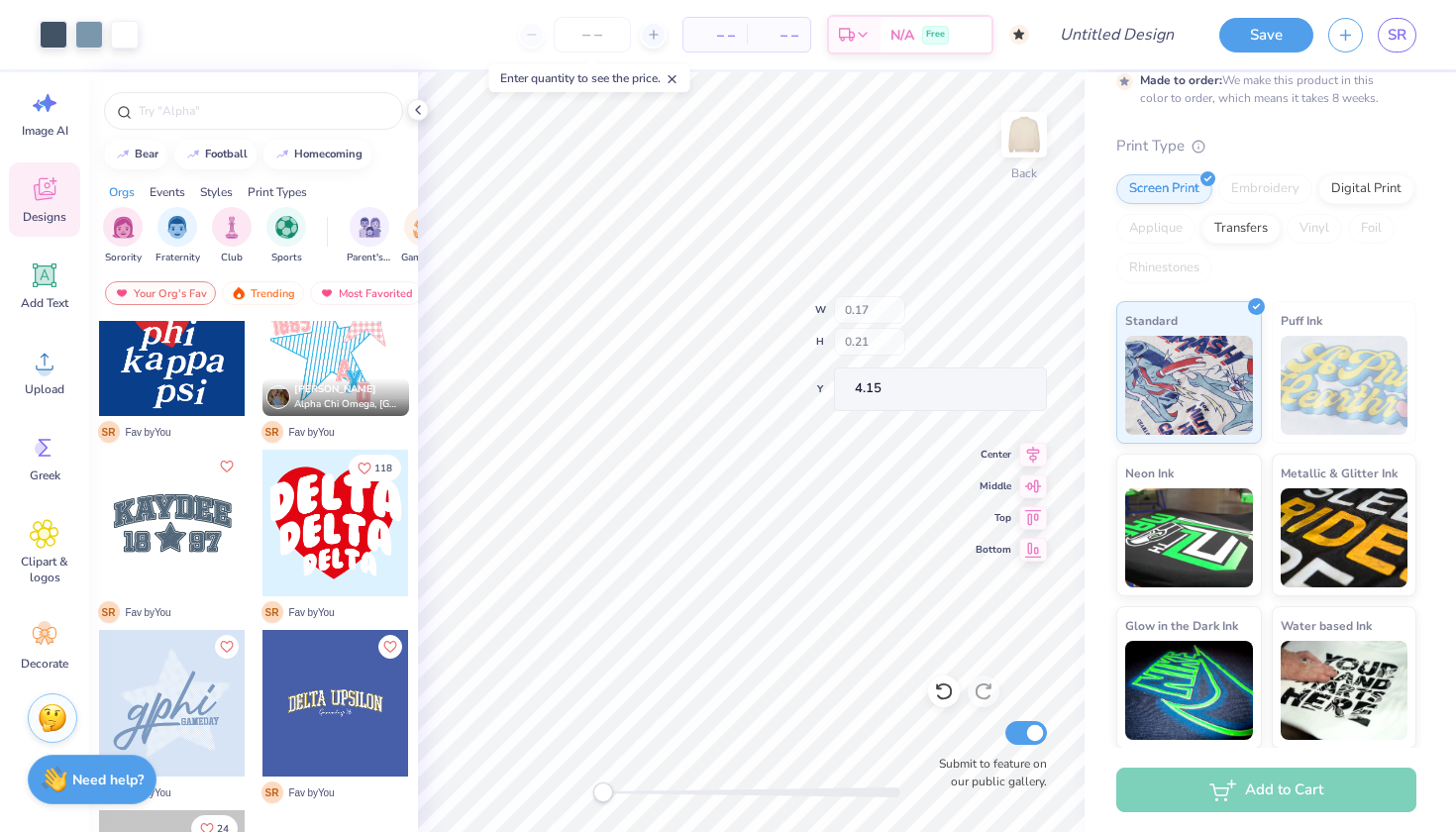
type input "1.75"
type input "2.00"
type input "2.45"
type input "1.86"
type input "2.11"
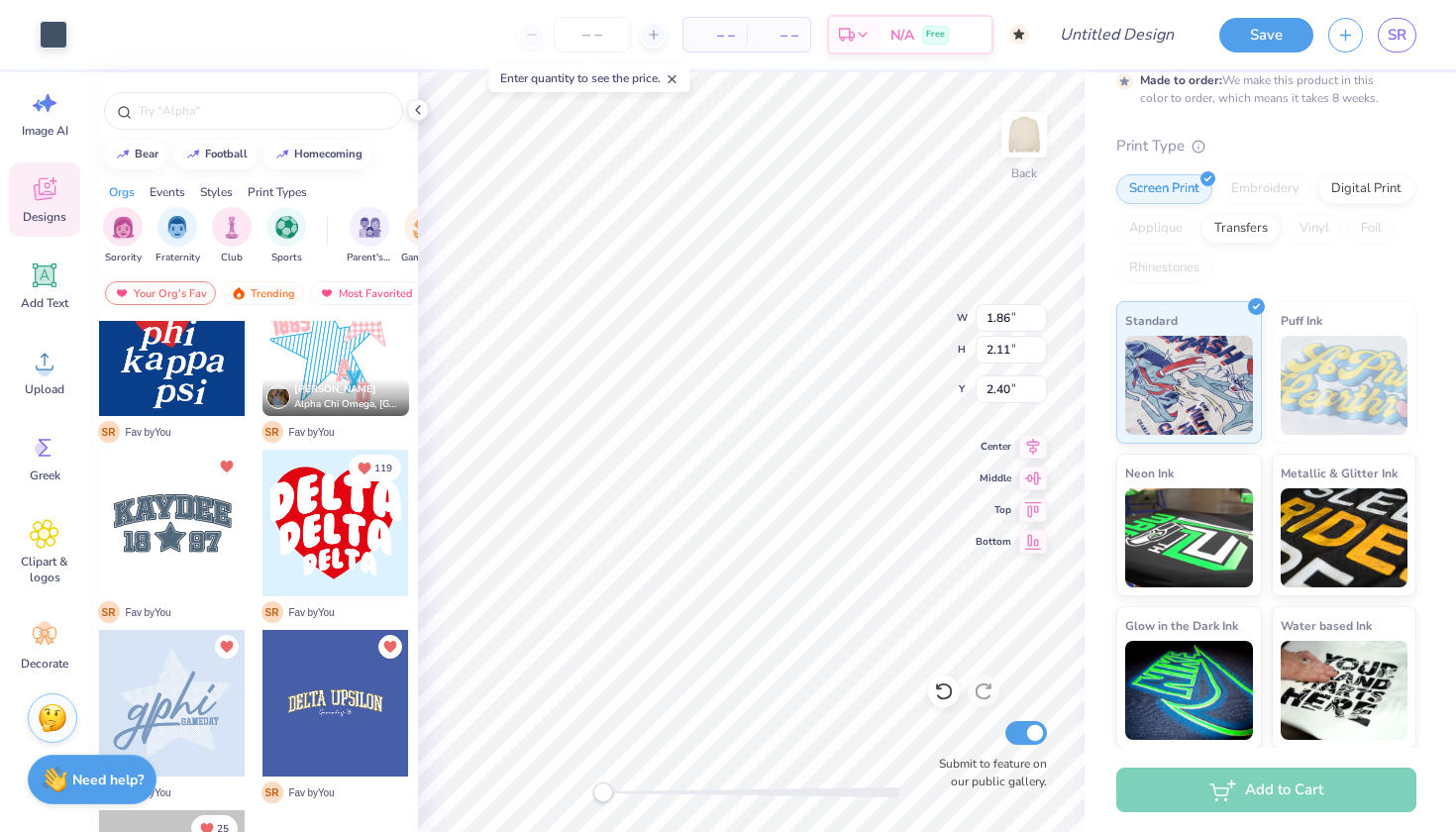
type input "2.40"
type input "0.06"
type input "3.21"
type input "10.36"
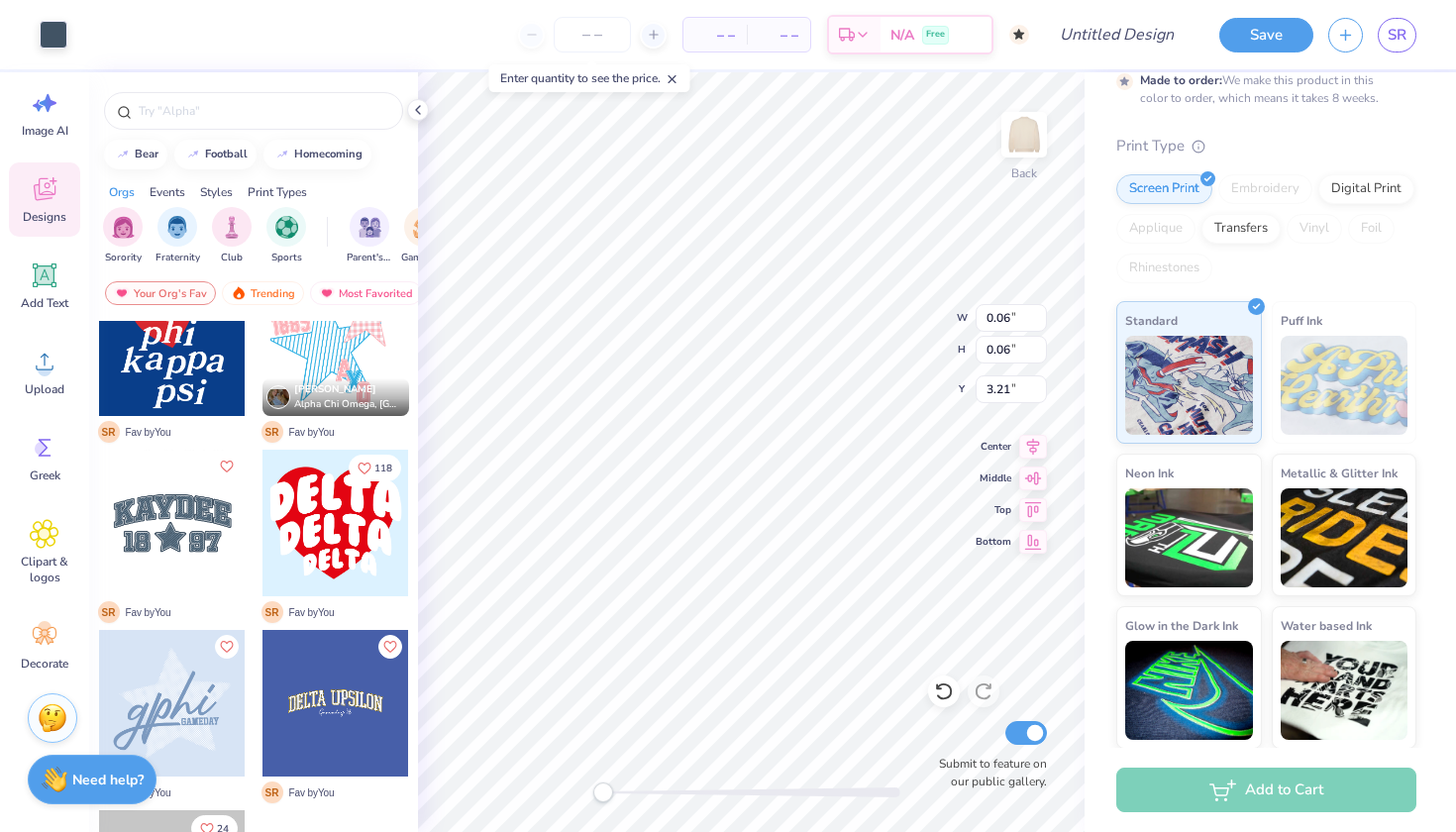
type input "2.99"
type input "2.34"
type input "0.09"
type input "0.07"
type input "3.41"
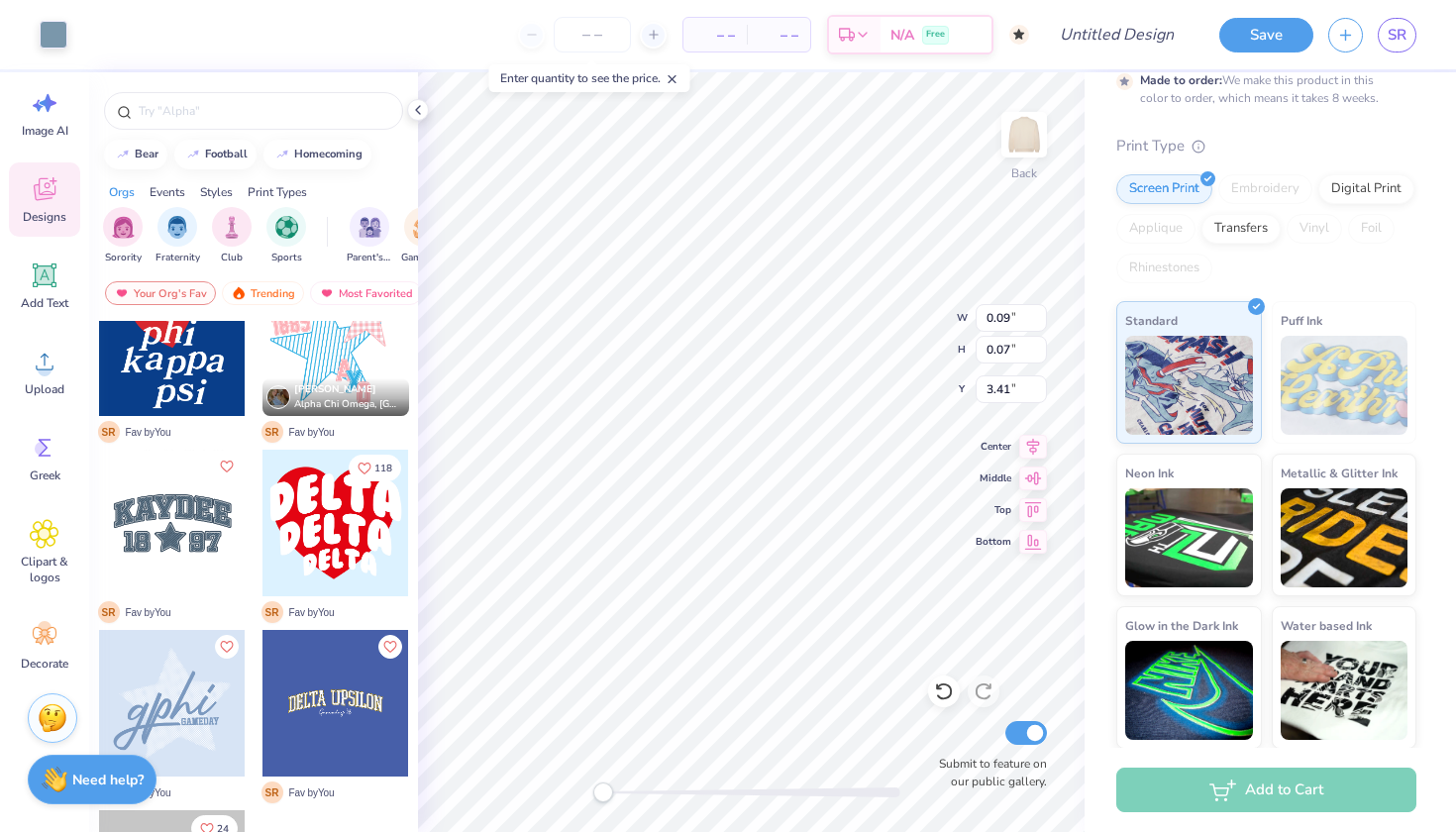
type input "0.09"
type input "6.80"
type input "0.29"
type input "0.38"
type input "6.87"
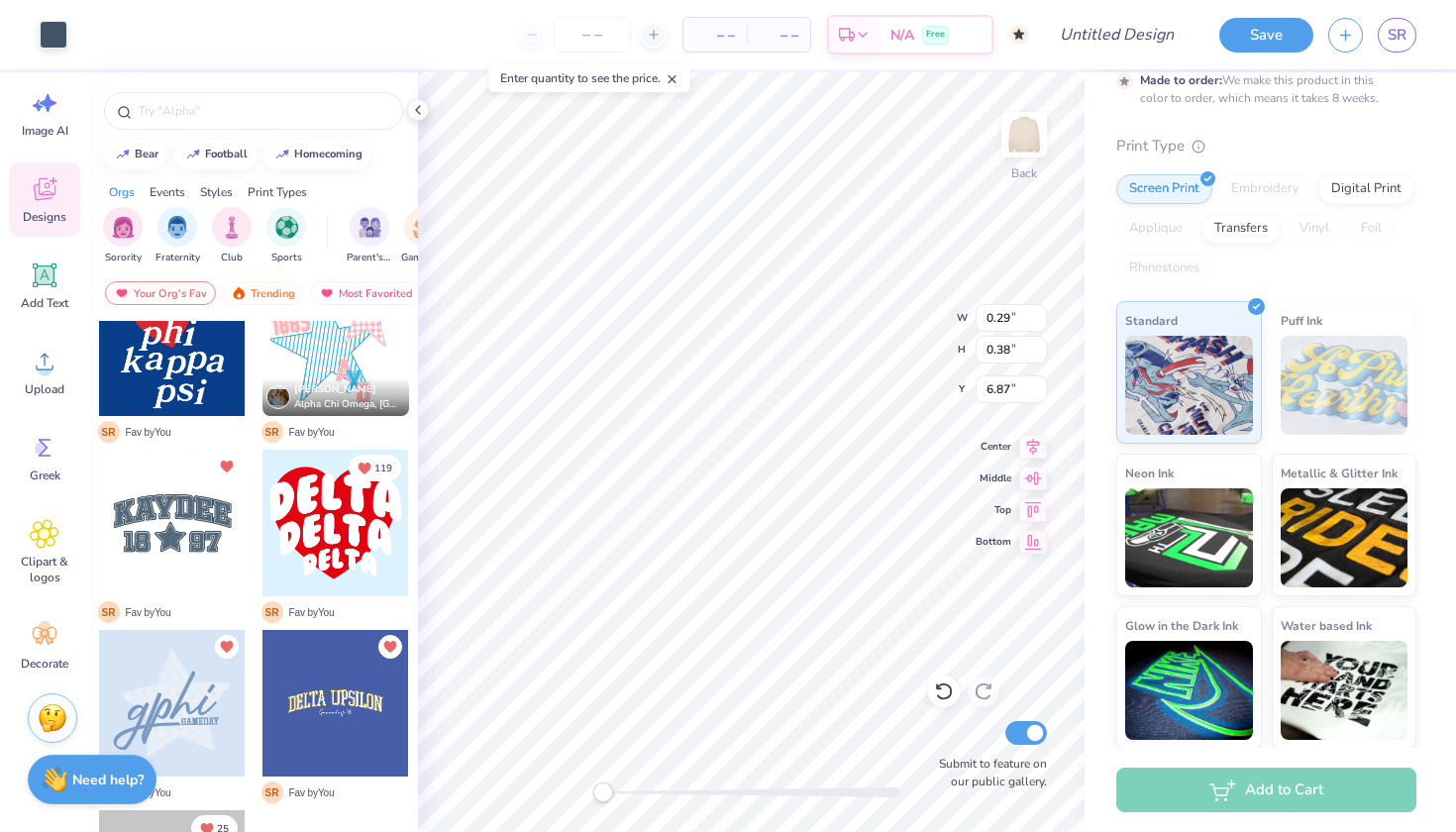
type input "2.36"
type input "1.87"
type input "5.59"
click at [675, 801] on div "Back W 2.36 2.36 " H 1.87 1.87 " Y 5.59 5.59 " Center Middle Top Bottom Submit …" at bounding box center [751, 453] width 666 height 760
click at [1109, 39] on input "Design Title" at bounding box center [1141, 35] width 97 height 40
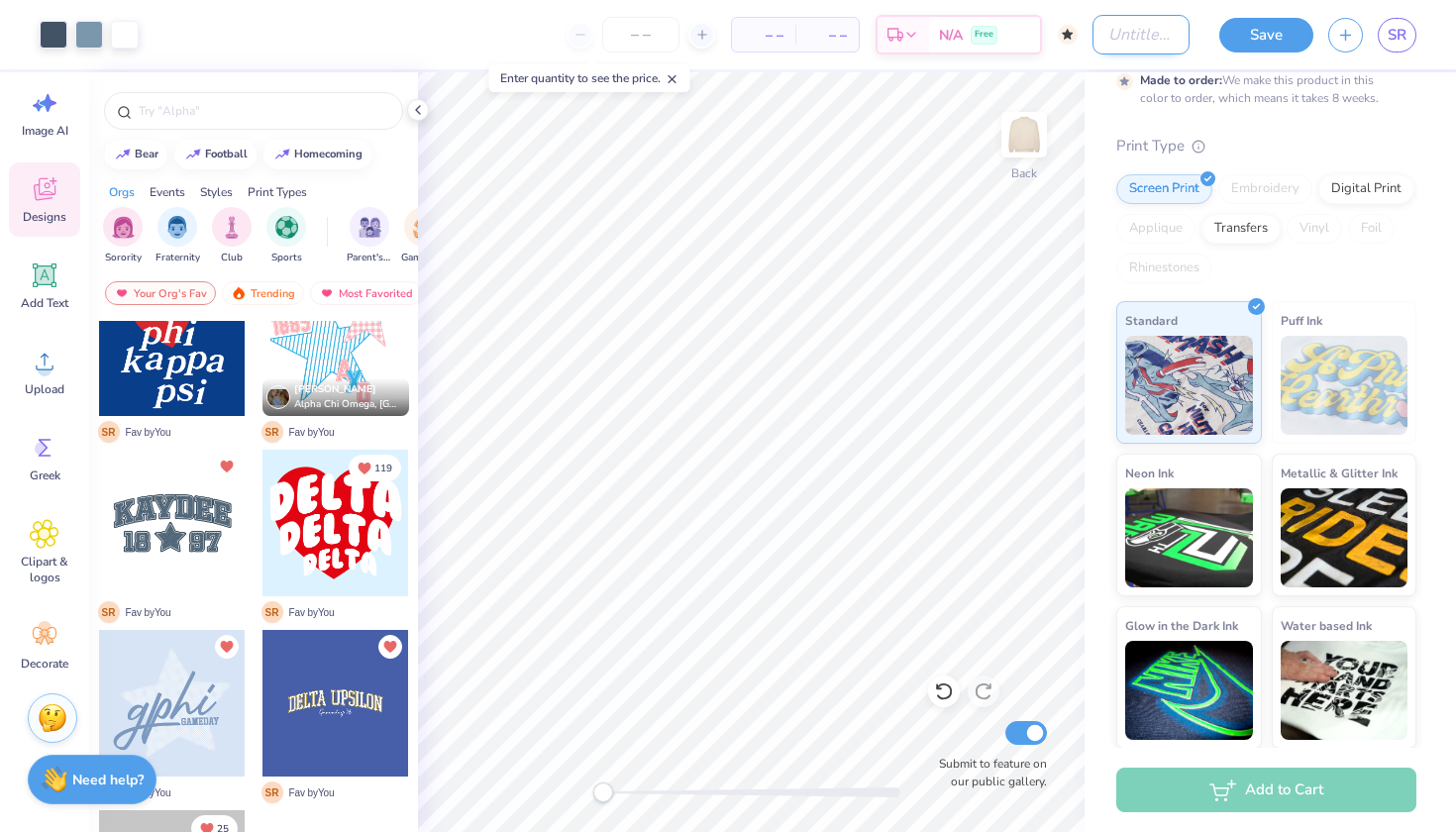
click at [1109, 39] on input "Design Title" at bounding box center [1141, 35] width 97 height 40
type input "mock neck yellow"
click at [1278, 27] on button "Save" at bounding box center [1267, 32] width 94 height 35
